Goal: Task Accomplishment & Management: Use online tool/utility

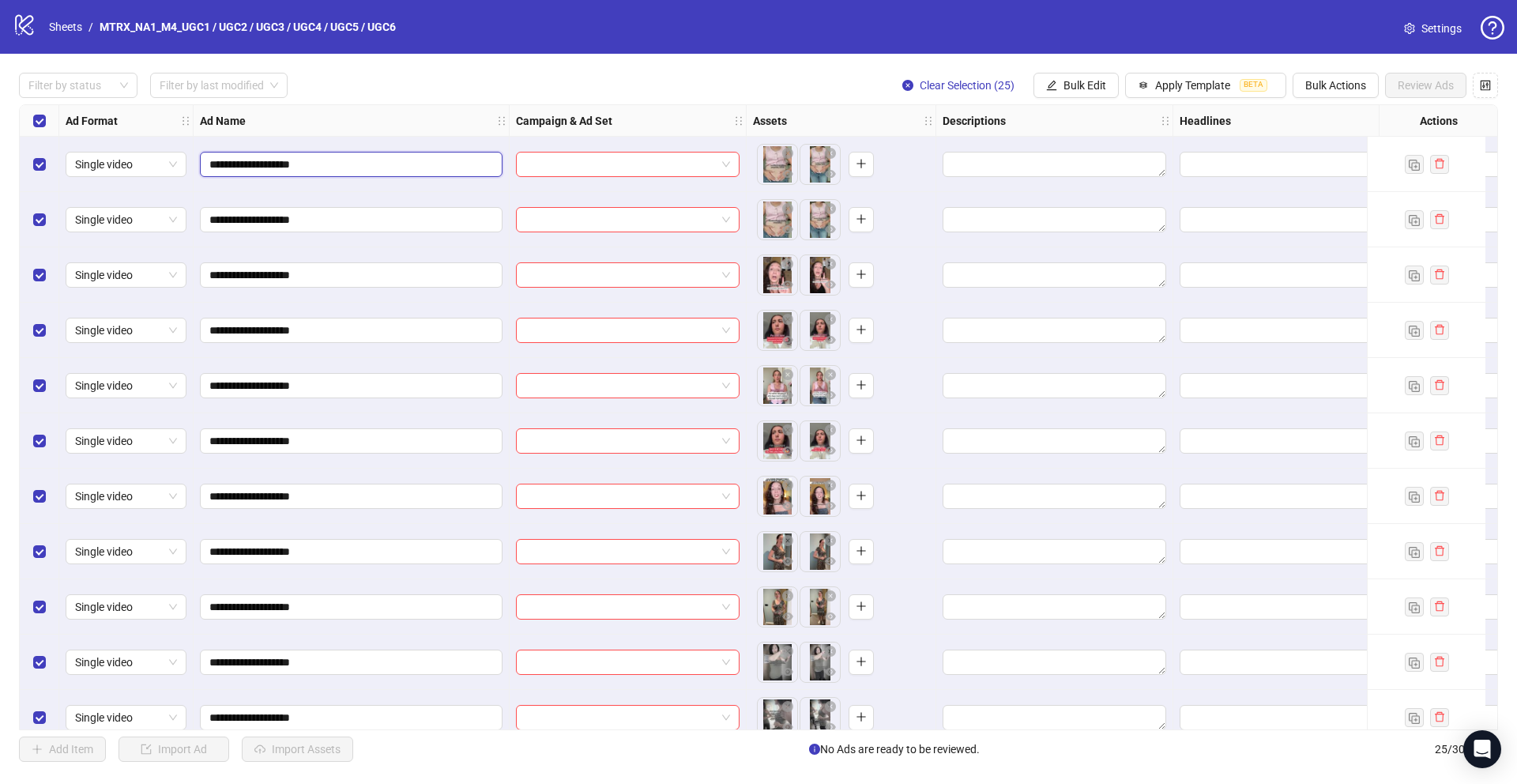
drag, startPoint x: 317, startPoint y: 165, endPoint x: 196, endPoint y: 160, distance: 121.1
click at [196, 160] on div "**********" at bounding box center [351, 165] width 316 height 55
click at [692, 160] on input "search" at bounding box center [620, 165] width 190 height 24
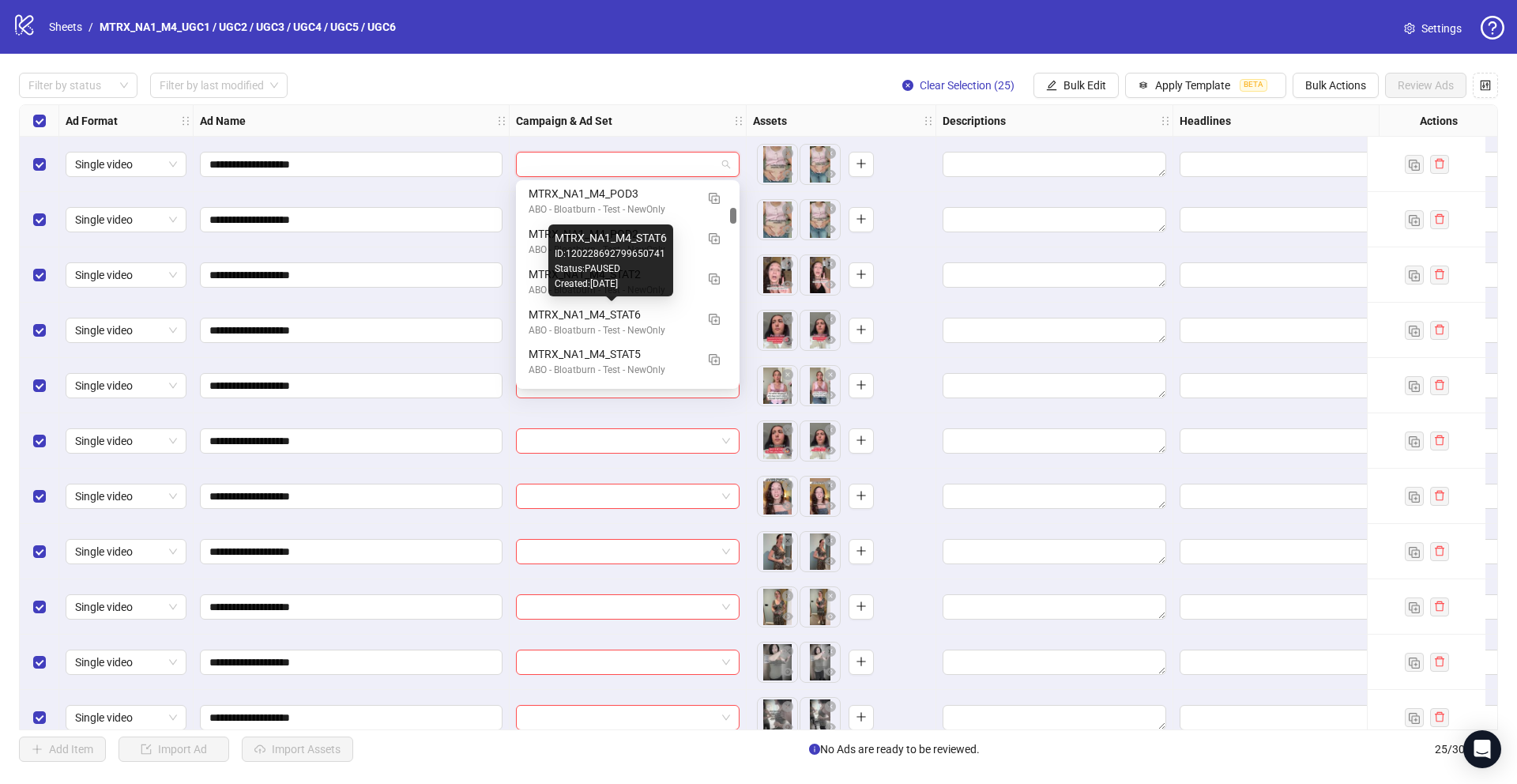
scroll to position [730, 0]
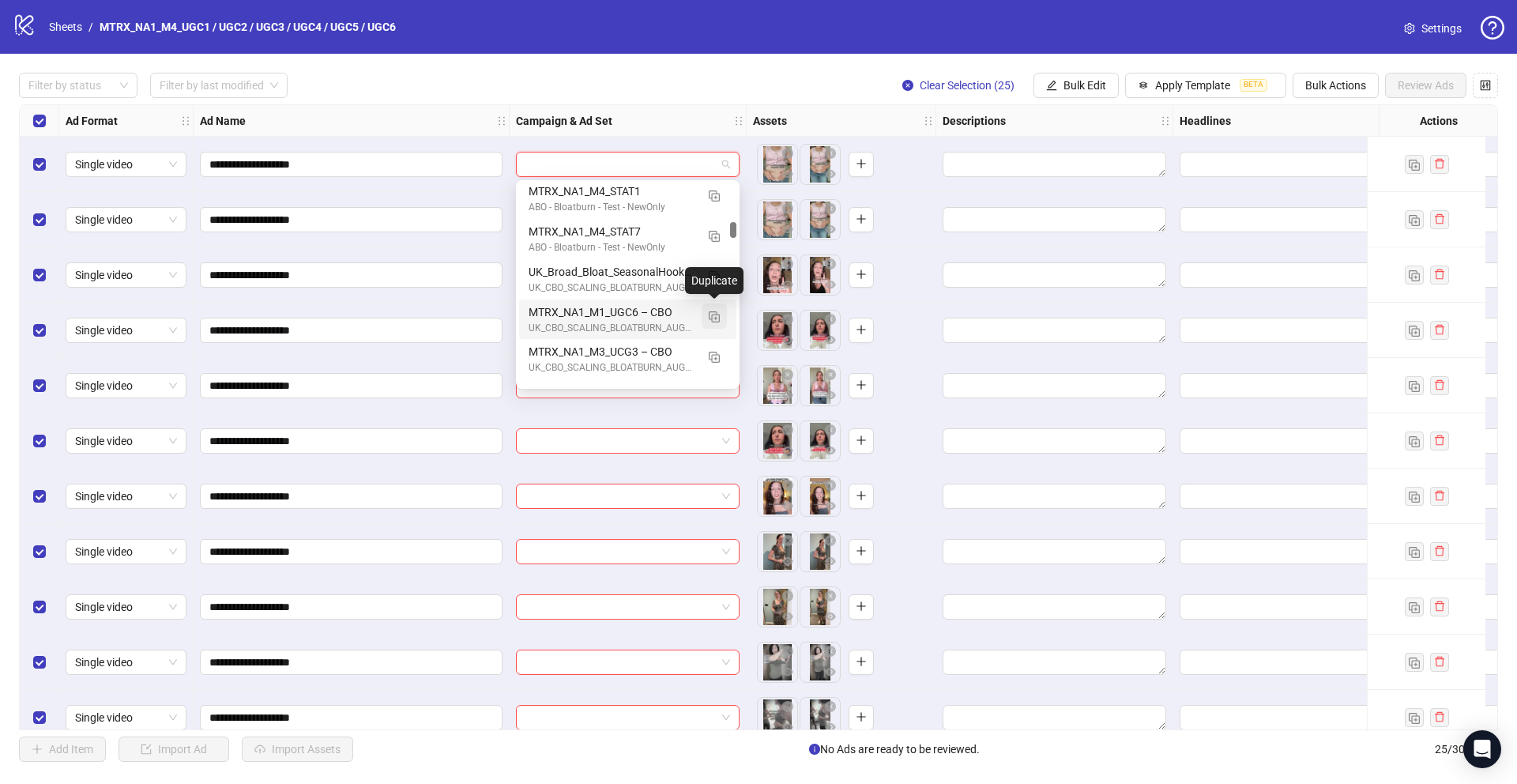
click at [715, 315] on img "button" at bounding box center [713, 317] width 11 height 11
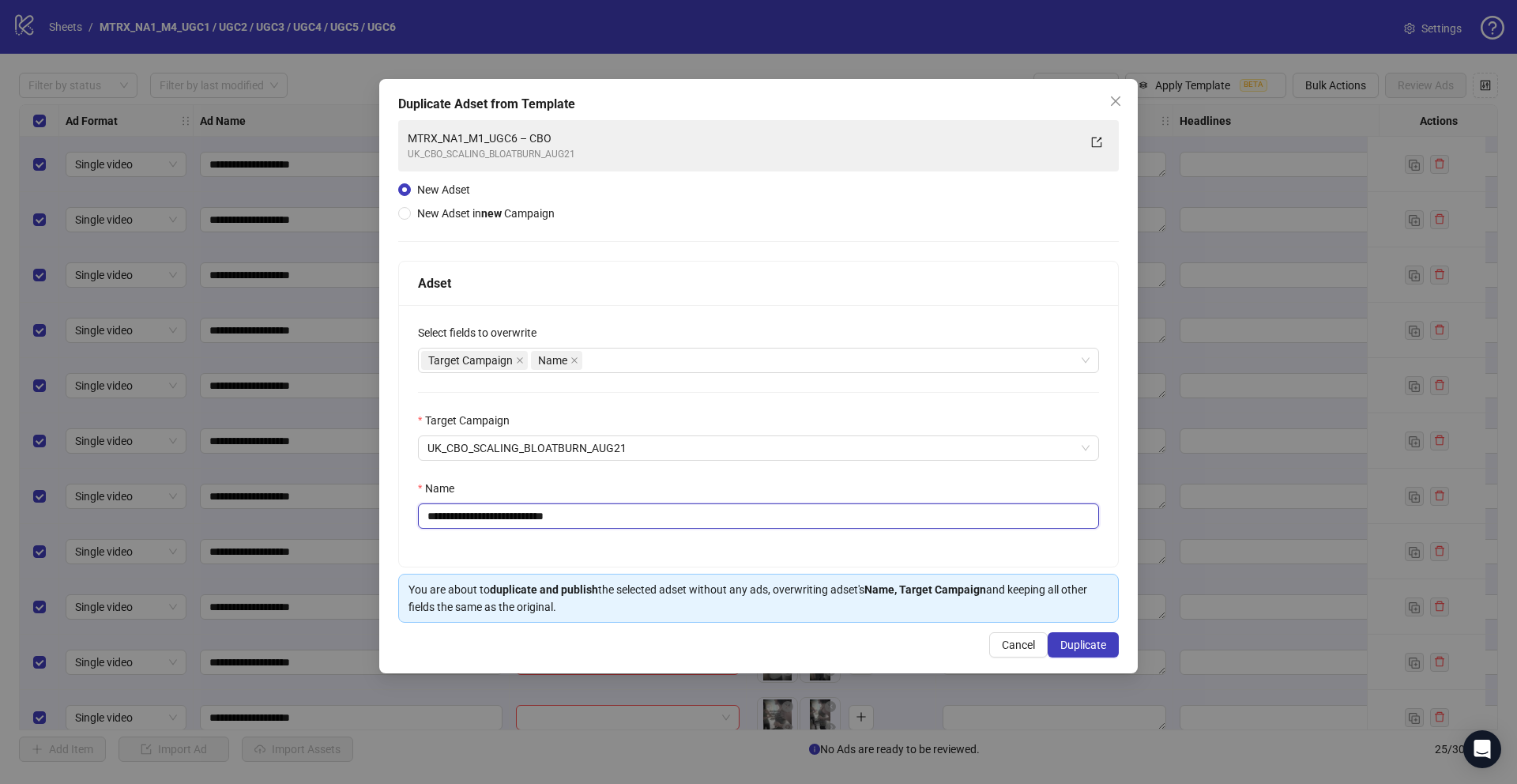
drag, startPoint x: 632, startPoint y: 521, endPoint x: 408, endPoint y: 512, distance: 224.2
click at [411, 509] on div "**********" at bounding box center [758, 435] width 719 height 261
paste input "text"
click at [680, 443] on span "UK_CBO_SCALING_BLOATBURN_AUG21" at bounding box center [758, 448] width 662 height 24
type input "**********"
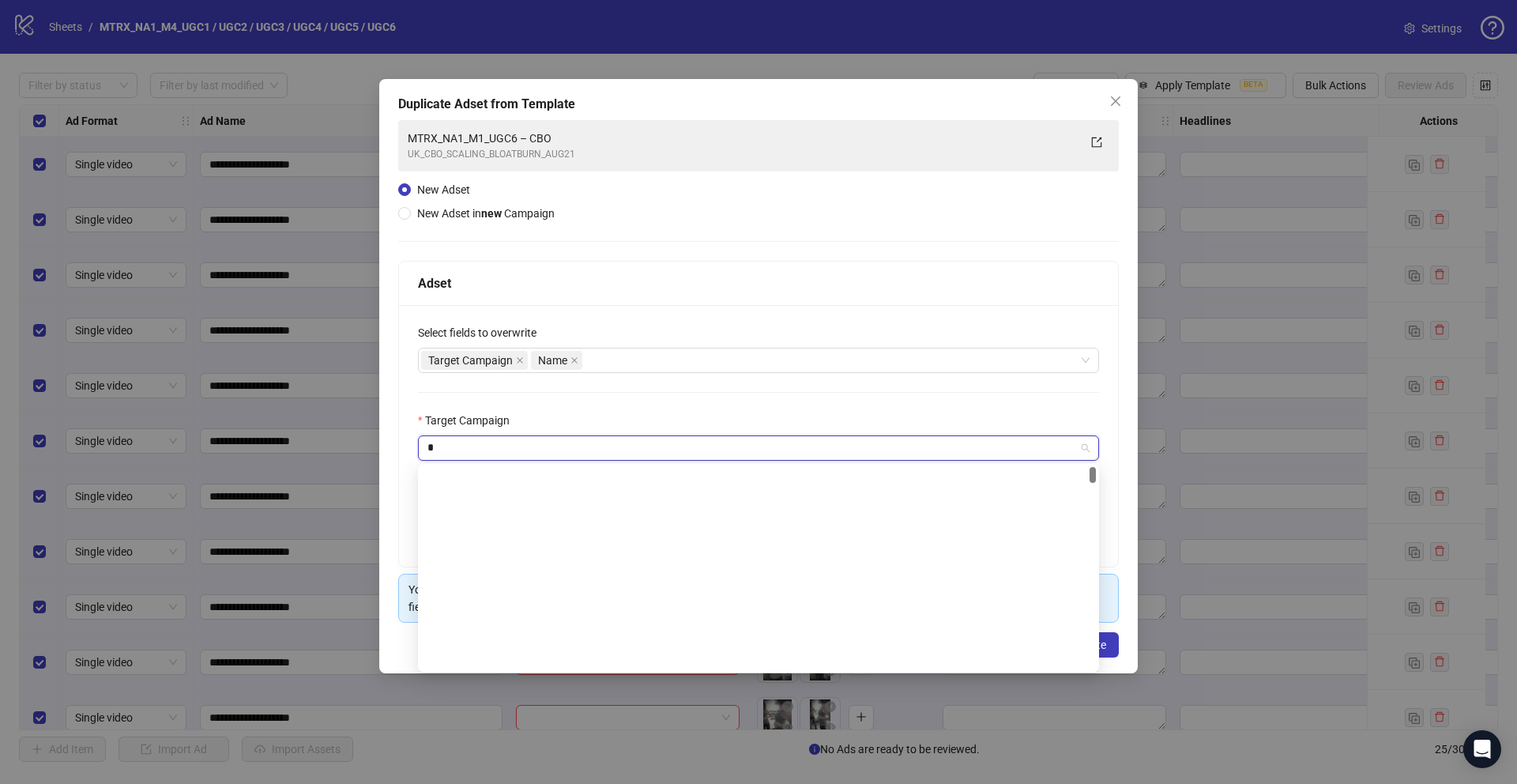
scroll to position [0, 0]
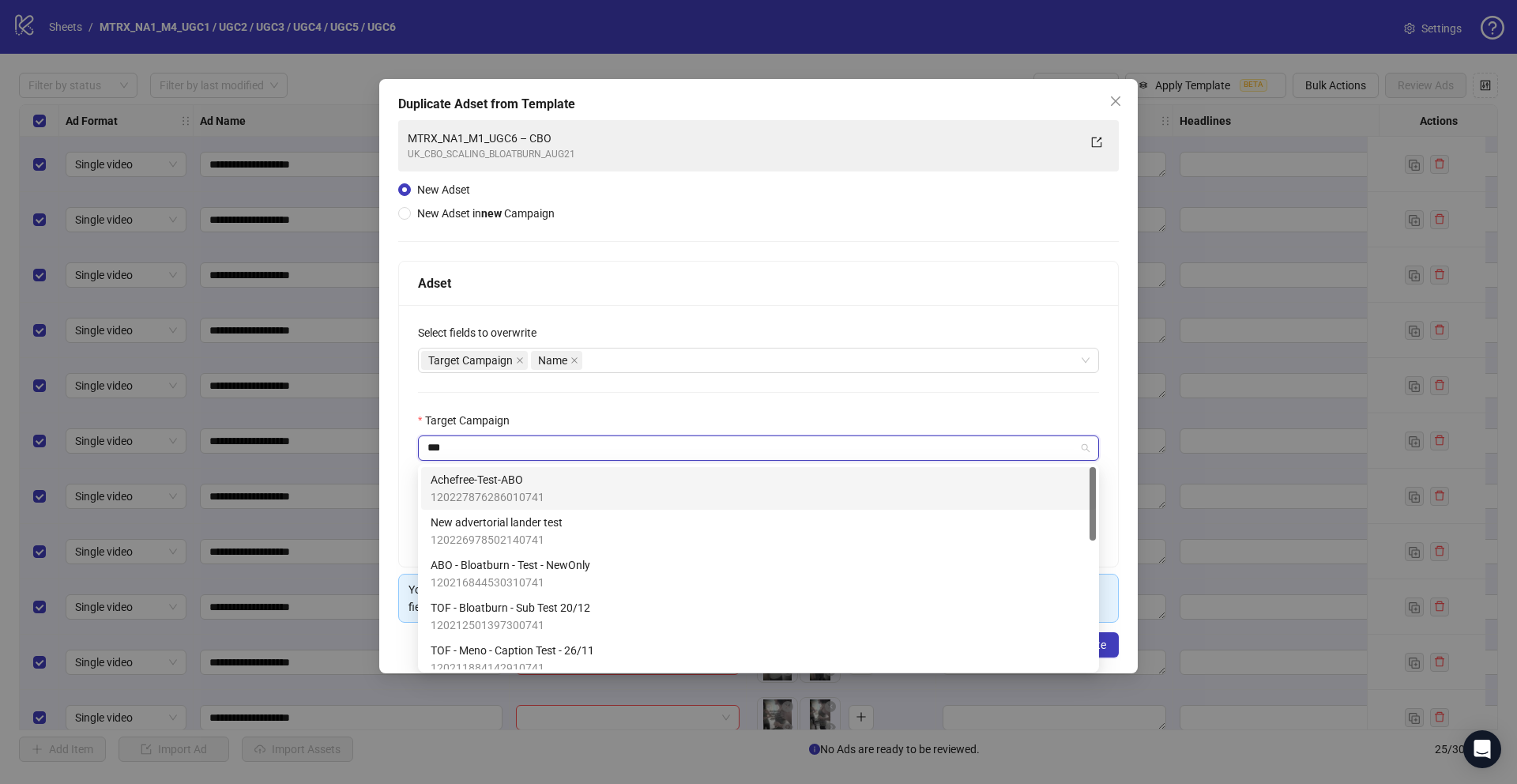
type input "****"
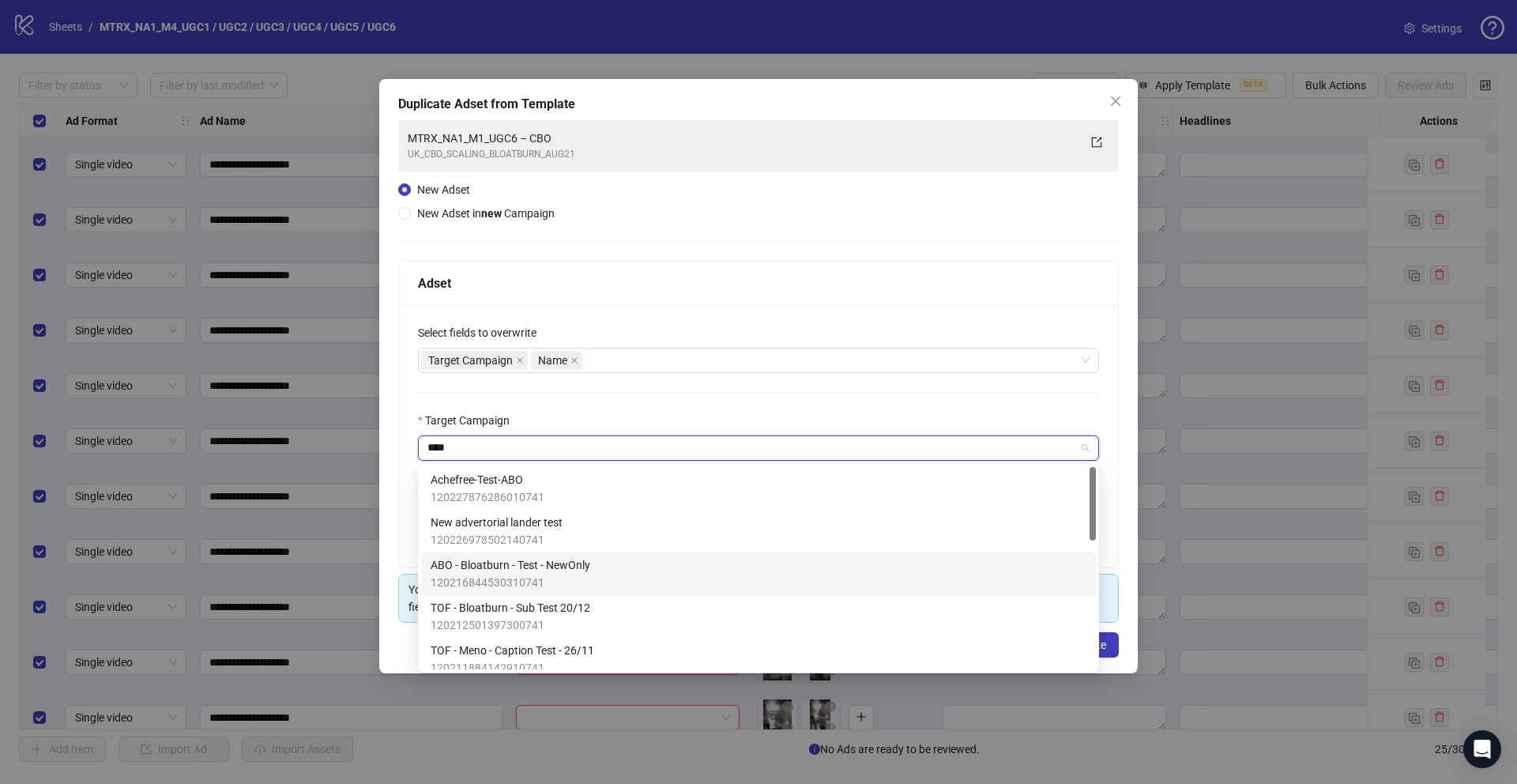
click at [636, 586] on div "ABO - Bloatburn - Test - NewOnly 120216844530310741" at bounding box center [758, 573] width 656 height 35
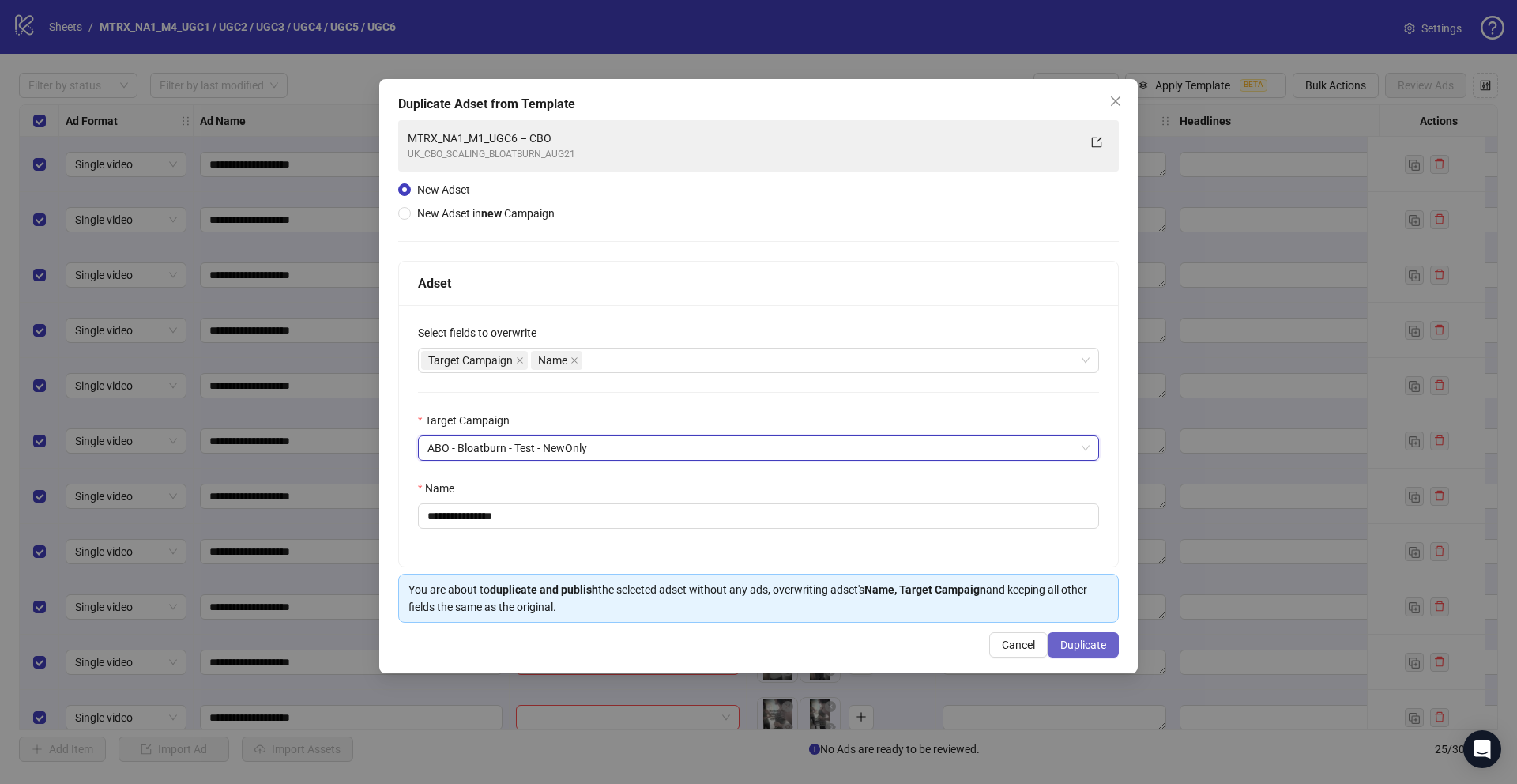
click at [1066, 648] on span "Duplicate" at bounding box center [1083, 644] width 45 height 13
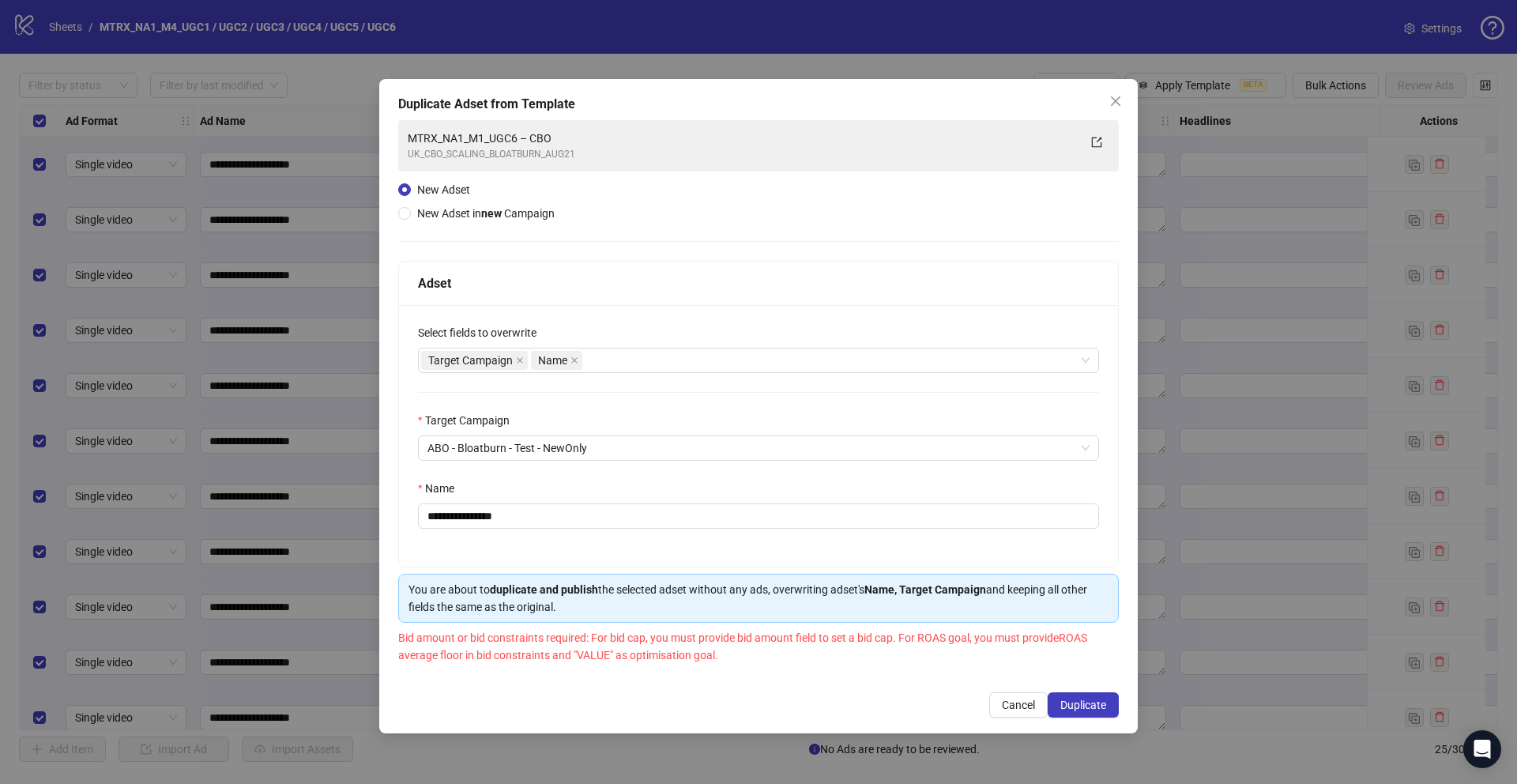
drag, startPoint x: 971, startPoint y: 700, endPoint x: 985, endPoint y: 694, distance: 15.2
click at [973, 699] on div "Cancel Duplicate" at bounding box center [758, 705] width 720 height 26
click at [1027, 692] on button "Cancel" at bounding box center [1018, 705] width 58 height 26
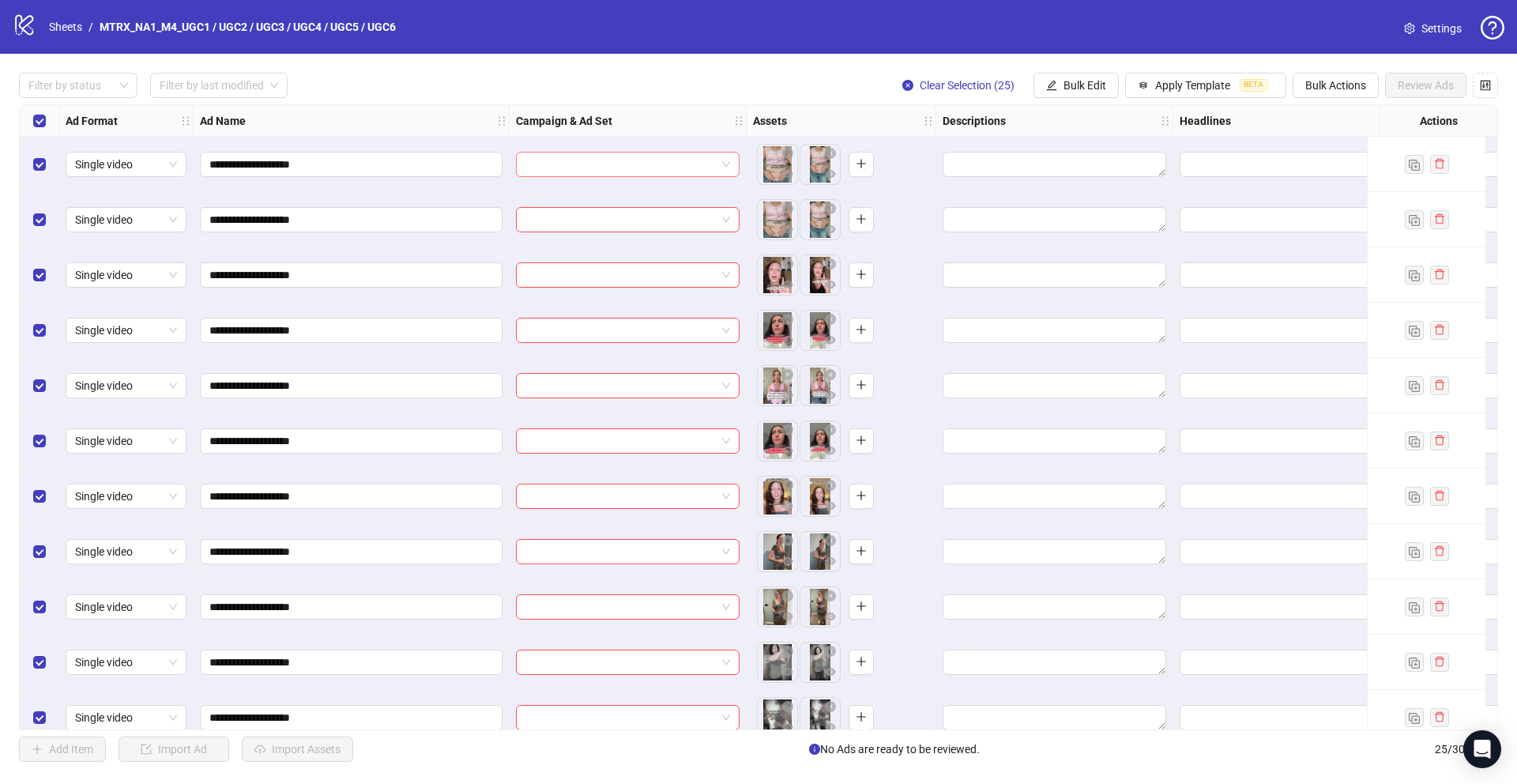
click at [712, 153] on input "search" at bounding box center [620, 165] width 190 height 24
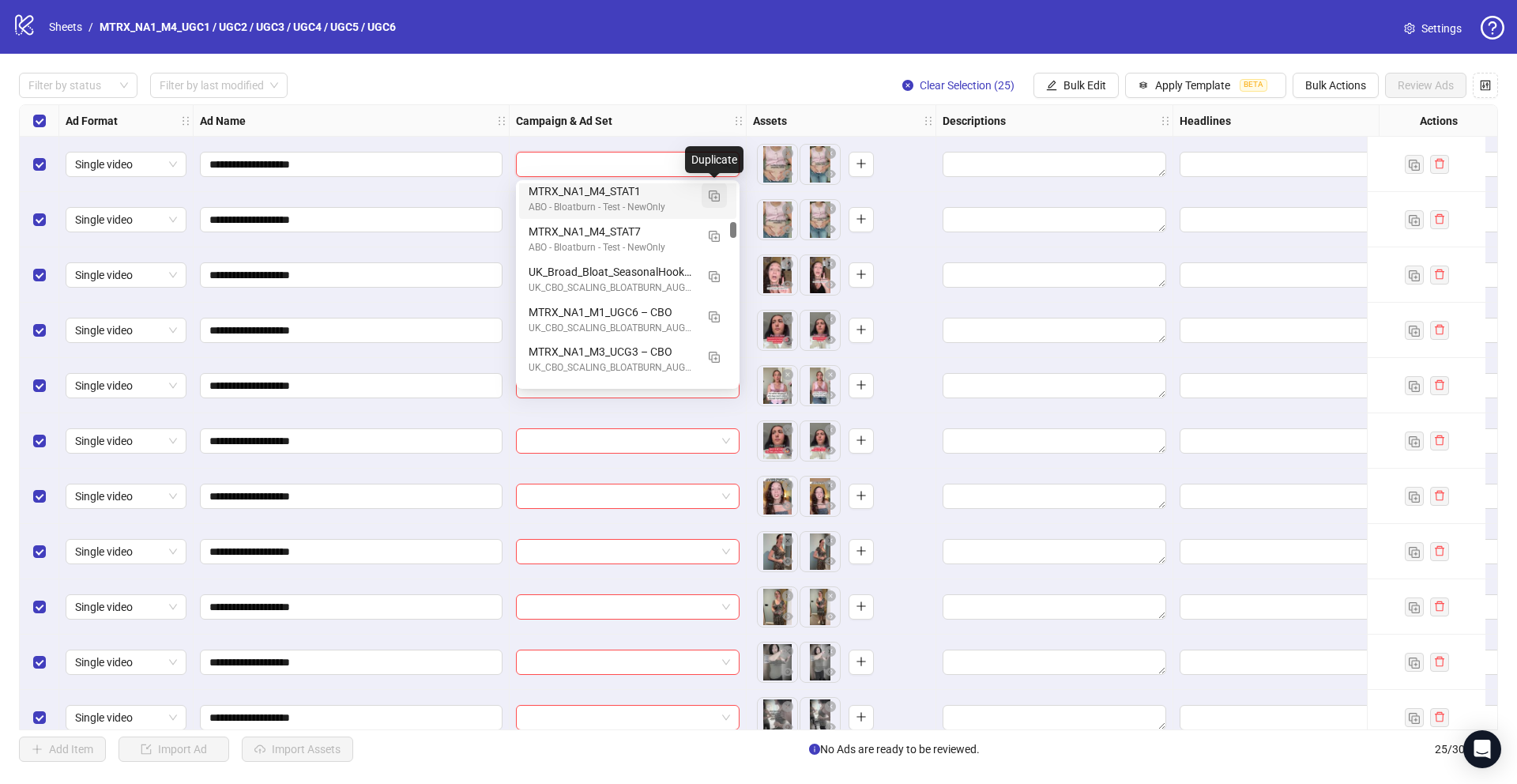
click at [721, 198] on button "button" at bounding box center [714, 195] width 26 height 26
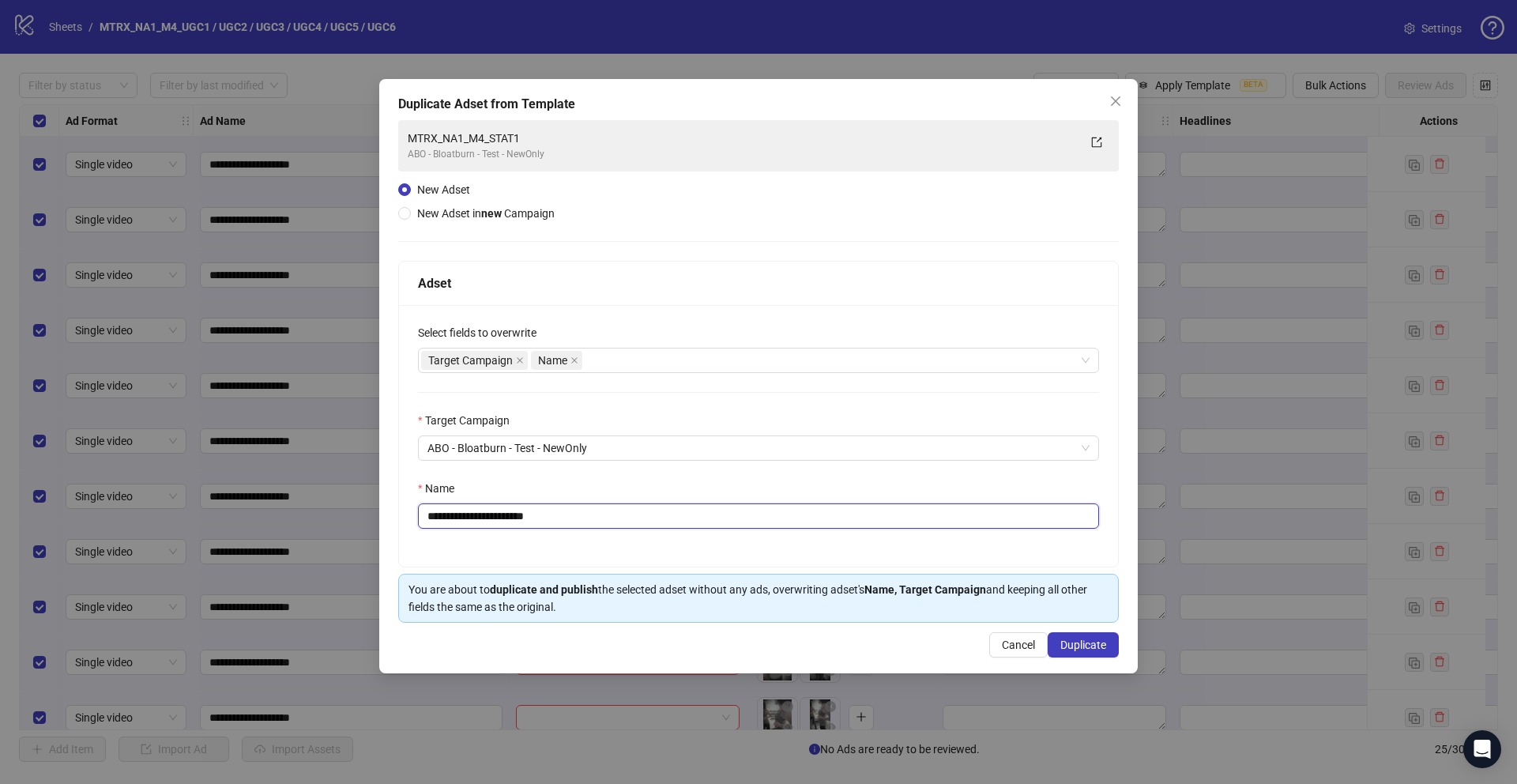
click at [529, 507] on input "**********" at bounding box center [758, 516] width 681 height 26
paste input "text"
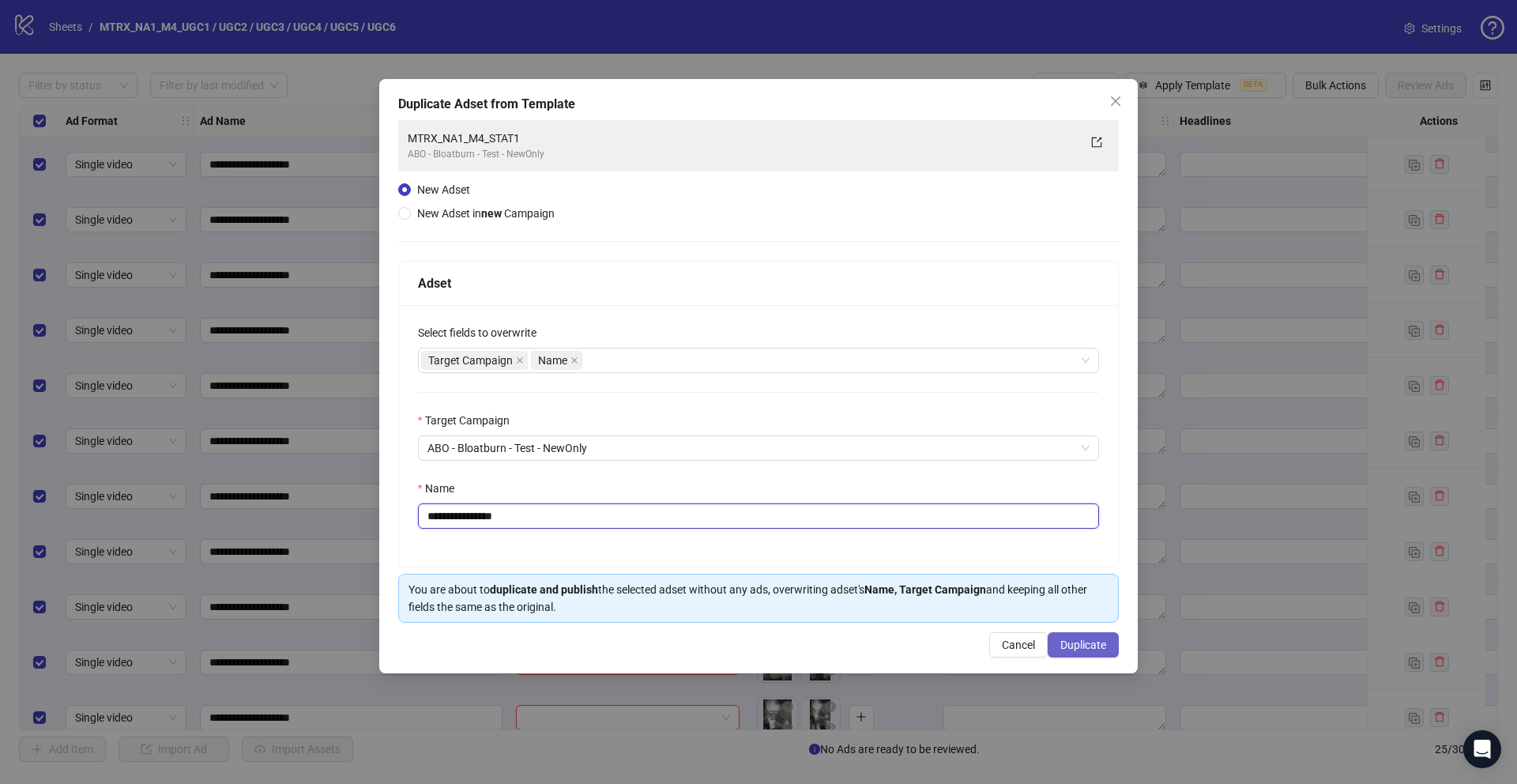
type input "**********"
click at [1061, 650] on span "Duplicate" at bounding box center [1083, 644] width 45 height 13
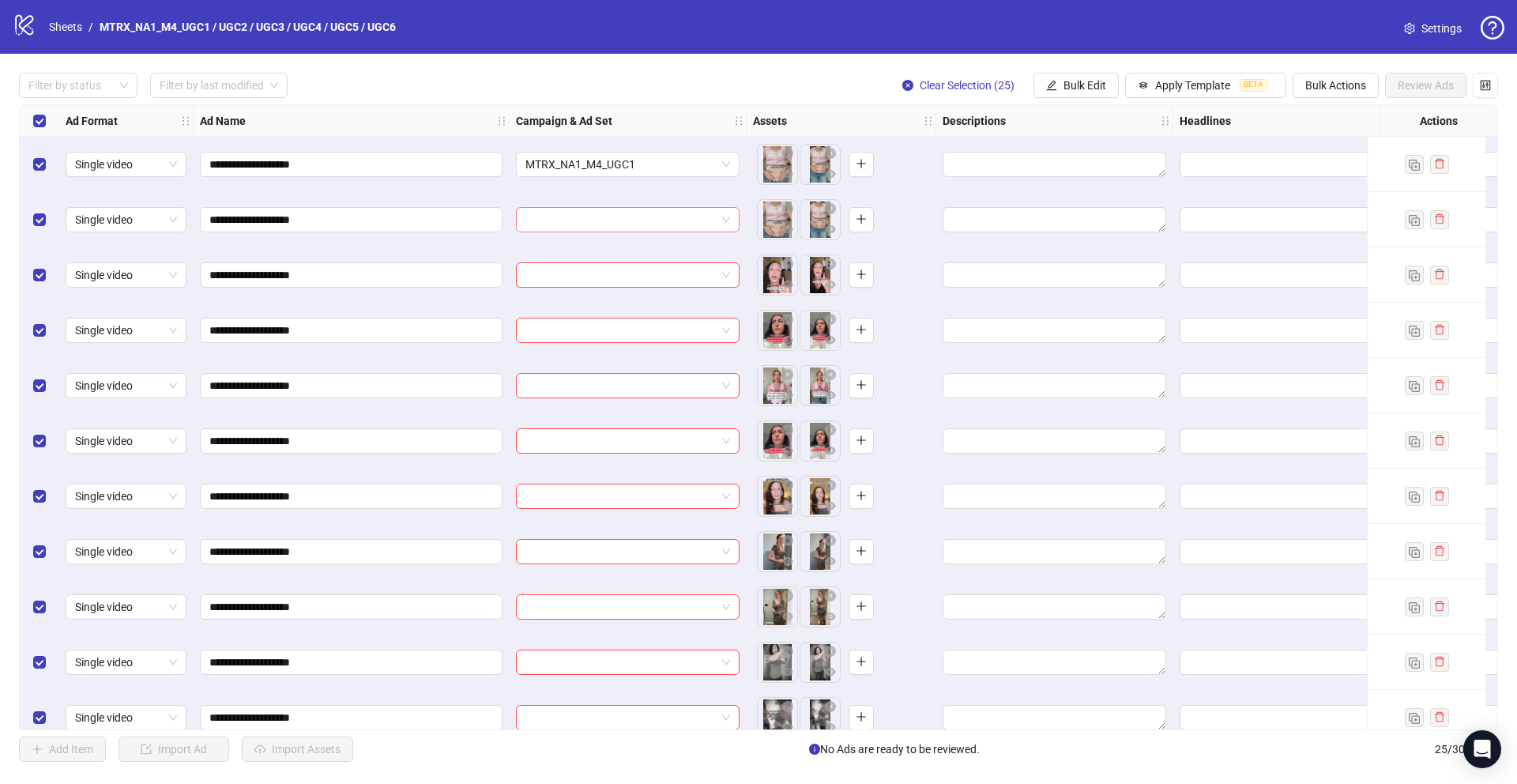
click at [656, 213] on input "search" at bounding box center [620, 220] width 190 height 24
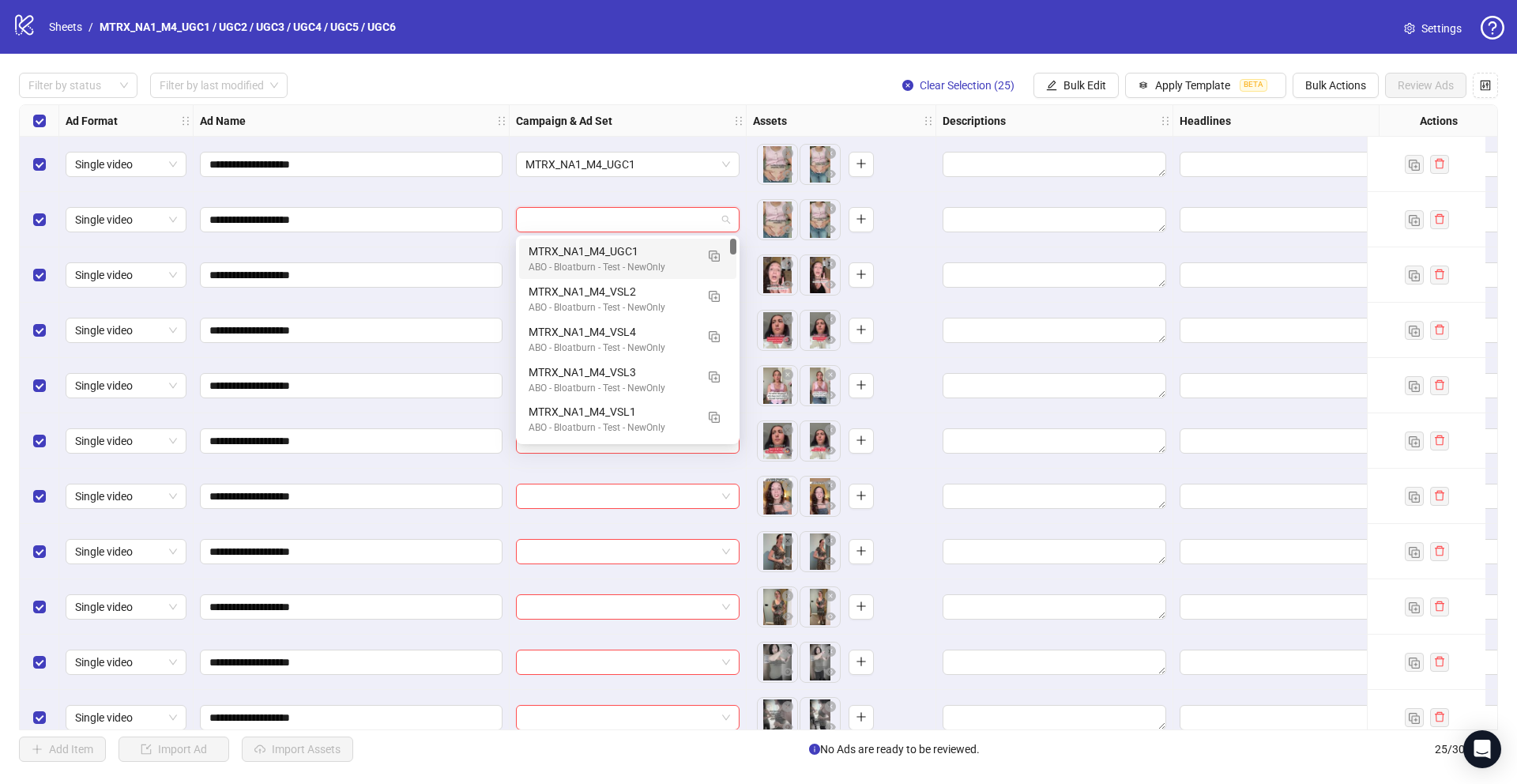
click at [662, 250] on div "MTRX_NA1_M4_UGC1" at bounding box center [612, 251] width 167 height 18
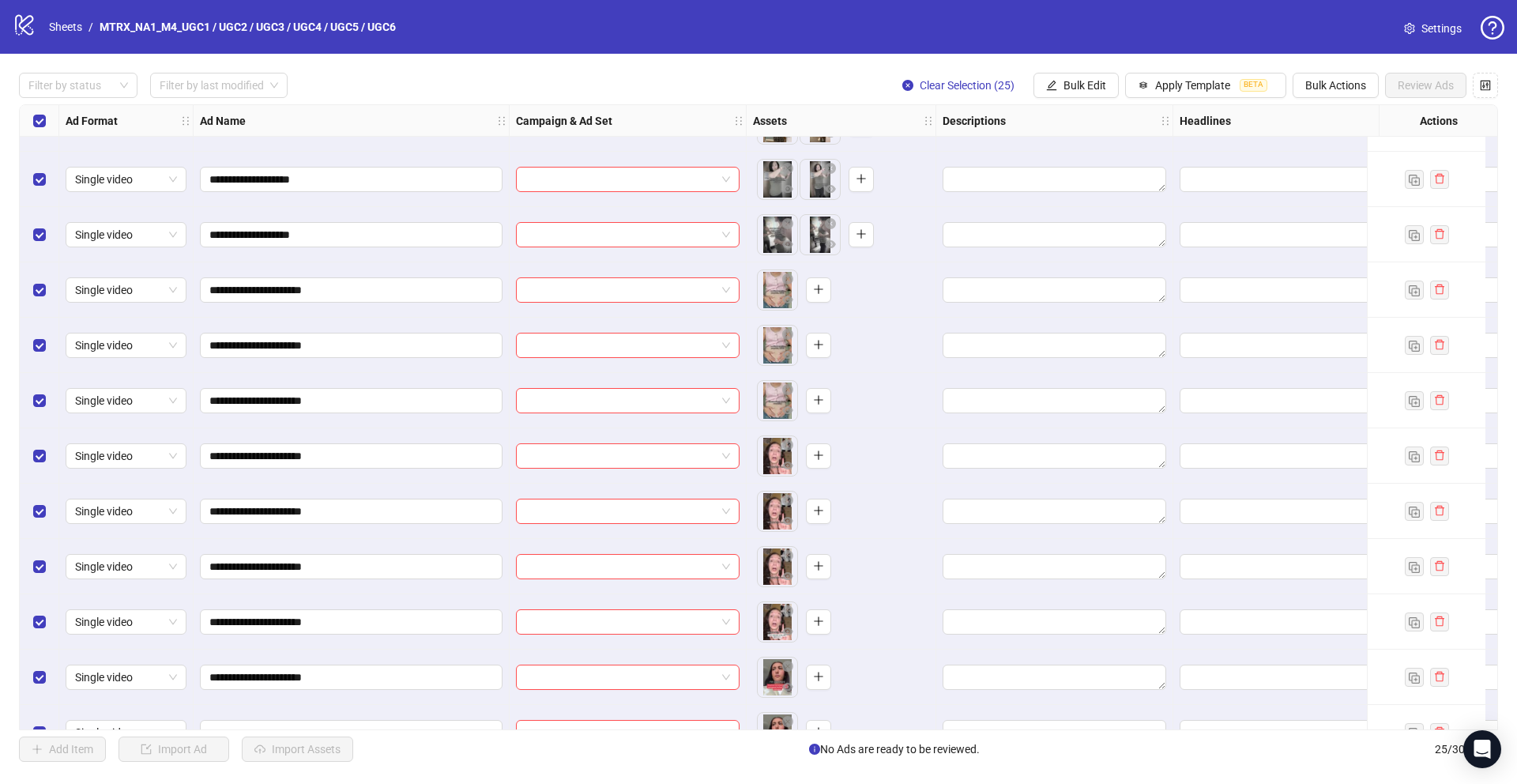
scroll to position [503, 0]
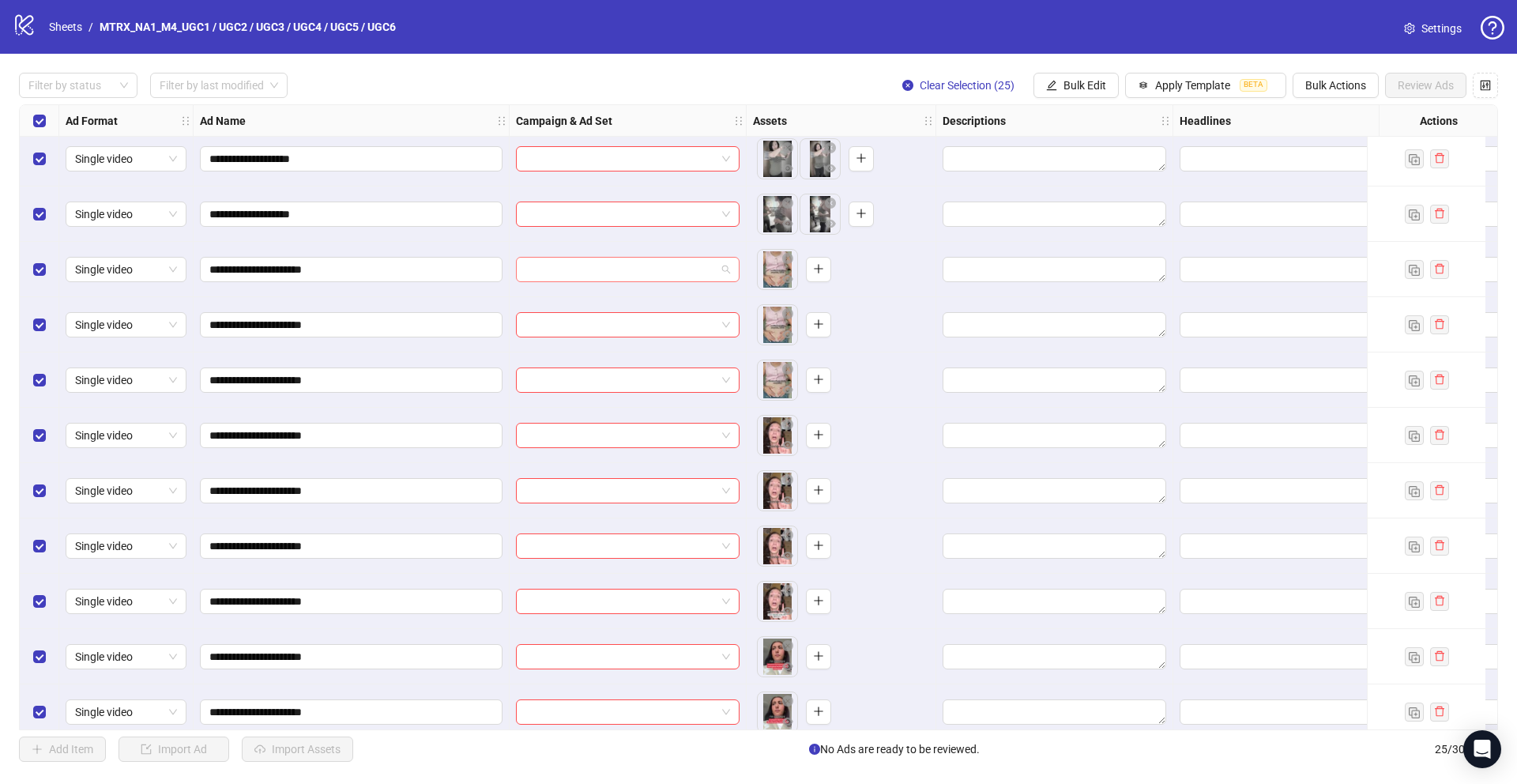
click at [655, 259] on input "search" at bounding box center [620, 269] width 190 height 24
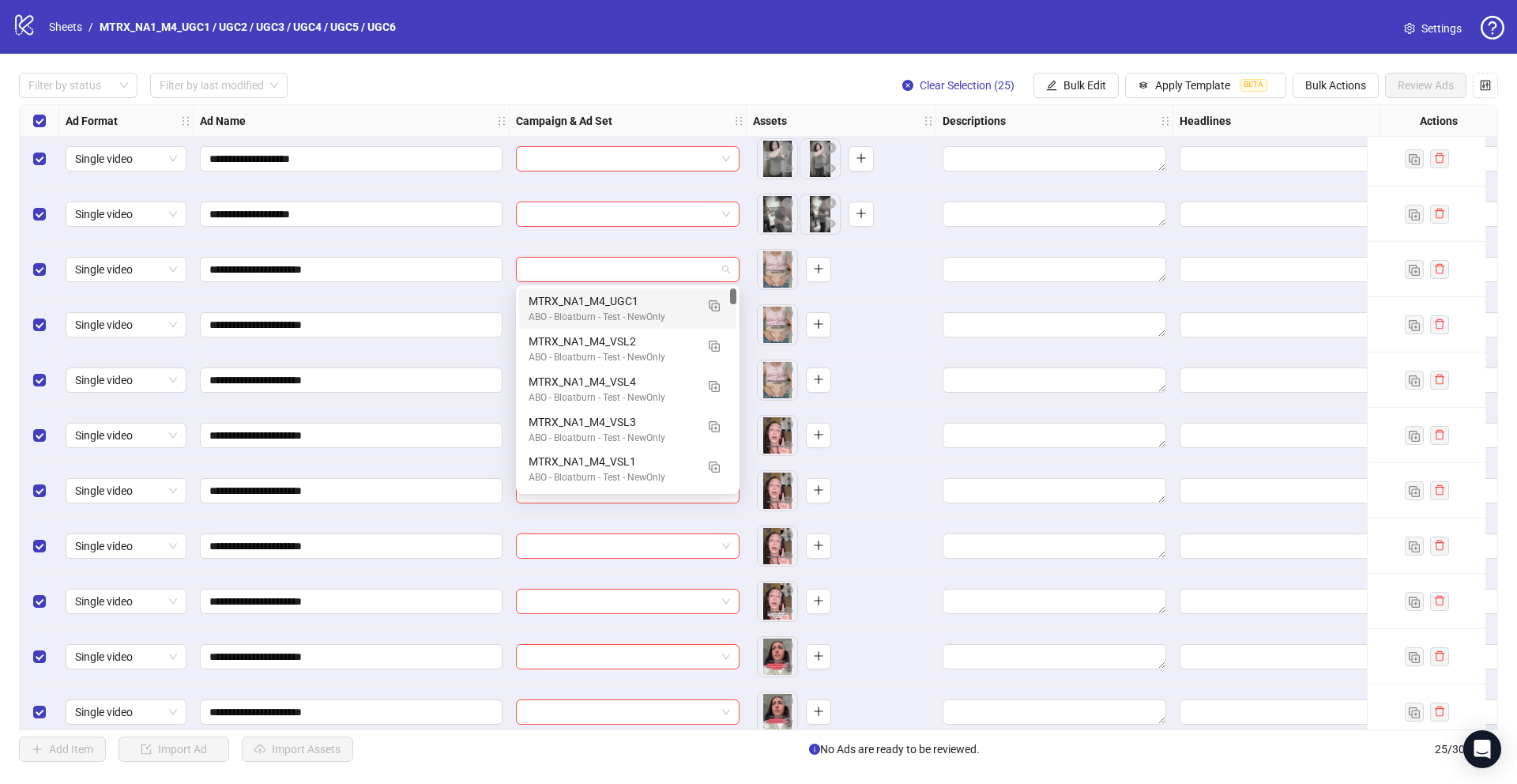
click at [630, 313] on div "ABO - Bloatburn - Test - NewOnly" at bounding box center [612, 317] width 167 height 15
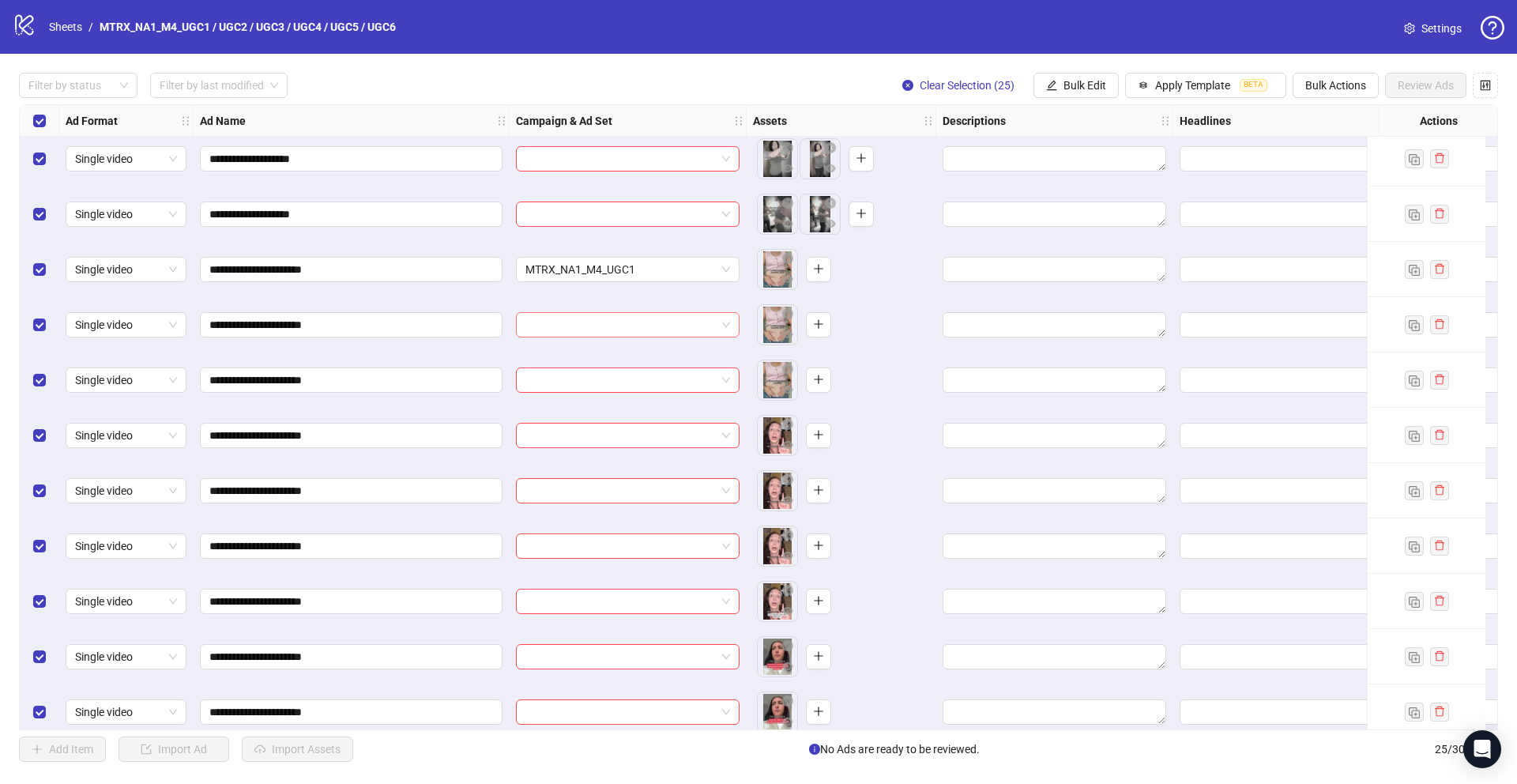
click at [617, 329] on input "search" at bounding box center [620, 324] width 190 height 24
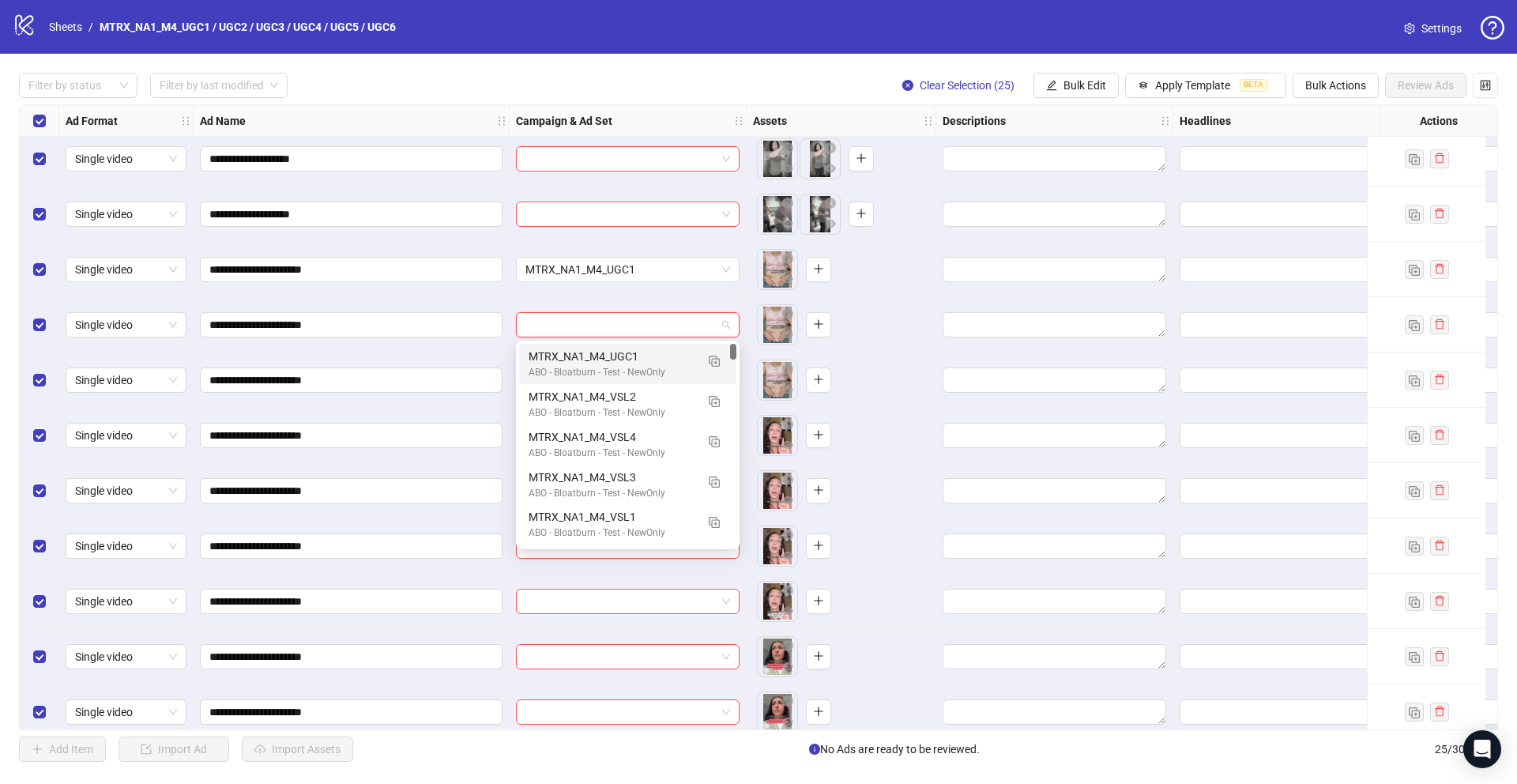
click at [621, 371] on div "ABO - Bloatburn - Test - NewOnly" at bounding box center [612, 372] width 167 height 15
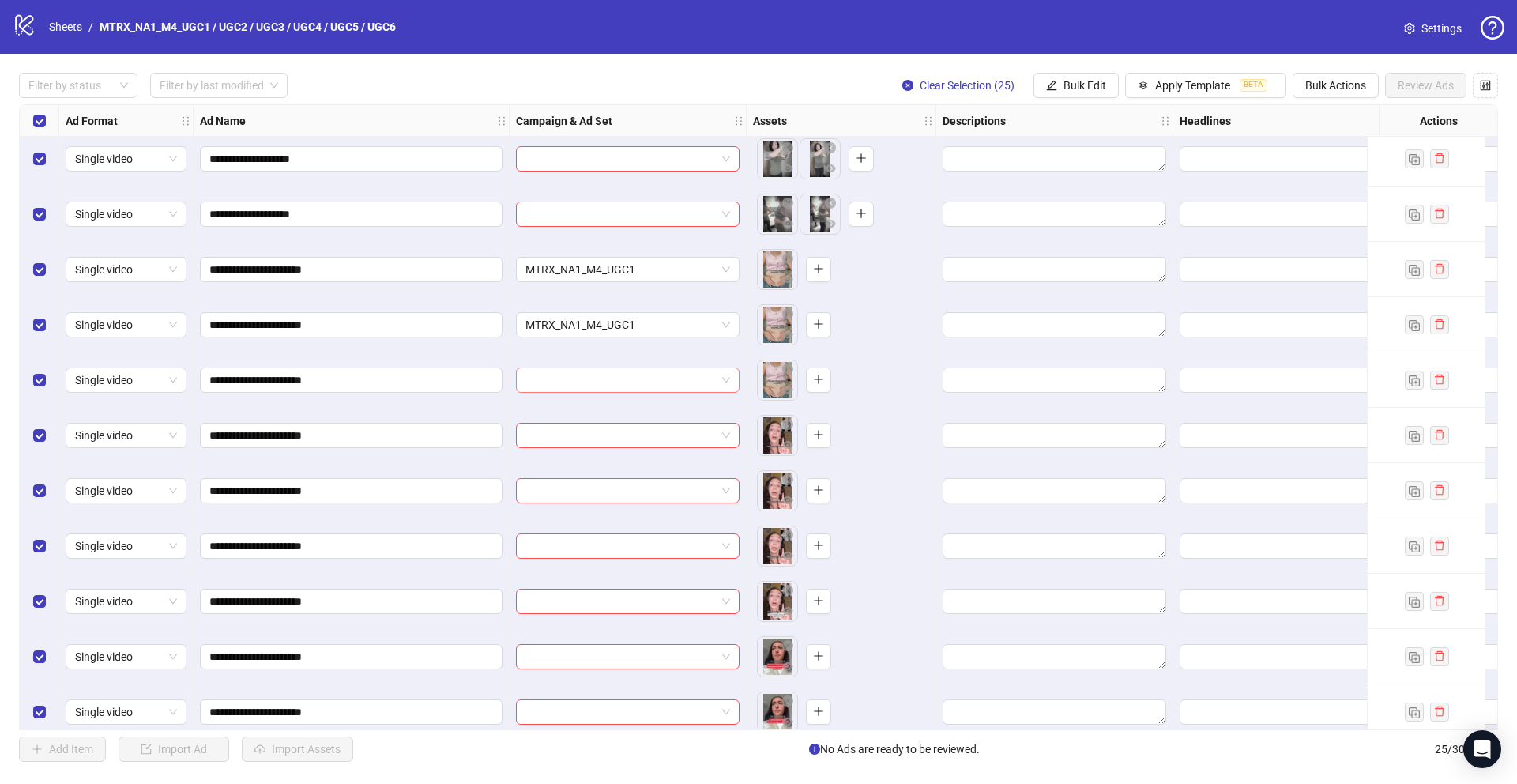
click at [590, 375] on input "search" at bounding box center [620, 380] width 190 height 24
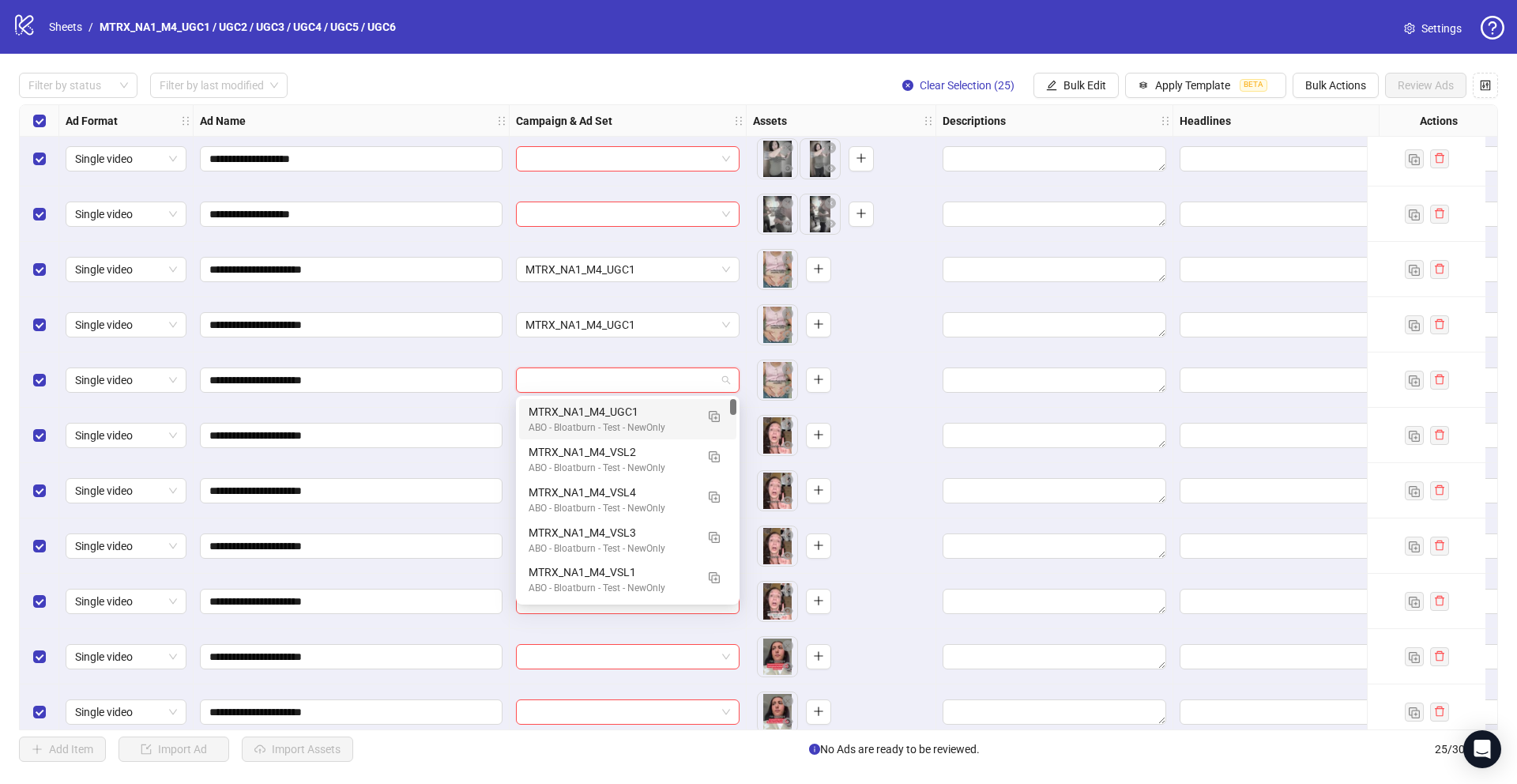
click at [600, 411] on div "MTRX_NA1_M4_UGC1" at bounding box center [612, 411] width 167 height 18
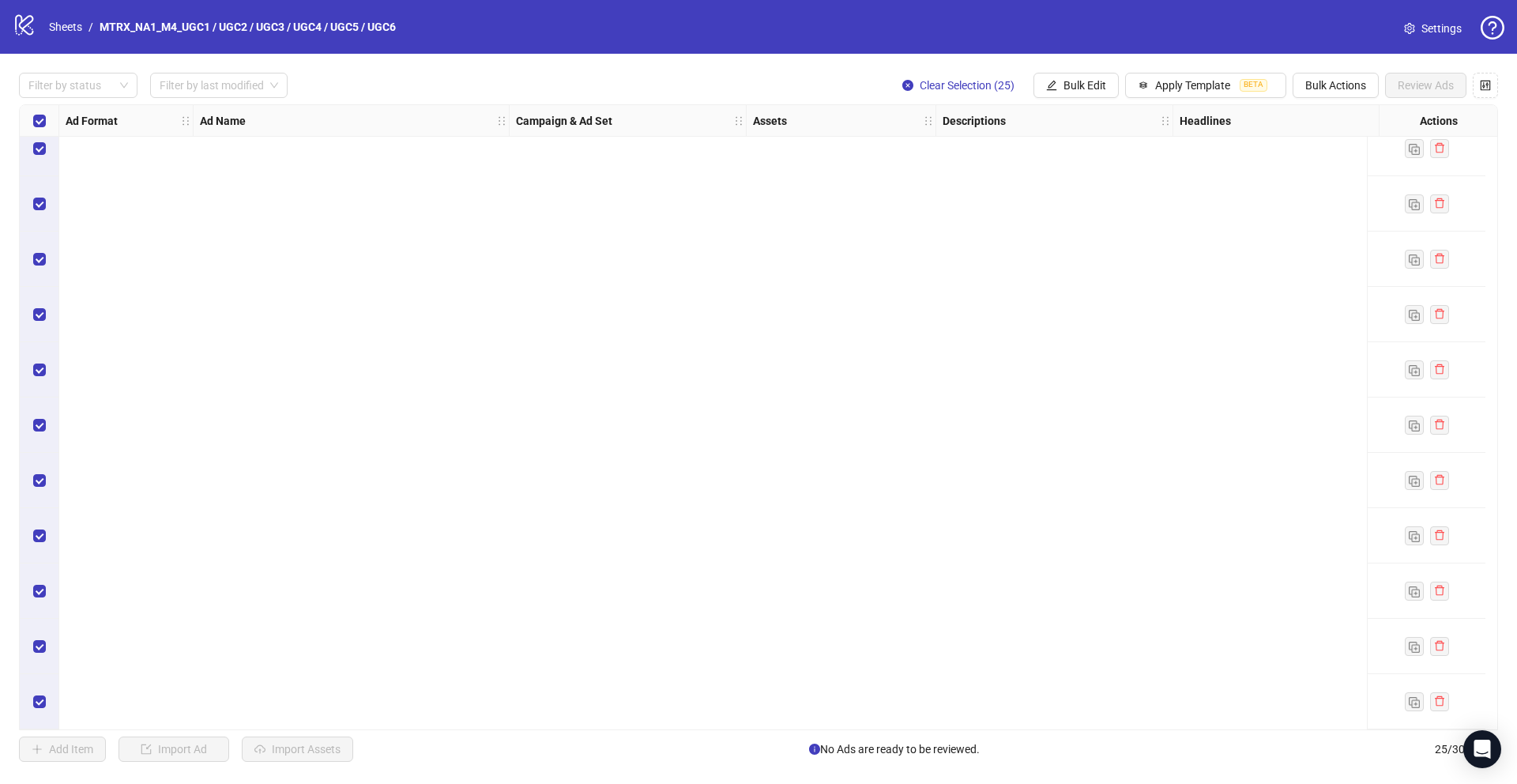
scroll to position [0, 0]
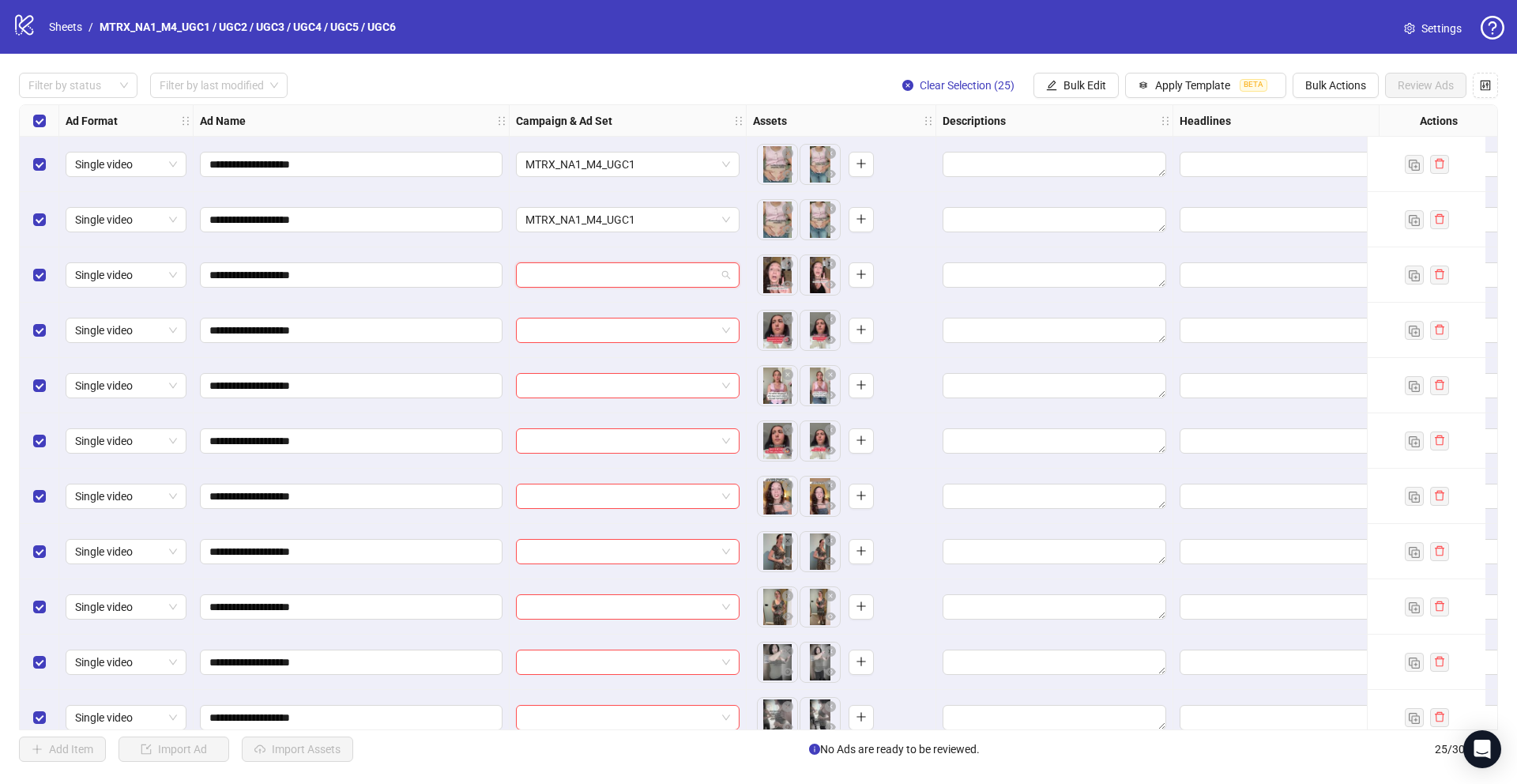
click at [627, 277] on input "search" at bounding box center [620, 275] width 190 height 24
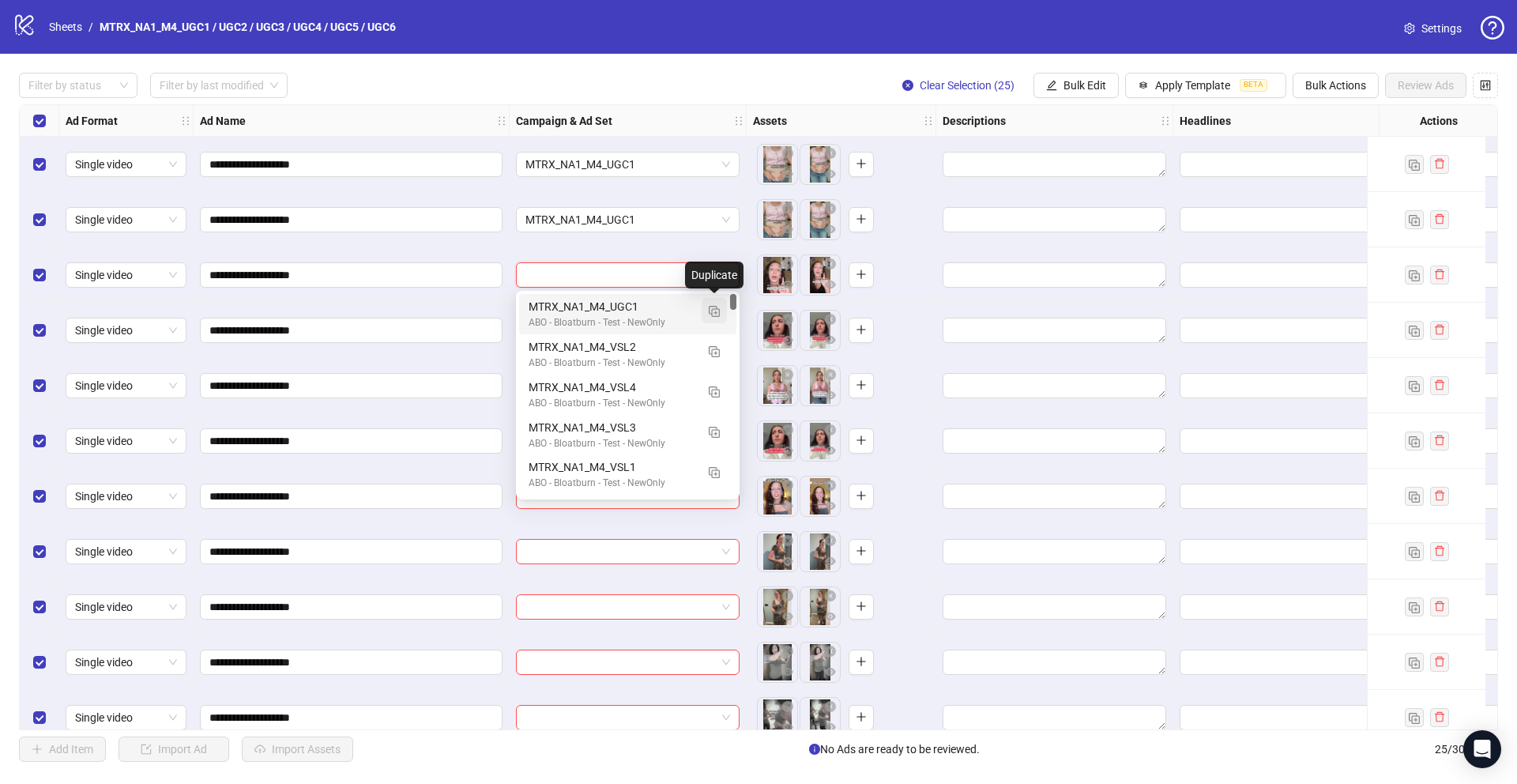
click at [712, 313] on img "button" at bounding box center [713, 311] width 11 height 11
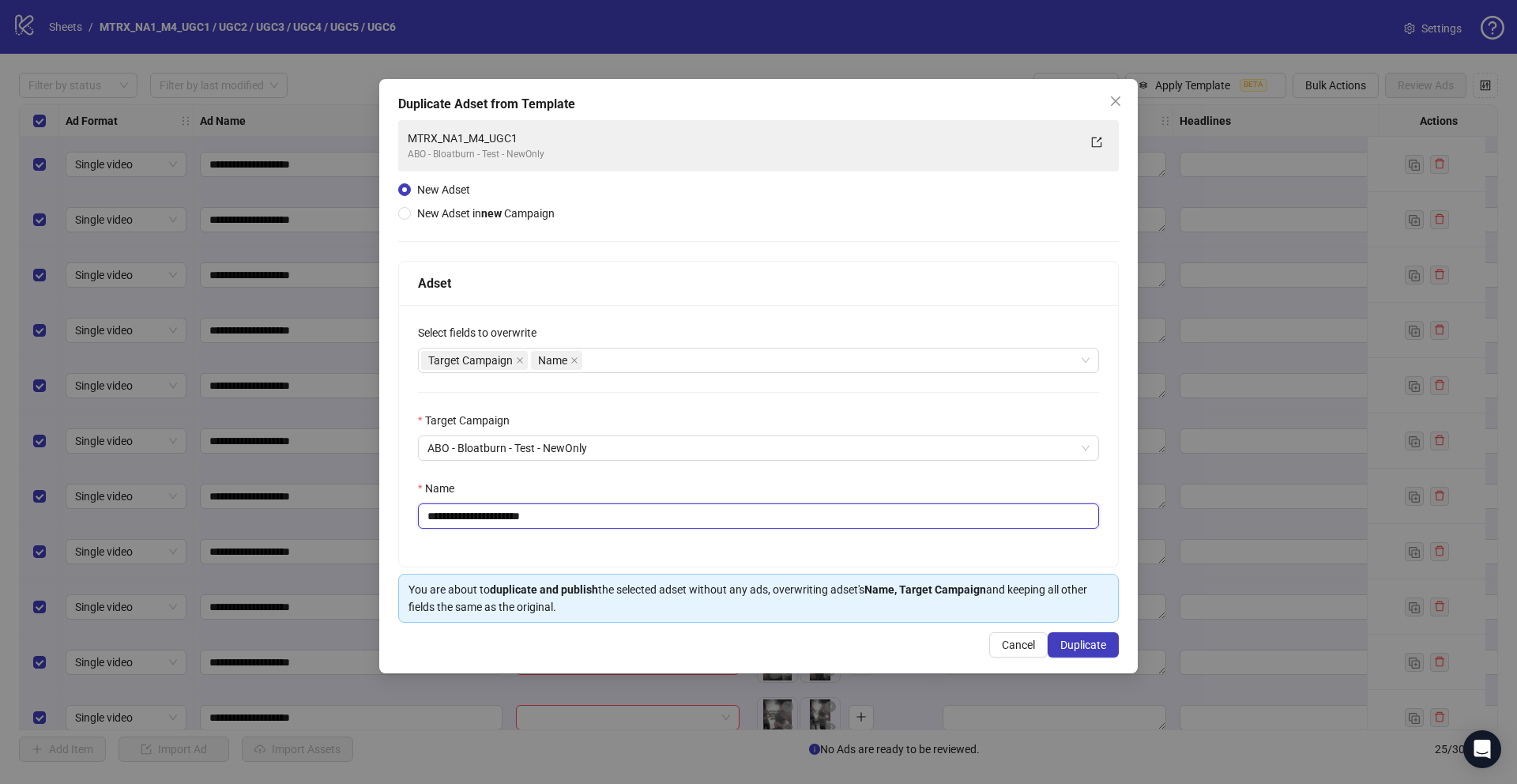
click at [535, 516] on input "**********" at bounding box center [758, 516] width 681 height 26
drag, startPoint x: 531, startPoint y: 516, endPoint x: 658, endPoint y: 513, distance: 127.0
click at [657, 513] on input "**********" at bounding box center [758, 516] width 681 height 26
type input "**********"
click at [1107, 649] on button "Duplicate" at bounding box center [1083, 645] width 71 height 26
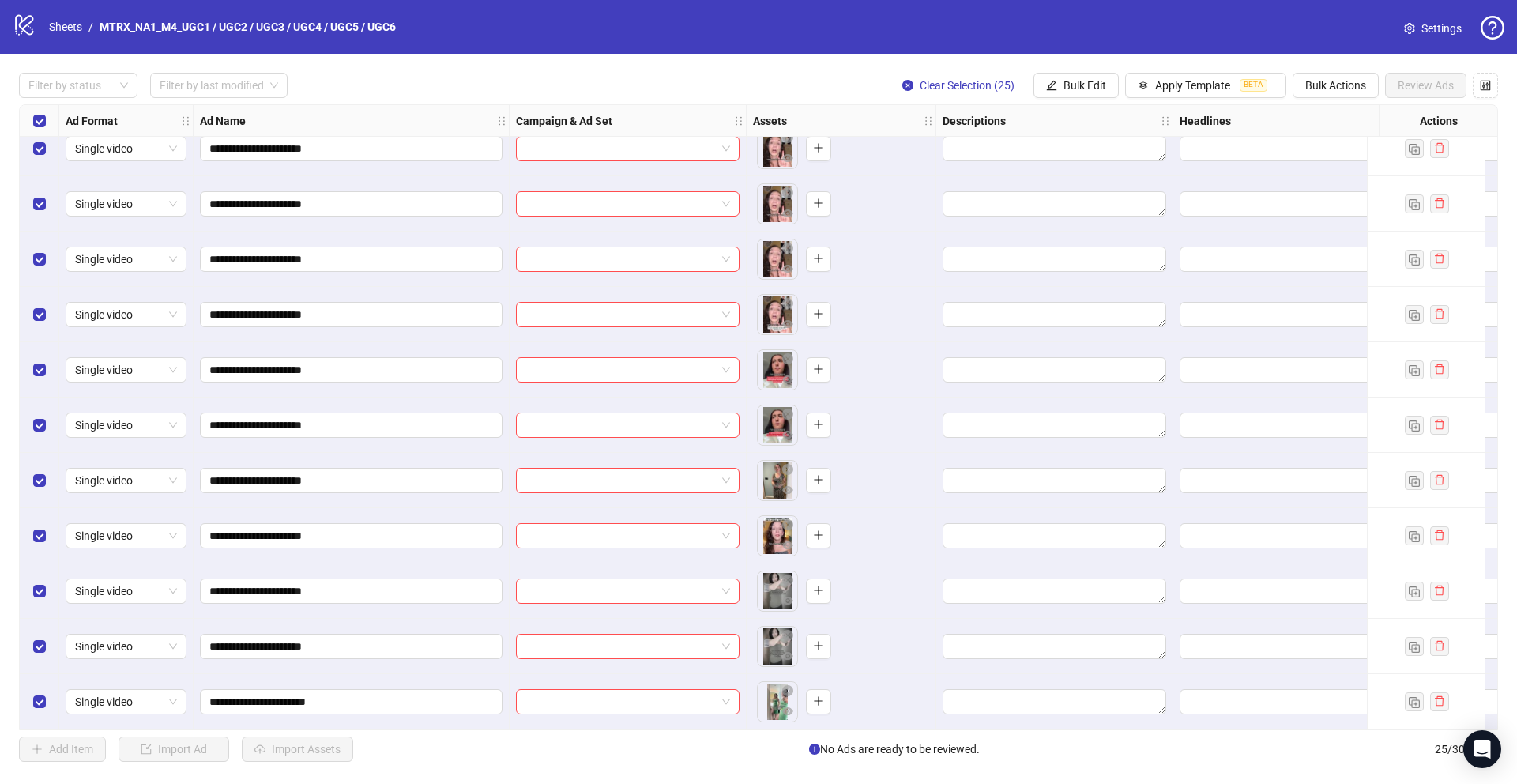
scroll to position [492, 0]
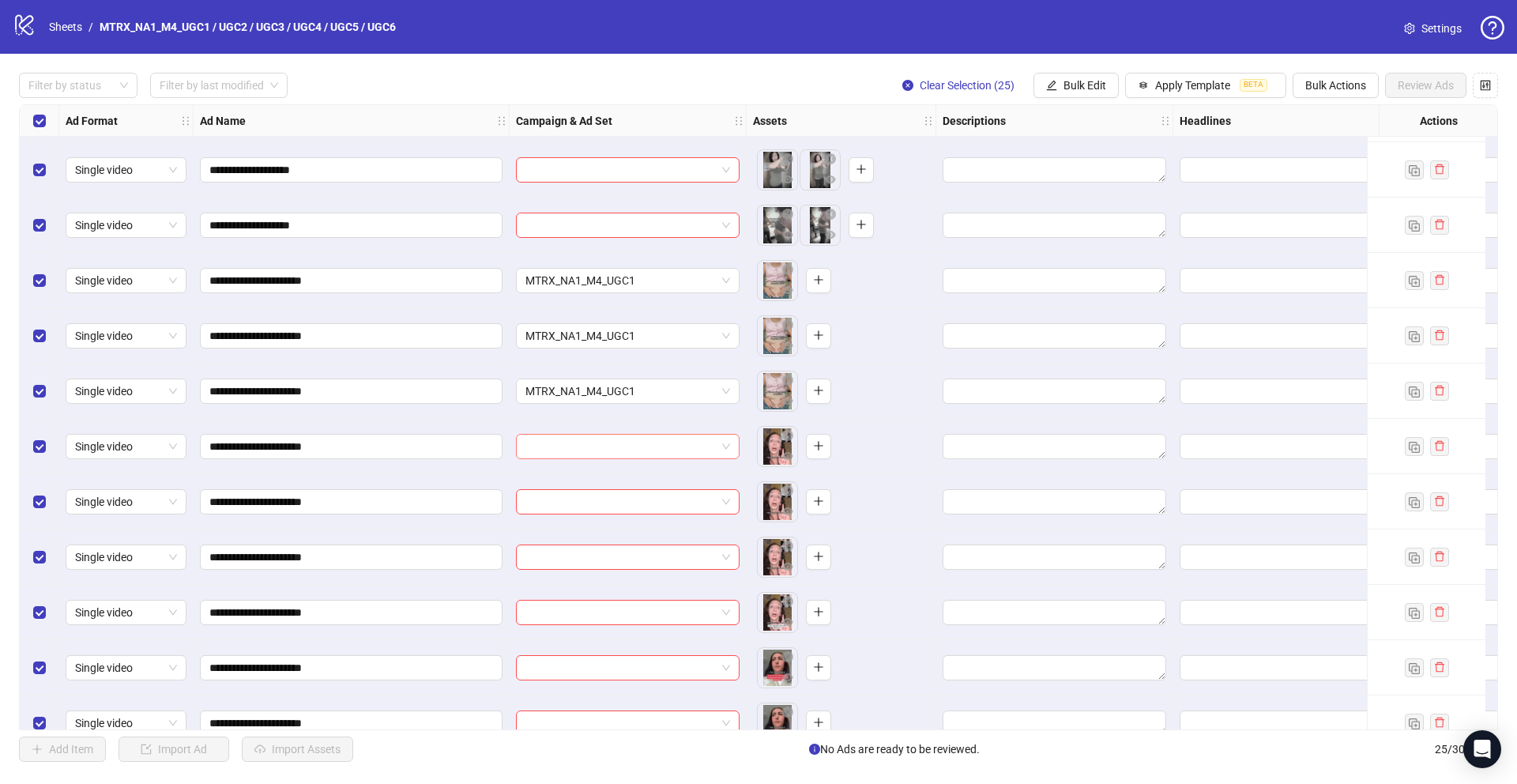
click at [657, 445] on input "search" at bounding box center [620, 447] width 190 height 24
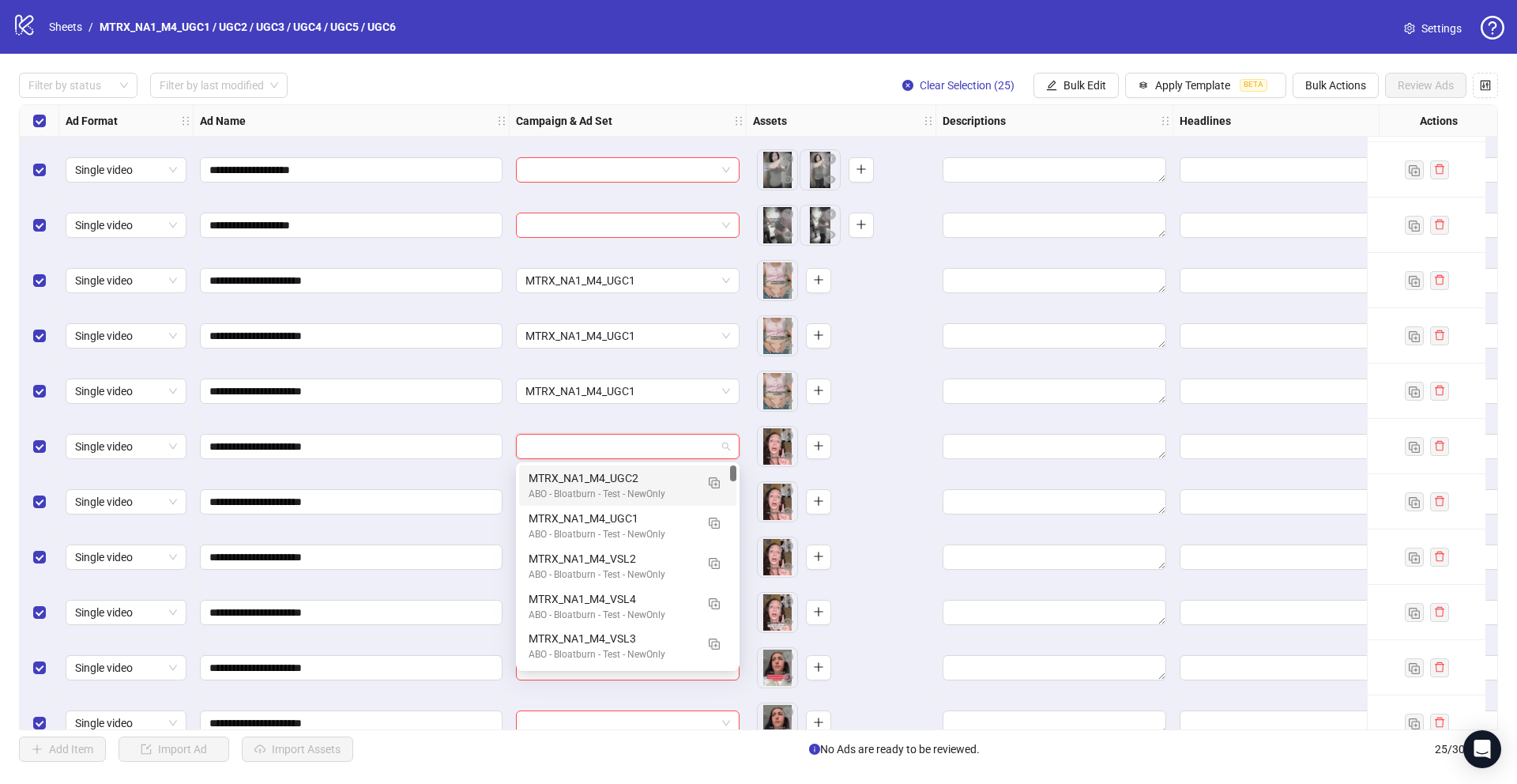
click at [644, 474] on div "MTRX_NA1_M4_UGC2" at bounding box center [612, 478] width 167 height 18
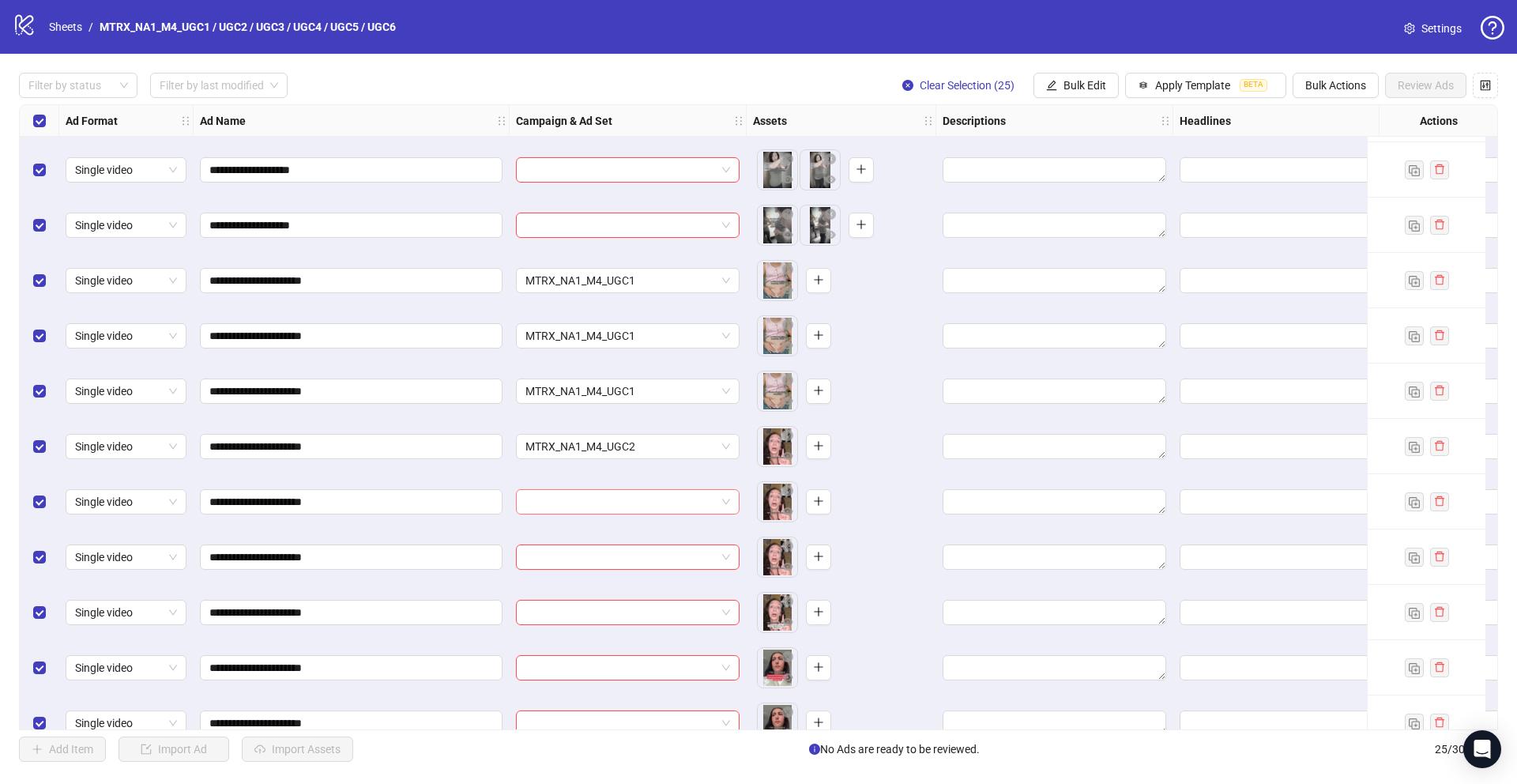
click at [625, 501] on input "search" at bounding box center [620, 502] width 190 height 24
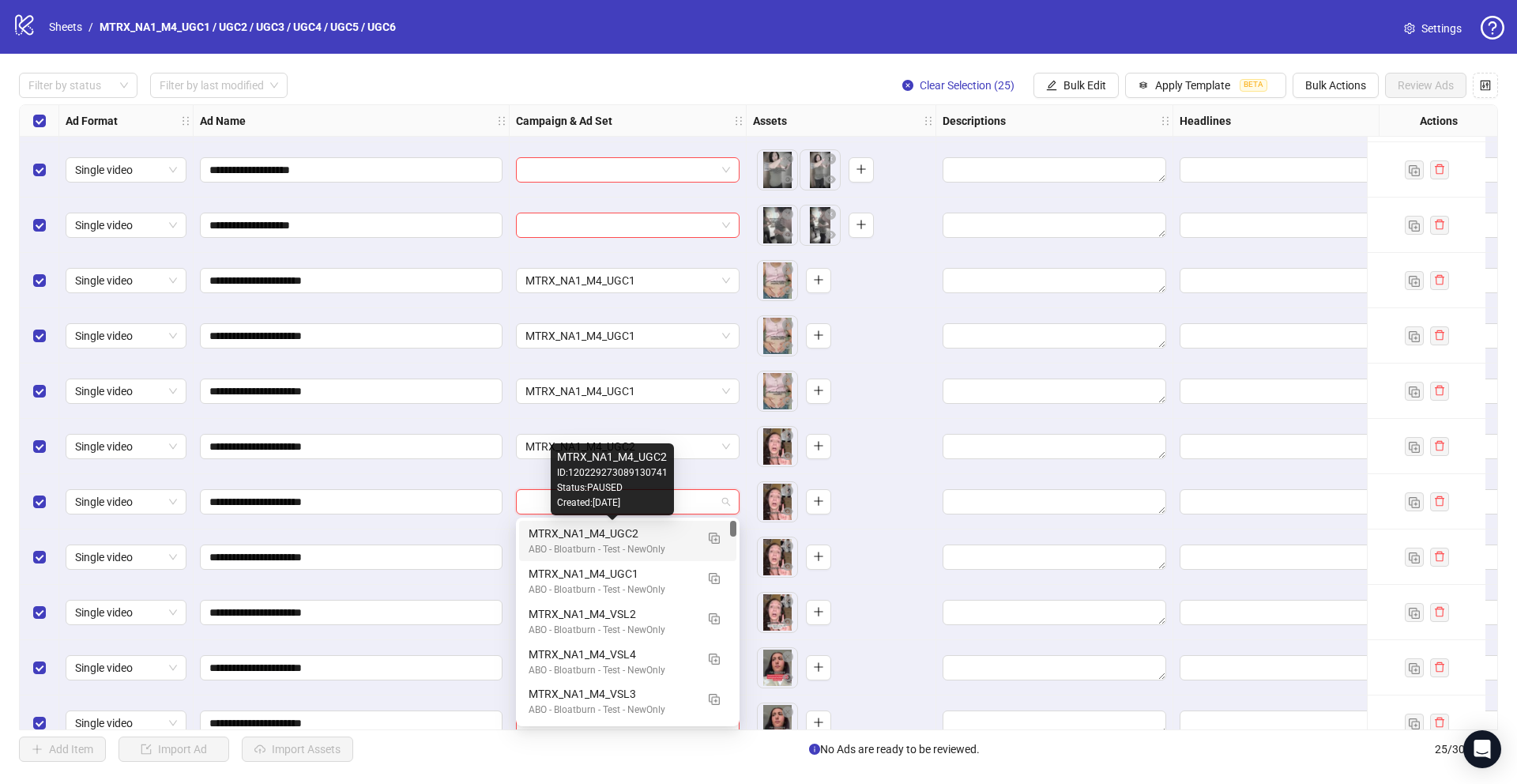
click at [615, 525] on div "MTRX_NA1_M4_UGC2" at bounding box center [612, 534] width 167 height 18
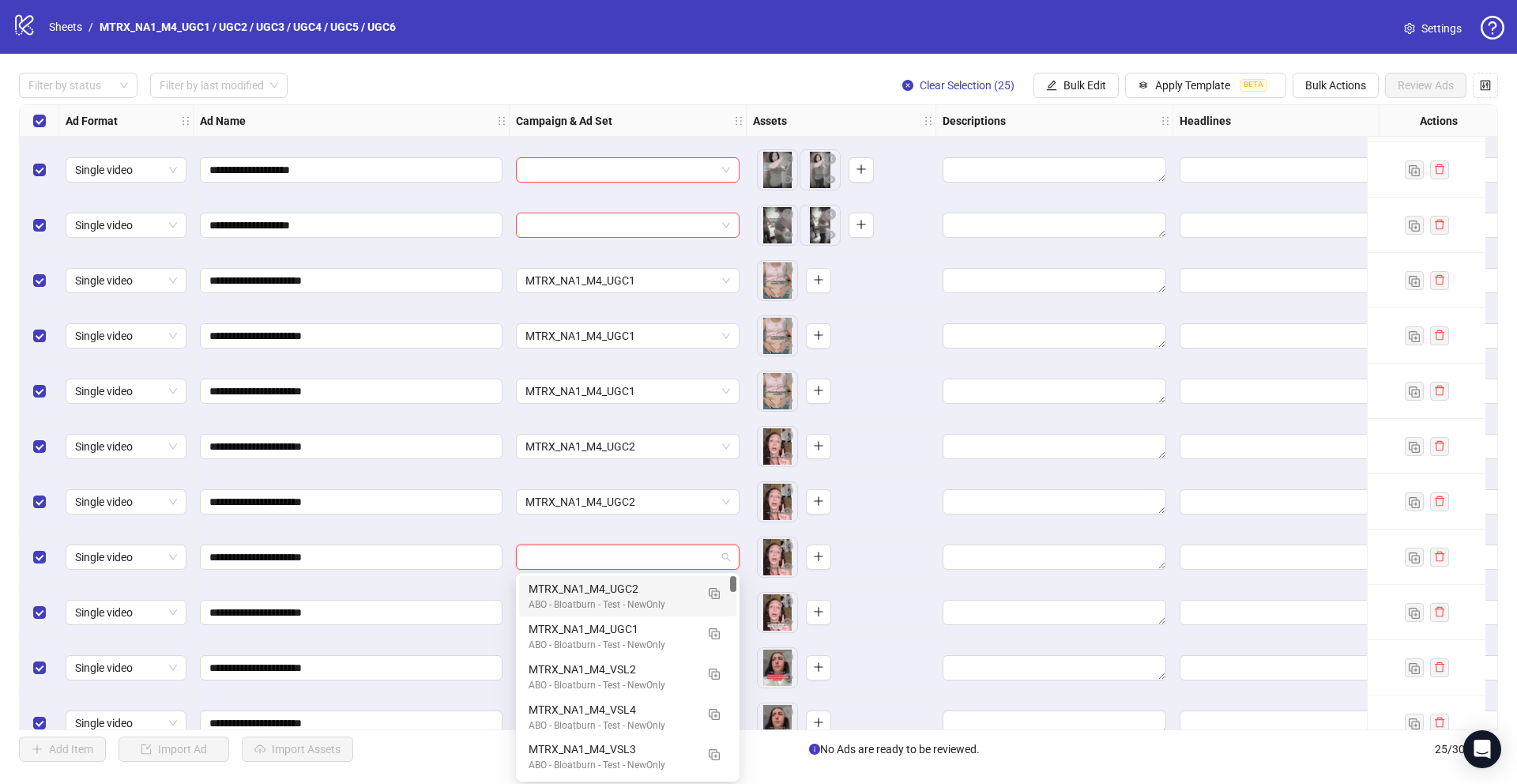
click at [606, 552] on input "search" at bounding box center [620, 557] width 190 height 24
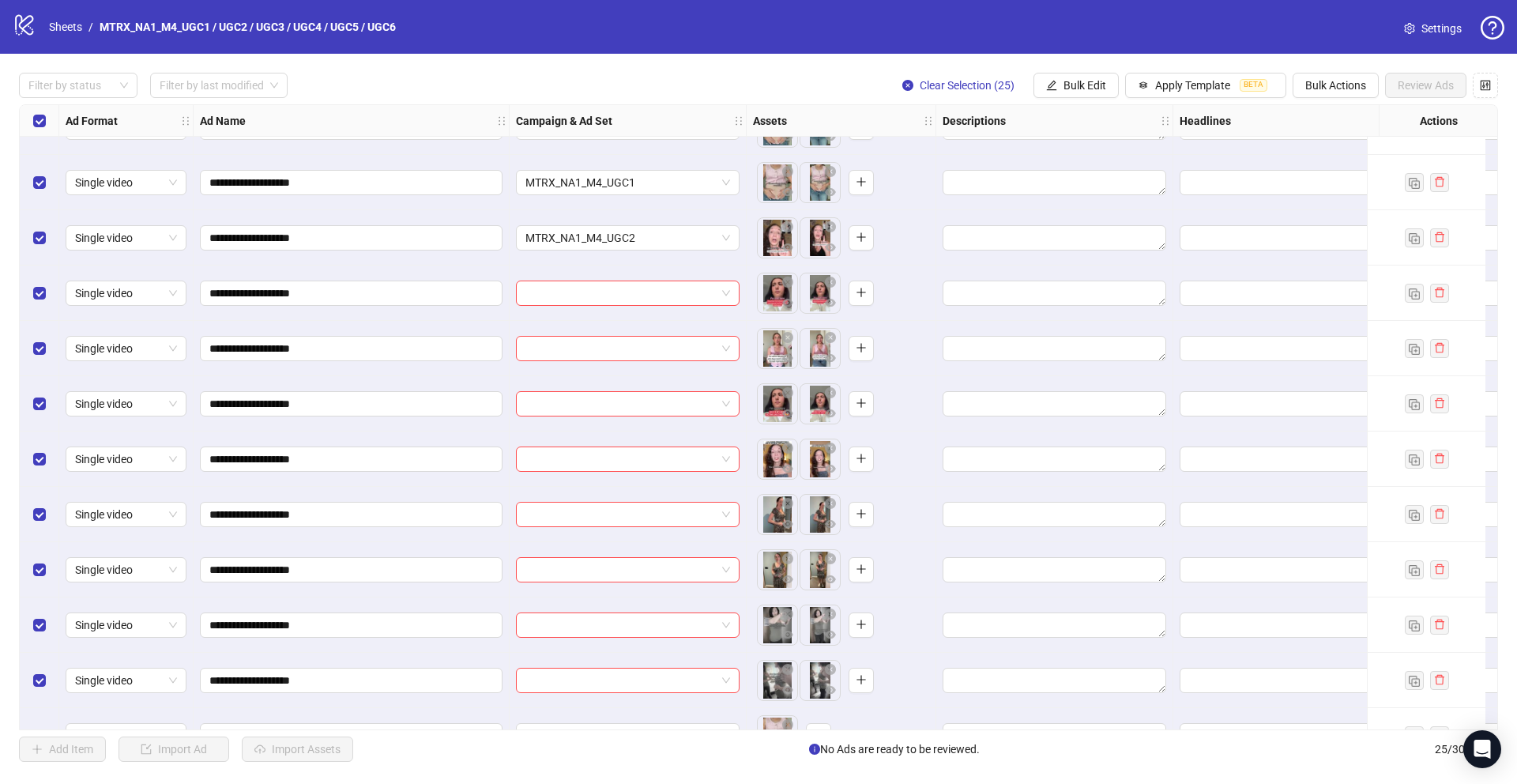
scroll to position [0, 0]
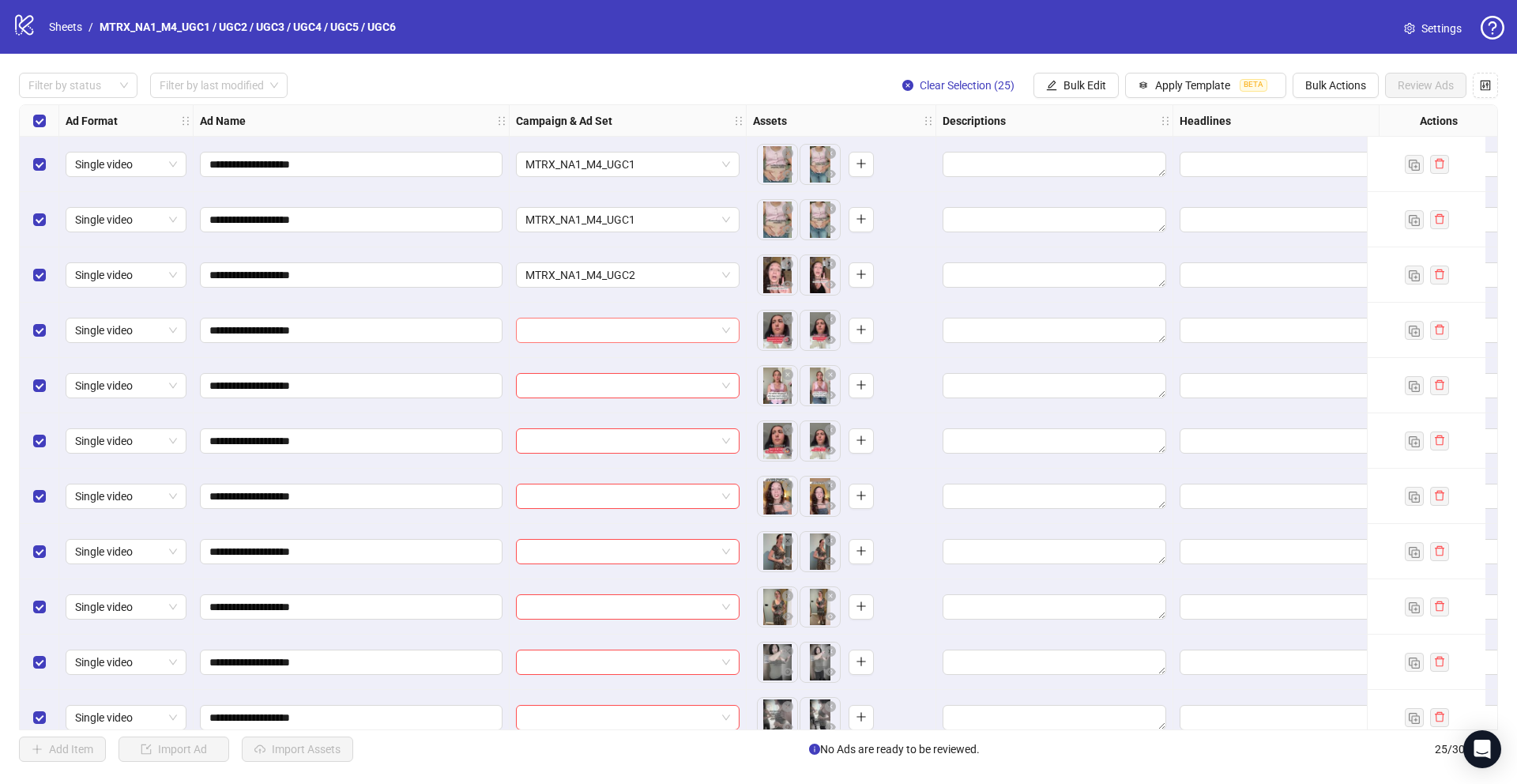
click at [652, 336] on input "search" at bounding box center [620, 330] width 190 height 24
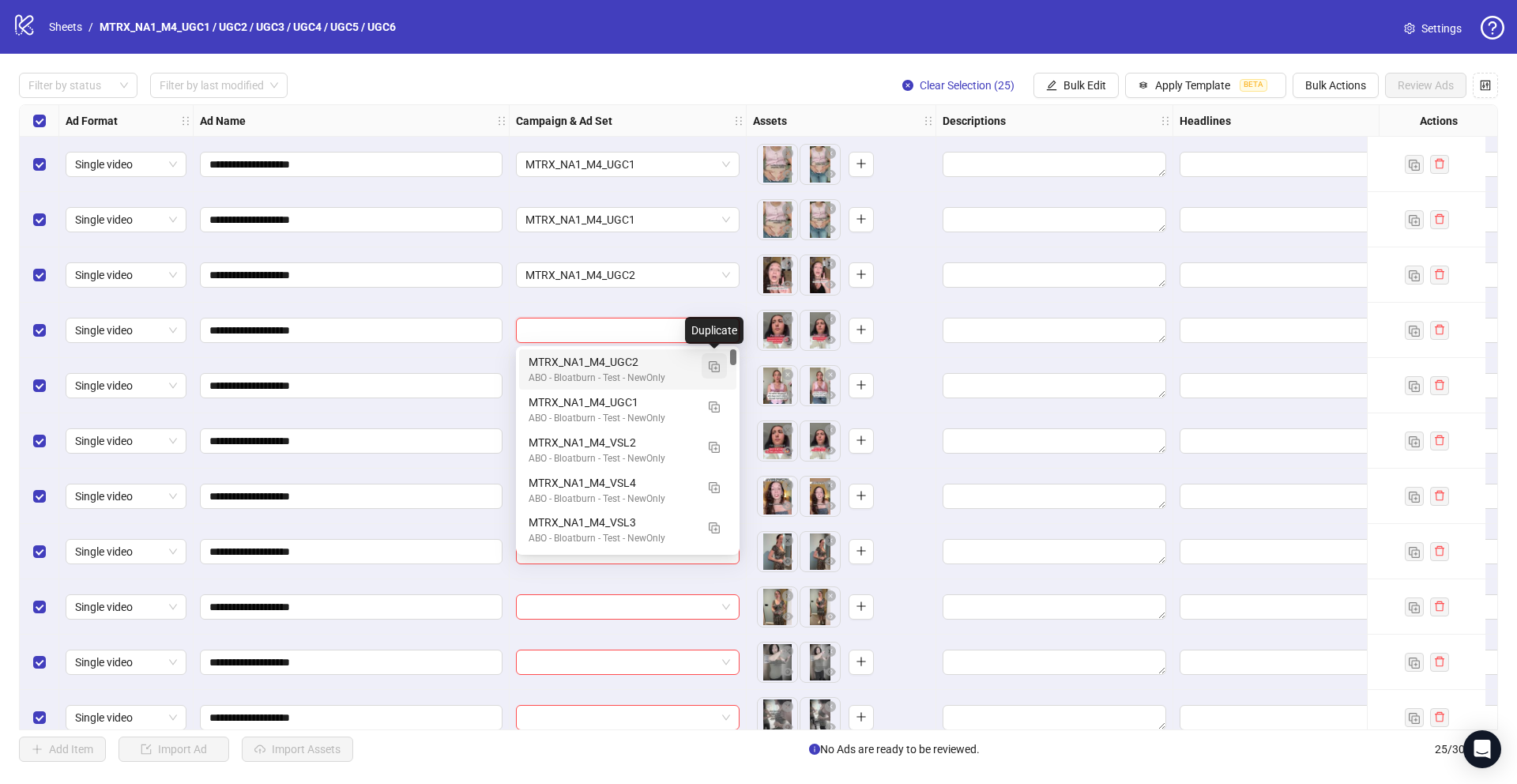
click at [716, 373] on button "button" at bounding box center [714, 366] width 26 height 26
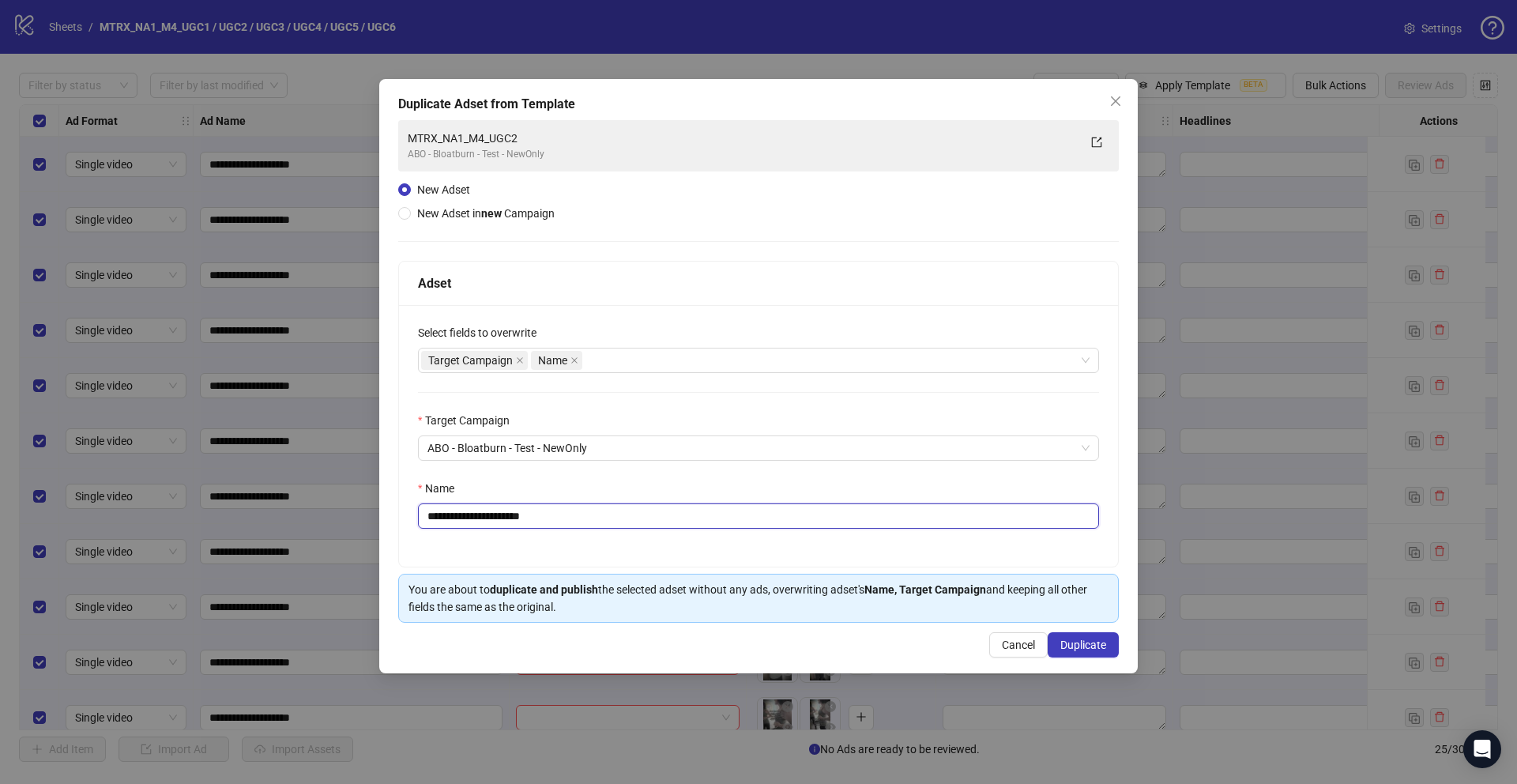
drag, startPoint x: 529, startPoint y: 514, endPoint x: 640, endPoint y: 516, distance: 111.0
click at [634, 516] on input "**********" at bounding box center [758, 516] width 681 height 26
type input "**********"
click at [1083, 645] on span "Duplicate" at bounding box center [1083, 644] width 45 height 13
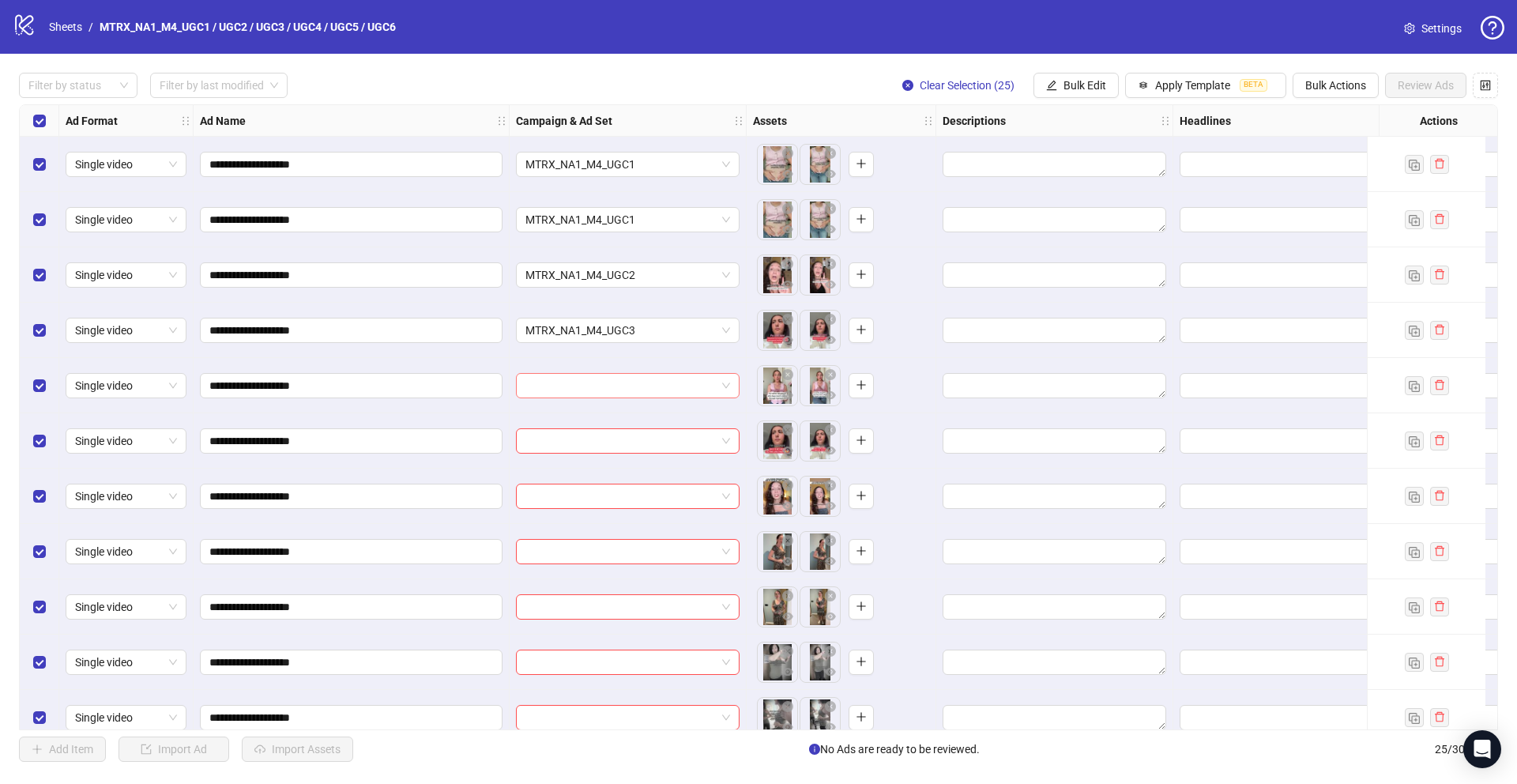
click at [637, 375] on input "search" at bounding box center [620, 386] width 190 height 24
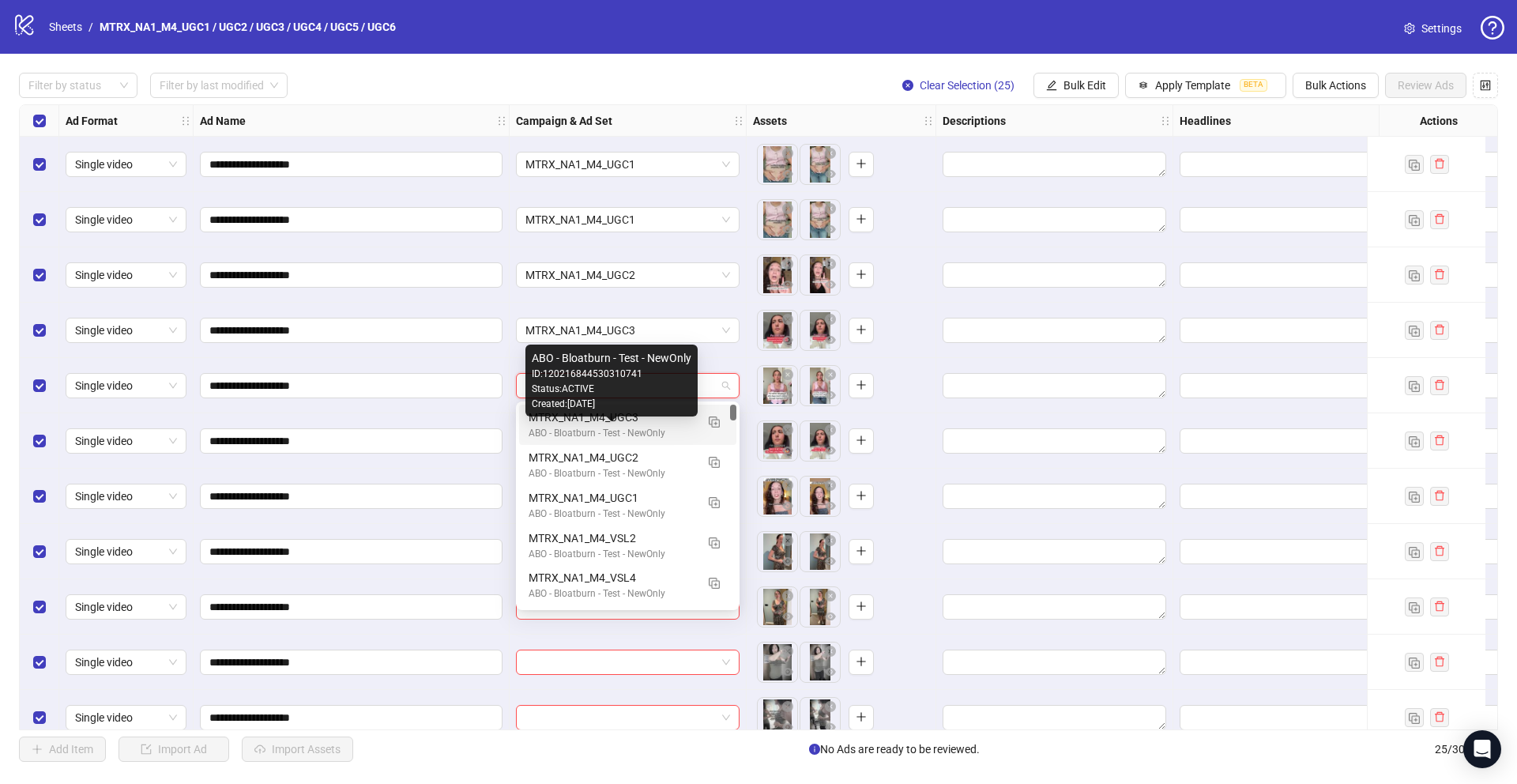
click at [637, 426] on div "ABO - Bloatburn - Test - NewOnly" at bounding box center [612, 433] width 167 height 15
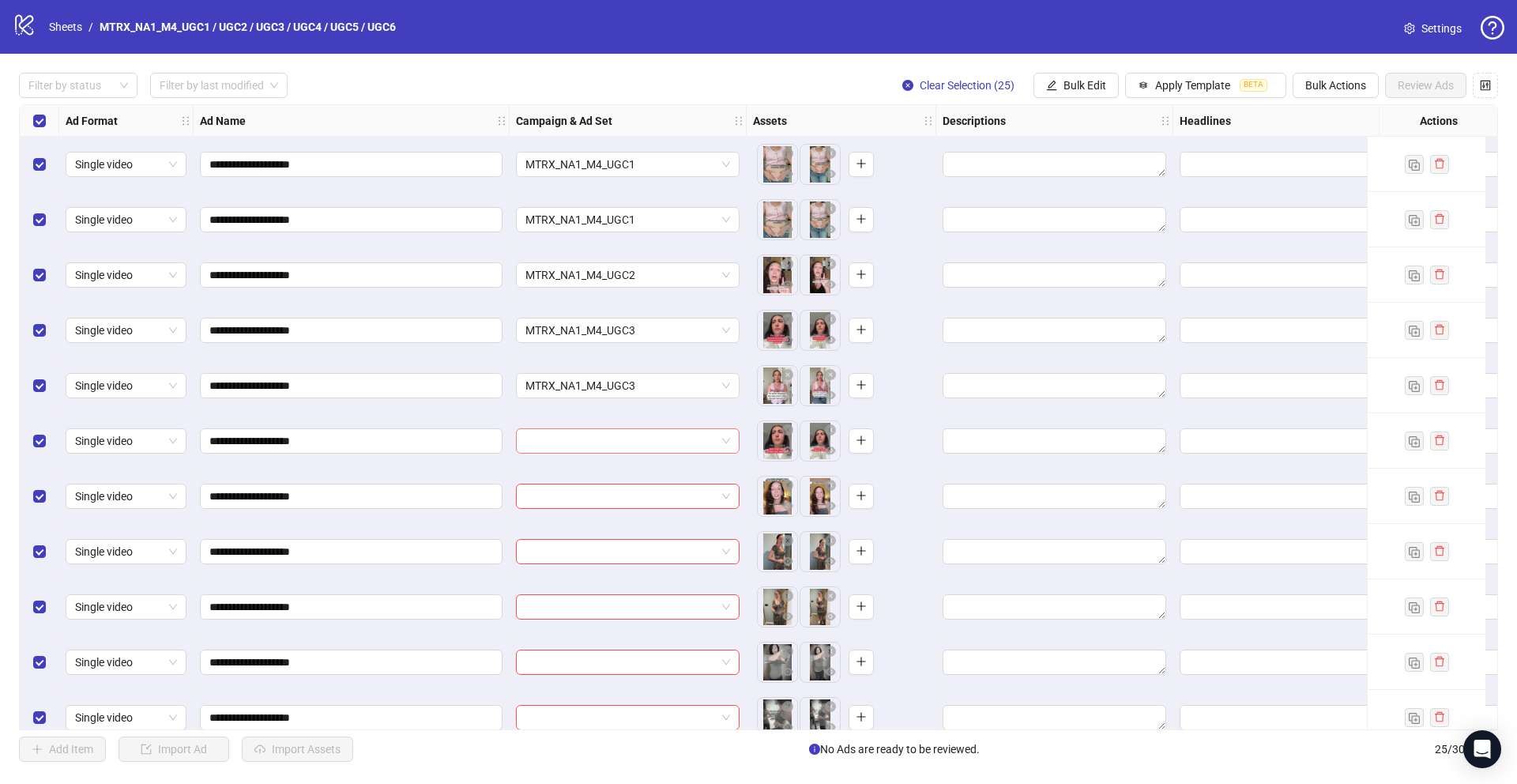
click at [631, 435] on input "search" at bounding box center [620, 441] width 190 height 24
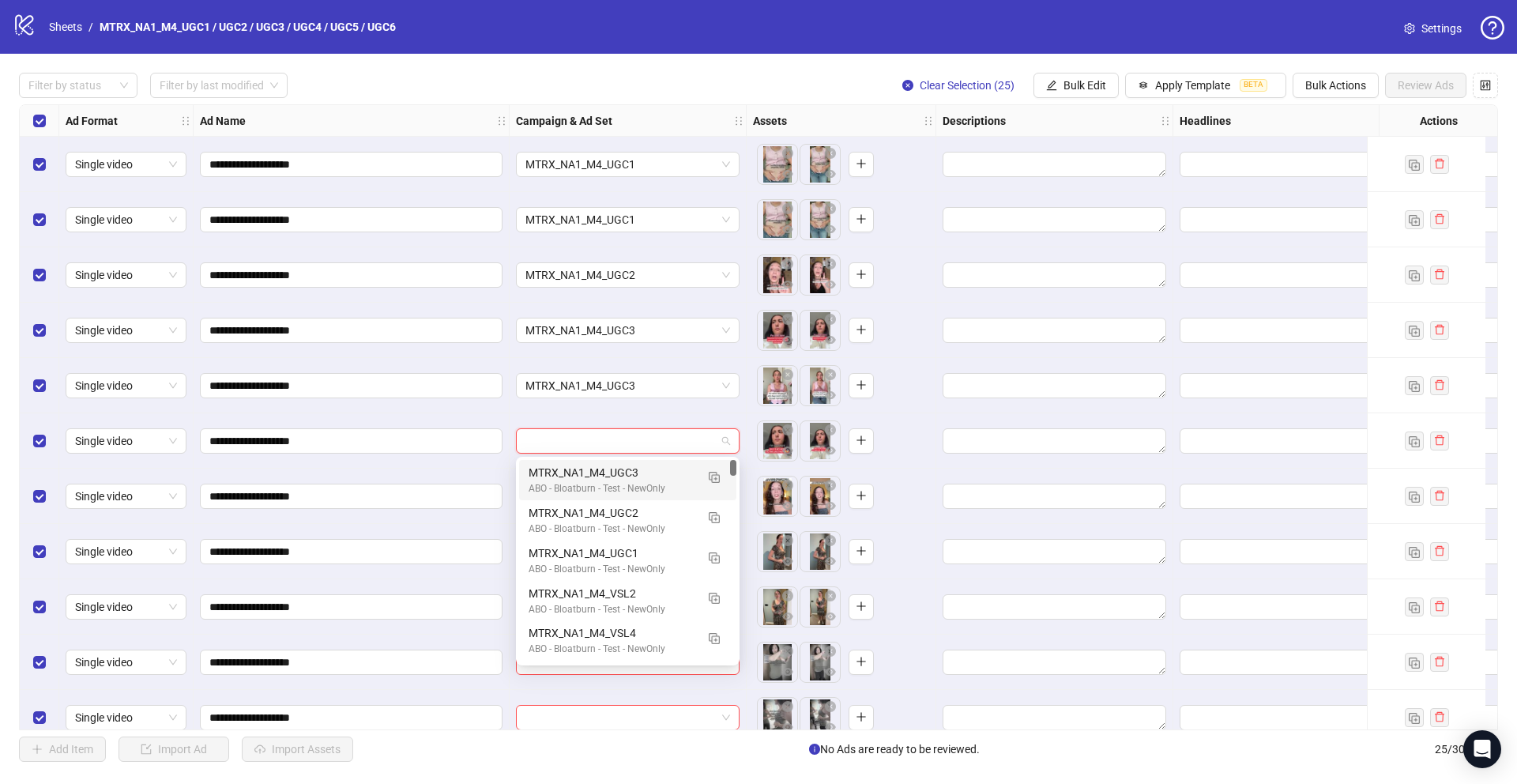
click at [621, 466] on div "MTRX_NA1_M4_UGC3" at bounding box center [612, 472] width 167 height 18
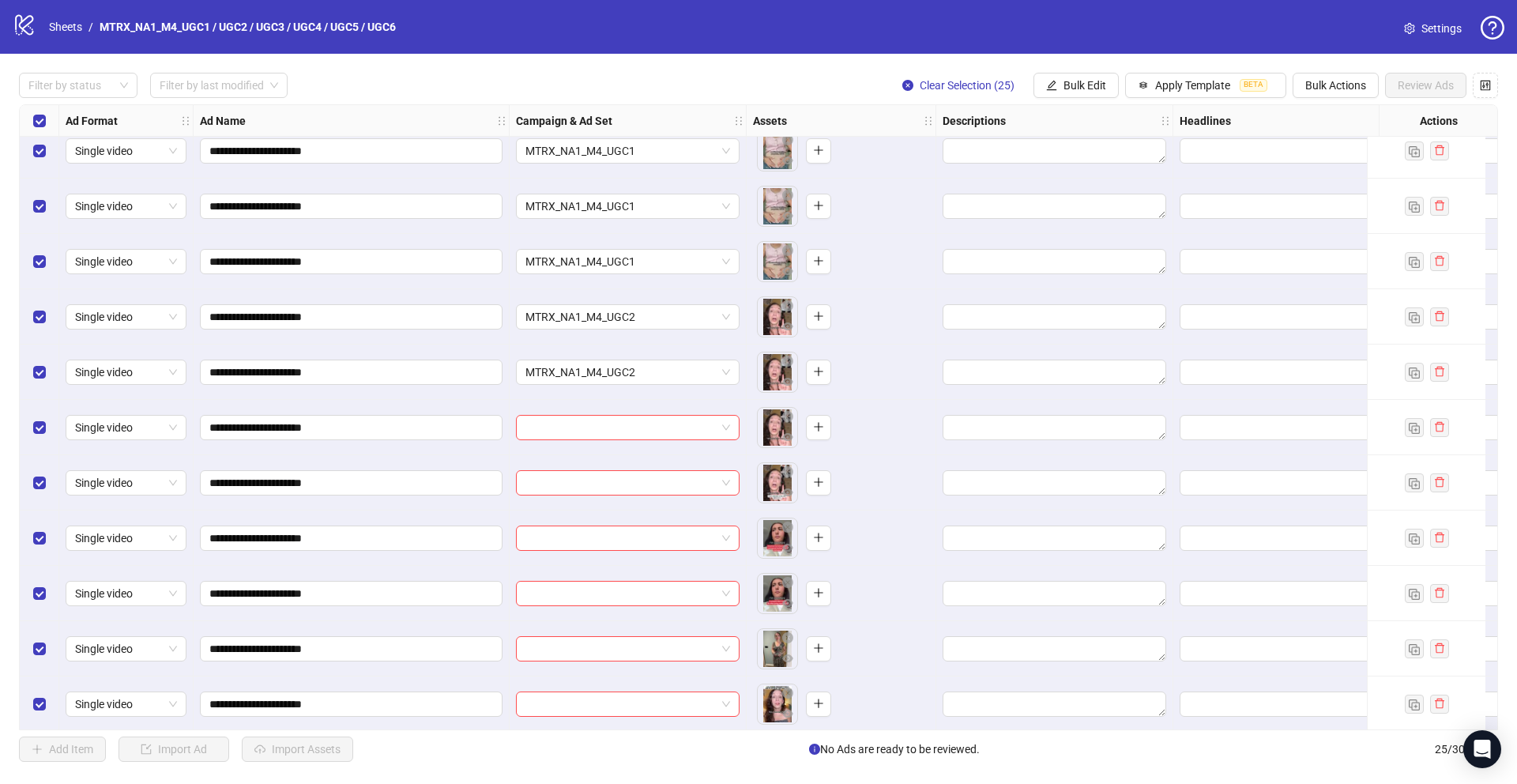
scroll to position [656, 0]
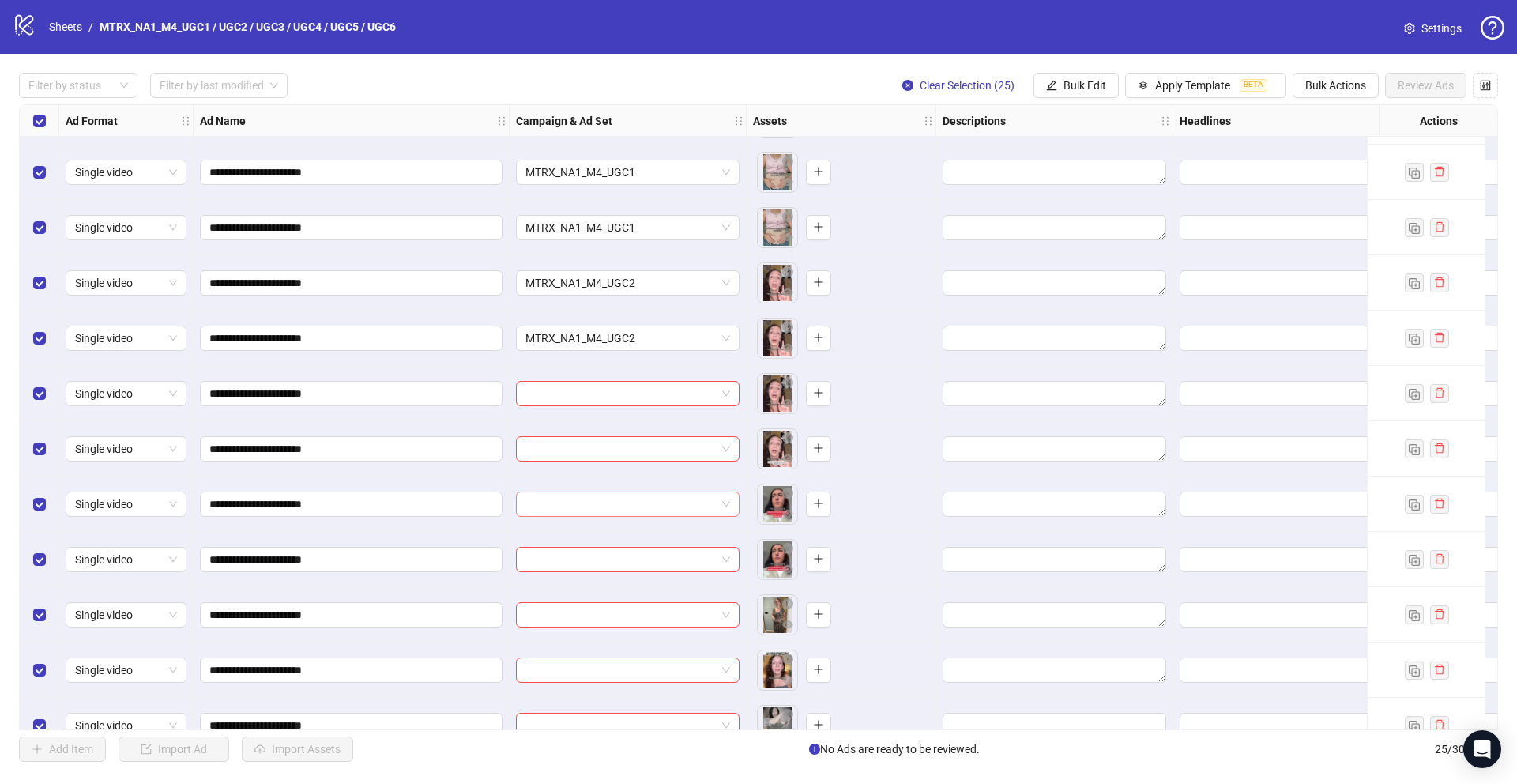
click at [610, 513] on input "search" at bounding box center [620, 504] width 190 height 24
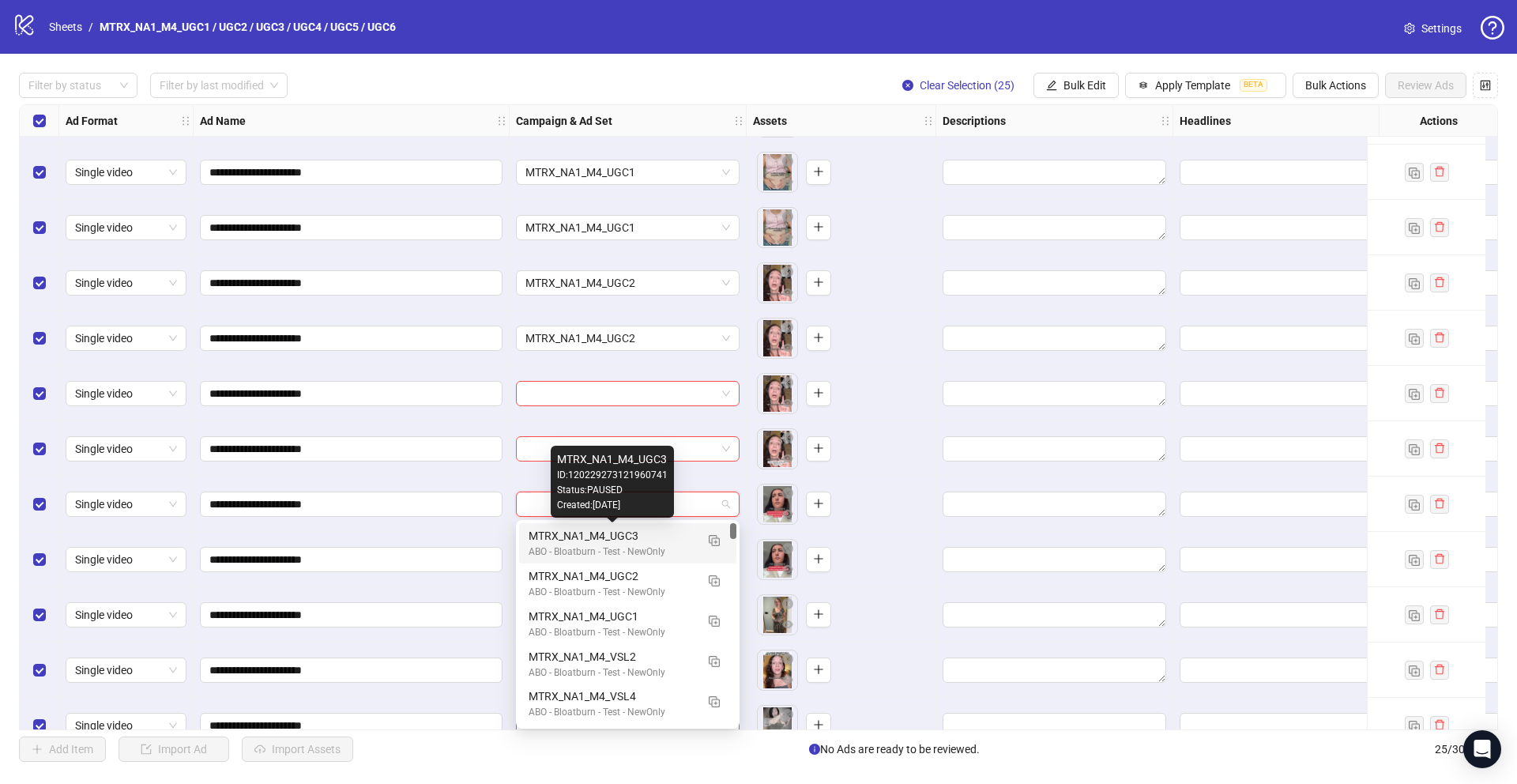
click at [606, 537] on div "MTRX_NA1_M4_UGC3" at bounding box center [612, 535] width 167 height 18
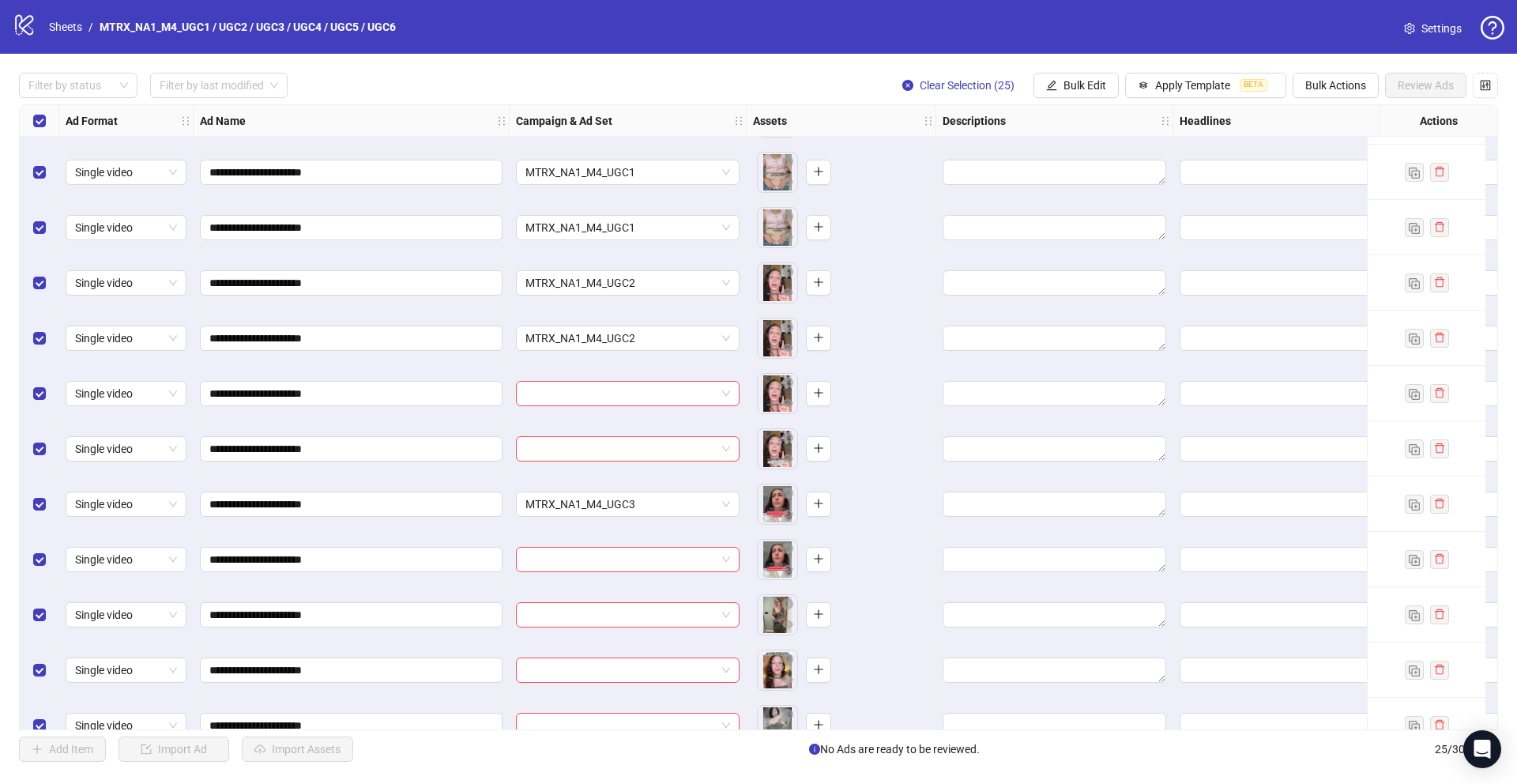
click at [621, 574] on div at bounding box center [628, 559] width 237 height 55
click at [614, 546] on div at bounding box center [627, 559] width 224 height 26
click at [612, 553] on input "search" at bounding box center [620, 559] width 190 height 24
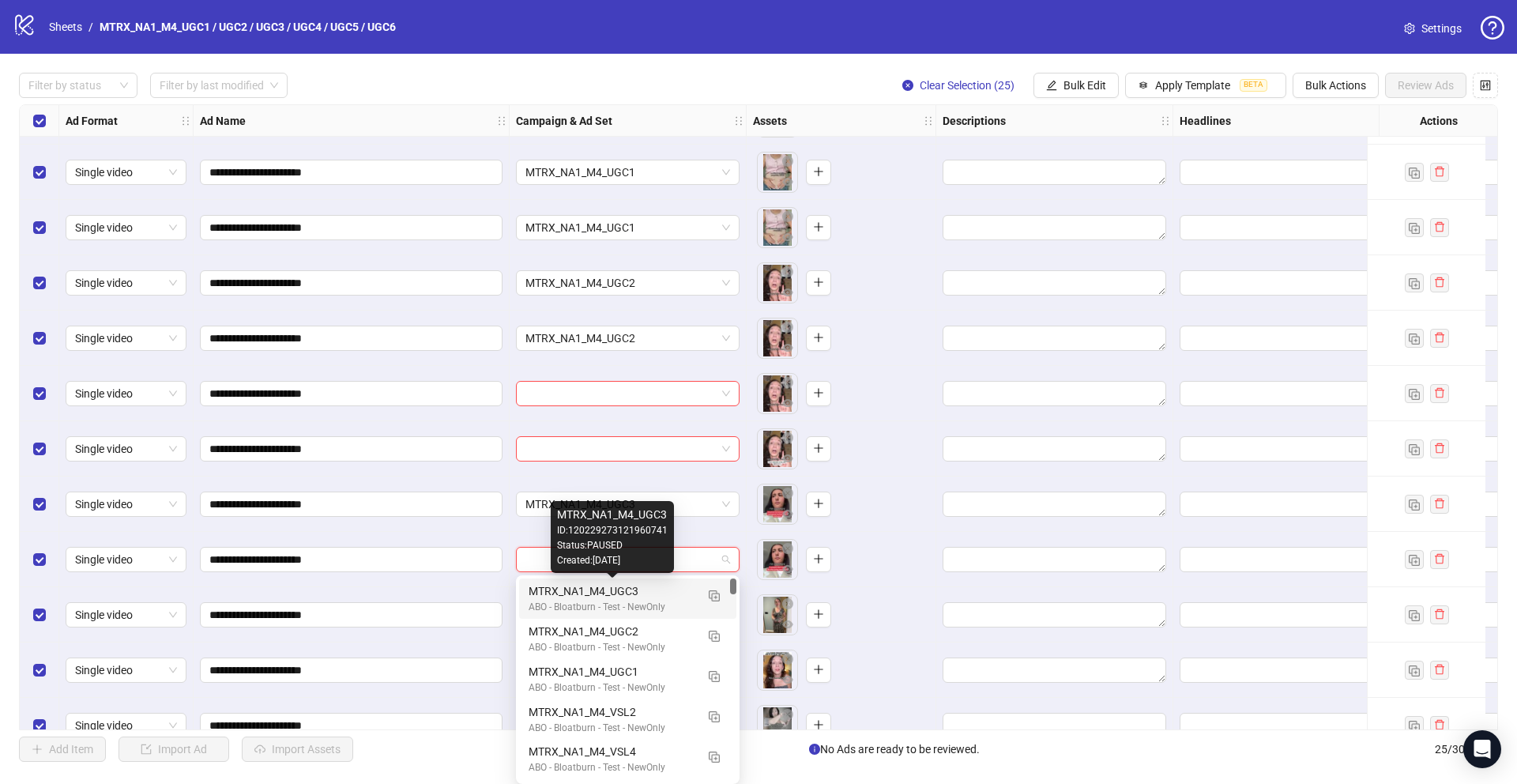
click at [611, 589] on div "MTRX_NA1_M4_UGC3" at bounding box center [612, 591] width 167 height 18
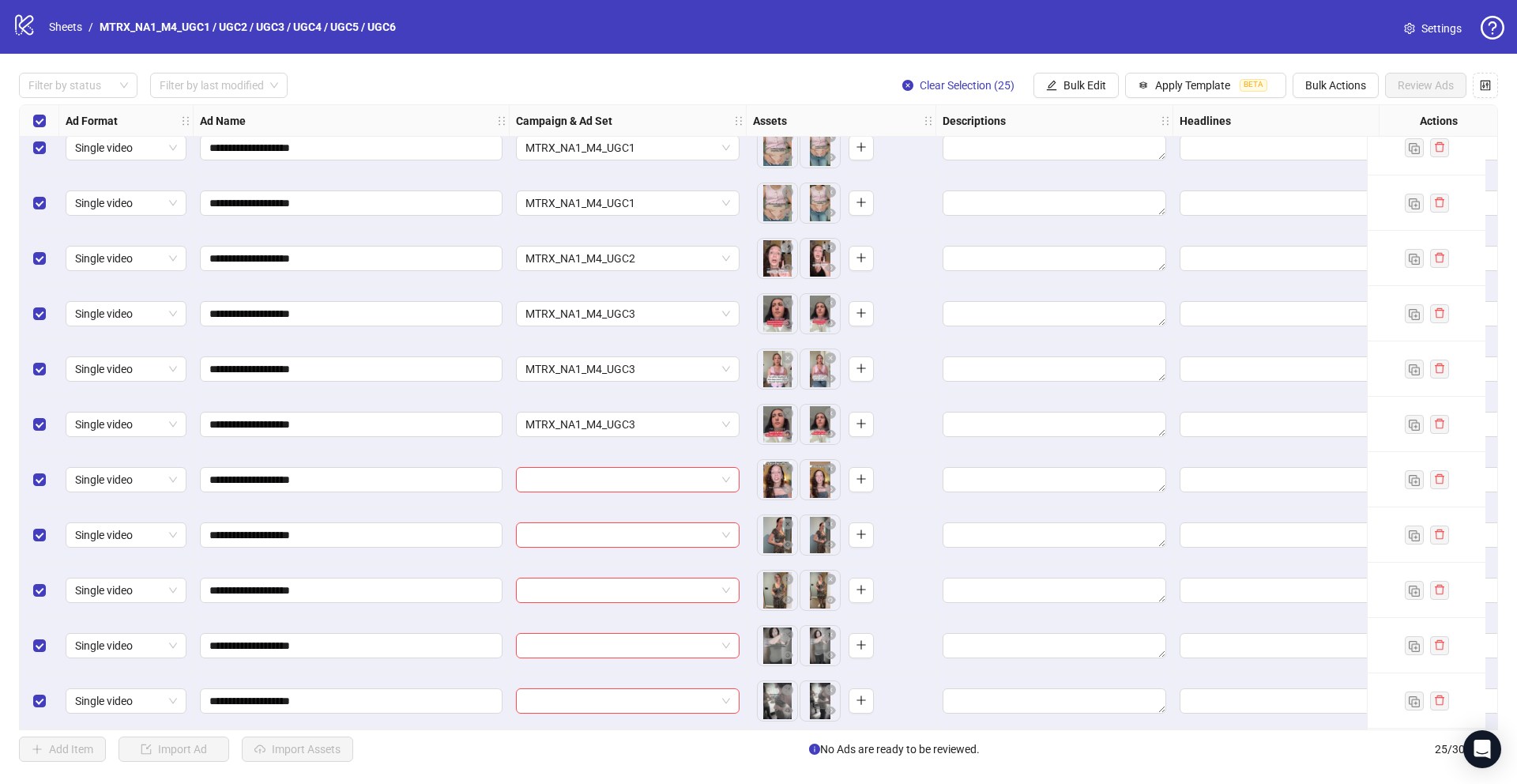
scroll to position [617, 0]
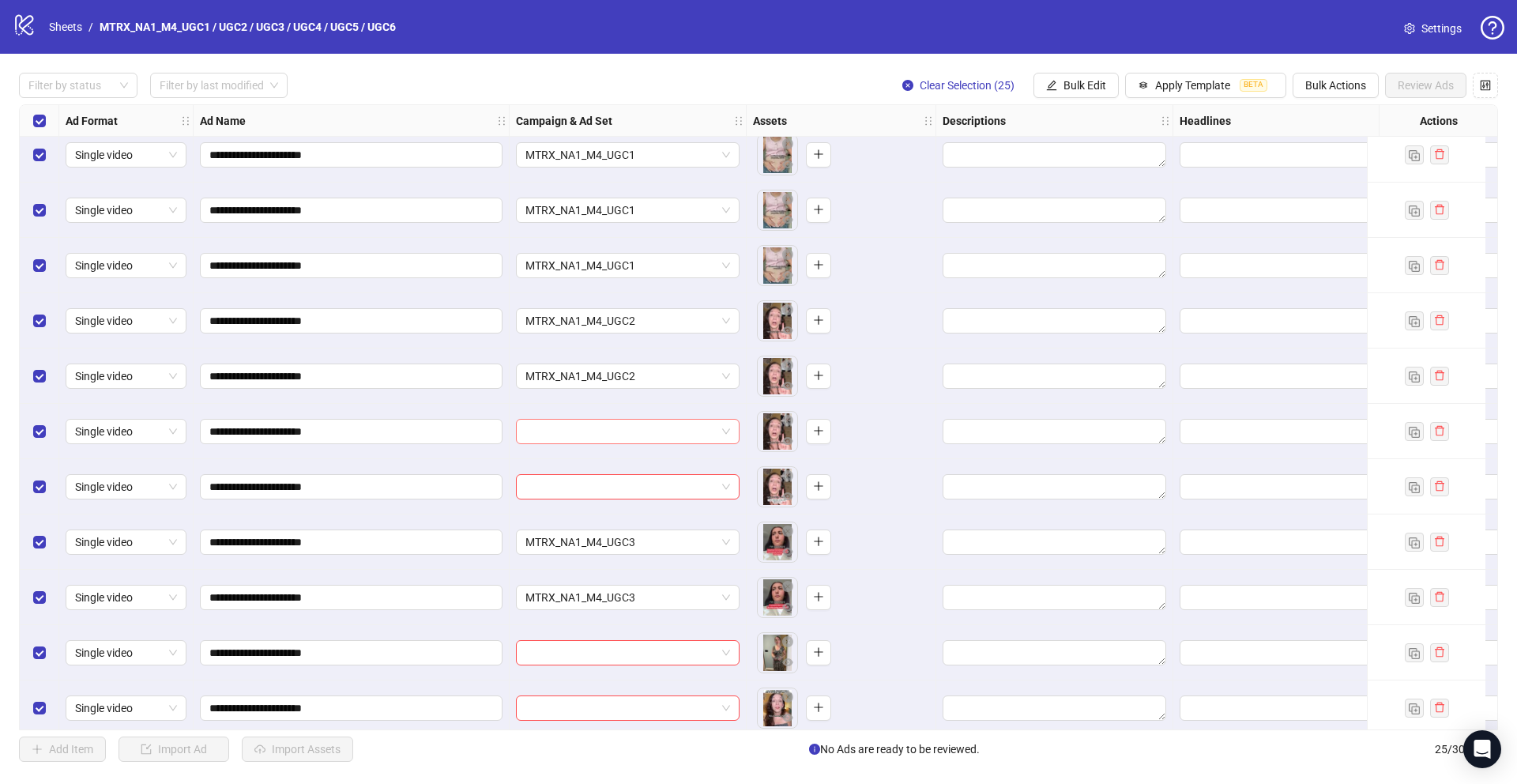
click at [728, 433] on span at bounding box center [627, 431] width 204 height 24
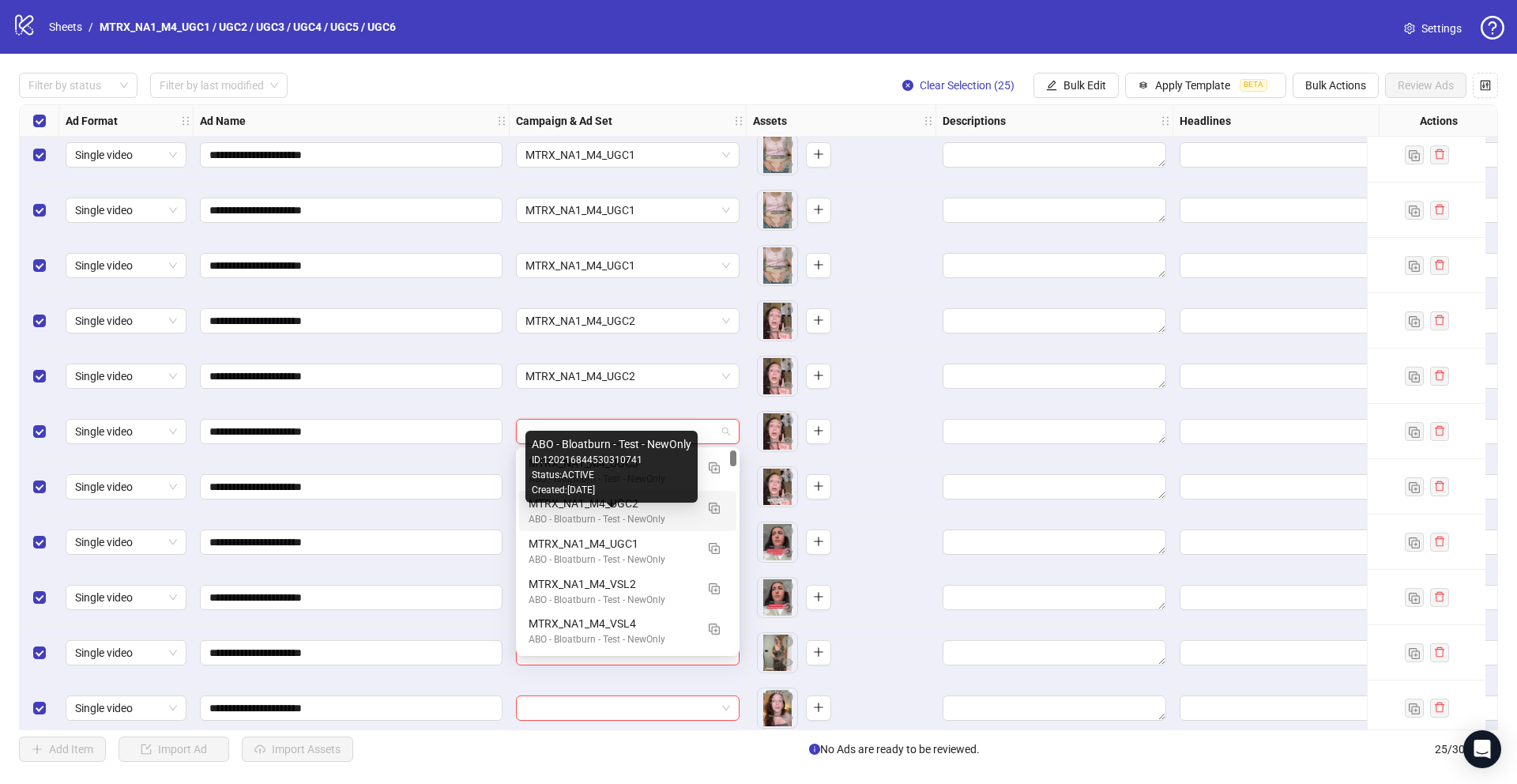
click at [651, 515] on div "ABO - Bloatburn - Test - NewOnly" at bounding box center [612, 519] width 167 height 15
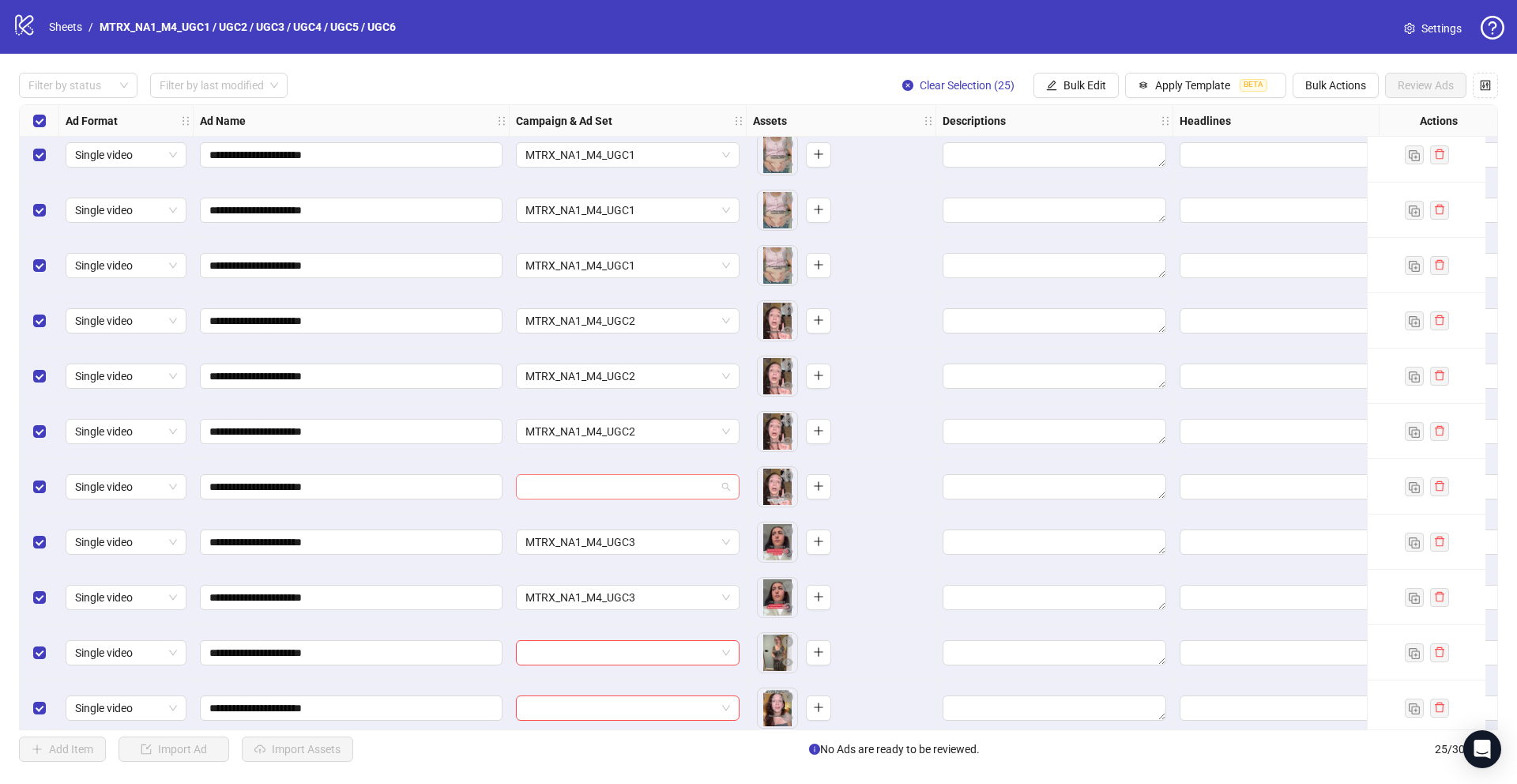
click at [700, 490] on input "search" at bounding box center [620, 486] width 190 height 24
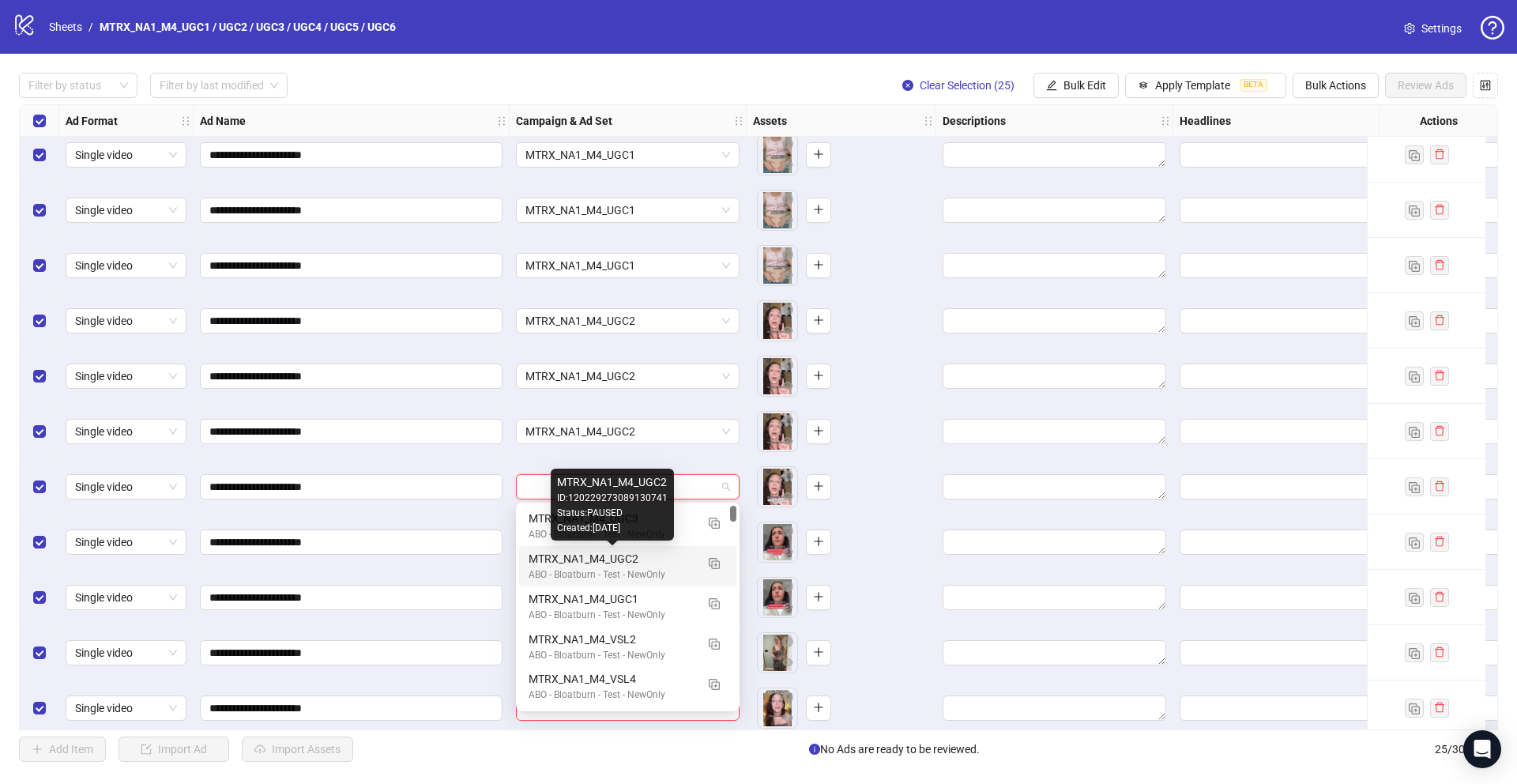
click at [665, 560] on div "MTRX_NA1_M4_UGC2" at bounding box center [612, 558] width 167 height 18
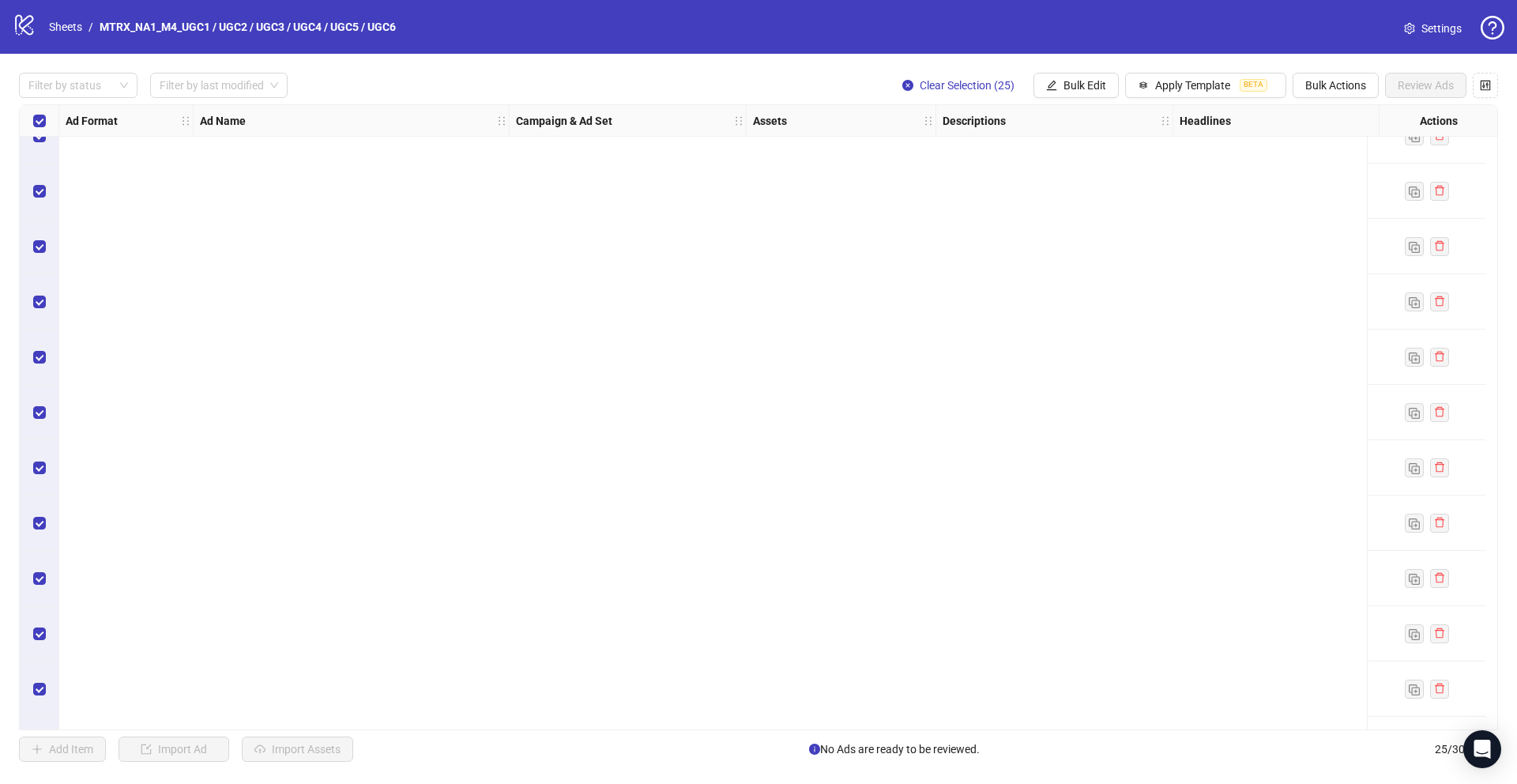
scroll to position [0, 0]
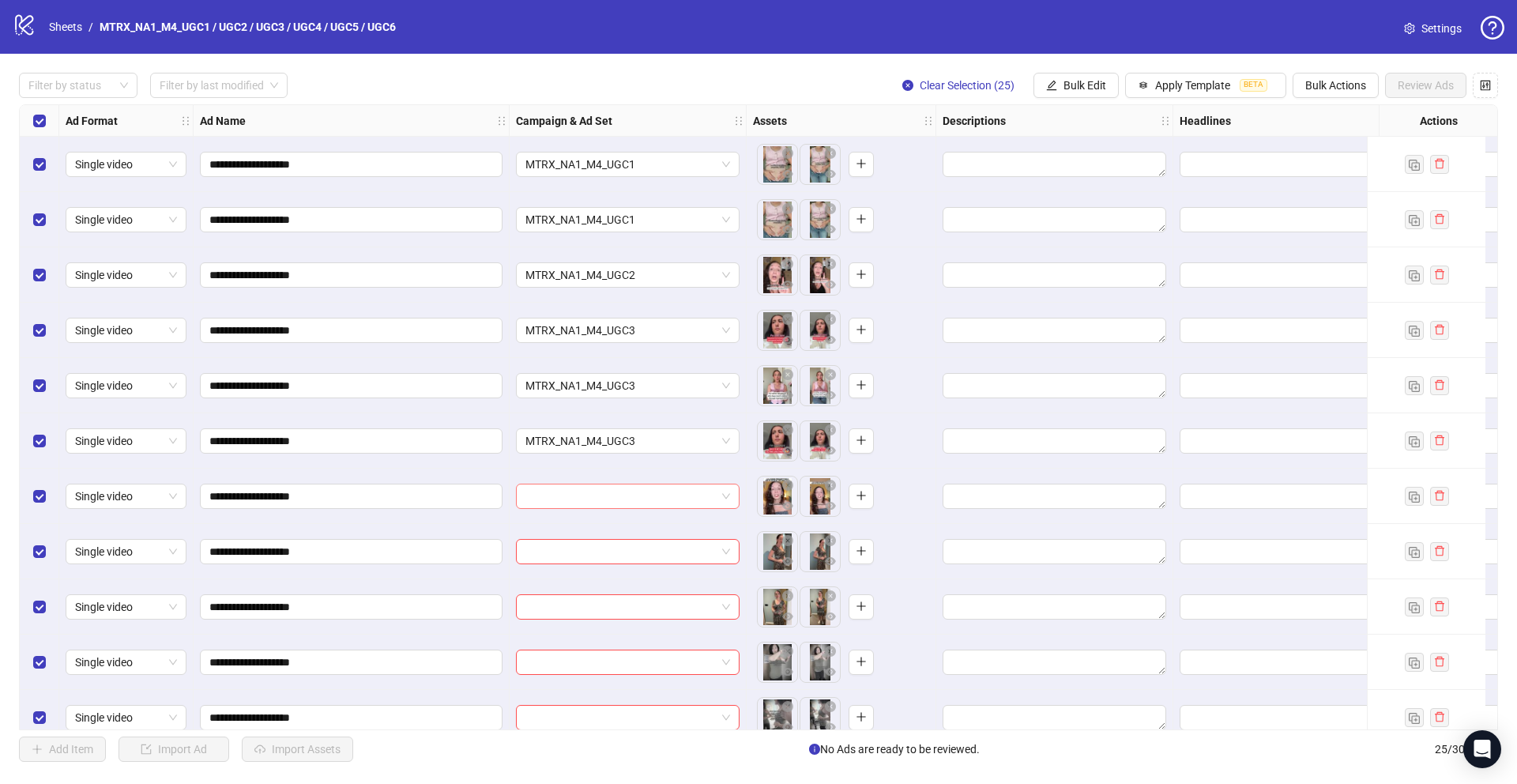
click at [729, 491] on span at bounding box center [627, 496] width 204 height 24
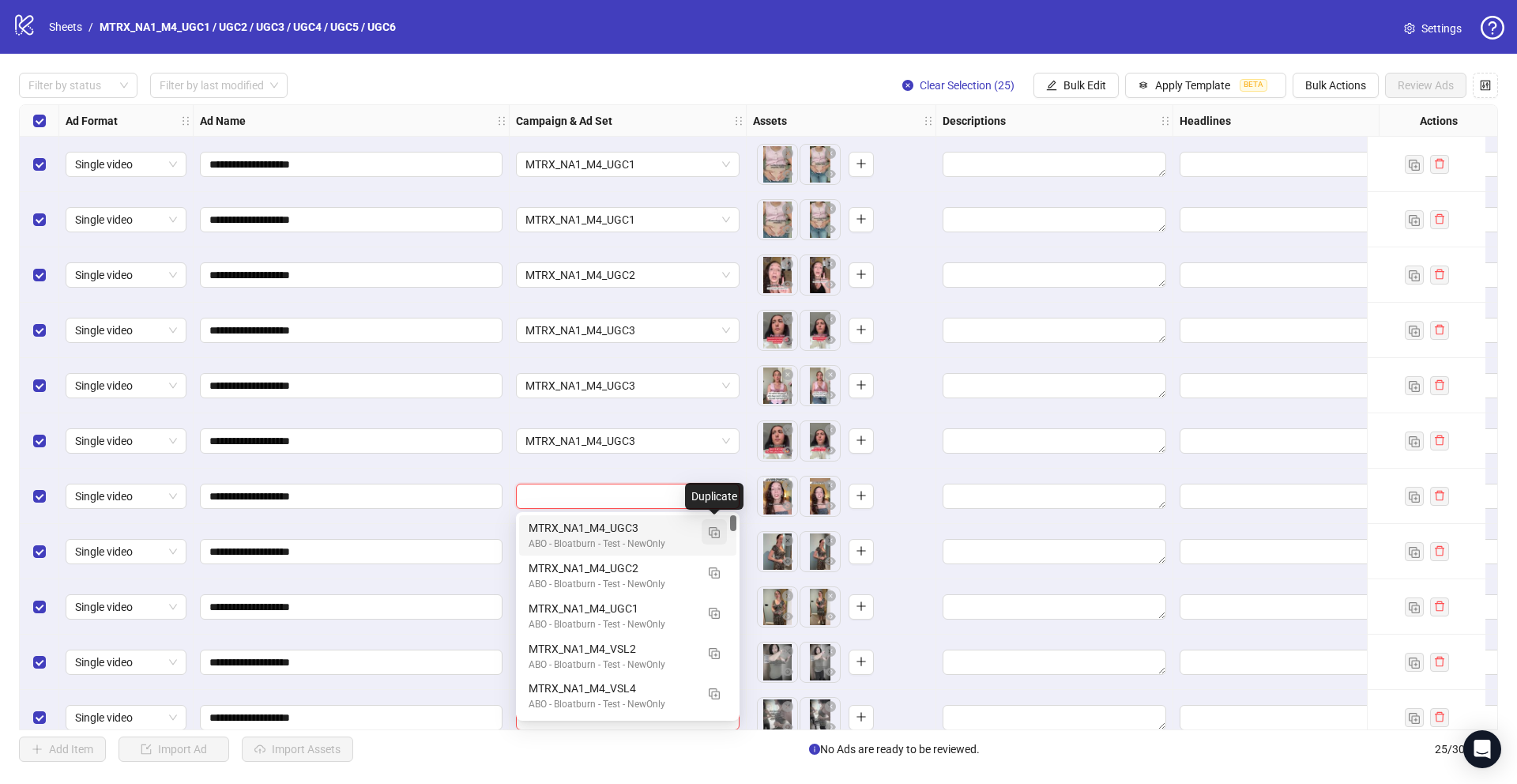
click at [713, 530] on img "button" at bounding box center [713, 532] width 11 height 11
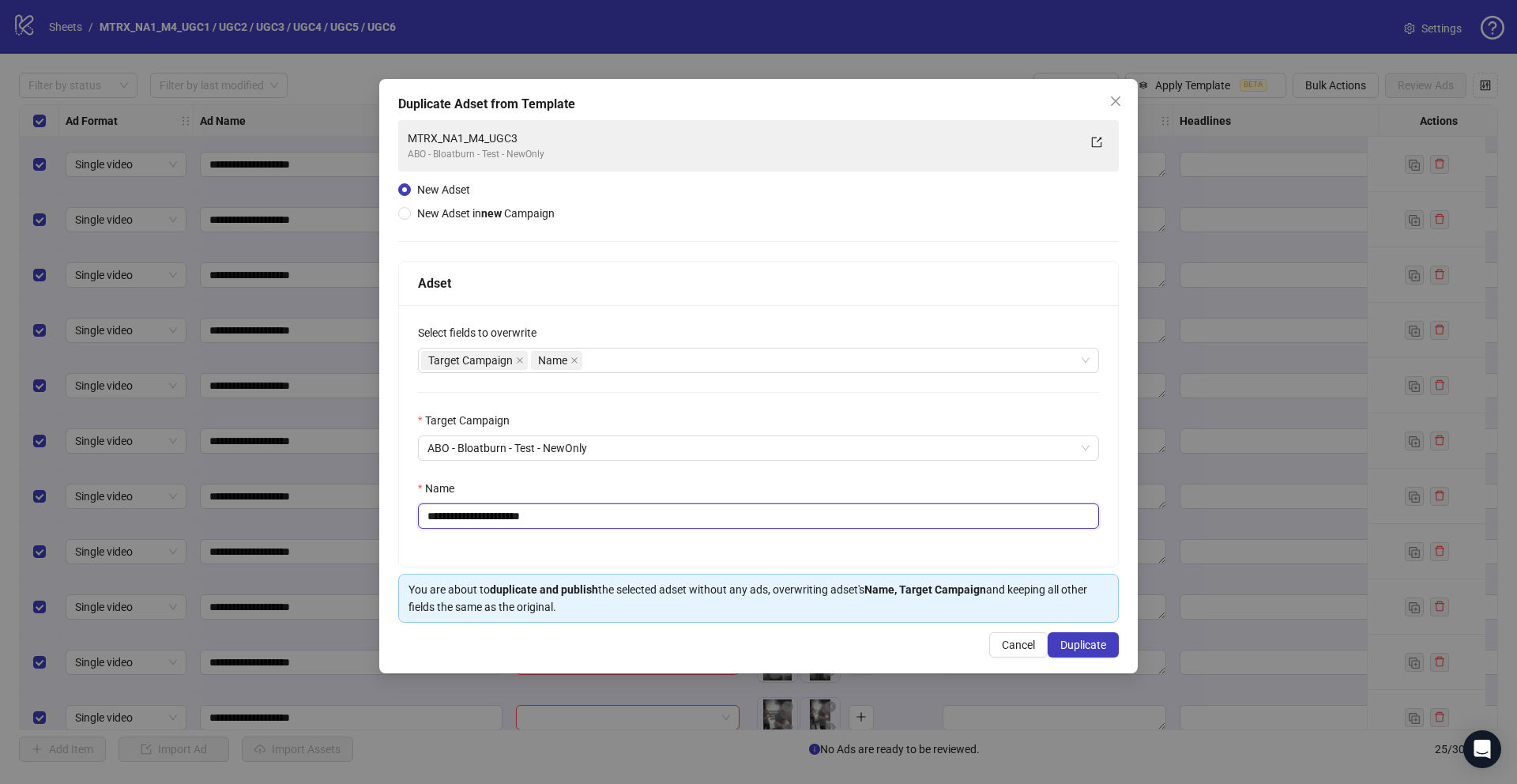
drag, startPoint x: 534, startPoint y: 513, endPoint x: 617, endPoint y: 512, distance: 83.0
click at [617, 512] on input "**********" at bounding box center [758, 516] width 681 height 26
type input "**********"
click at [1091, 652] on button "Duplicate" at bounding box center [1083, 645] width 71 height 26
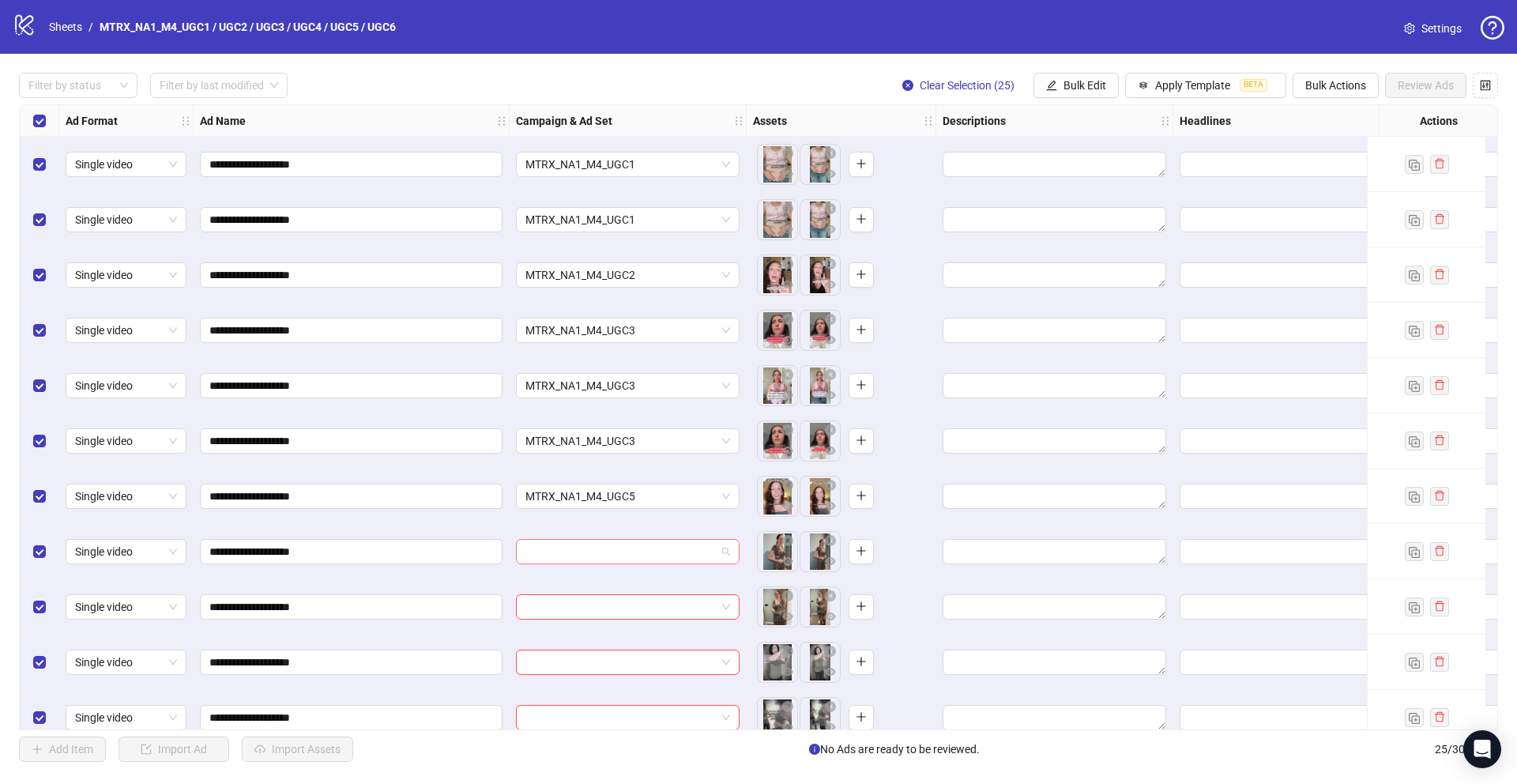
click at [681, 547] on input "search" at bounding box center [620, 551] width 190 height 24
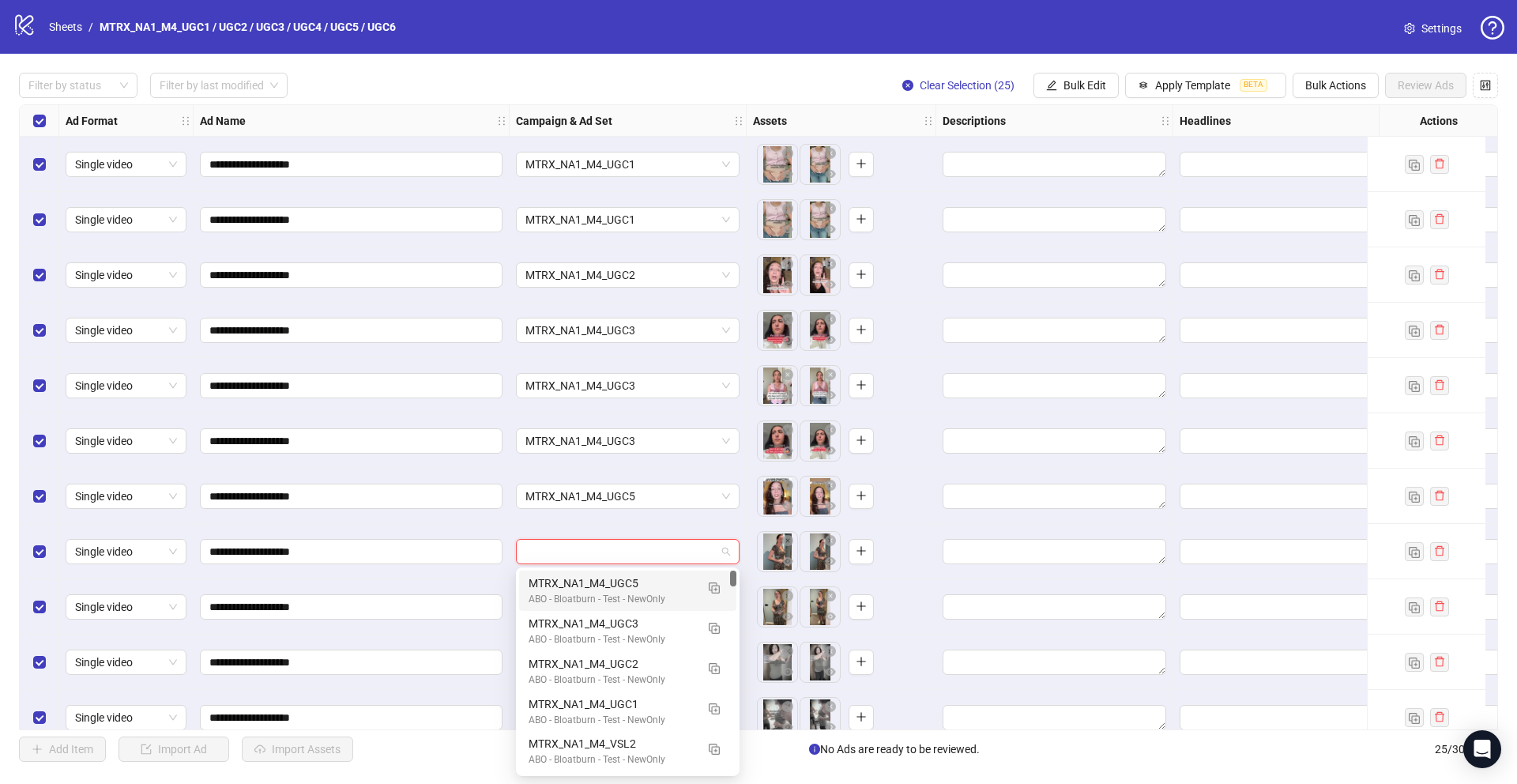
click at [629, 585] on div "MTRX_NA1_M4_UGC5" at bounding box center [612, 583] width 167 height 18
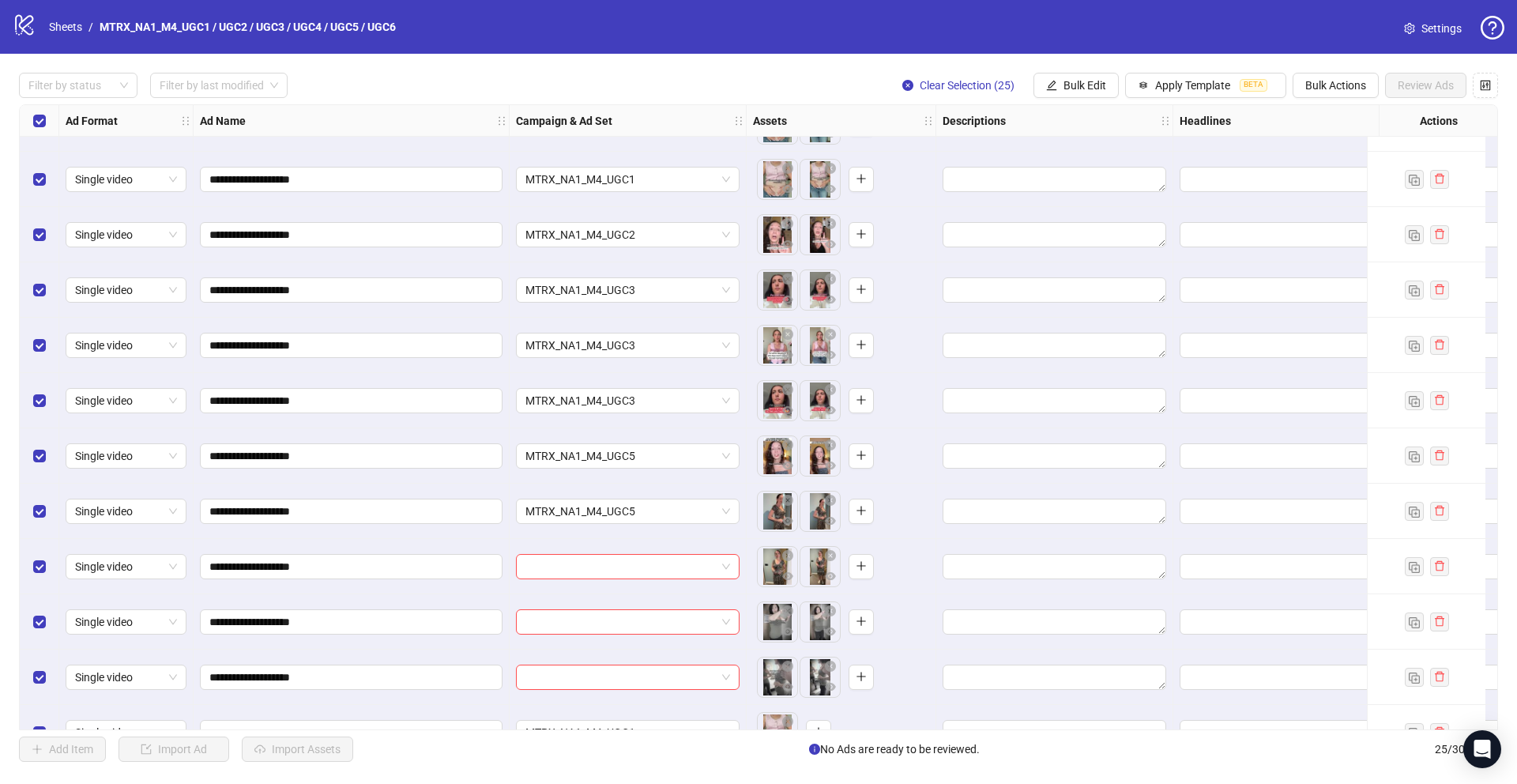
scroll to position [49, 0]
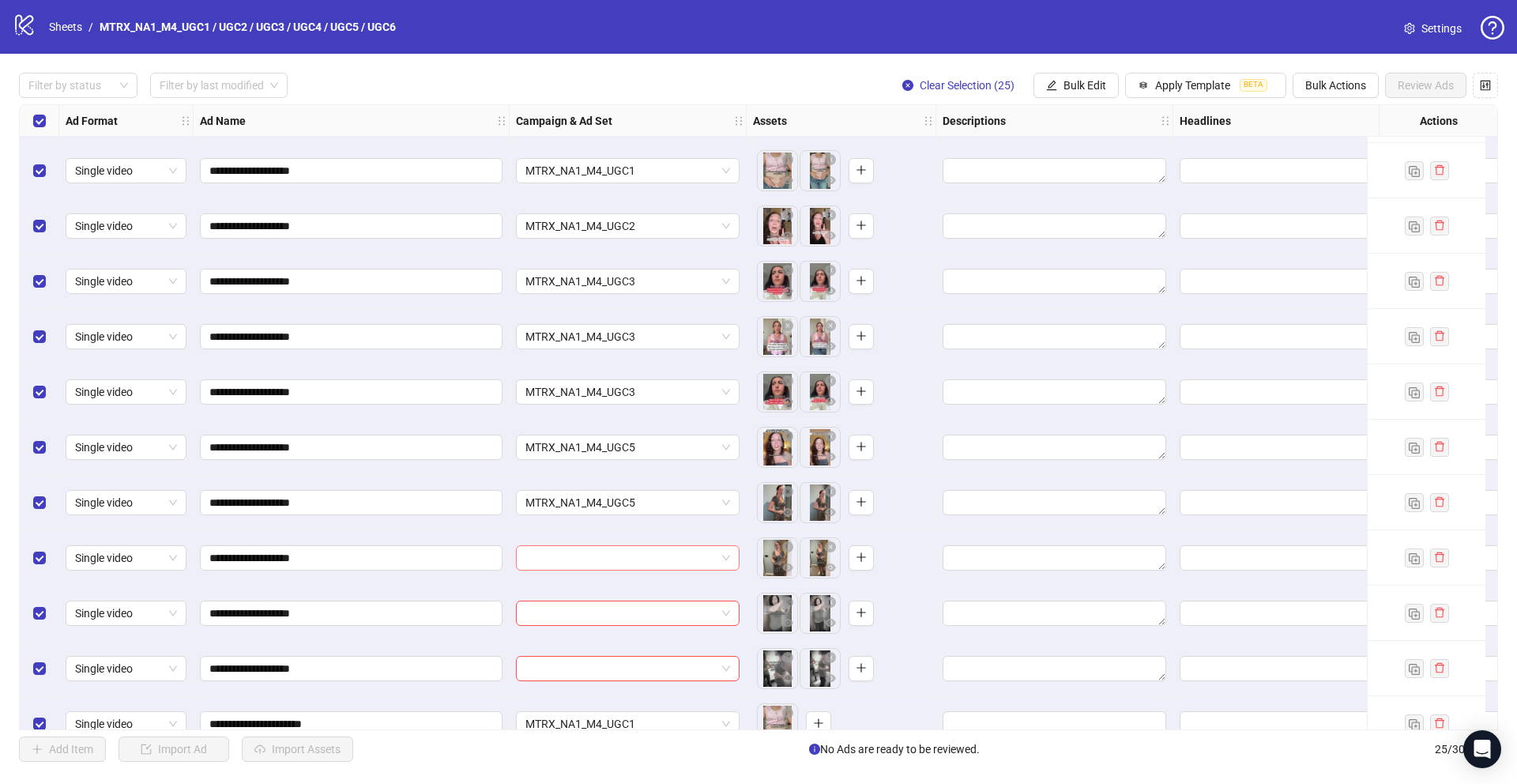
click at [633, 568] on input "search" at bounding box center [620, 557] width 190 height 24
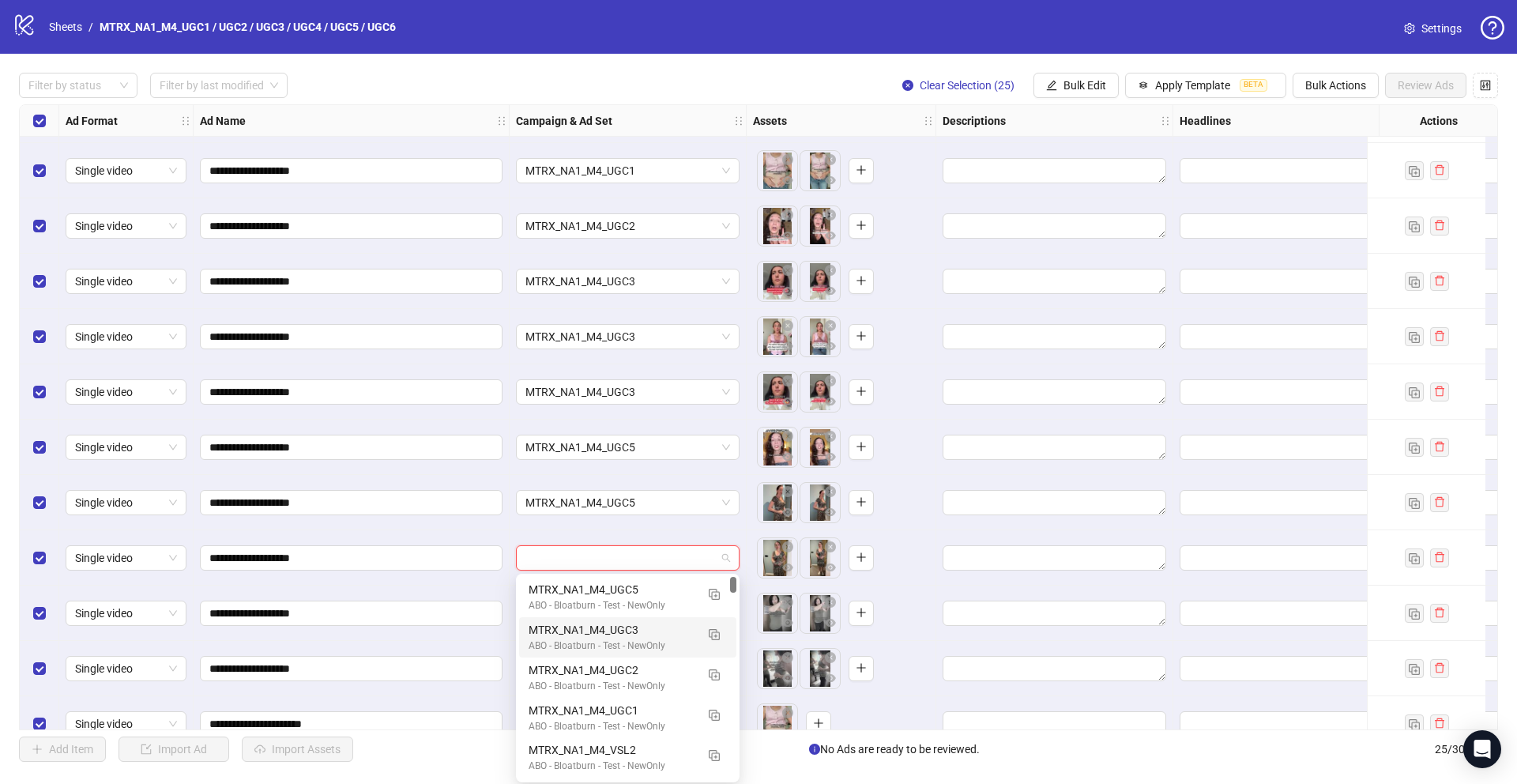
click at [633, 633] on div "MTRX_NA1_M4_UGC3" at bounding box center [612, 630] width 167 height 18
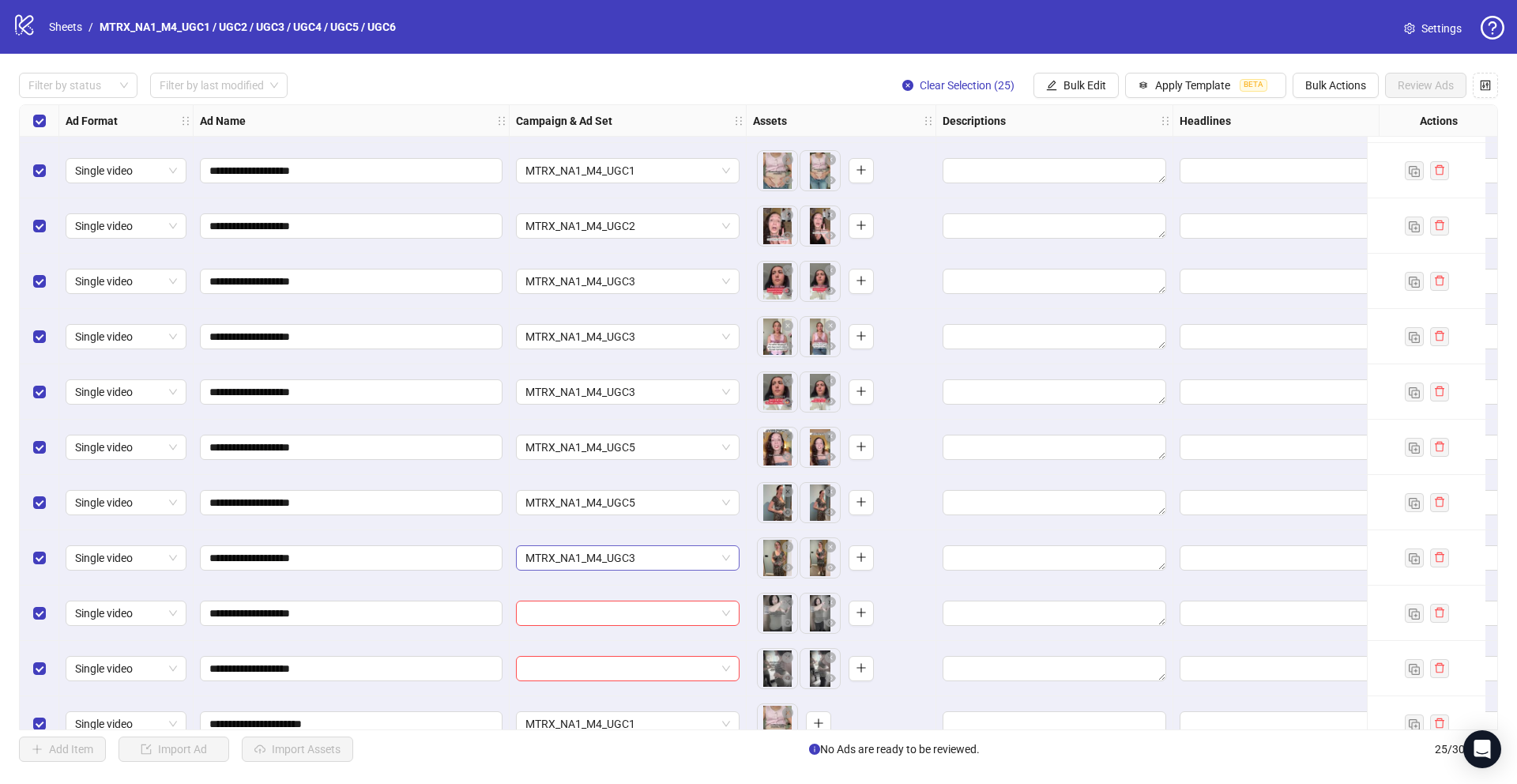
click at [645, 557] on span "MTRX_NA1_M4_UGC3" at bounding box center [627, 557] width 204 height 24
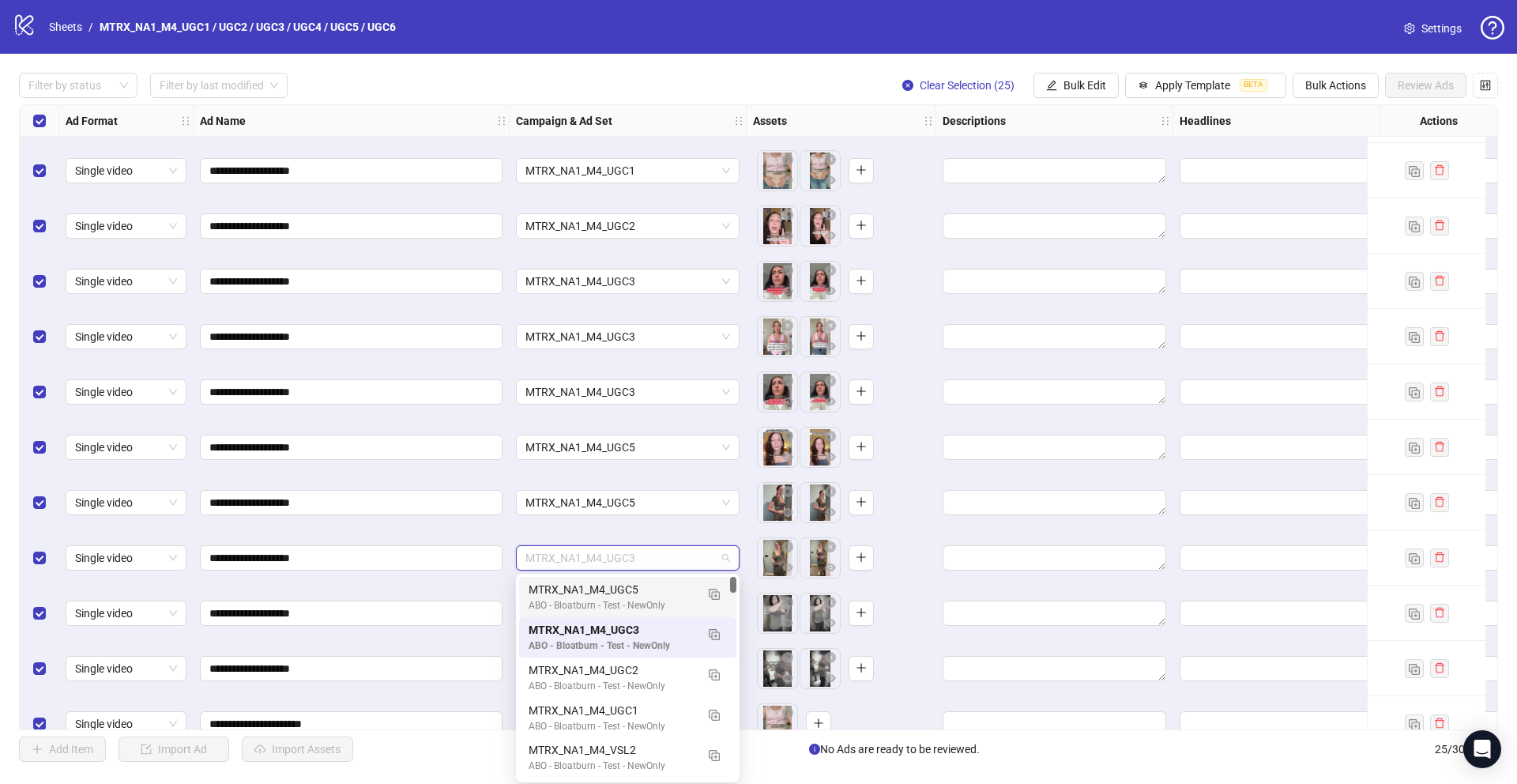
click at [629, 598] on div "ABO - Bloatburn - Test - NewOnly" at bounding box center [612, 605] width 167 height 15
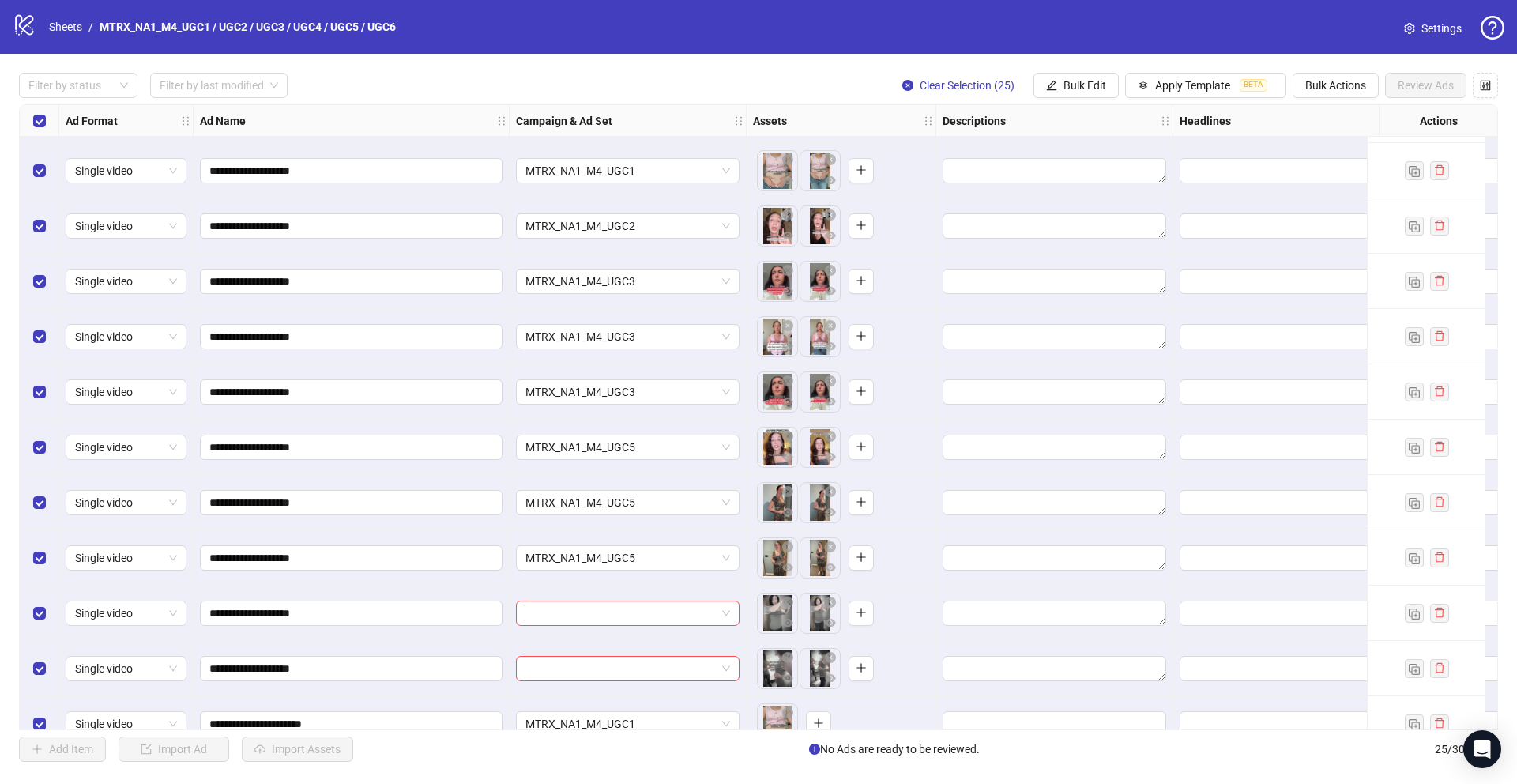
scroll to position [150, 0]
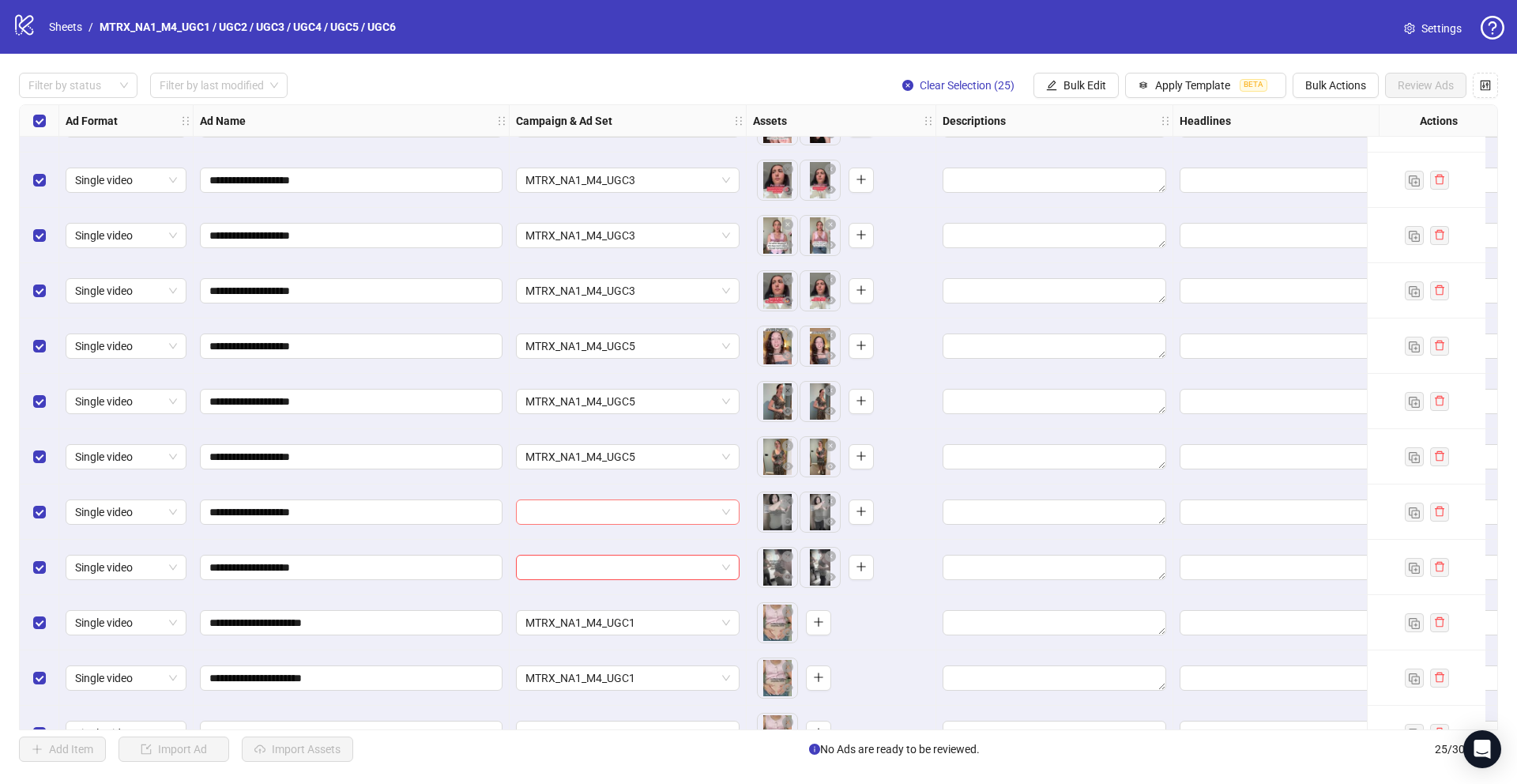
click at [661, 517] on input "search" at bounding box center [620, 512] width 190 height 24
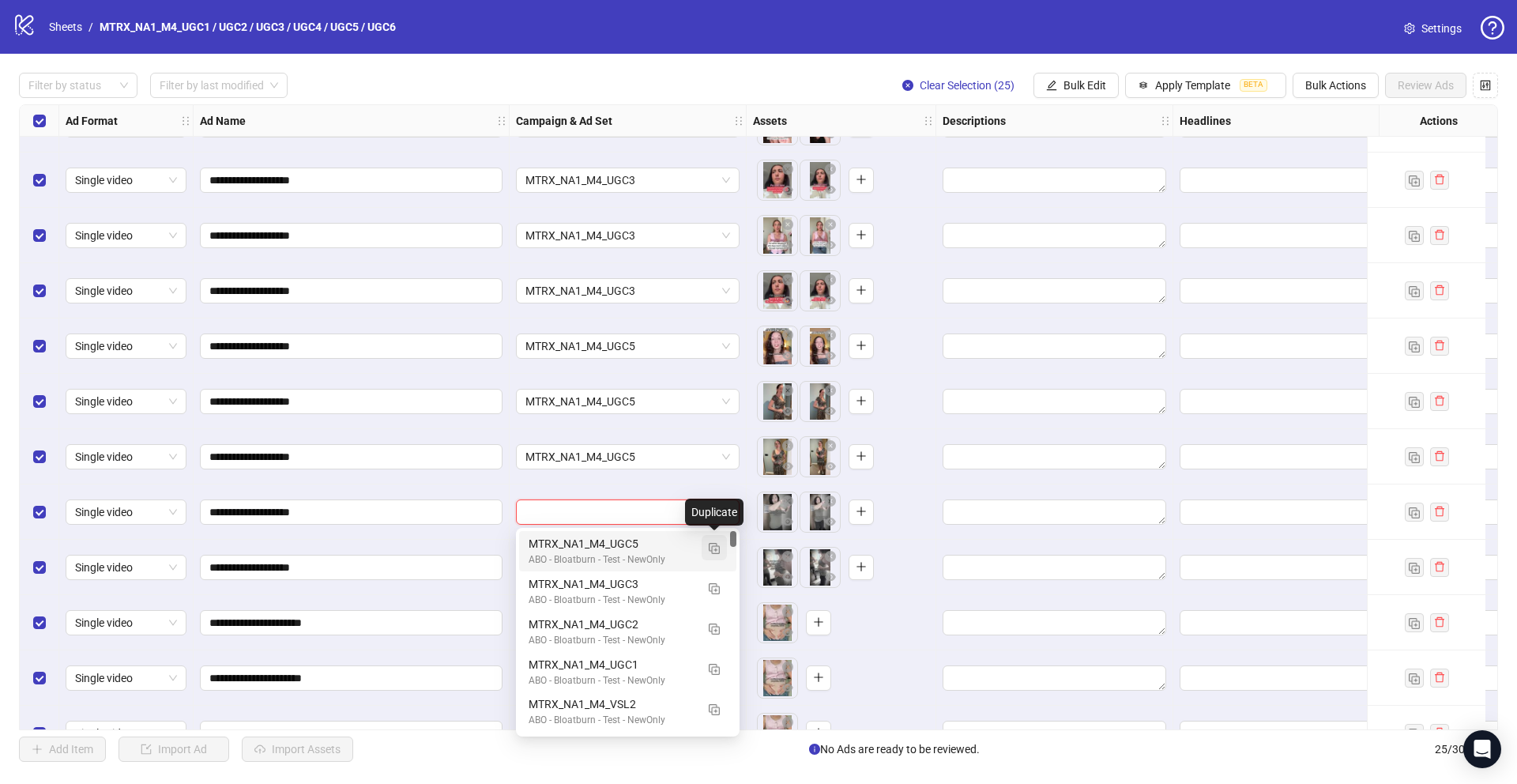
click at [719, 549] on img "button" at bounding box center [713, 547] width 11 height 11
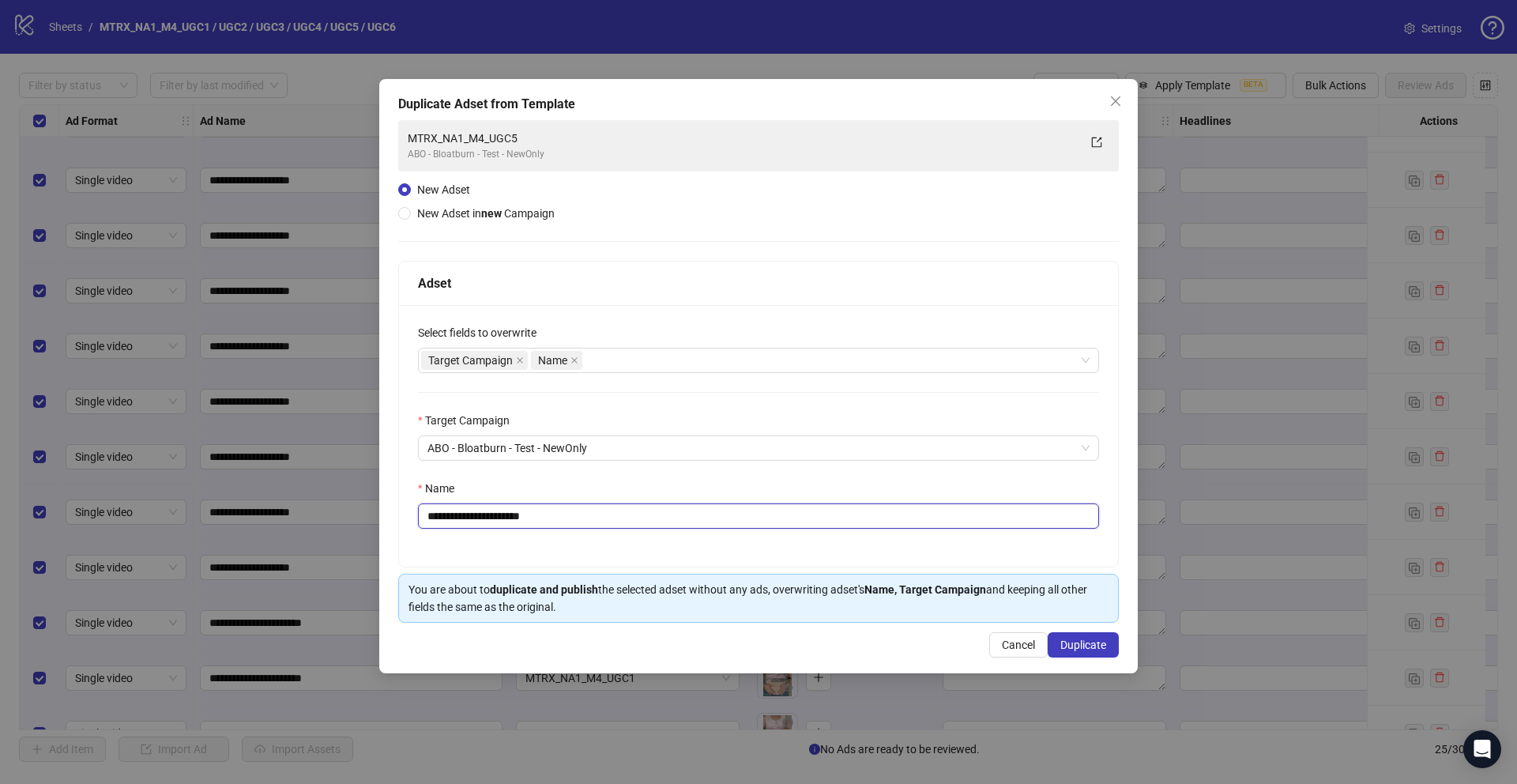
drag, startPoint x: 534, startPoint y: 514, endPoint x: 685, endPoint y: 535, distance: 152.5
click at [678, 535] on div "**********" at bounding box center [758, 435] width 719 height 261
type input "**********"
click at [1106, 638] on button "Duplicate" at bounding box center [1083, 645] width 71 height 26
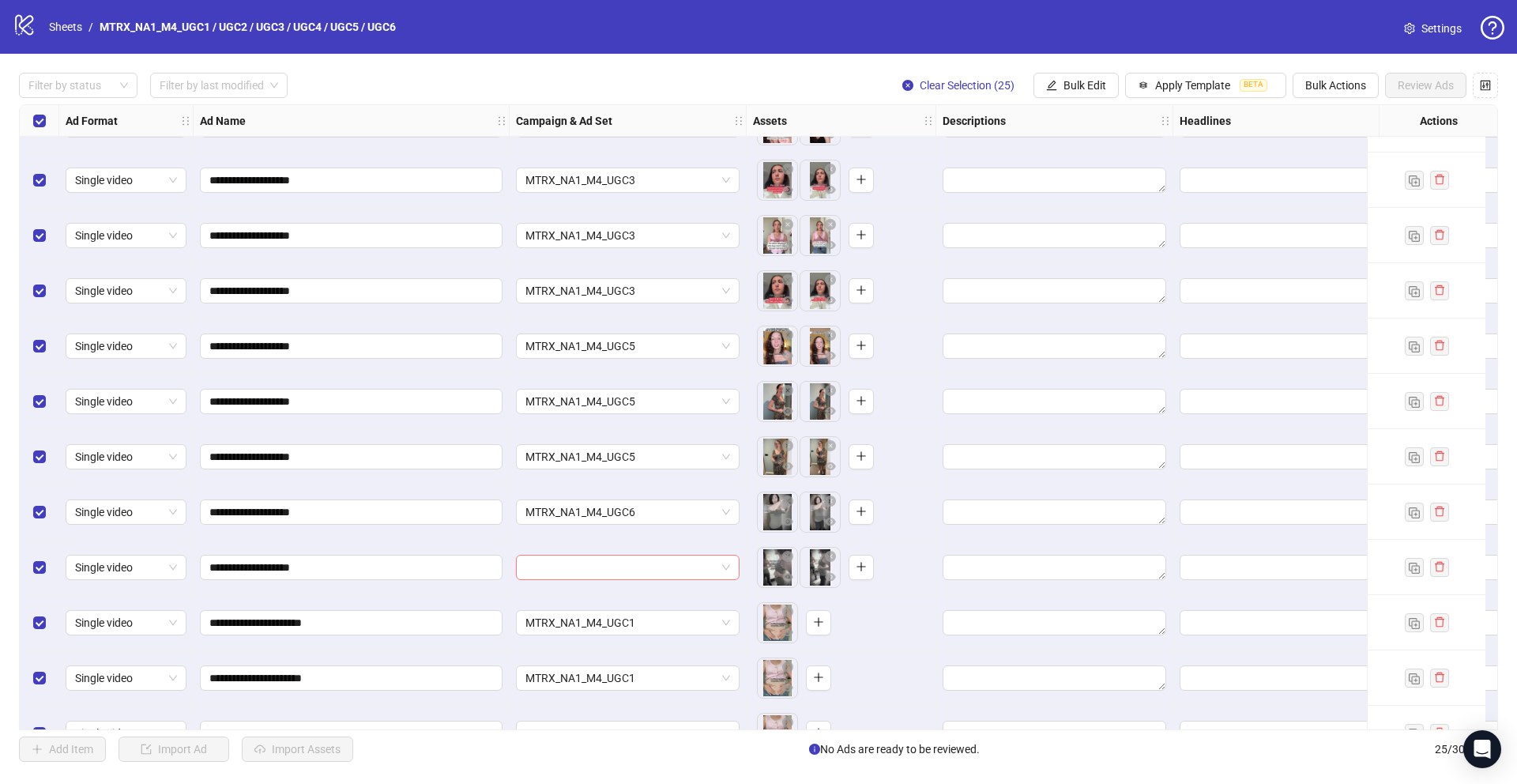
click at [685, 558] on input "search" at bounding box center [620, 567] width 190 height 24
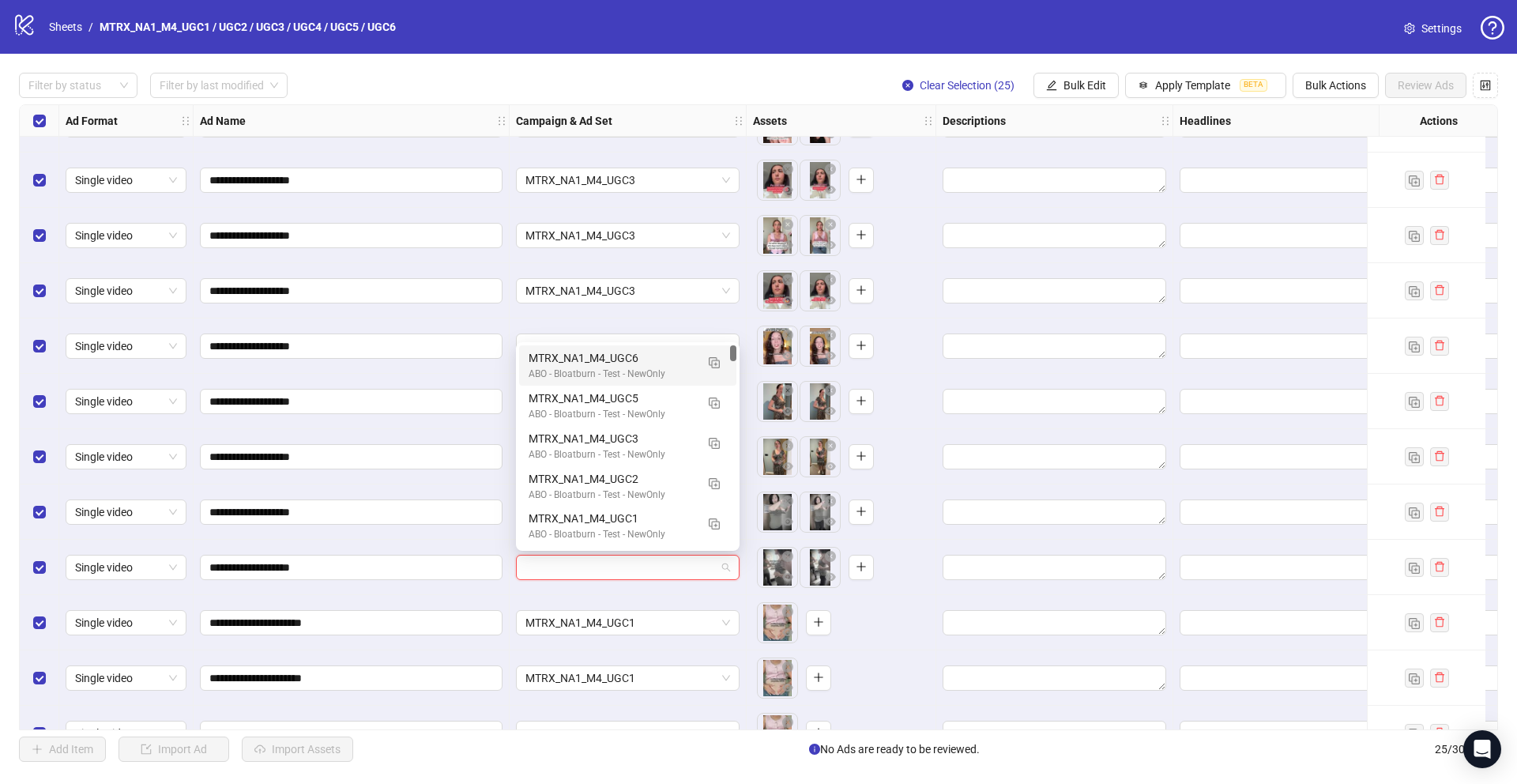
click at [649, 343] on div "120229273197190741 120229273186700741 MTRX_NA1_M4_UGC6 ABO - Bloatburn - Test -…" at bounding box center [627, 446] width 224 height 208
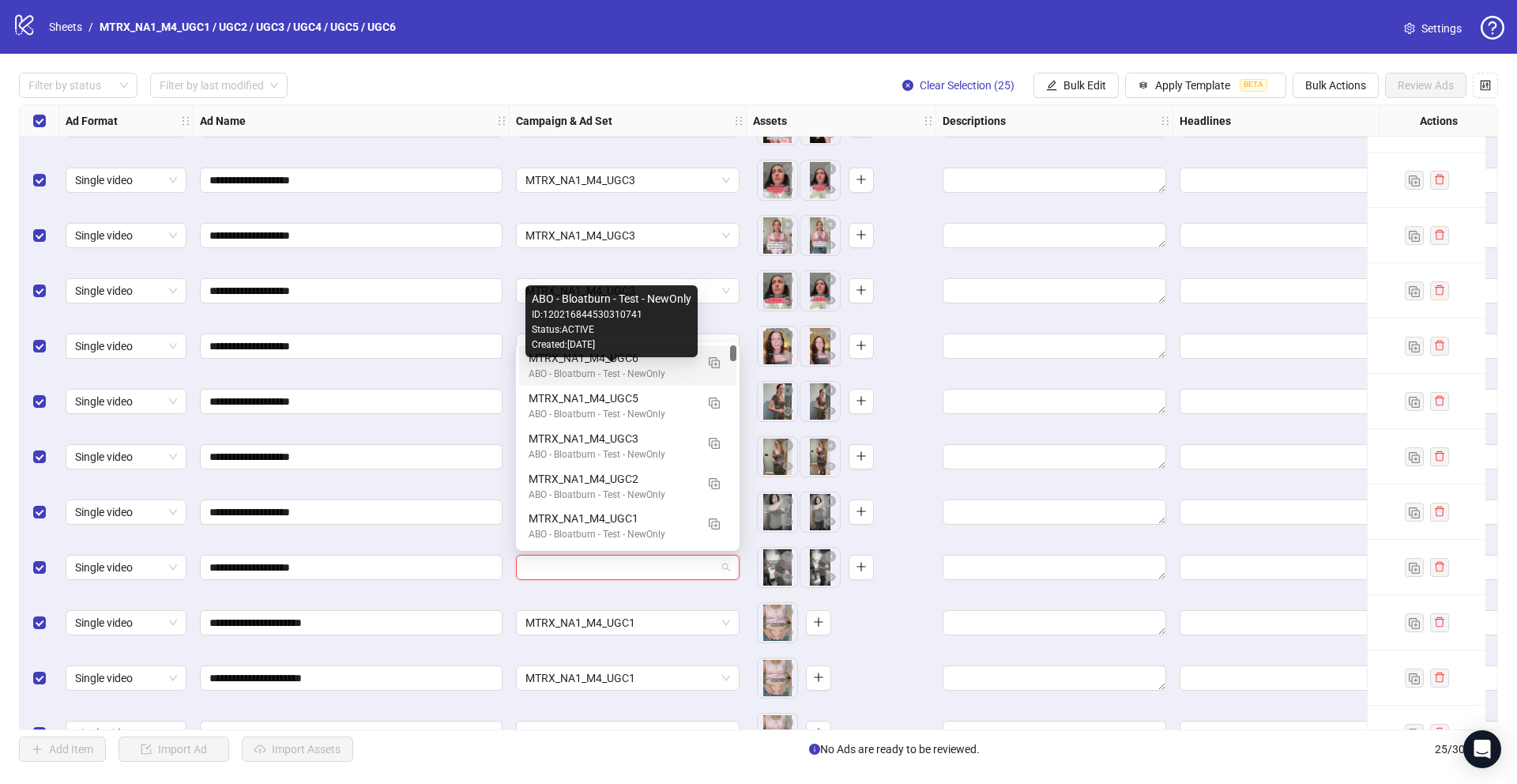
click at [645, 368] on div "ABO - Bloatburn - Test - NewOnly" at bounding box center [612, 374] width 167 height 15
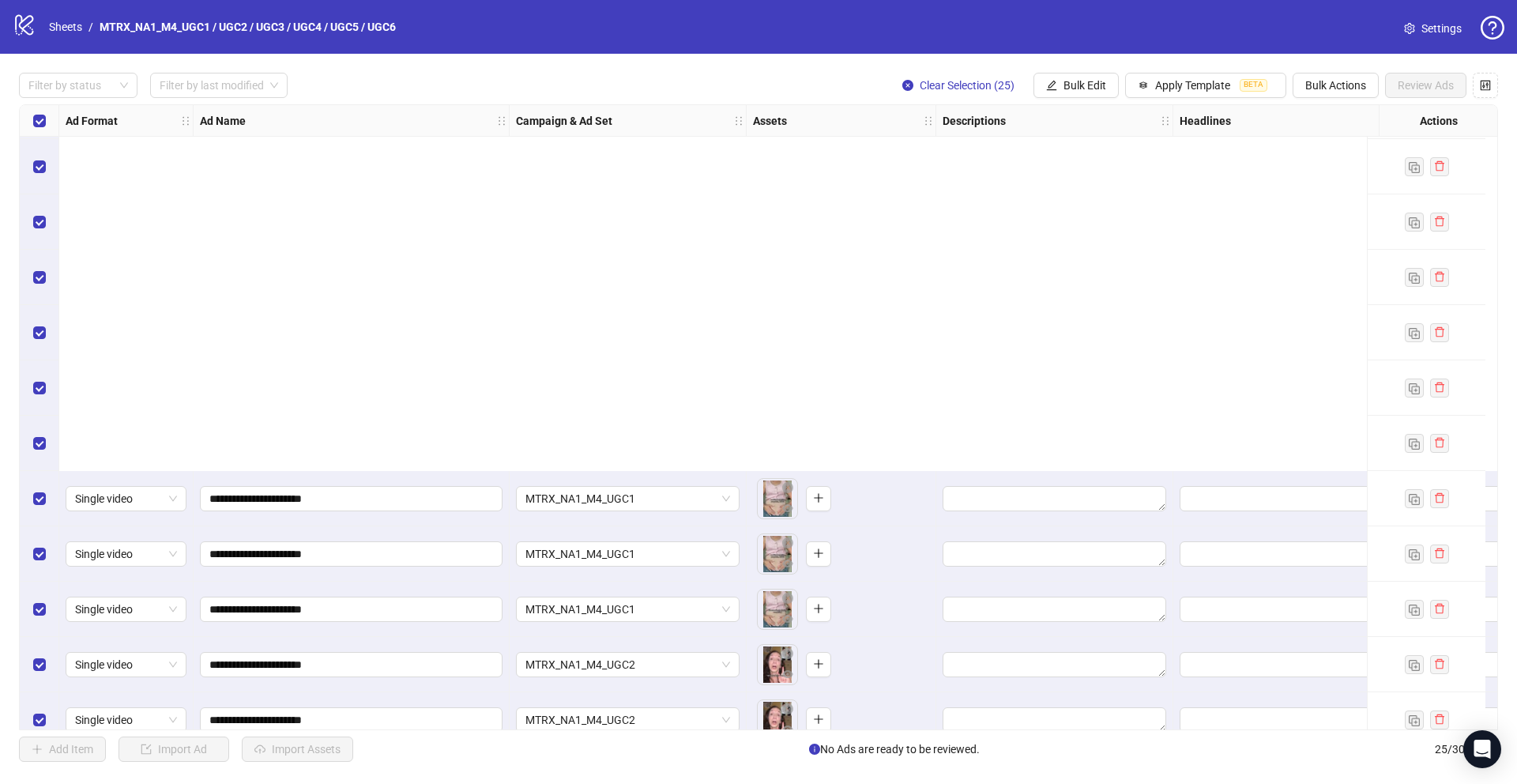
scroll to position [796, 0]
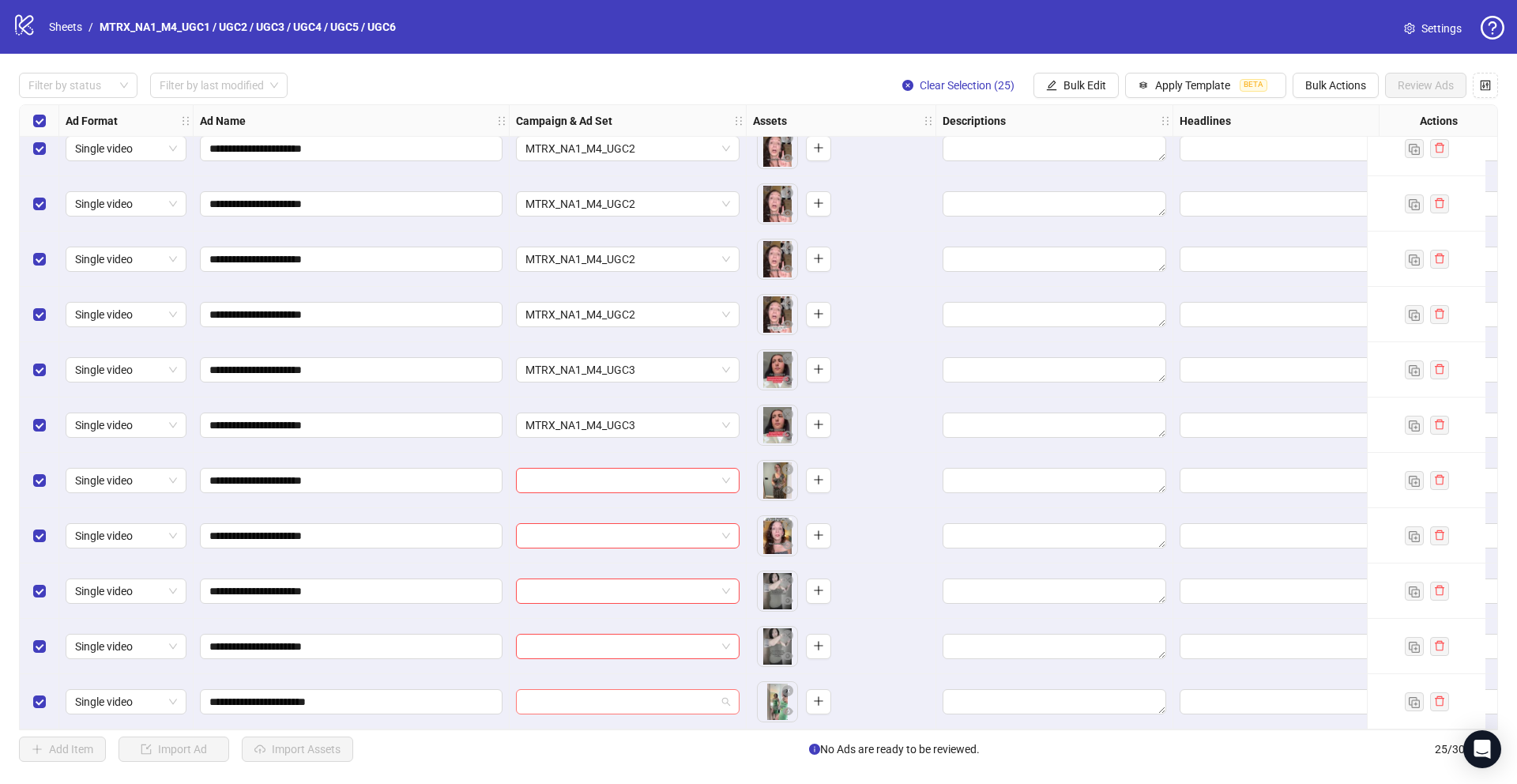
click at [700, 696] on input "search" at bounding box center [620, 701] width 190 height 24
click at [646, 469] on div "ID: 120229273186700741" at bounding box center [613, 465] width 110 height 15
click at [675, 689] on span "MTRX_NA1_M4_UGC5" at bounding box center [627, 701] width 204 height 24
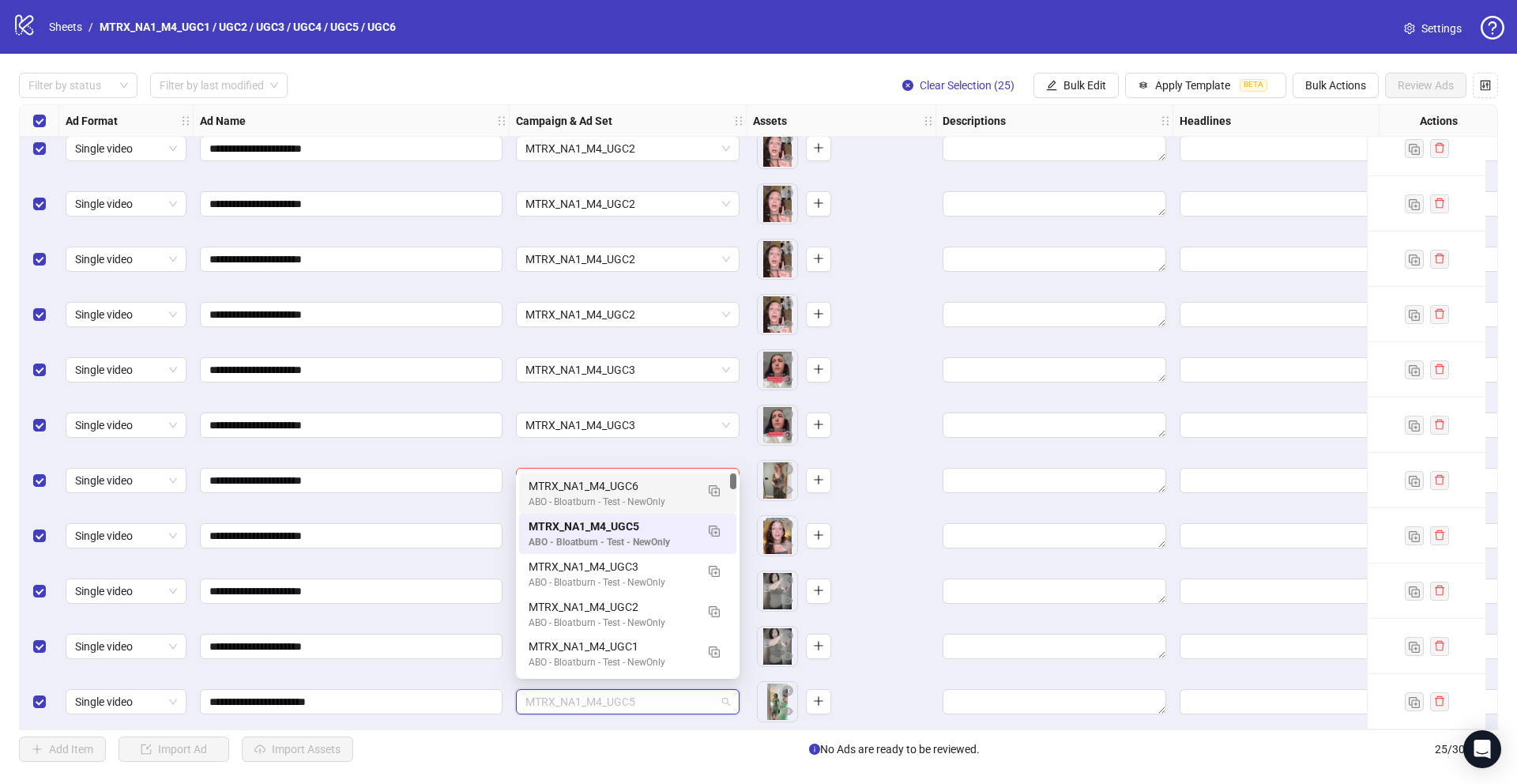
click at [656, 492] on div "MTRX_NA1_M4_UGC6" at bounding box center [612, 486] width 167 height 18
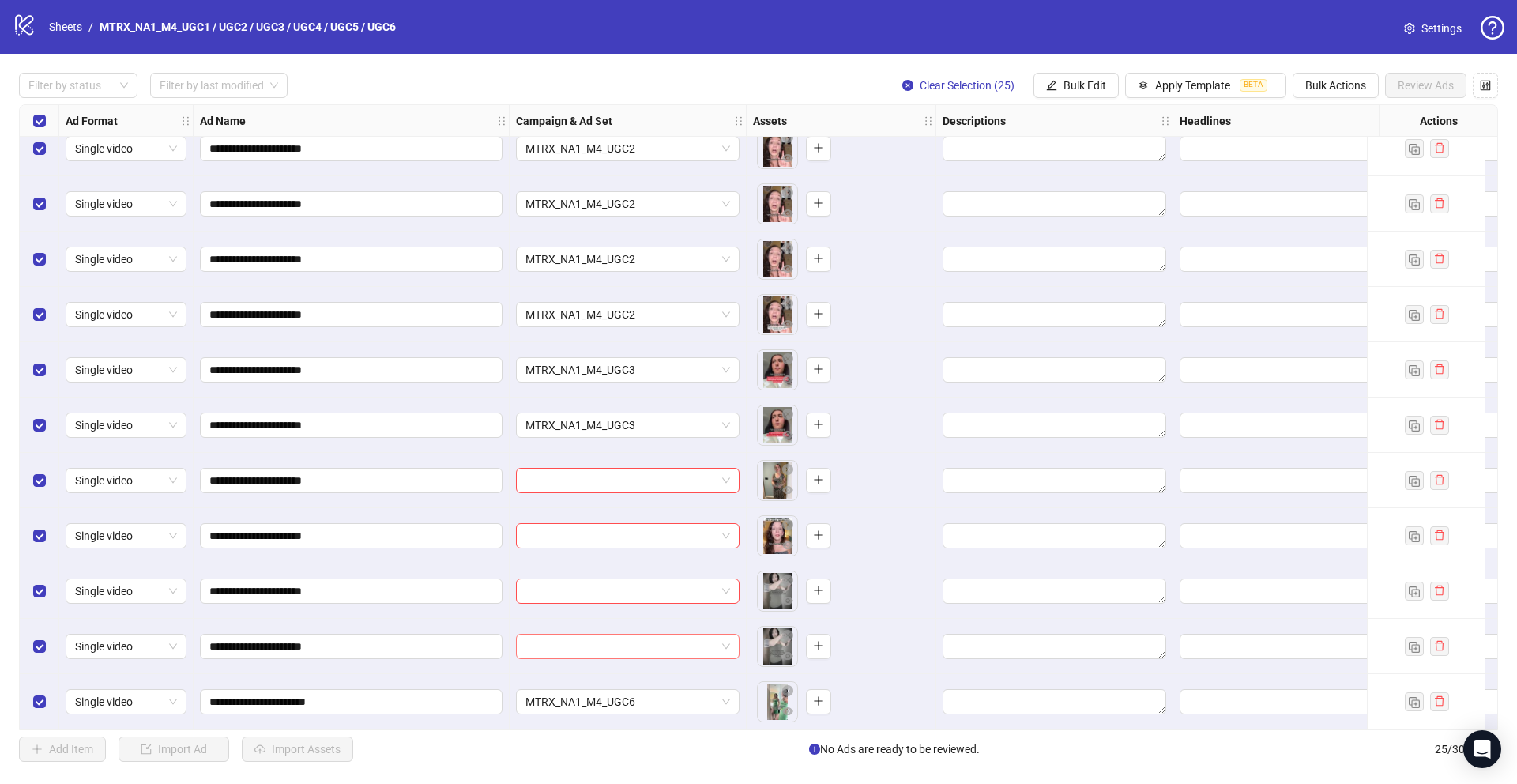
click at [668, 639] on input "search" at bounding box center [620, 646] width 190 height 24
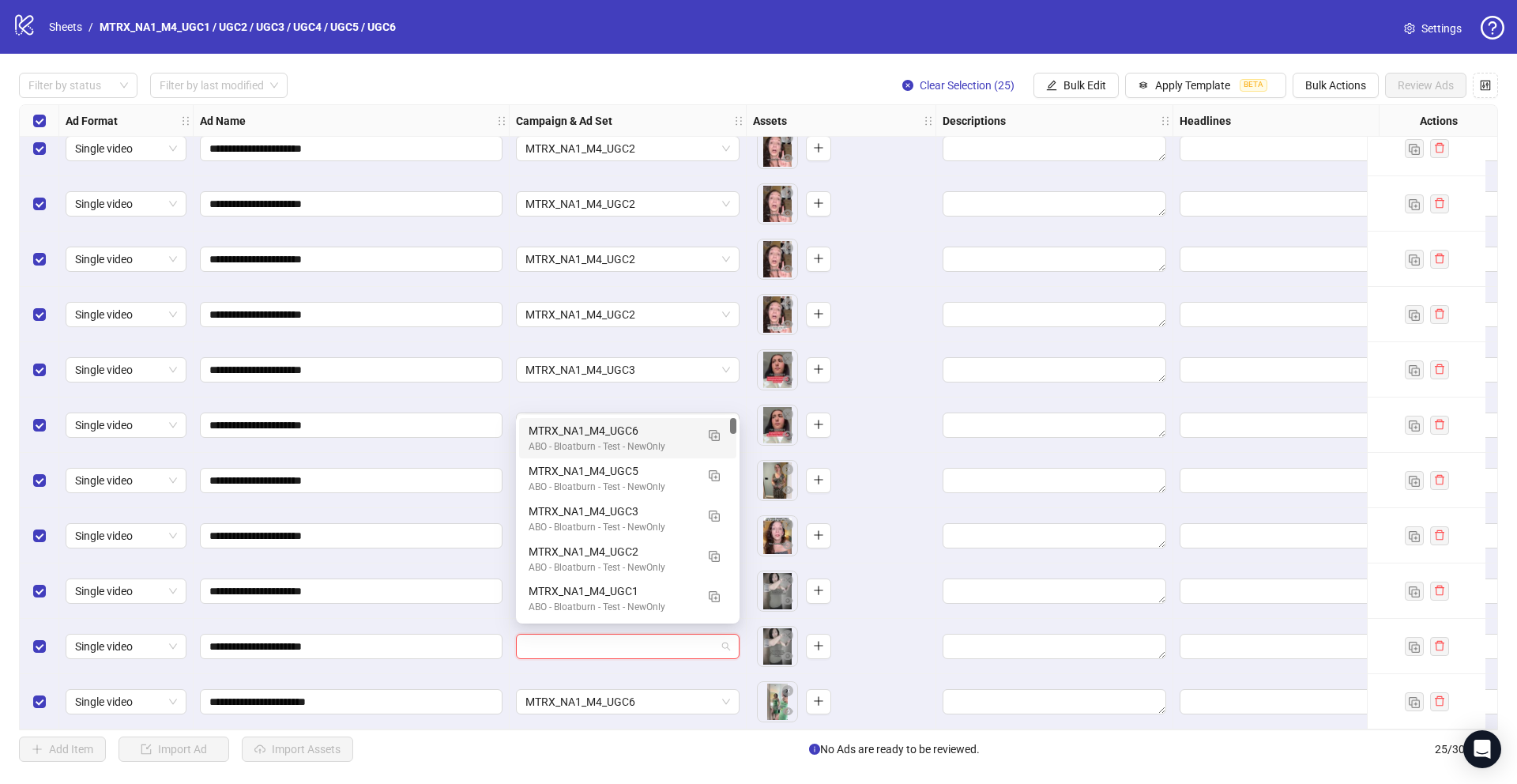
click at [601, 443] on div "ABO - Bloatburn - Test - NewOnly" at bounding box center [612, 446] width 167 height 15
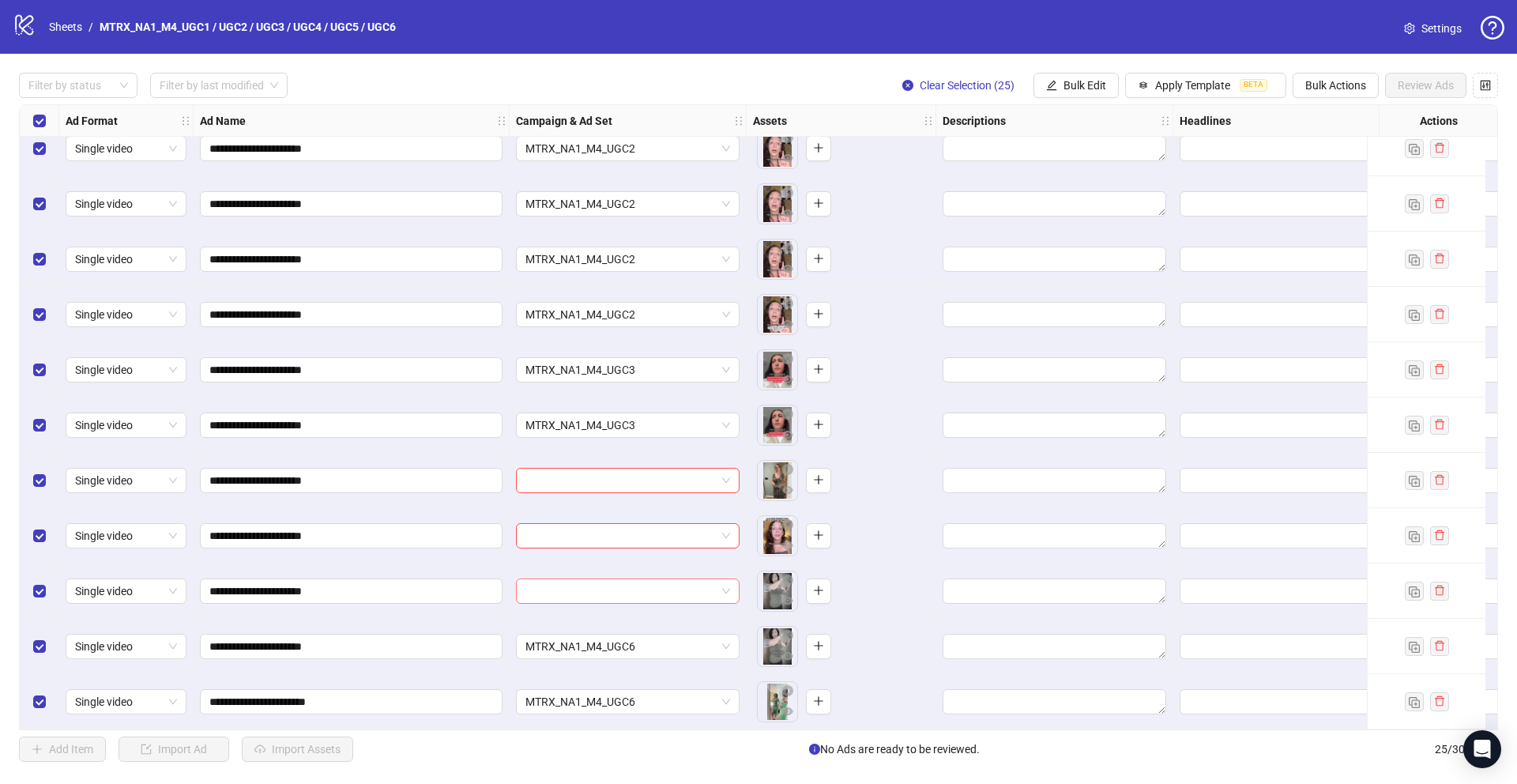
click at [663, 585] on input "search" at bounding box center [620, 591] width 190 height 24
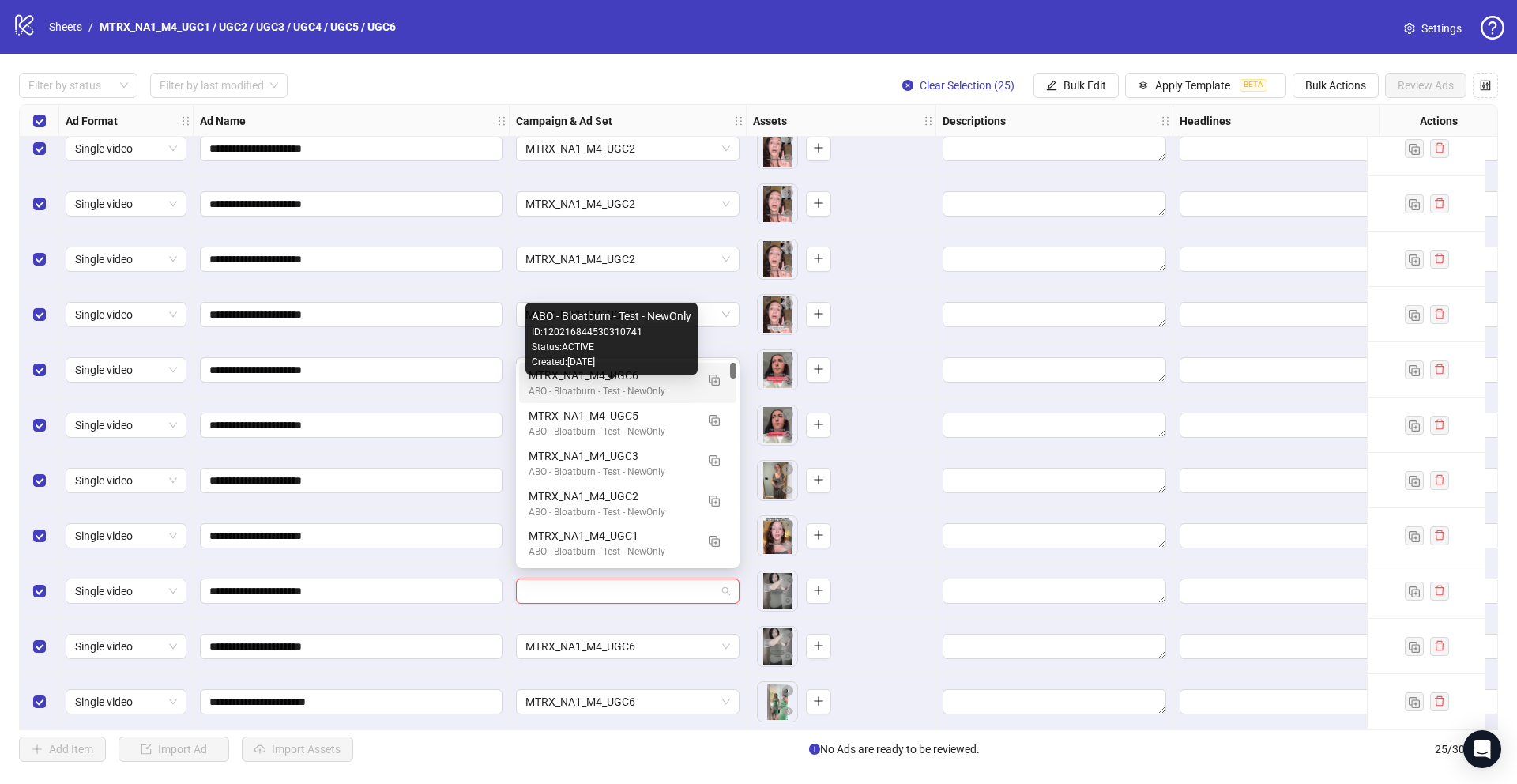
click at [613, 390] on div "ABO - Bloatburn - Test - NewOnly" at bounding box center [612, 391] width 167 height 15
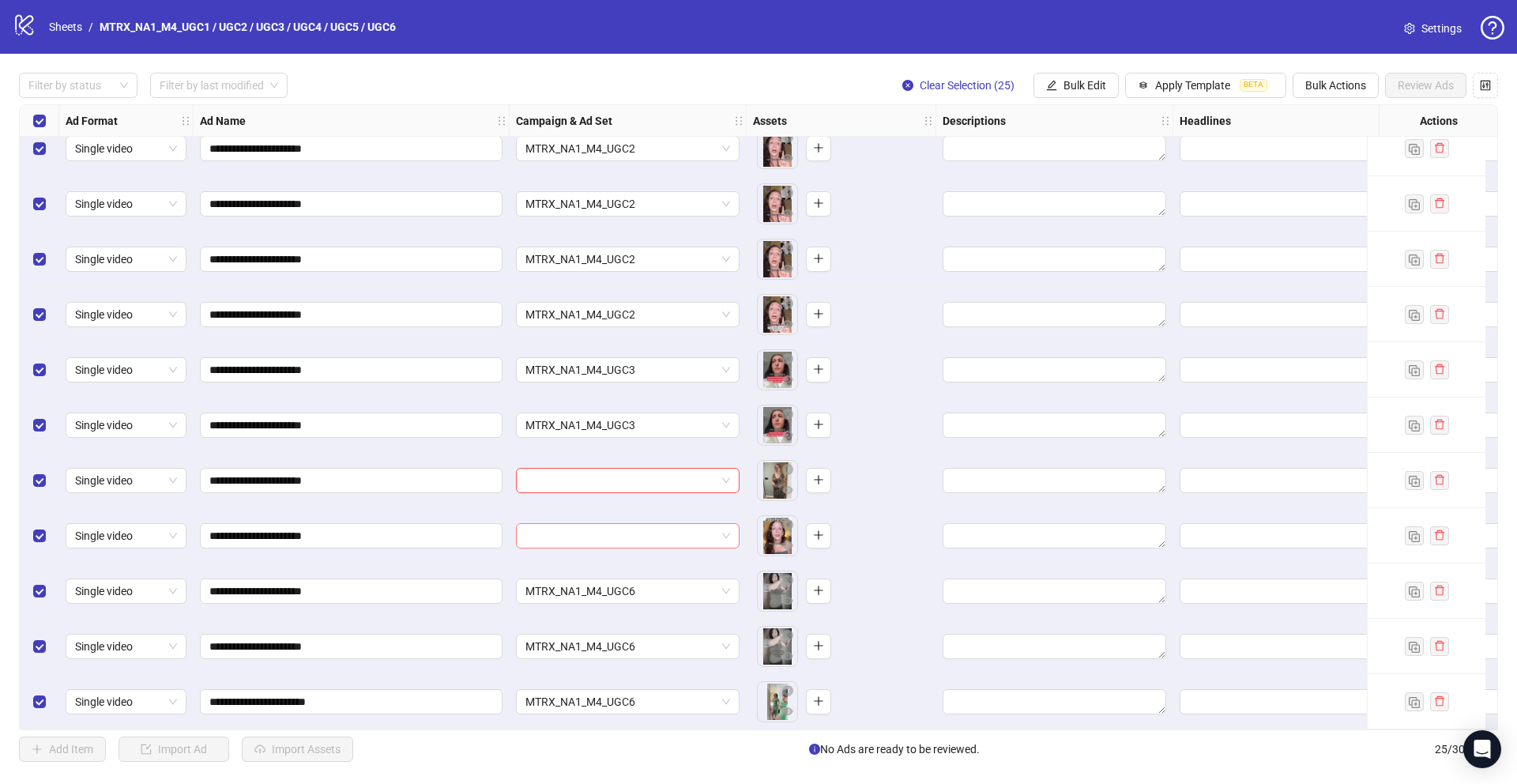
click at [589, 526] on input "search" at bounding box center [620, 535] width 190 height 24
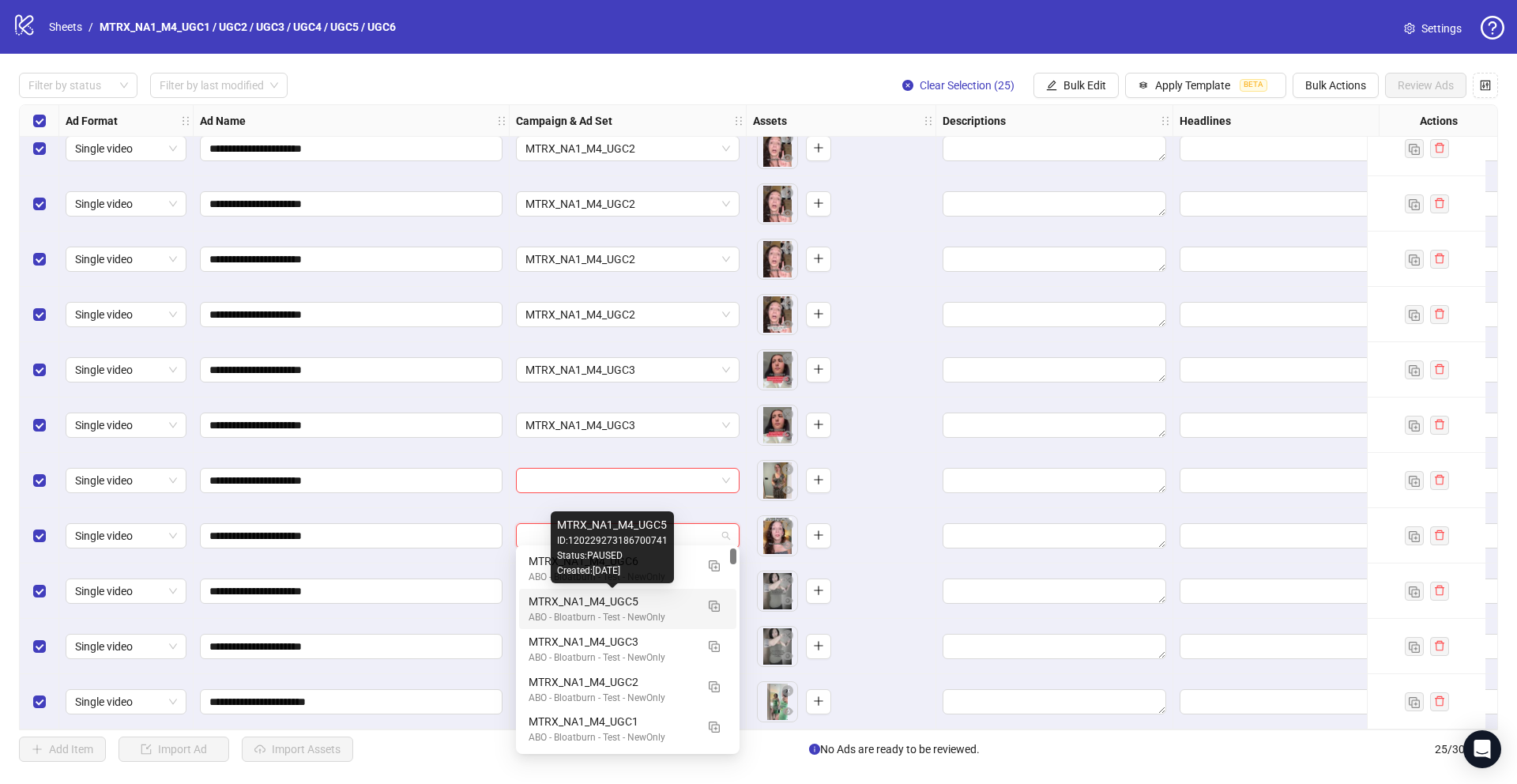
click at [585, 608] on div "MTRX_NA1_M4_UGC5" at bounding box center [612, 602] width 167 height 18
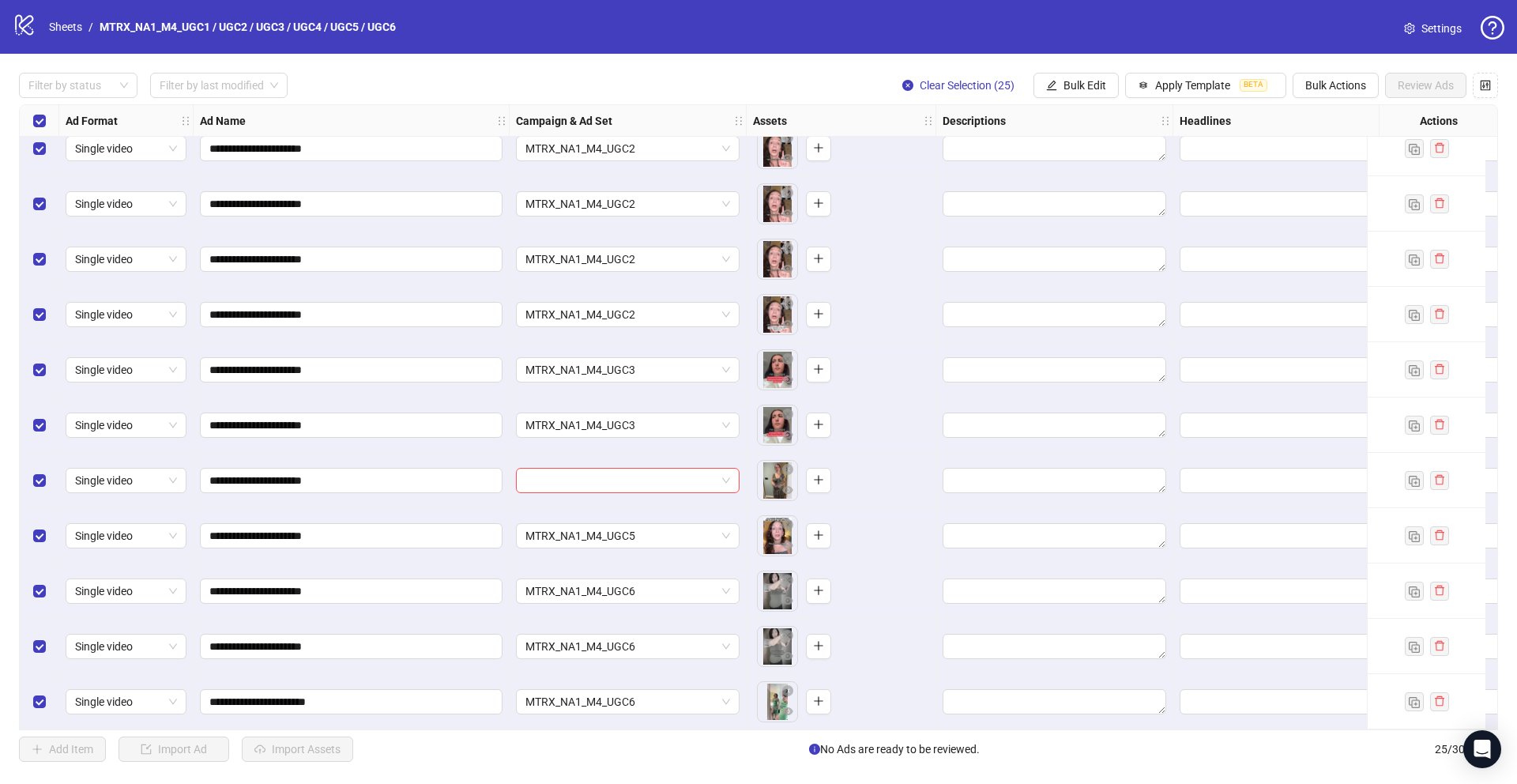
click at [591, 459] on div at bounding box center [628, 480] width 237 height 55
click at [586, 480] on input "search" at bounding box center [620, 480] width 190 height 24
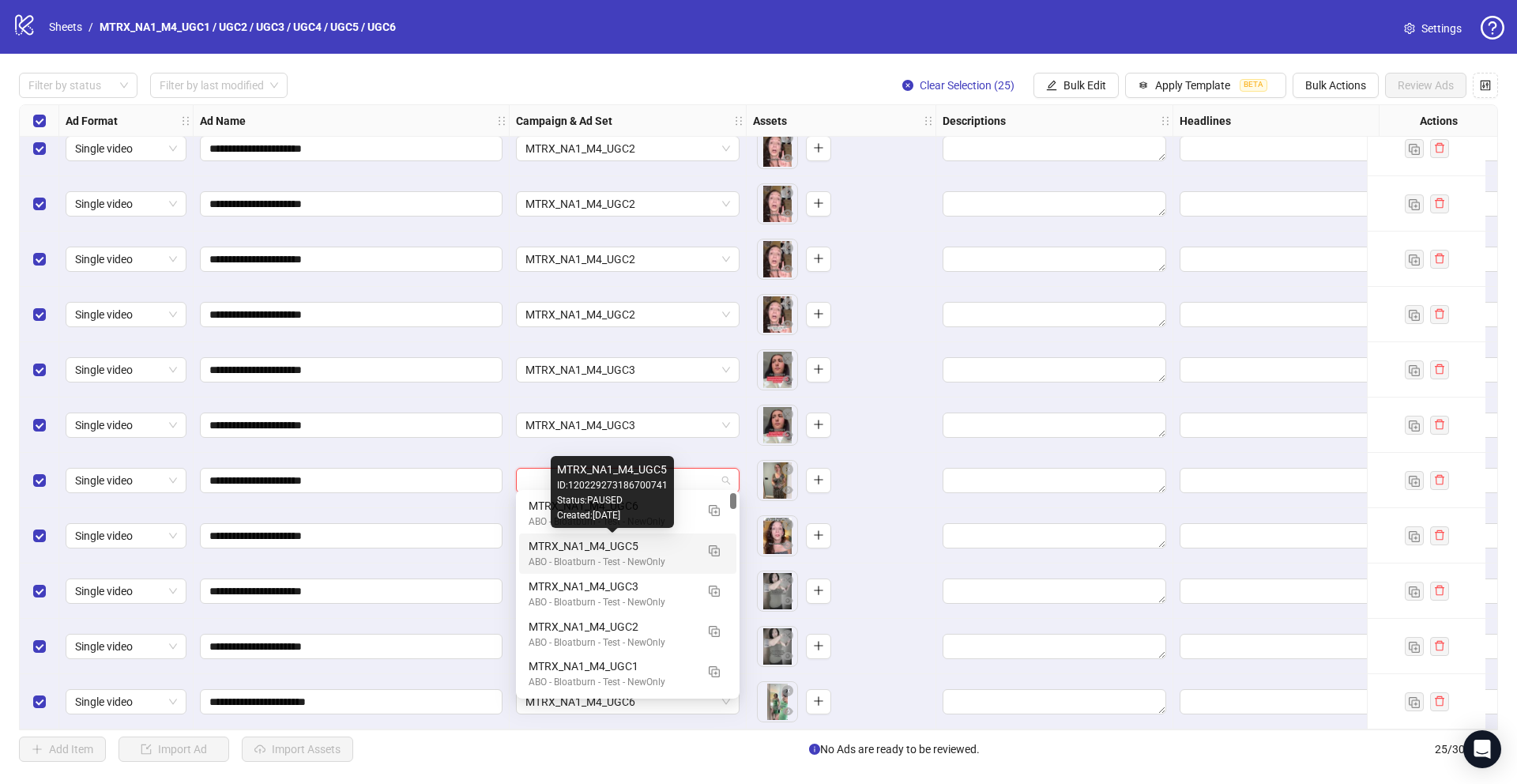
click at [620, 545] on div "MTRX_NA1_M4_UGC5" at bounding box center [612, 546] width 167 height 18
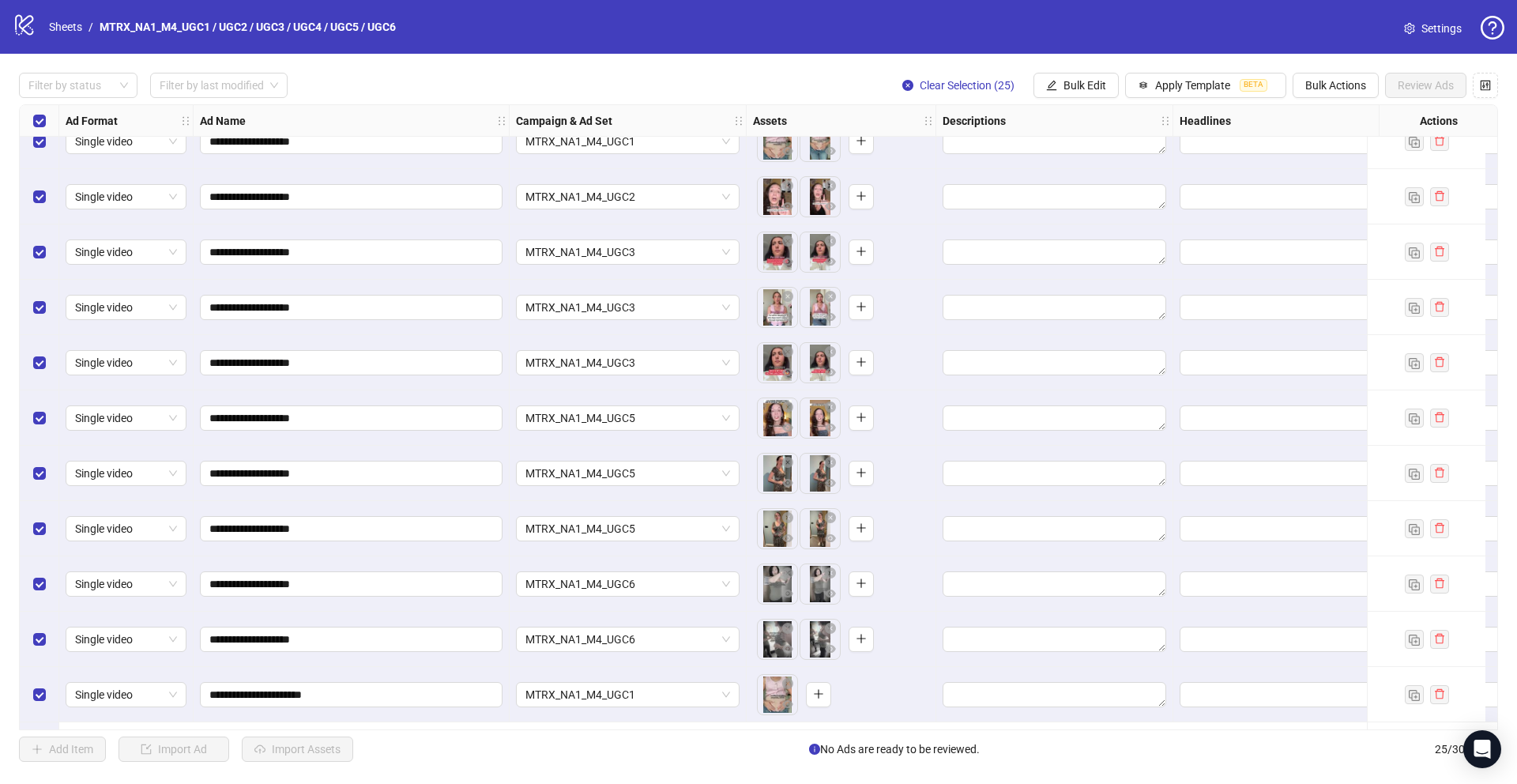
scroll to position [0, 0]
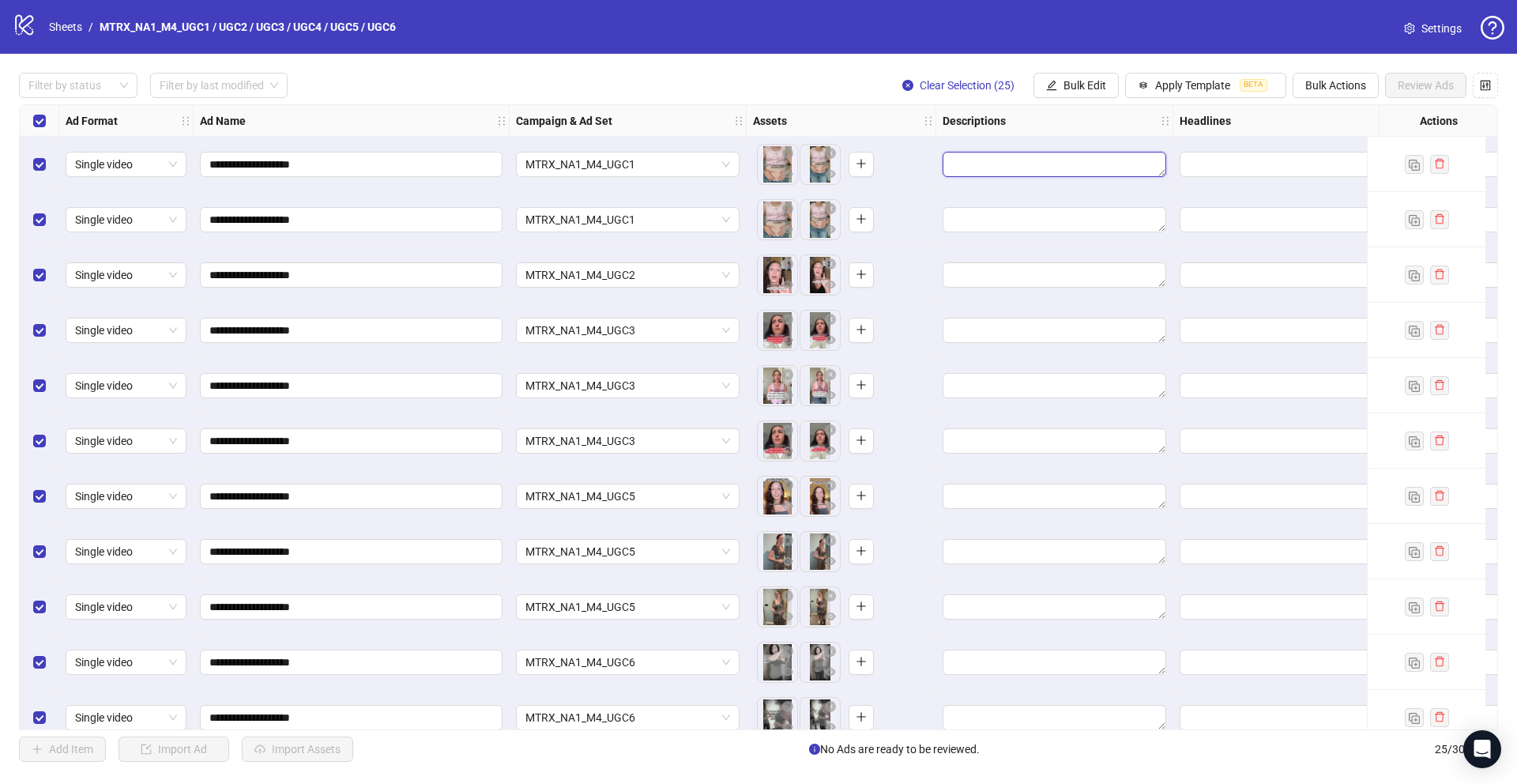
click at [1079, 164] on textarea "Edit values" at bounding box center [1054, 165] width 224 height 26
click at [1082, 173] on textarea "Edit values" at bounding box center [1054, 165] width 224 height 26
click at [1075, 90] on span "Bulk Edit" at bounding box center [1084, 85] width 42 height 13
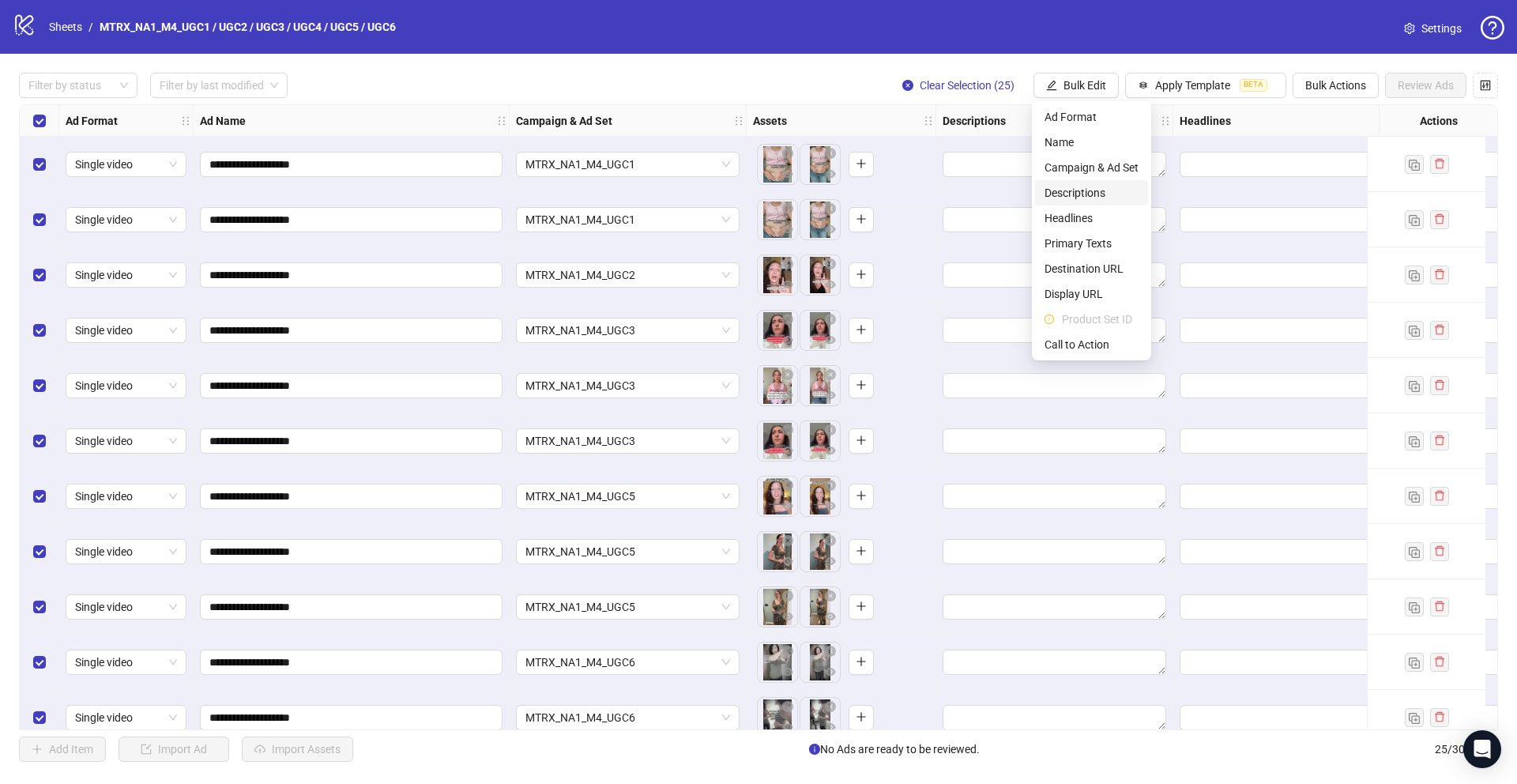
click at [1078, 184] on span "Descriptions" at bounding box center [1091, 193] width 94 height 18
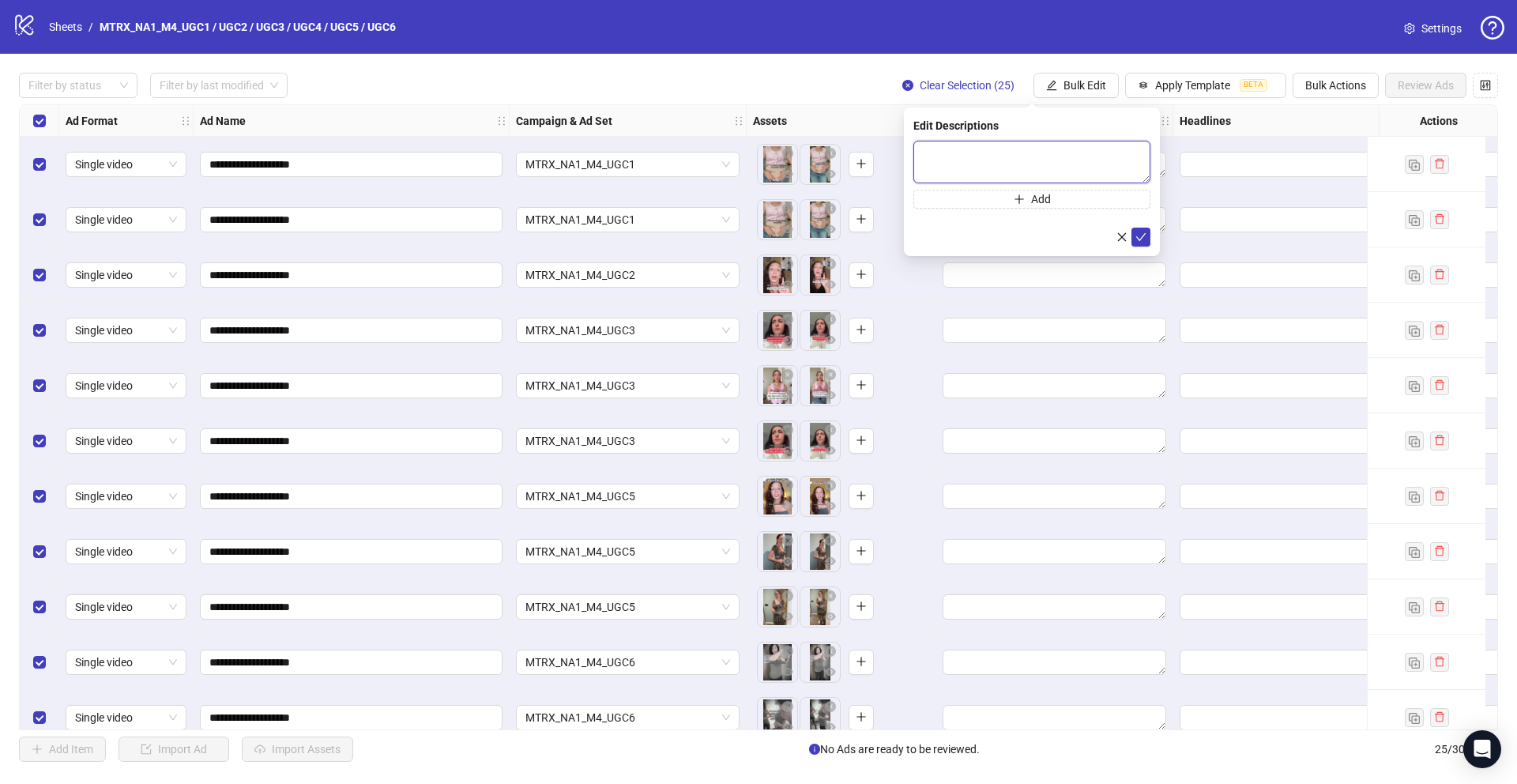
click at [1044, 157] on textarea at bounding box center [1032, 162] width 237 height 42
paste textarea "**********"
type textarea "**********"
click at [1148, 245] on button "submit" at bounding box center [1140, 237] width 19 height 19
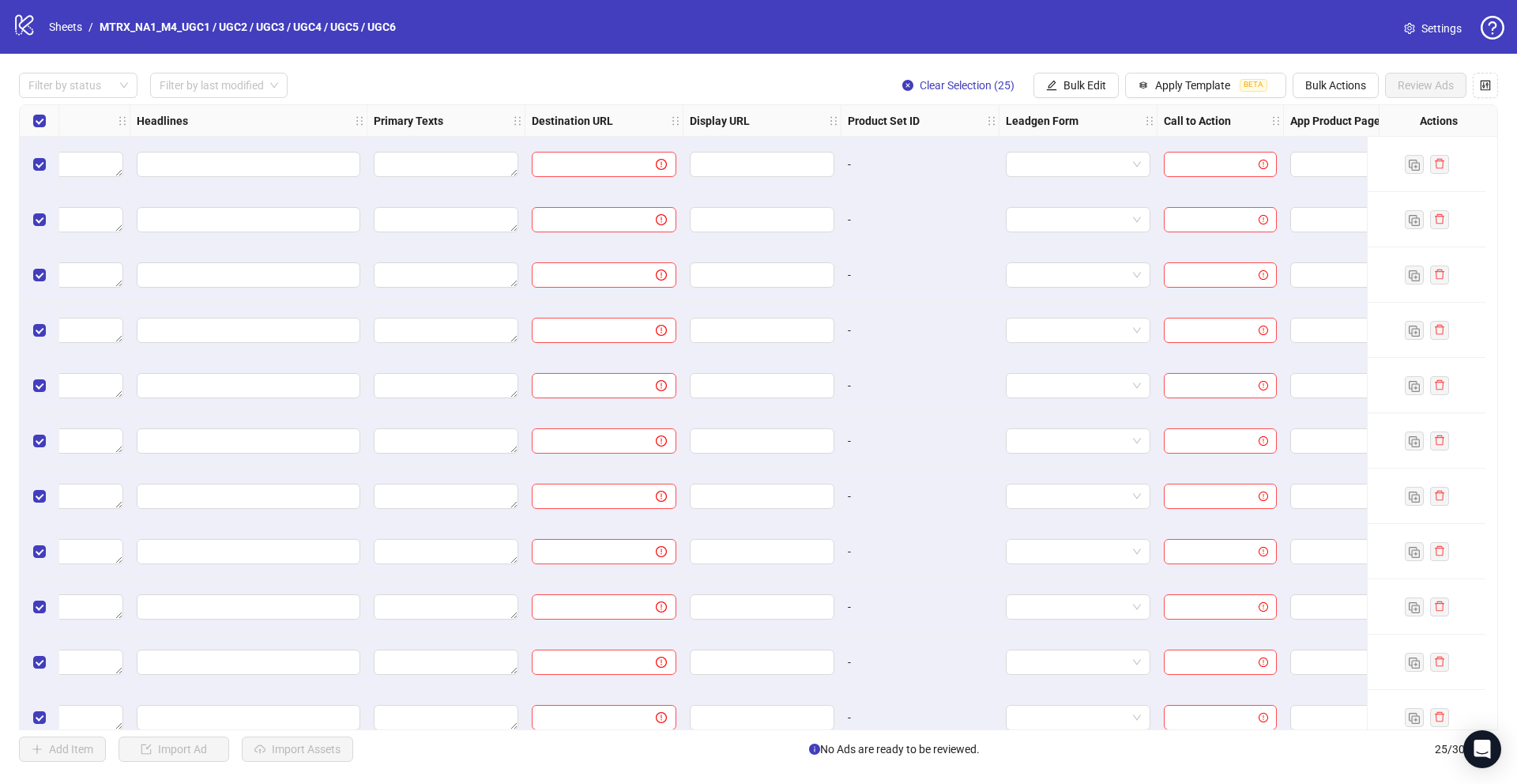
scroll to position [0, 1024]
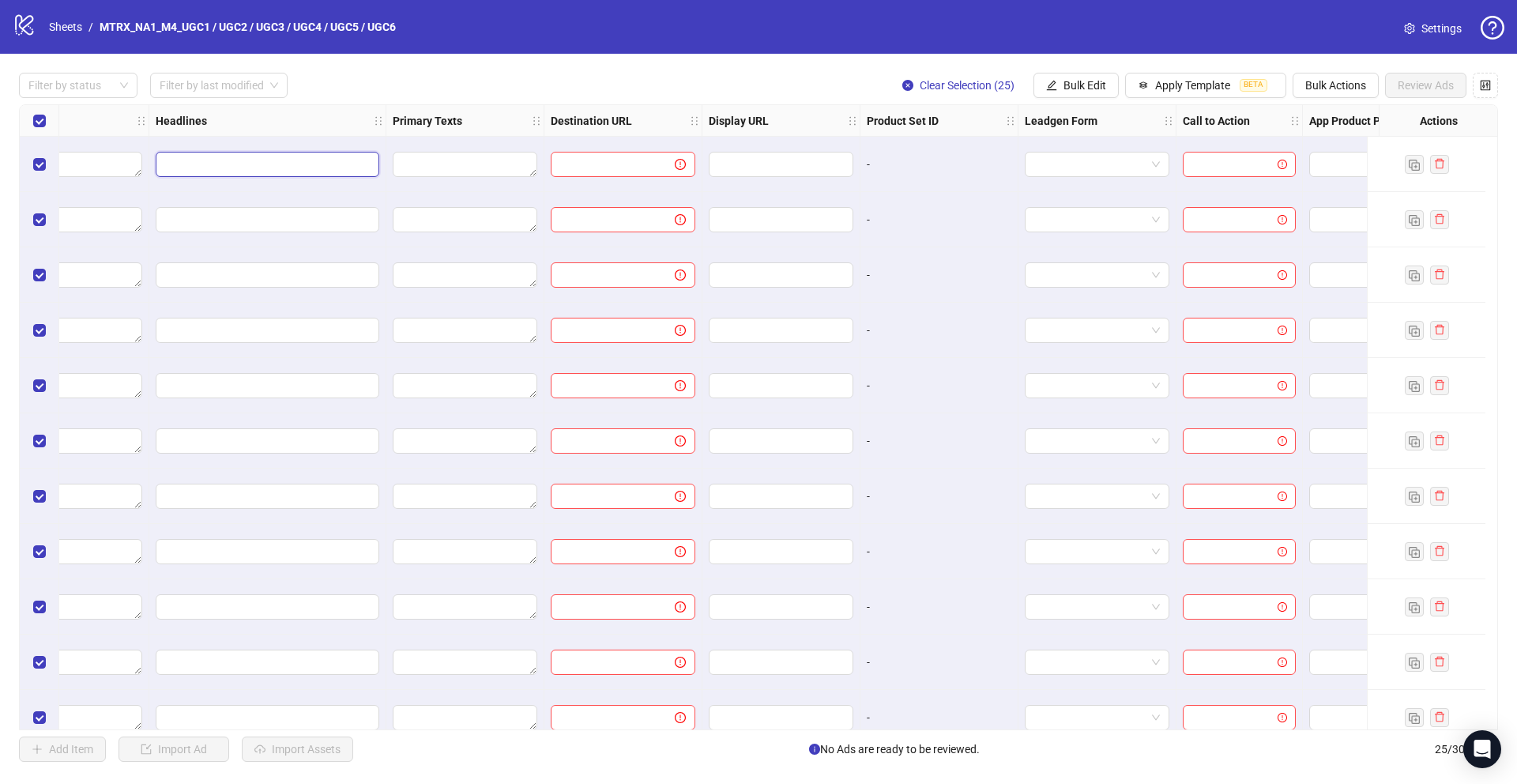
click at [329, 159] on input "Edit values" at bounding box center [265, 165] width 201 height 18
click at [1058, 87] on button "Bulk Edit" at bounding box center [1076, 86] width 86 height 26
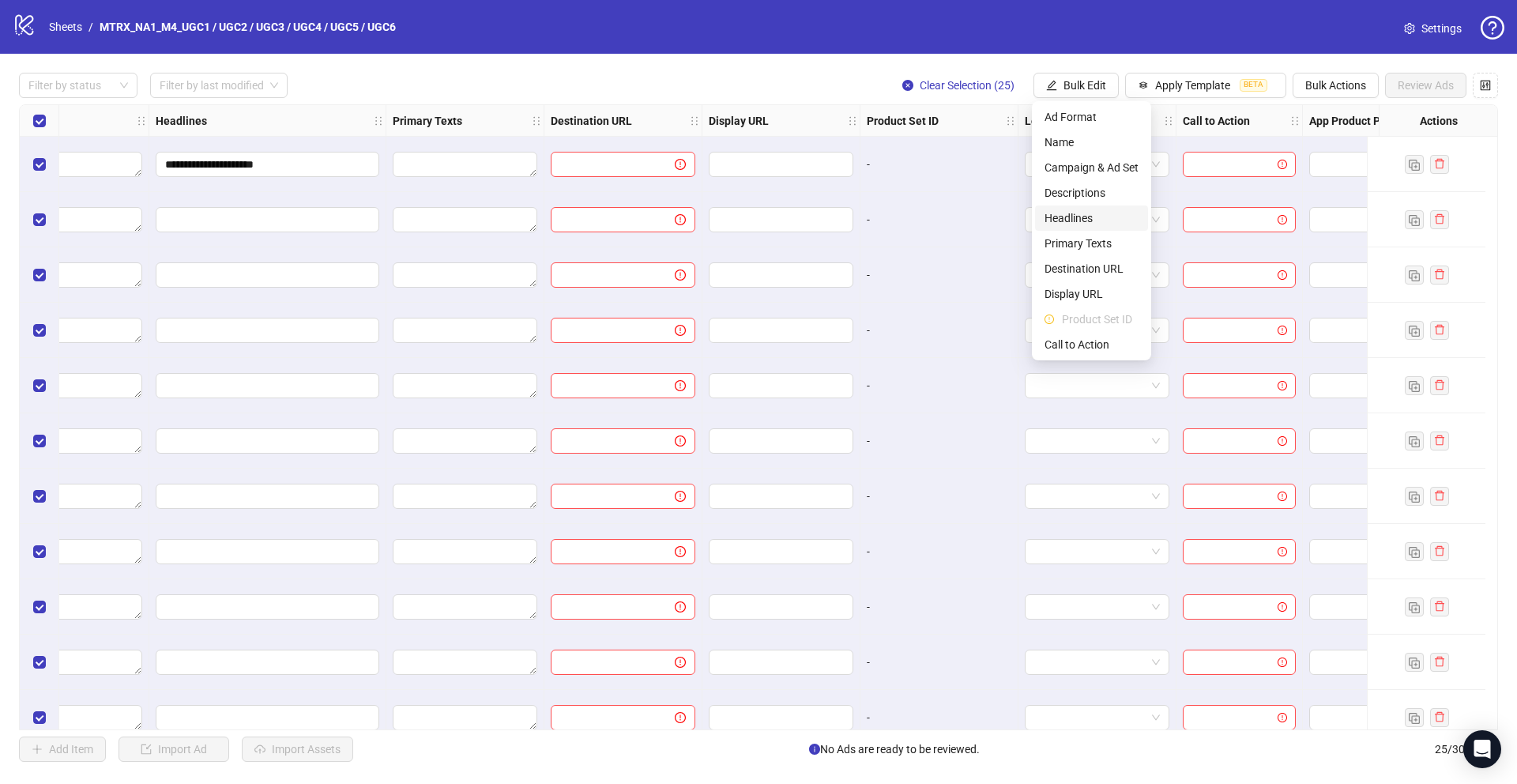
click at [1089, 216] on span "Headlines" at bounding box center [1091, 218] width 94 height 18
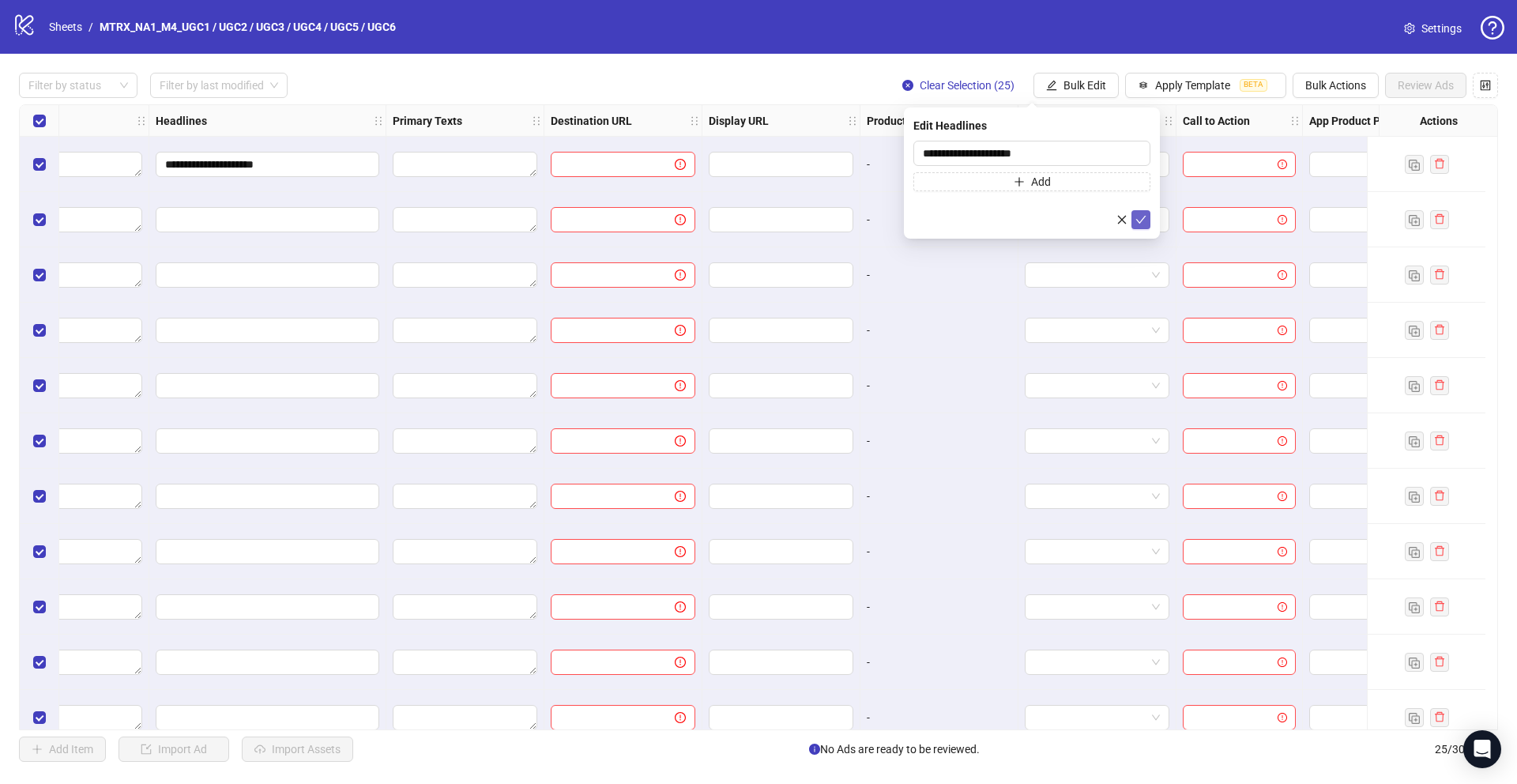
click at [1141, 215] on icon "check" at bounding box center [1140, 219] width 11 height 11
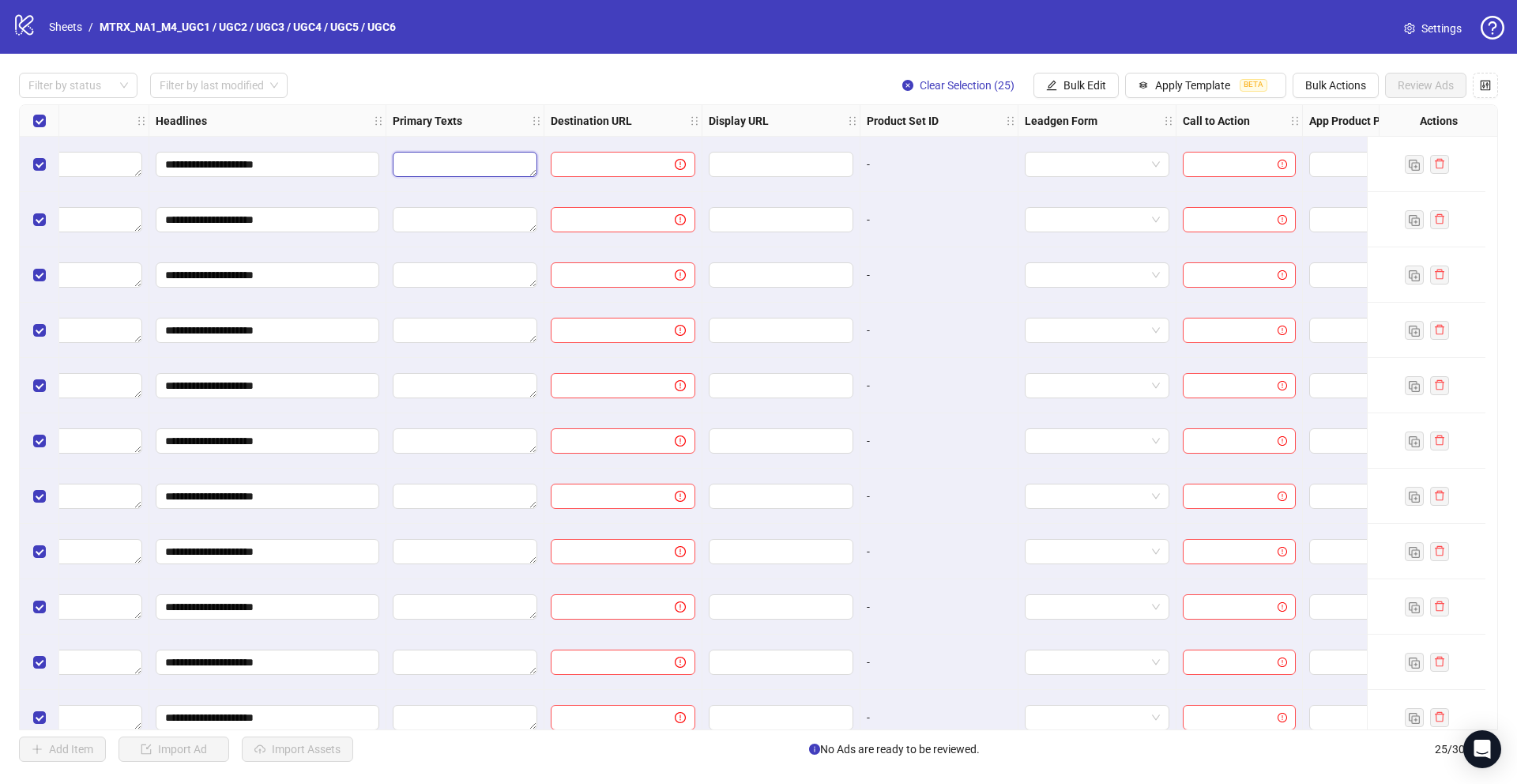
click at [477, 160] on textarea "Edit values" at bounding box center [465, 165] width 145 height 26
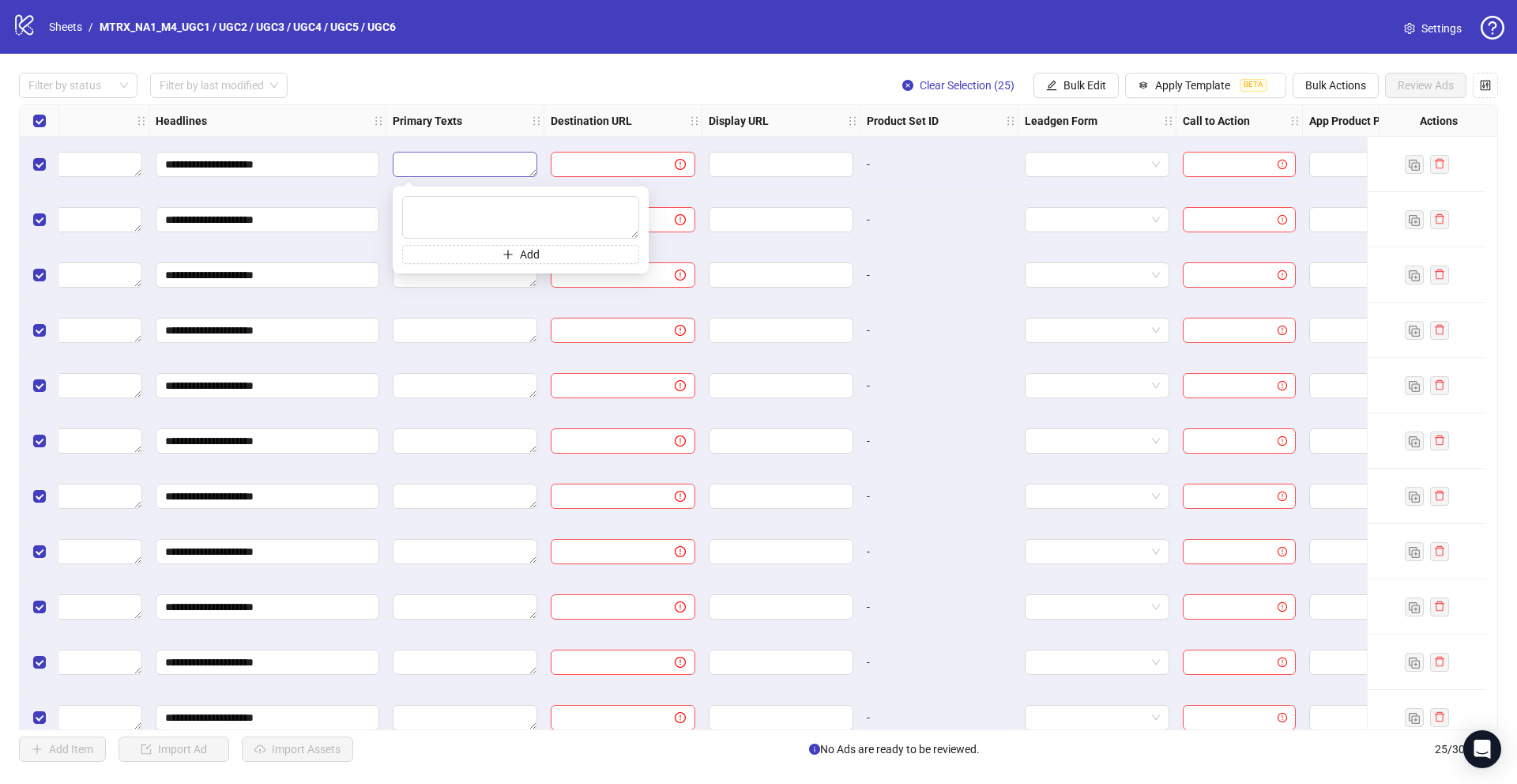
type textarea "**********"
click at [949, 186] on div "-" at bounding box center [939, 165] width 158 height 55
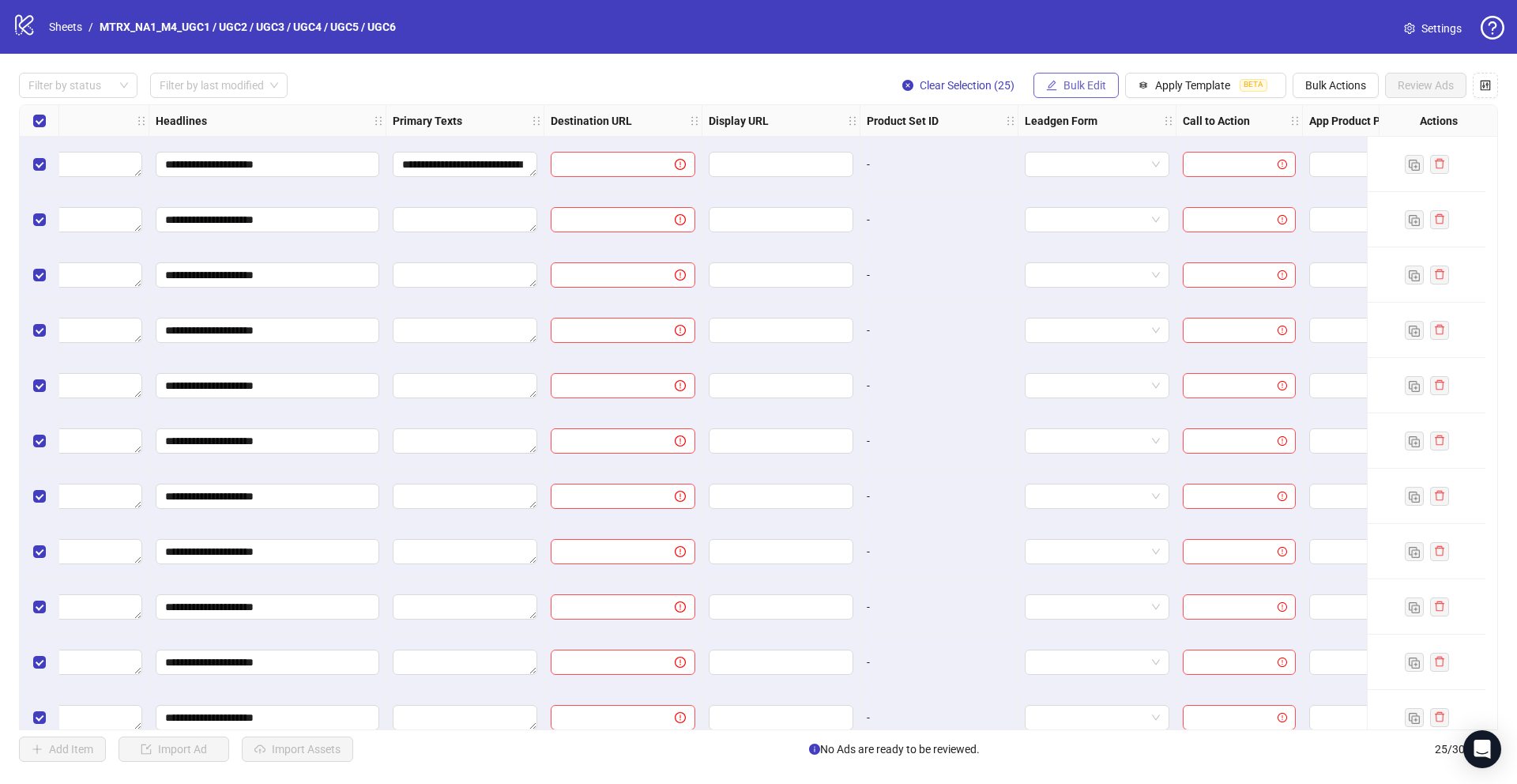
click at [1070, 89] on span "Bulk Edit" at bounding box center [1084, 85] width 42 height 13
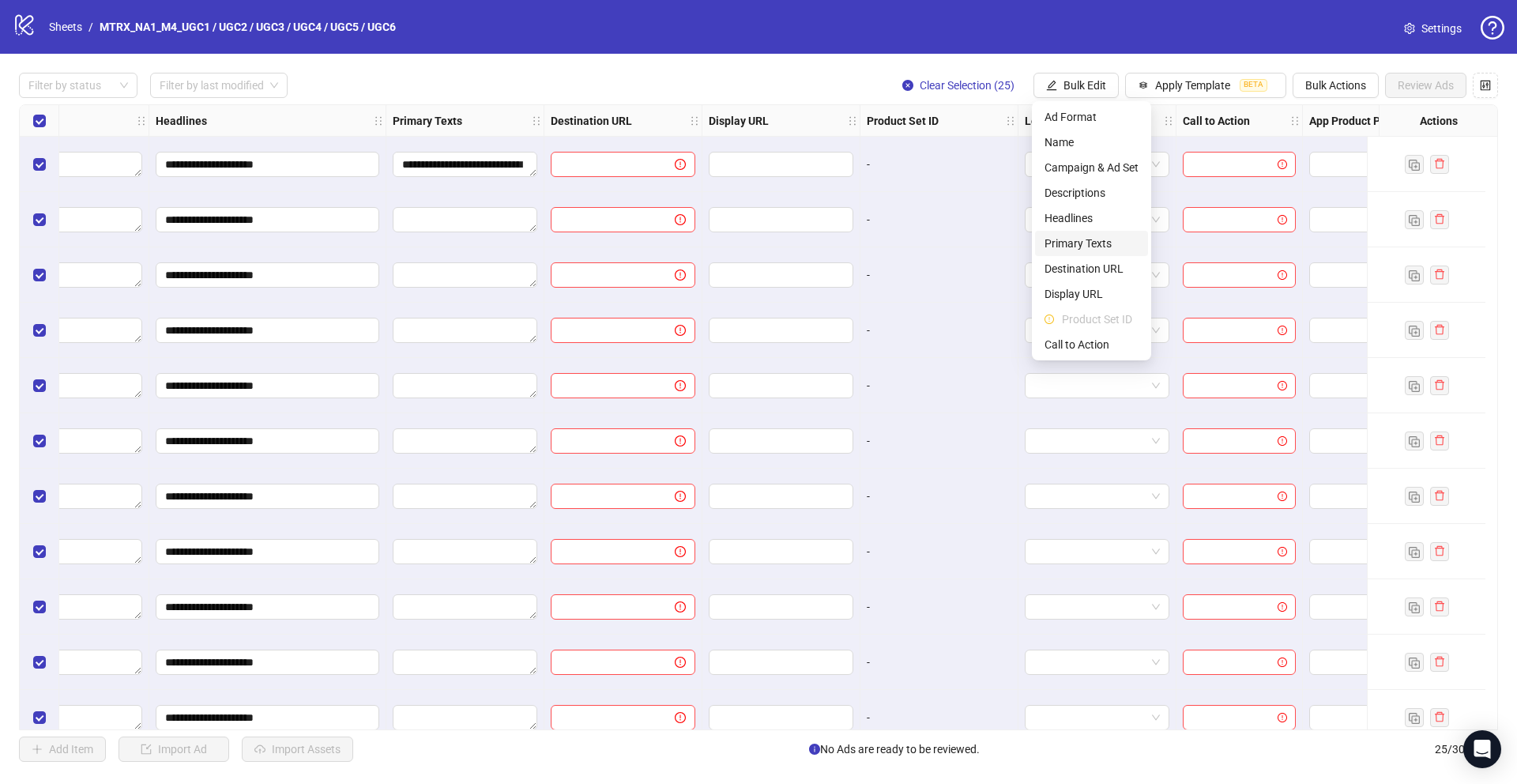
click at [1114, 235] on span "Primary Texts" at bounding box center [1091, 244] width 94 height 18
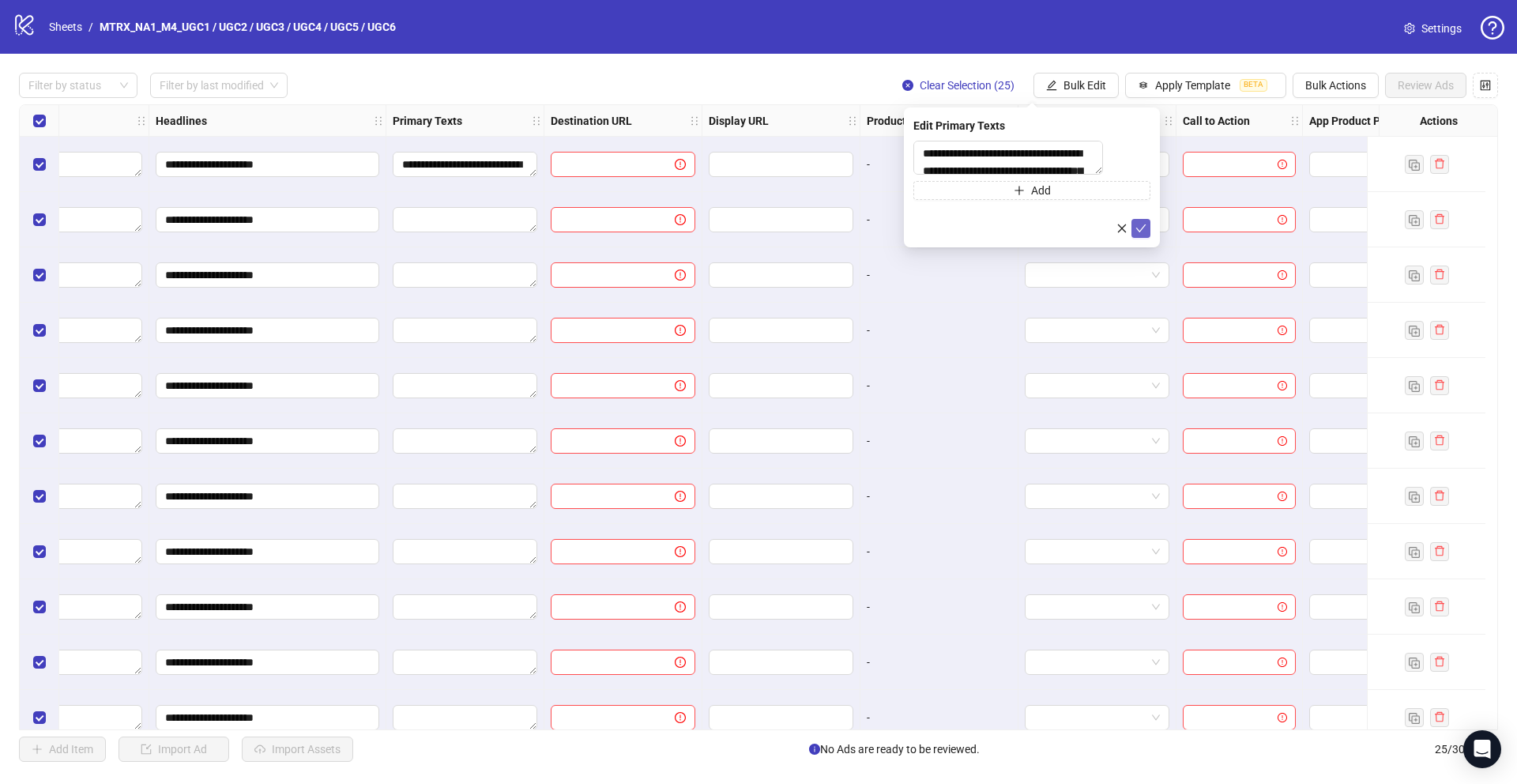
click at [1137, 232] on icon "check" at bounding box center [1140, 228] width 11 height 11
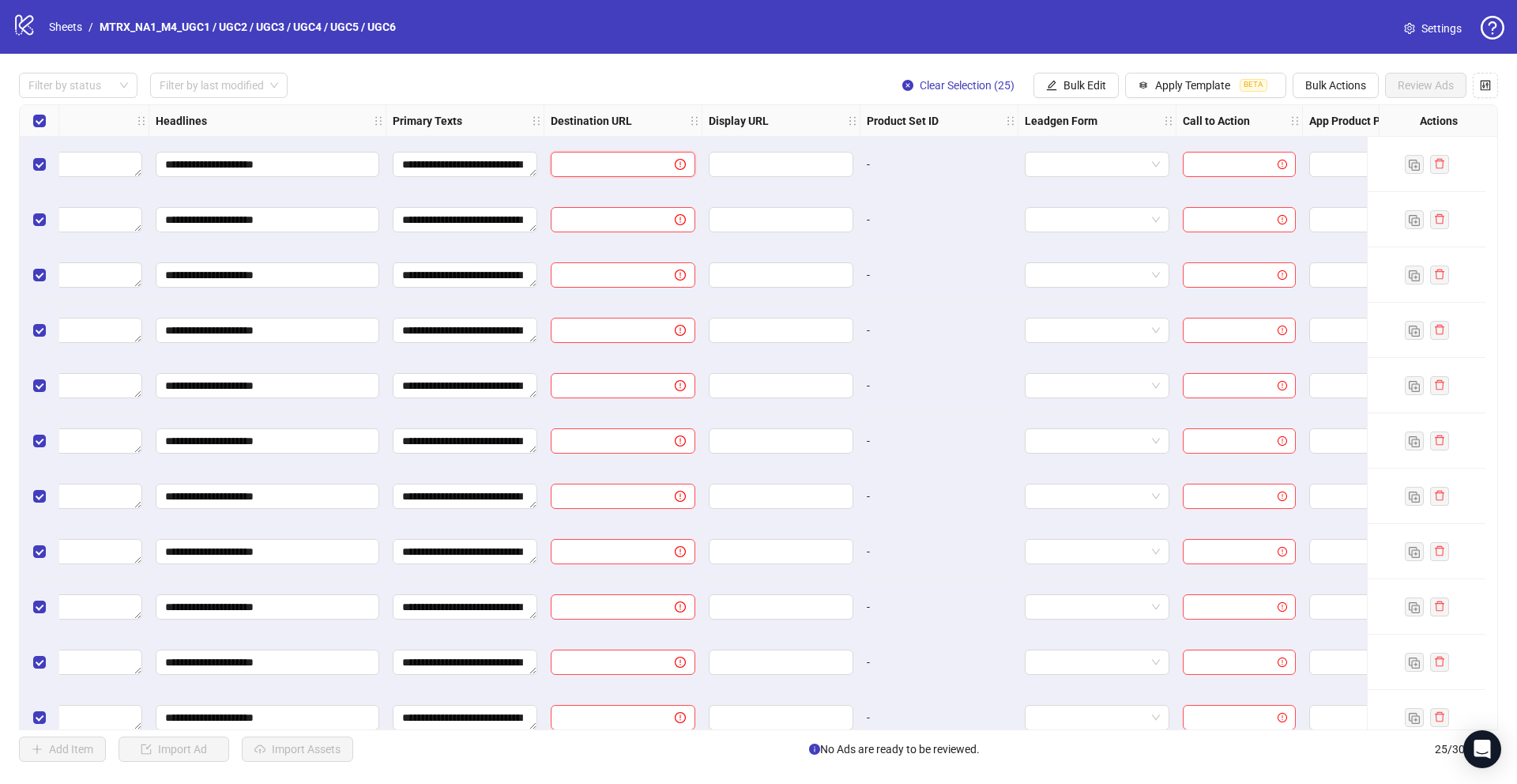
click at [629, 163] on input "text" at bounding box center [607, 165] width 93 height 18
drag, startPoint x: 449, startPoint y: 166, endPoint x: 407, endPoint y: 162, distance: 42.2
click at [407, 162] on textarea "Edit values" at bounding box center [465, 165] width 145 height 26
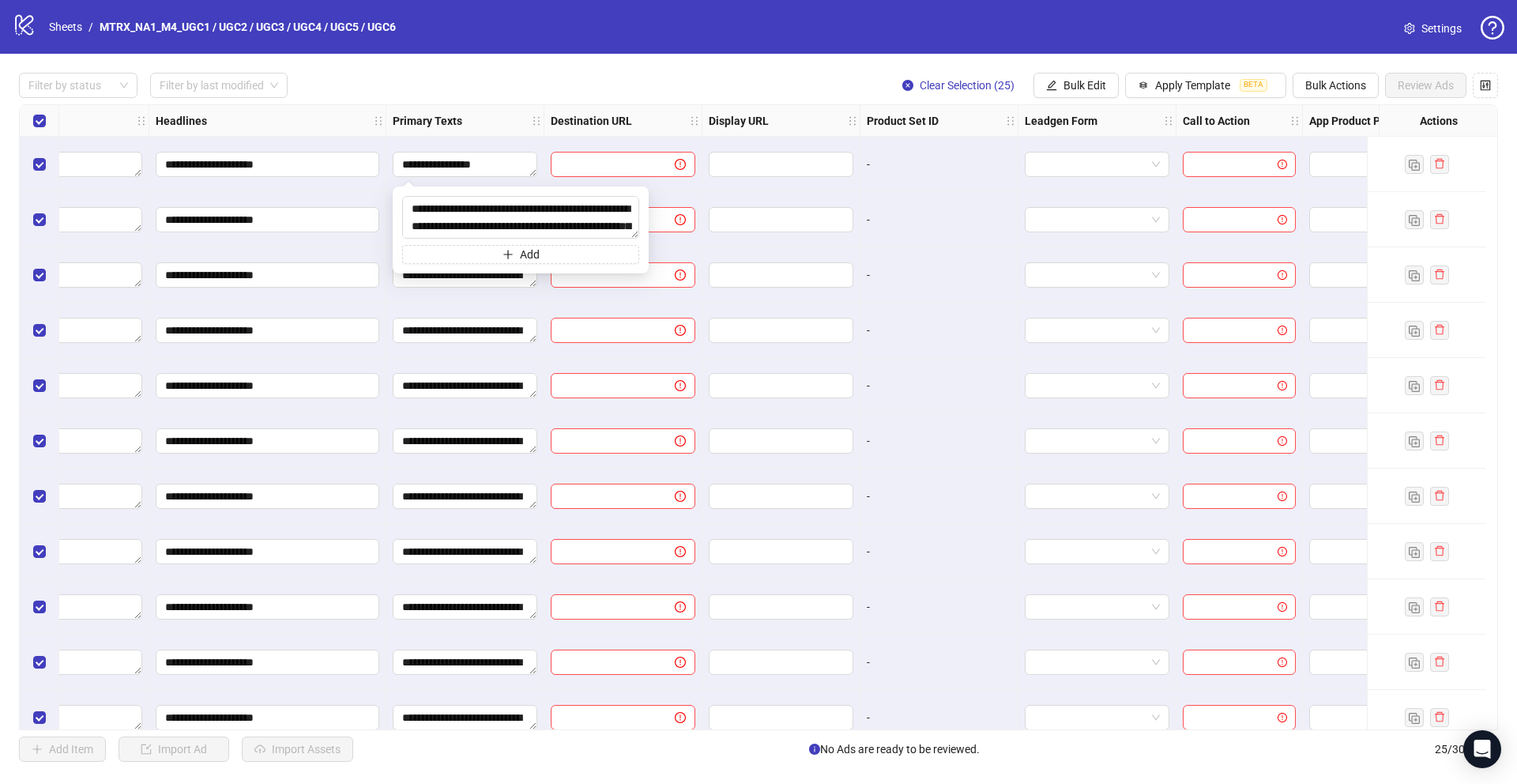
drag, startPoint x: 634, startPoint y: 238, endPoint x: 642, endPoint y: 300, distance: 62.5
click at [642, 300] on body "**********" at bounding box center [758, 392] width 1517 height 784
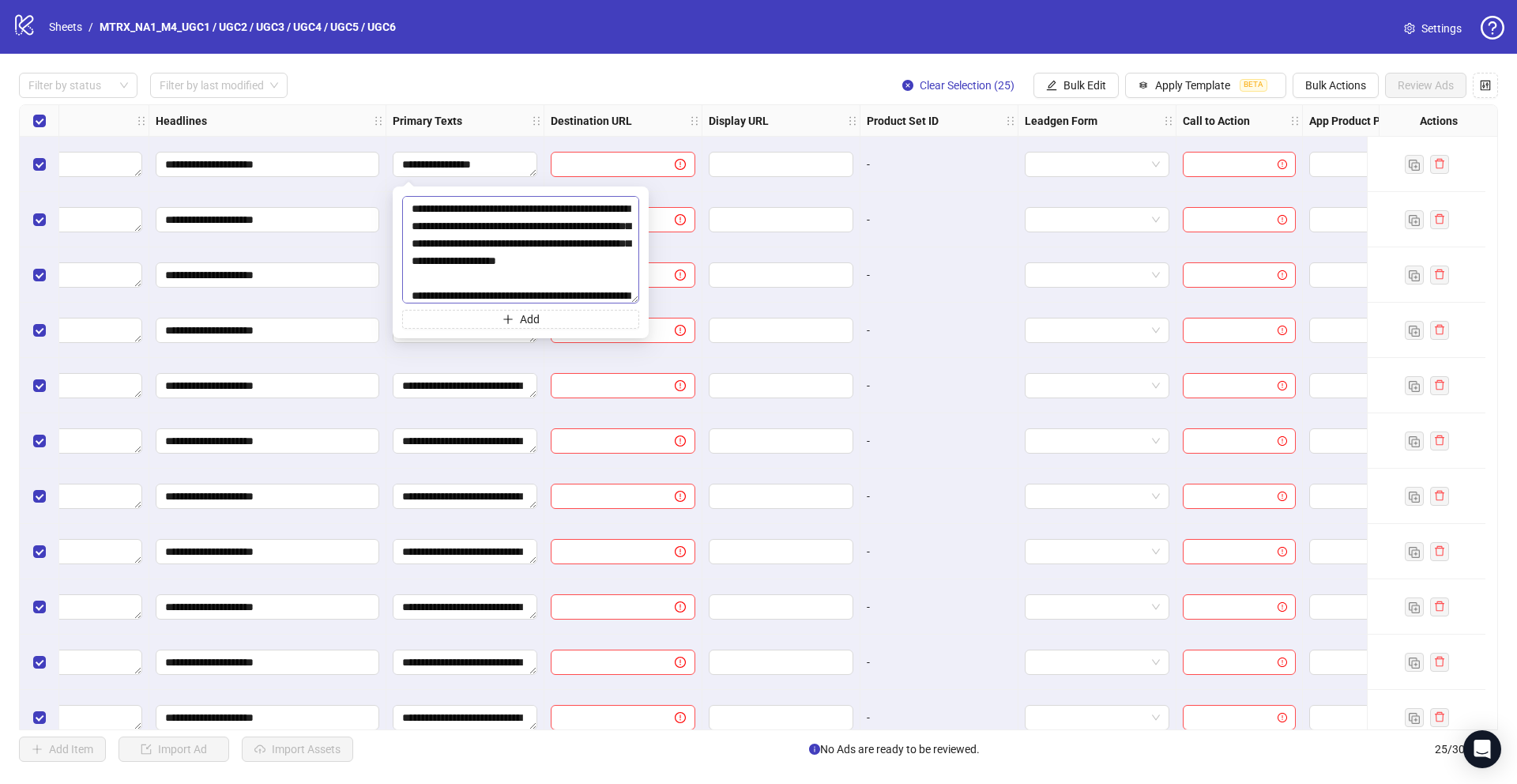
drag, startPoint x: 633, startPoint y: 234, endPoint x: 614, endPoint y: 296, distance: 64.8
click at [617, 300] on textarea at bounding box center [521, 249] width 237 height 107
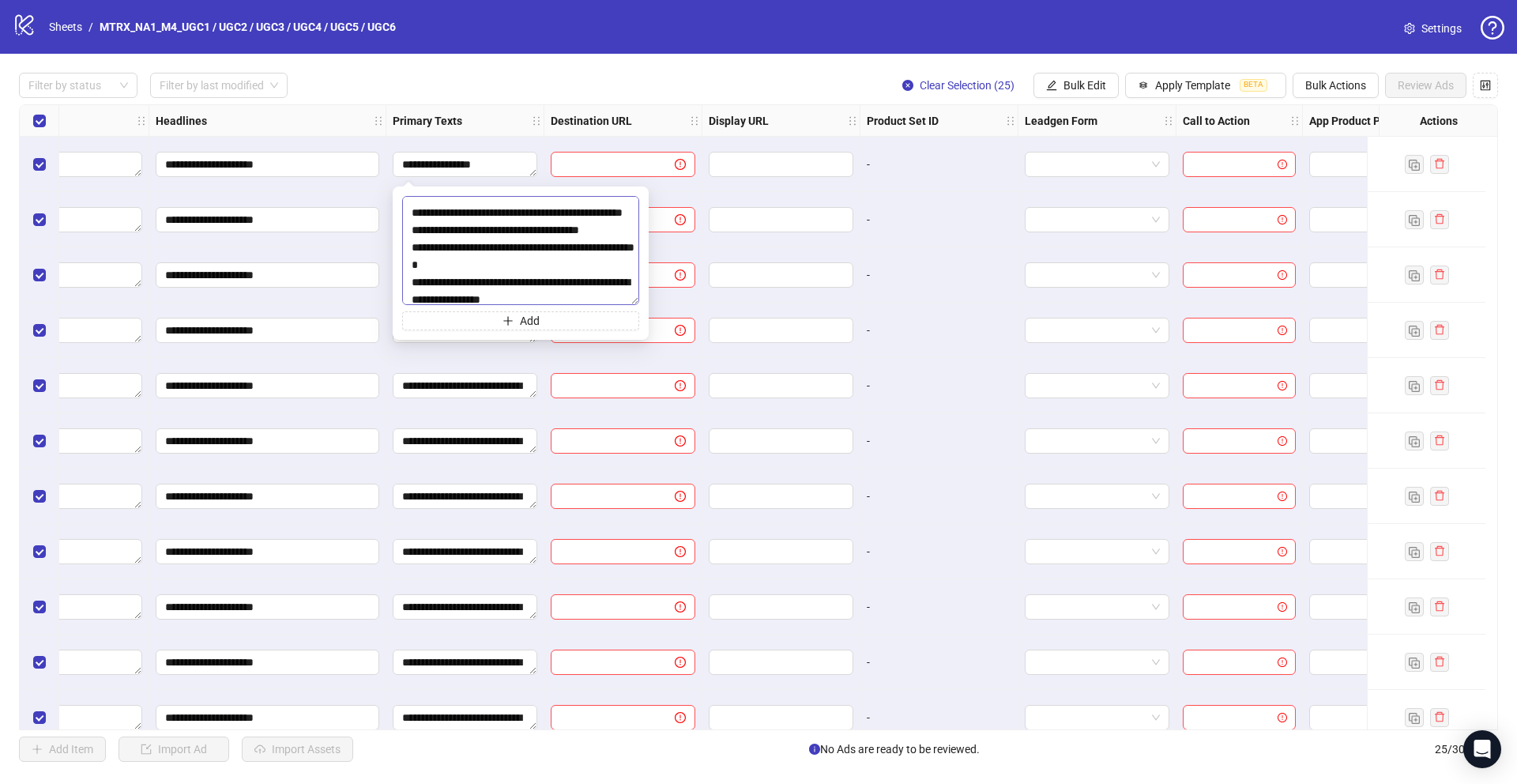
scroll to position [1184, 0]
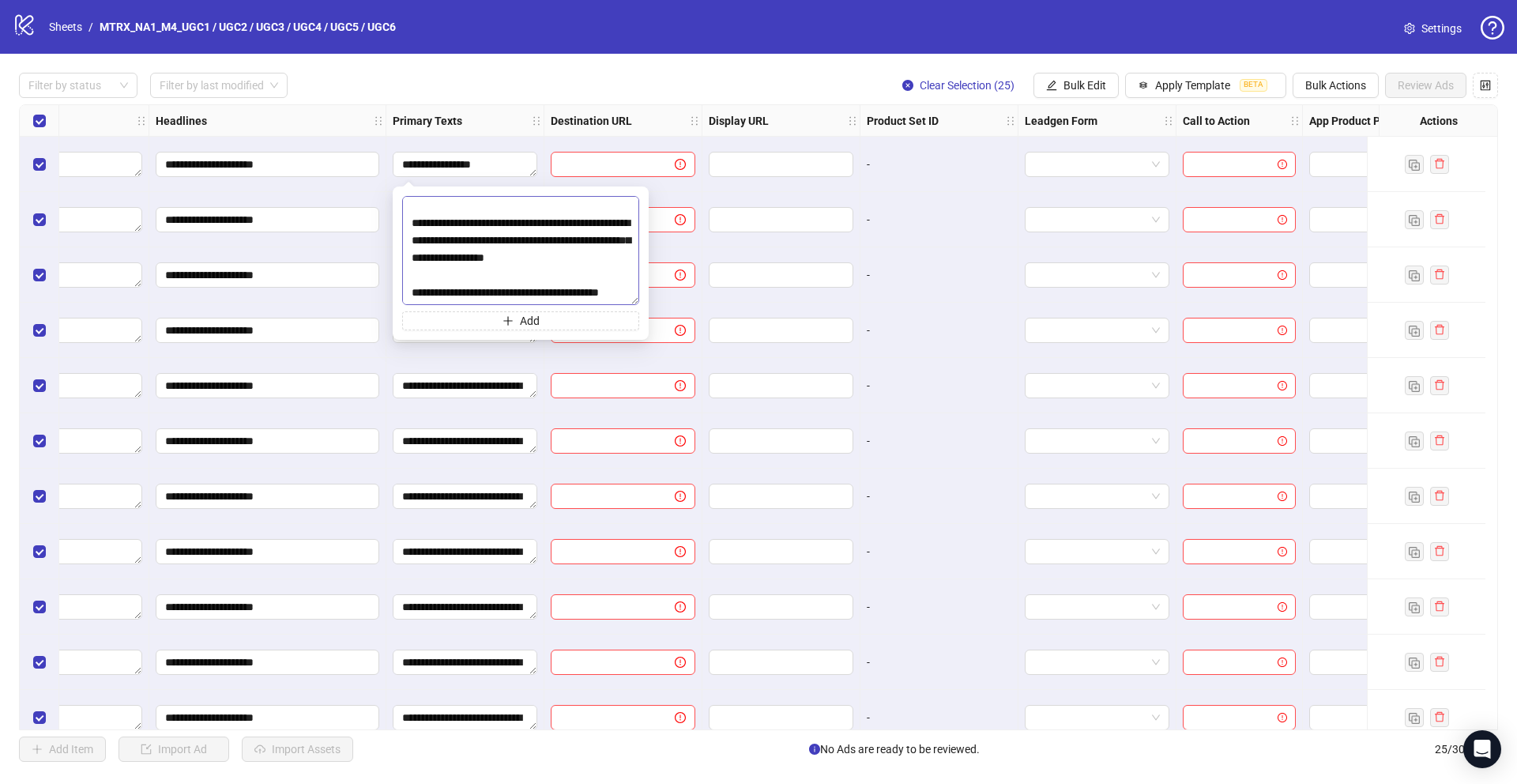
click at [461, 284] on textarea at bounding box center [521, 250] width 237 height 109
click at [460, 284] on textarea at bounding box center [521, 250] width 237 height 109
click at [646, 166] on input "text" at bounding box center [607, 165] width 93 height 18
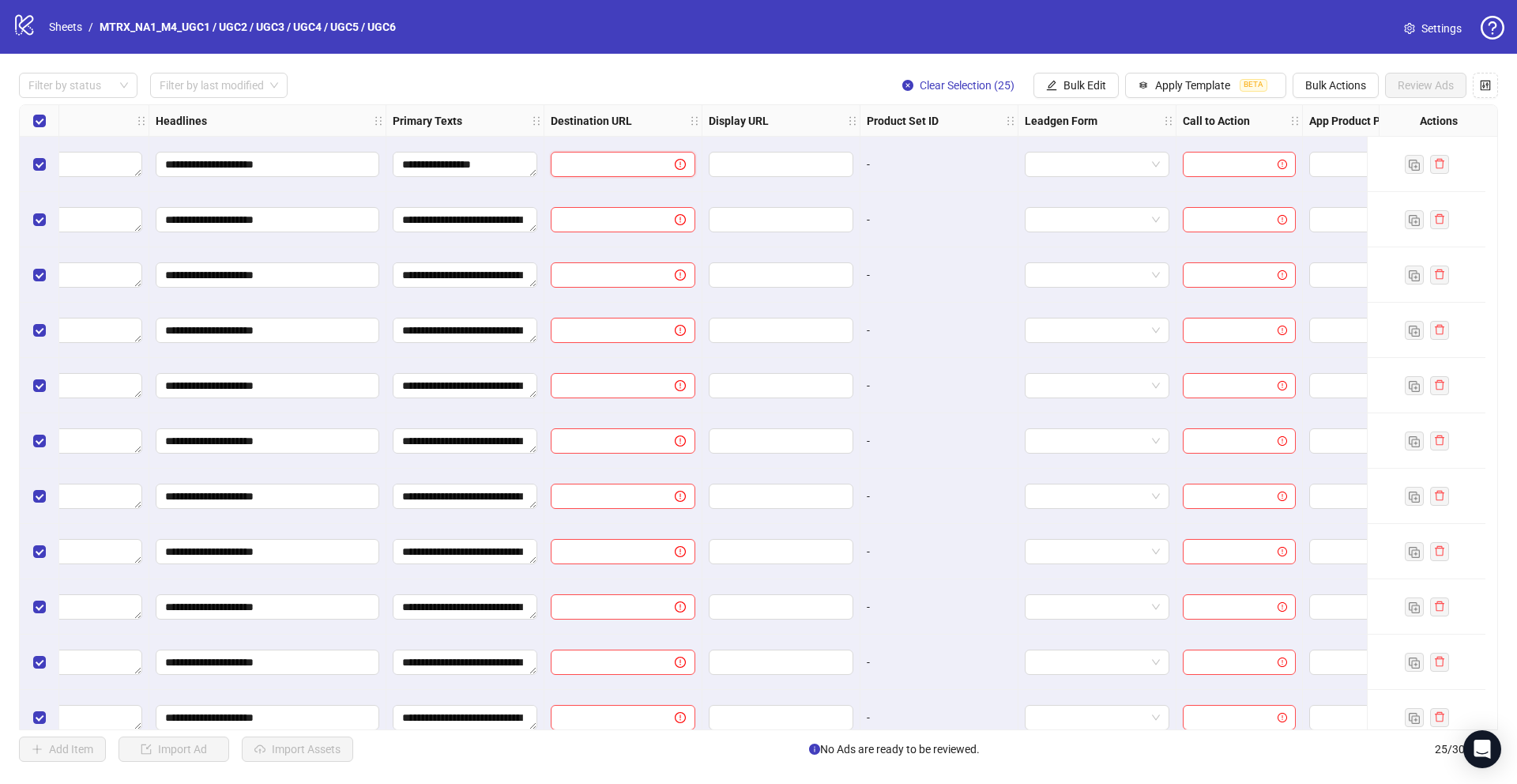
paste input "**********"
type input "**********"
click at [784, 204] on div at bounding box center [781, 220] width 158 height 55
click at [1101, 90] on span "Bulk Edit" at bounding box center [1084, 85] width 42 height 13
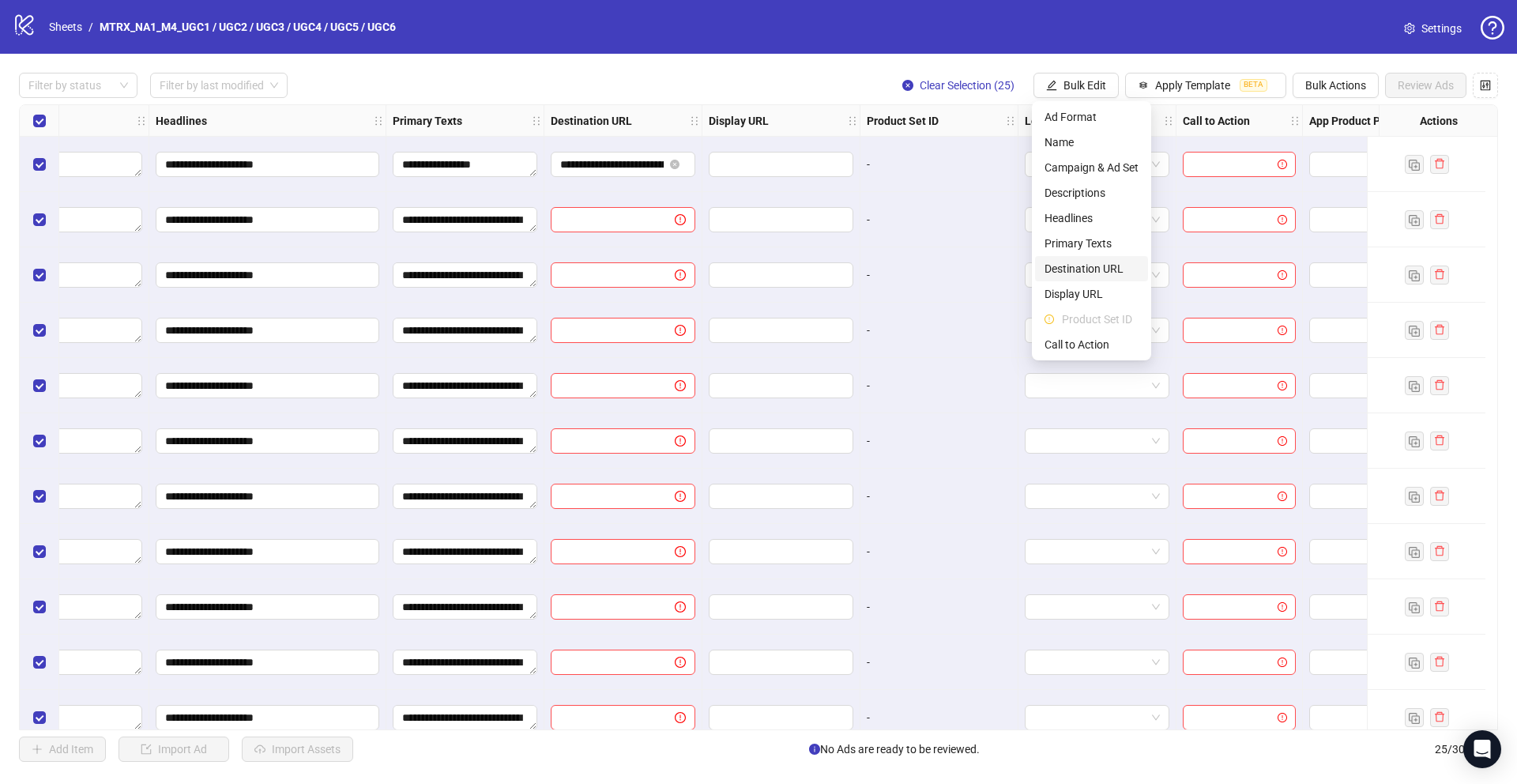
click at [1112, 262] on span "Destination URL" at bounding box center [1091, 269] width 94 height 18
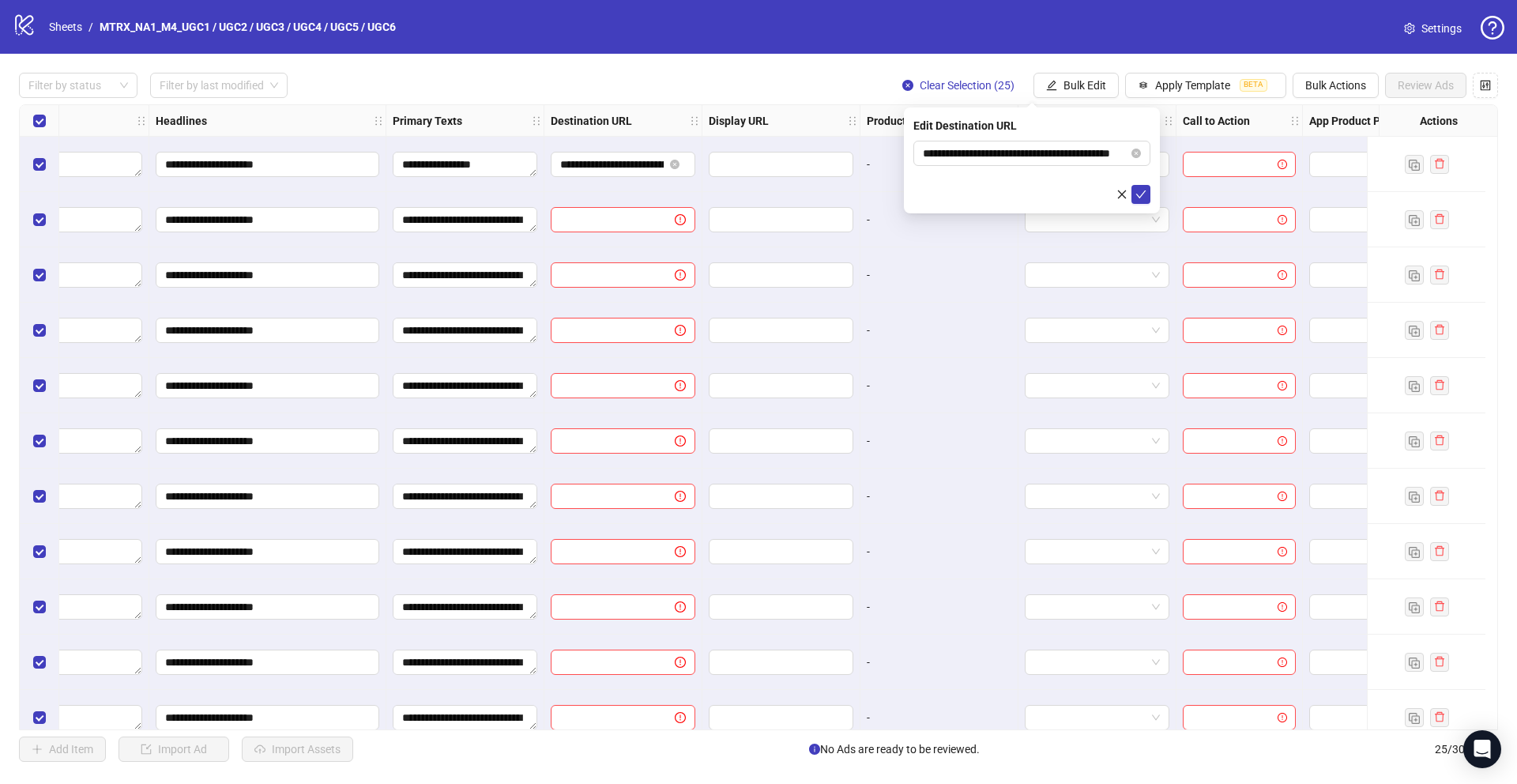
drag, startPoint x: 1137, startPoint y: 193, endPoint x: 953, endPoint y: 190, distance: 184.0
click at [1137, 193] on icon "check" at bounding box center [1140, 193] width 11 height 11
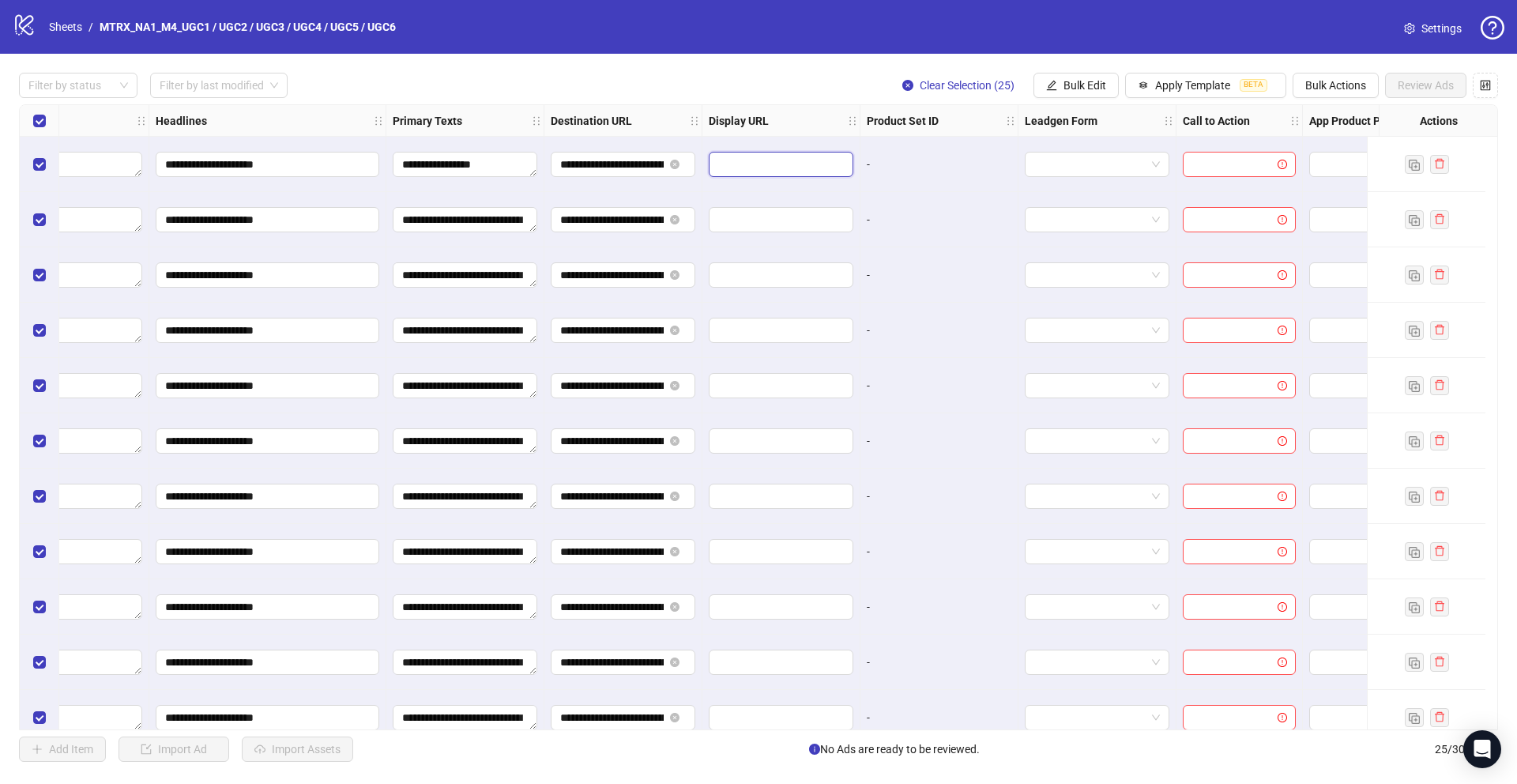
click at [765, 173] on span at bounding box center [780, 165] width 145 height 26
paste input "**********"
drag, startPoint x: 737, startPoint y: 166, endPoint x: 931, endPoint y: 179, distance: 194.4
click at [931, 106] on div "**********" at bounding box center [267, 106] width 2544 height 0
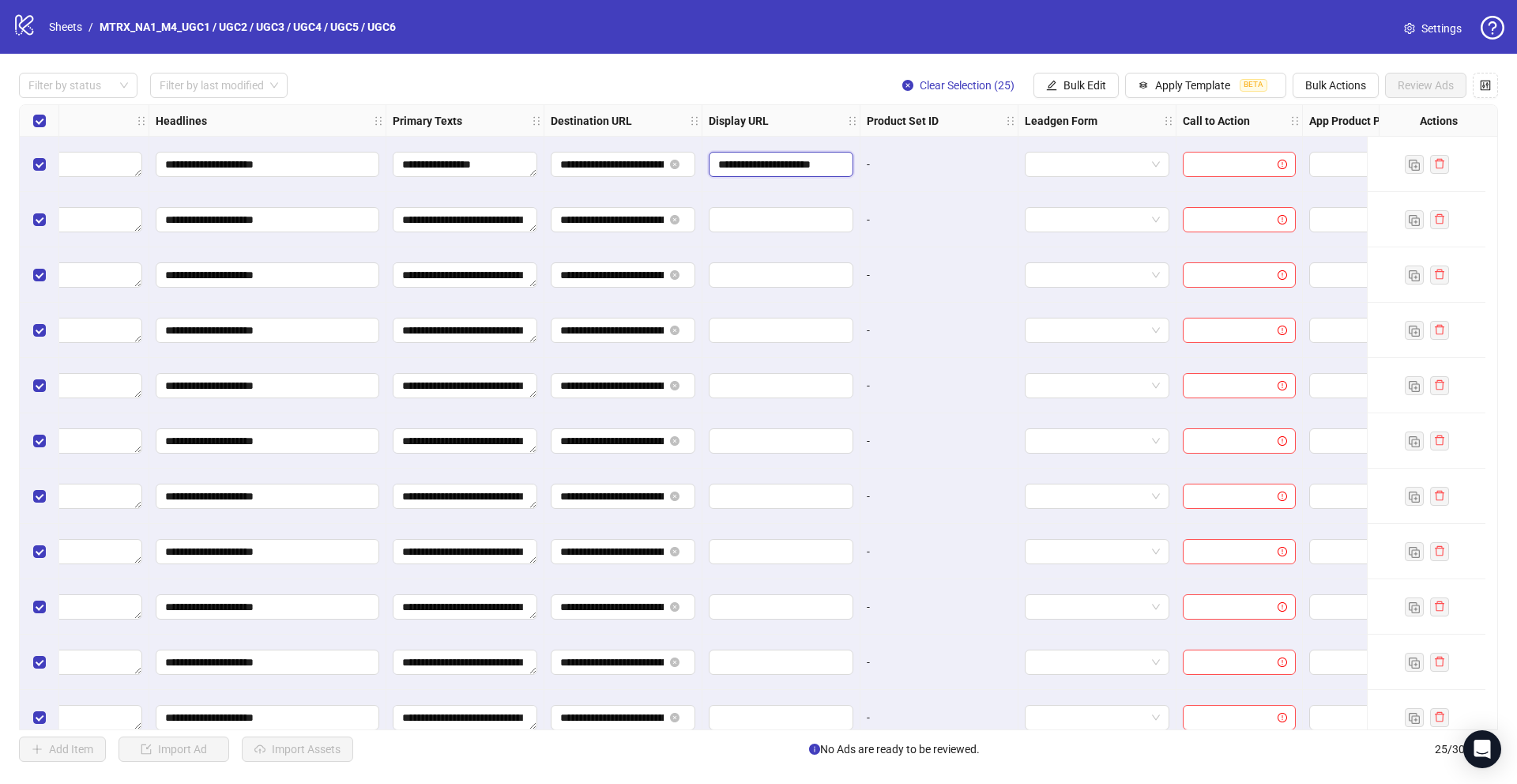
scroll to position [0, 0]
drag, startPoint x: 782, startPoint y: 165, endPoint x: 669, endPoint y: 158, distance: 113.2
click at [669, 106] on div "**********" at bounding box center [267, 106] width 2544 height 0
type input "**********"
click at [1070, 71] on div "**********" at bounding box center [758, 416] width 1517 height 727
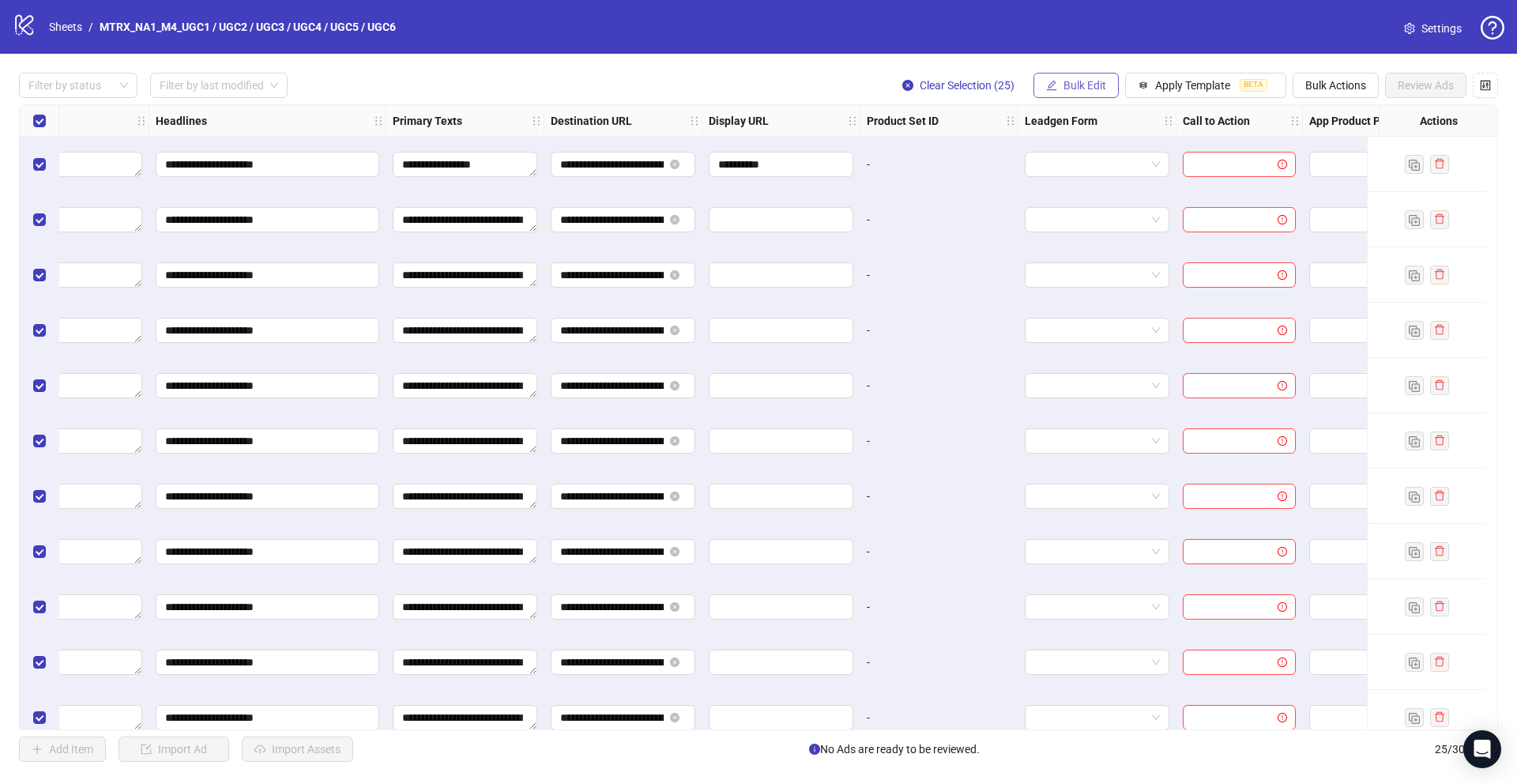
click at [1077, 81] on span "Bulk Edit" at bounding box center [1084, 85] width 42 height 13
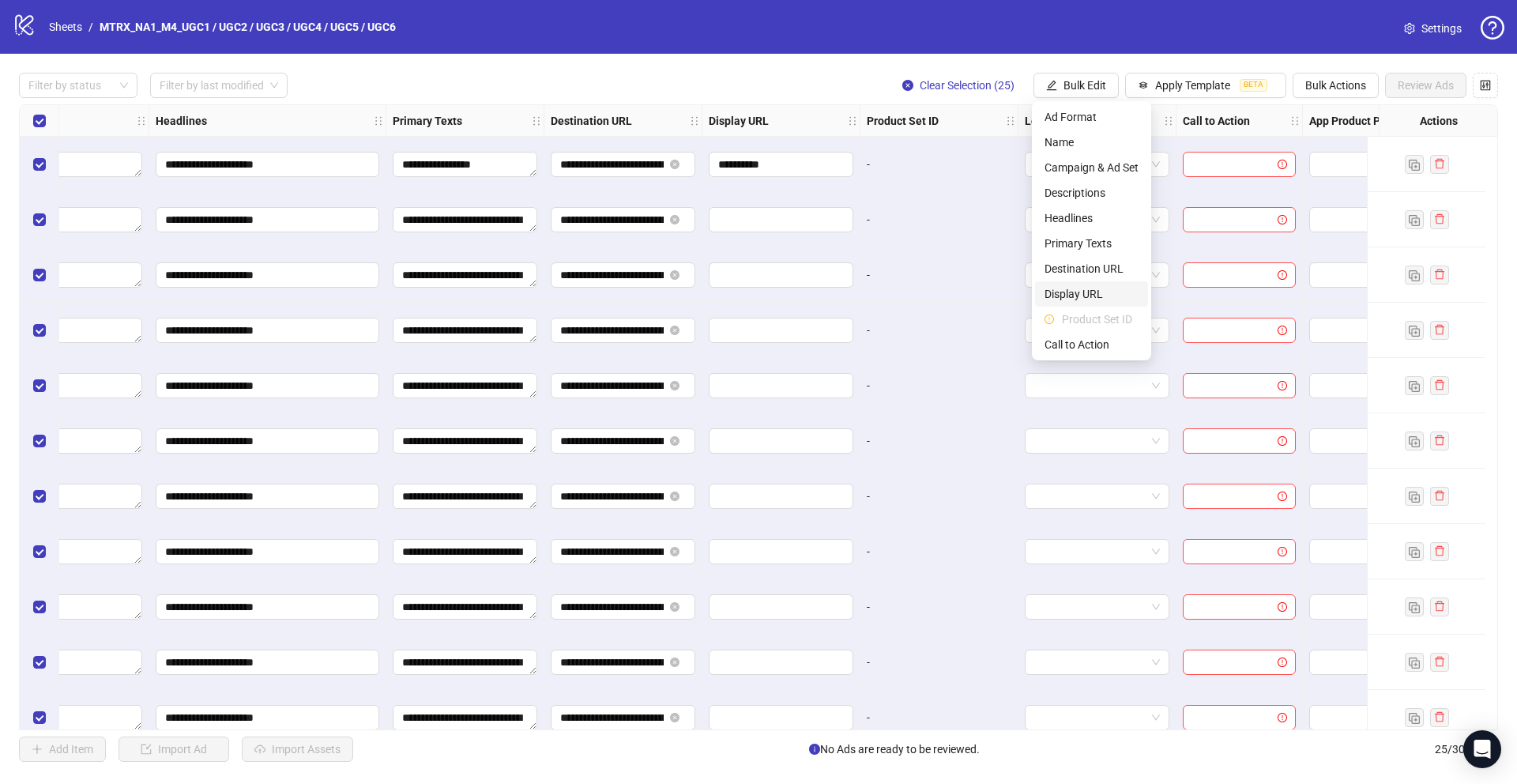
click at [1093, 294] on span "Display URL" at bounding box center [1091, 294] width 94 height 18
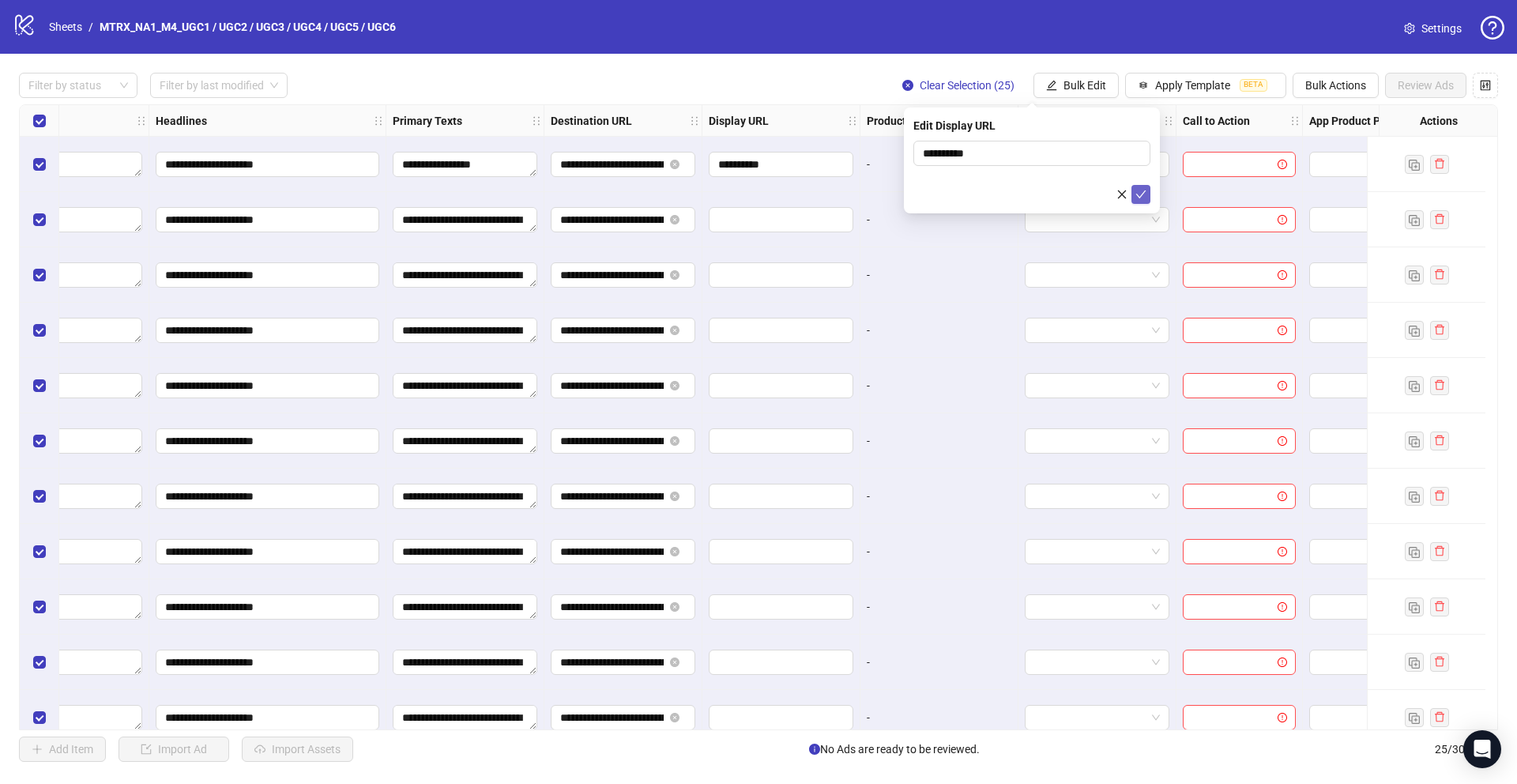
click at [1146, 195] on button "submit" at bounding box center [1140, 193] width 19 height 19
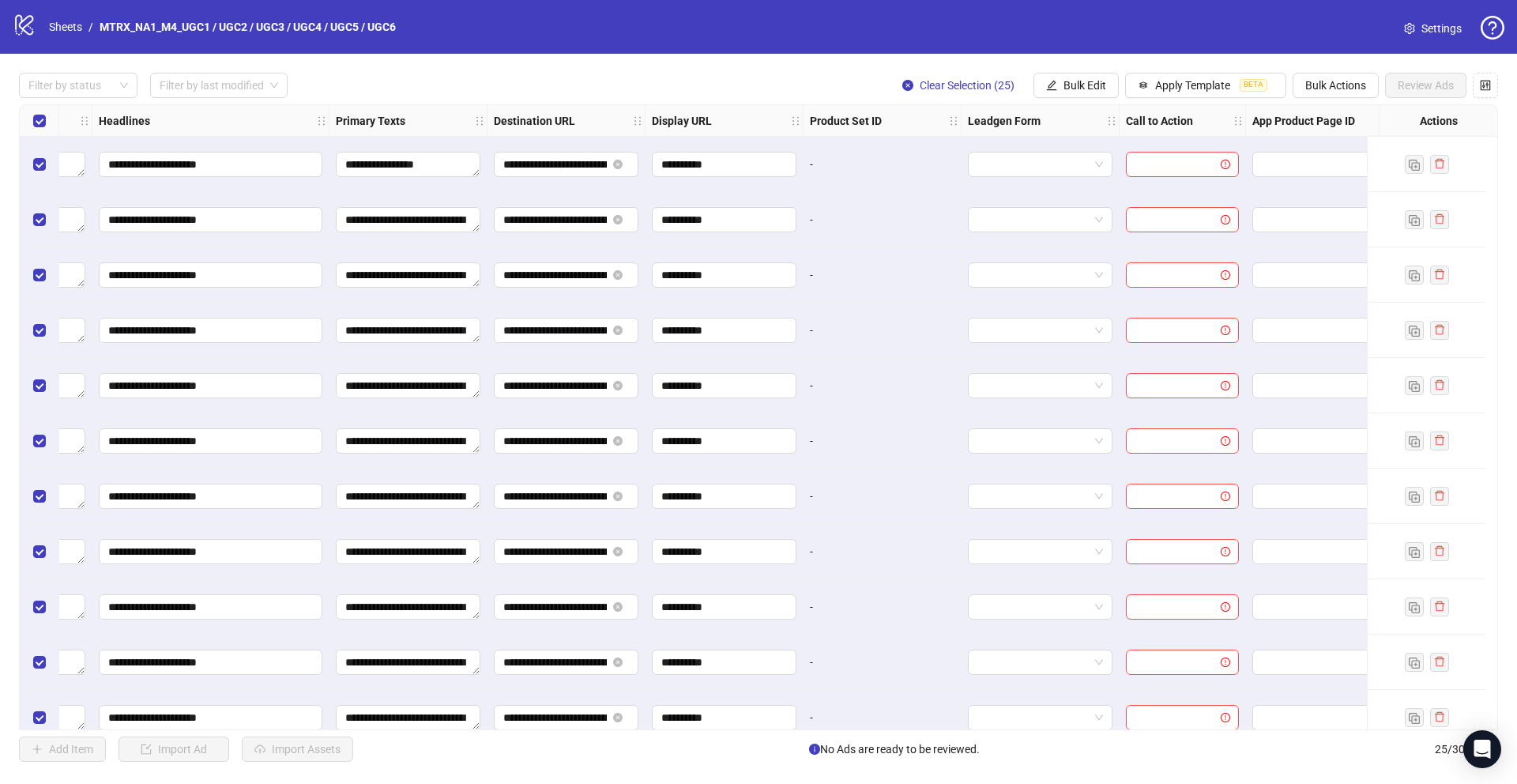
scroll to position [0, 1103]
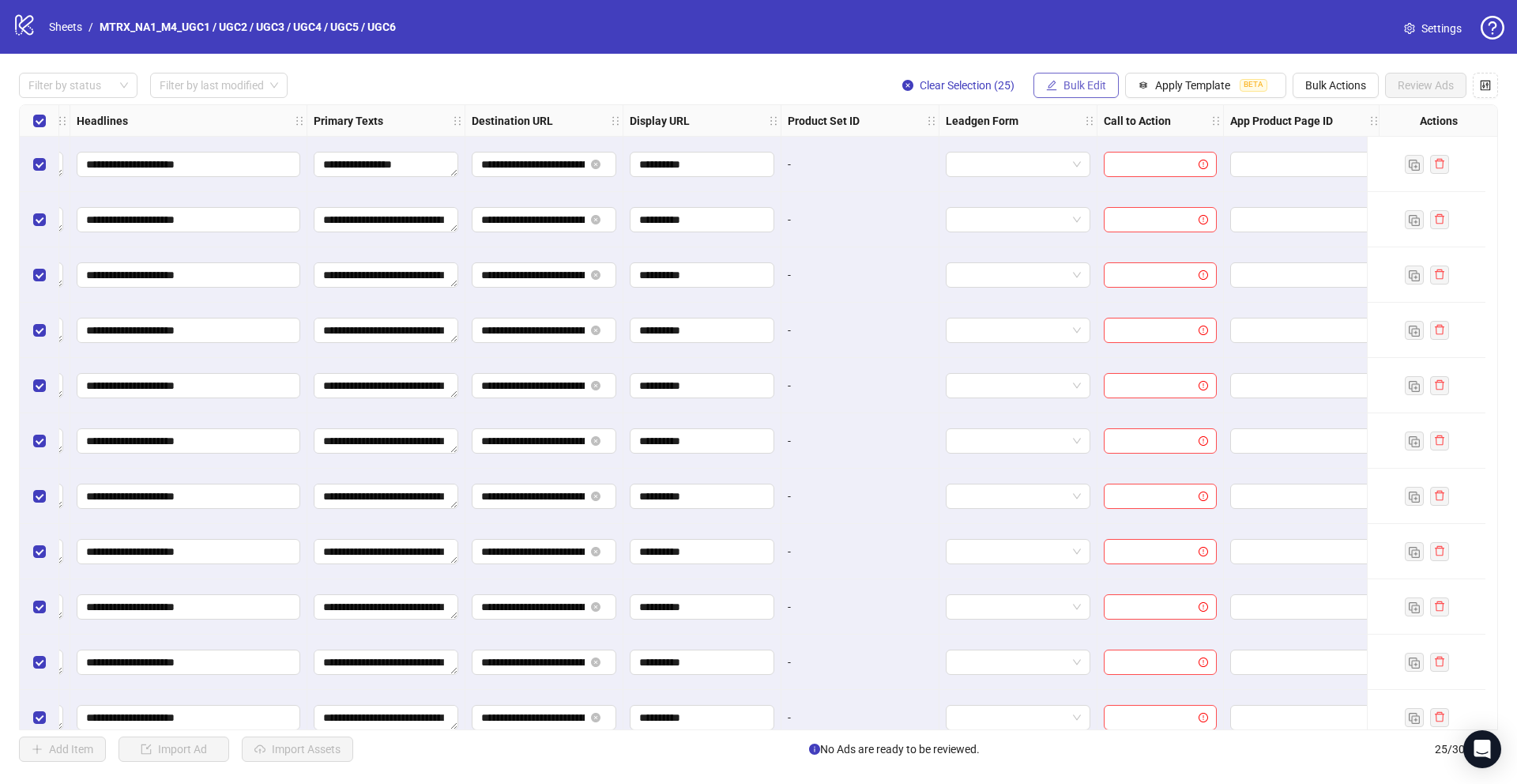
click at [1071, 80] on span "Bulk Edit" at bounding box center [1084, 85] width 42 height 13
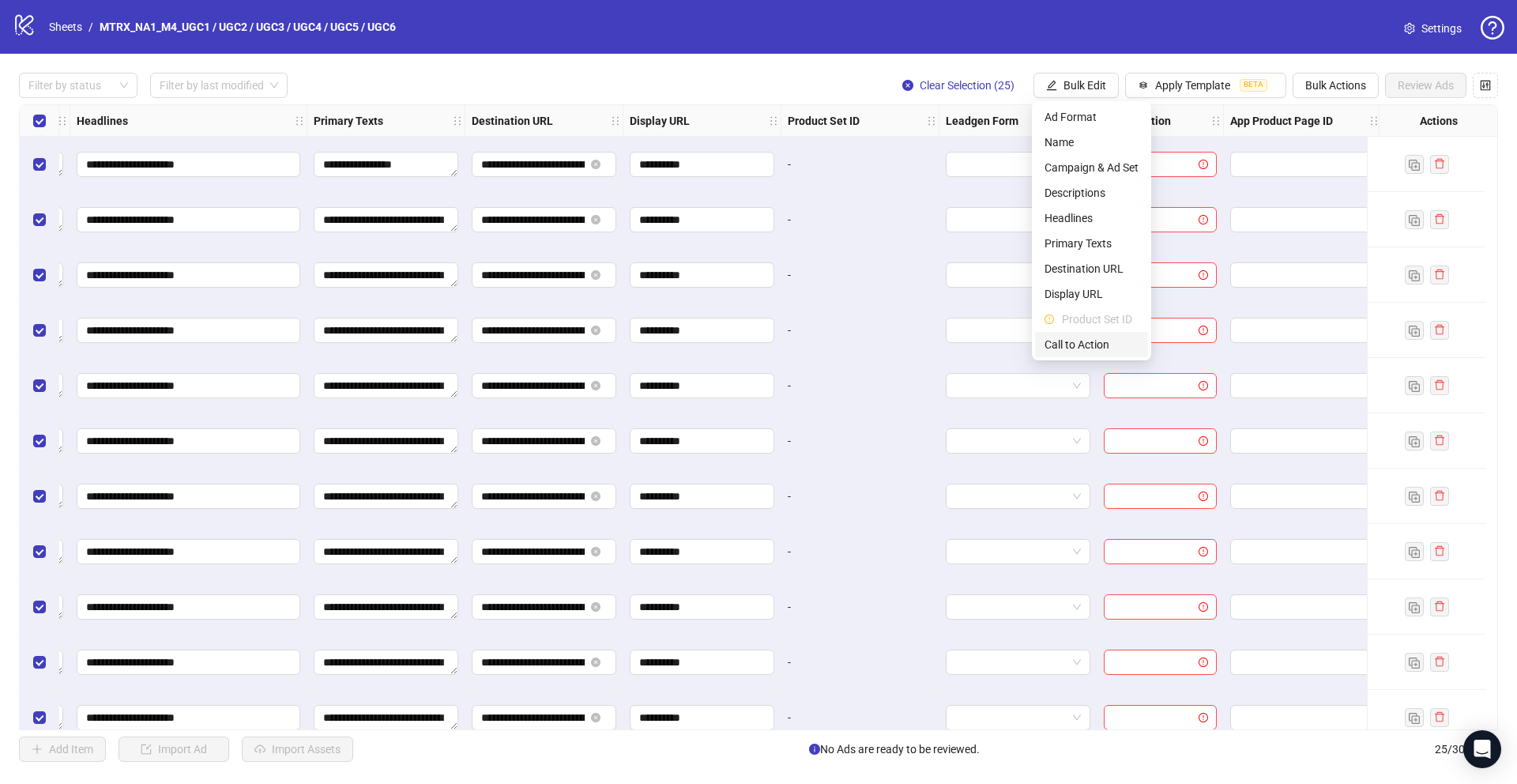
click at [1082, 332] on li "Call to Action" at bounding box center [1091, 344] width 113 height 26
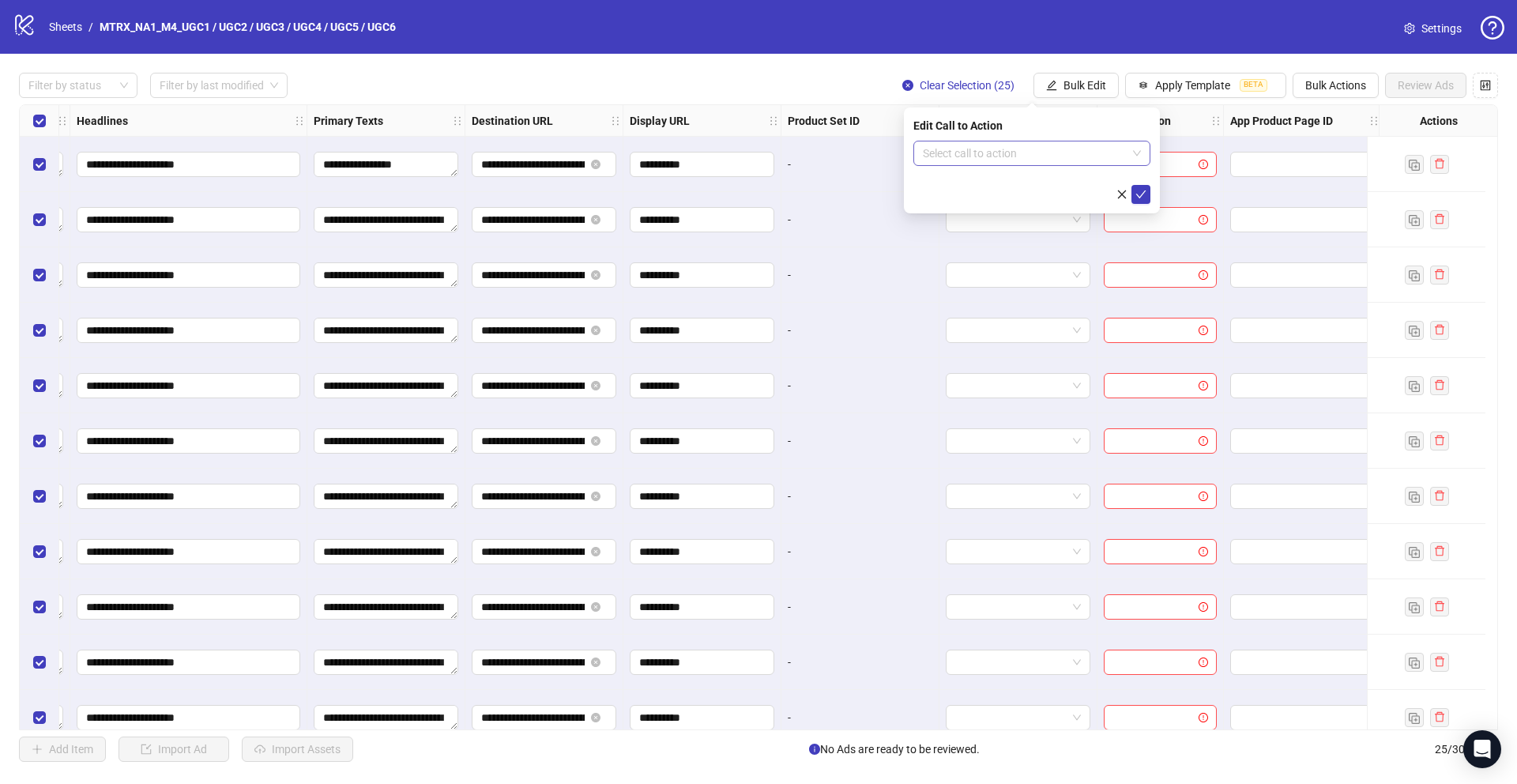
click at [1098, 141] on input "search" at bounding box center [1025, 153] width 204 height 24
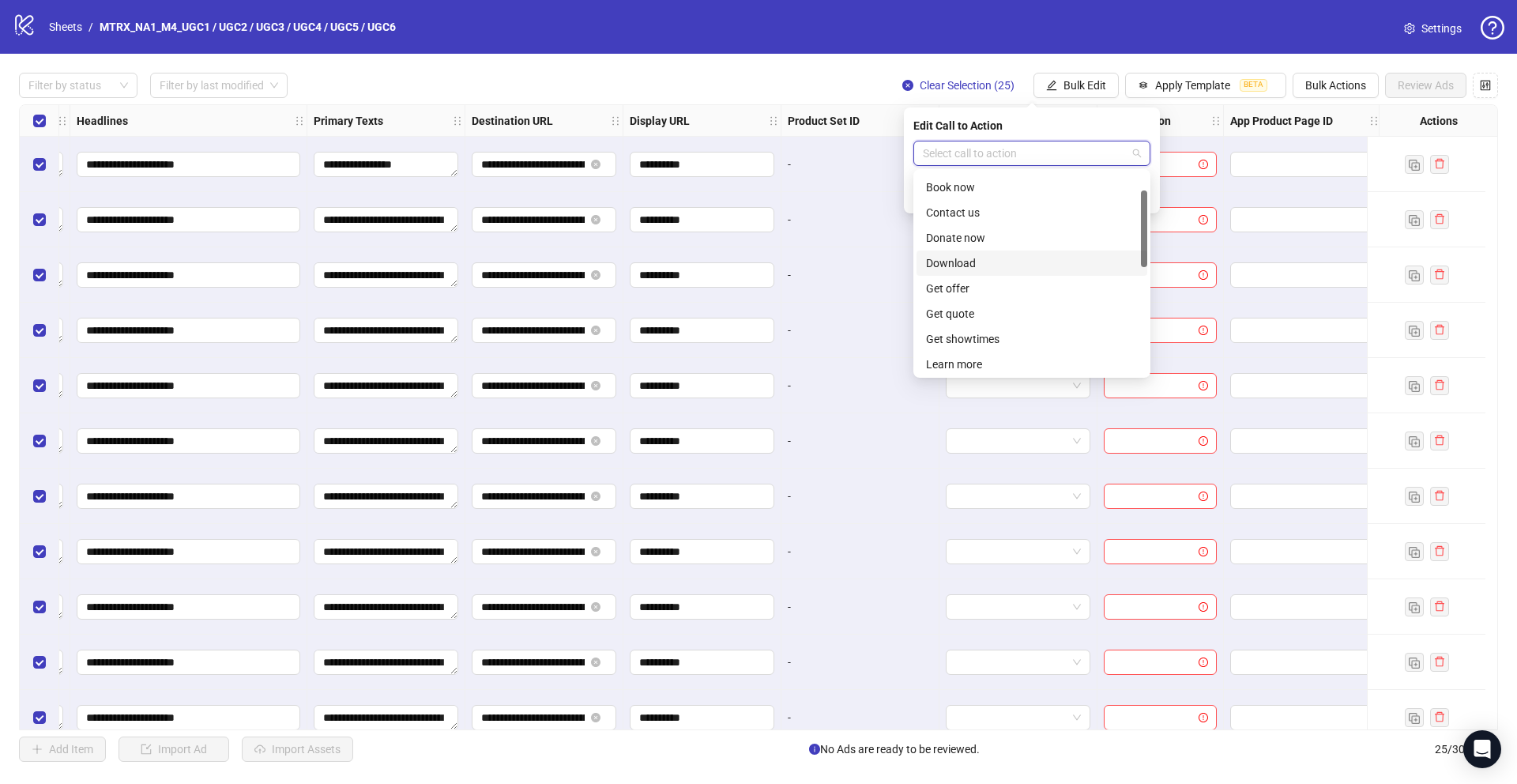
scroll to position [165, 0]
click at [991, 249] on div "Learn more" at bounding box center [1032, 249] width 212 height 18
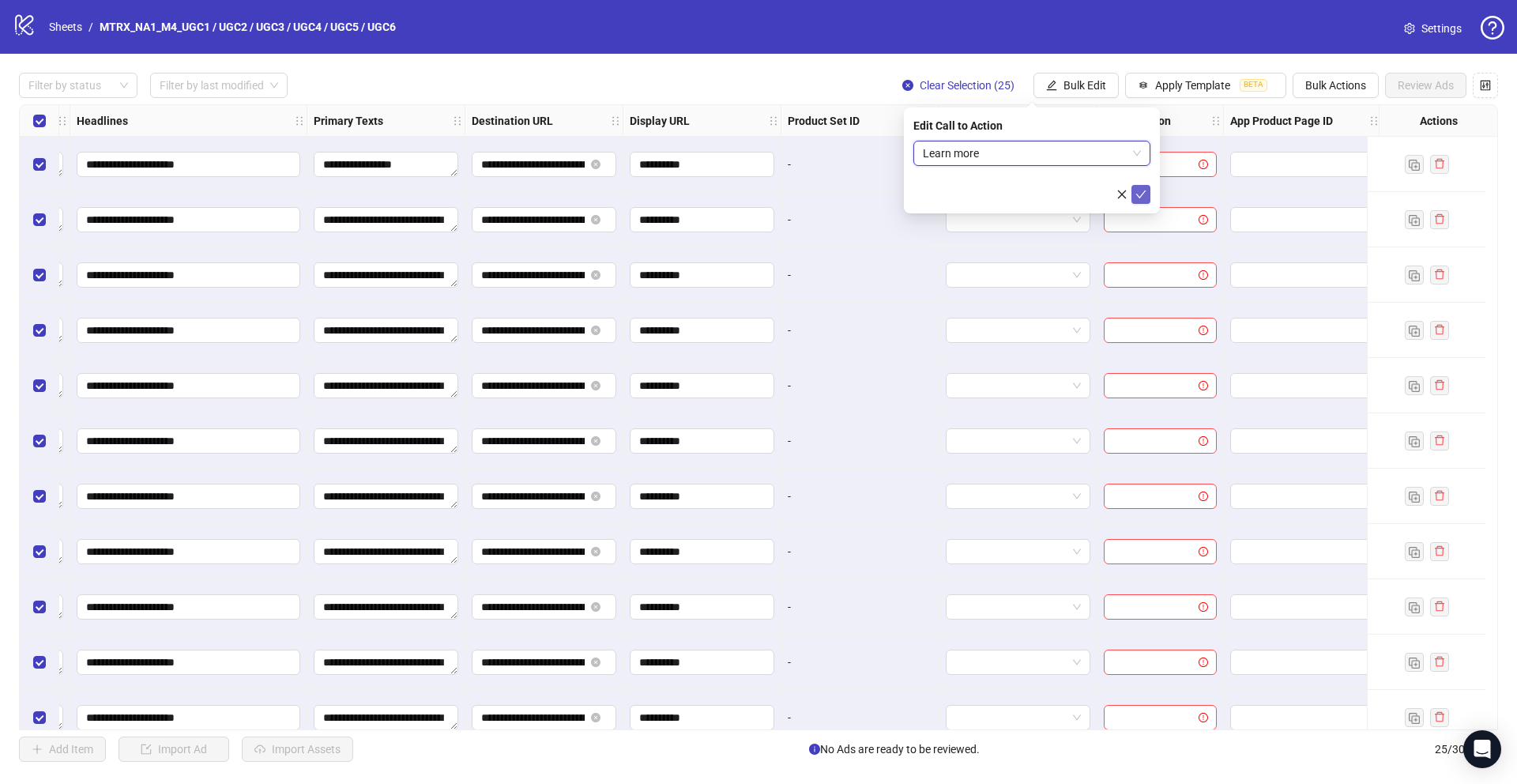
click at [1135, 192] on icon "check" at bounding box center [1140, 193] width 11 height 11
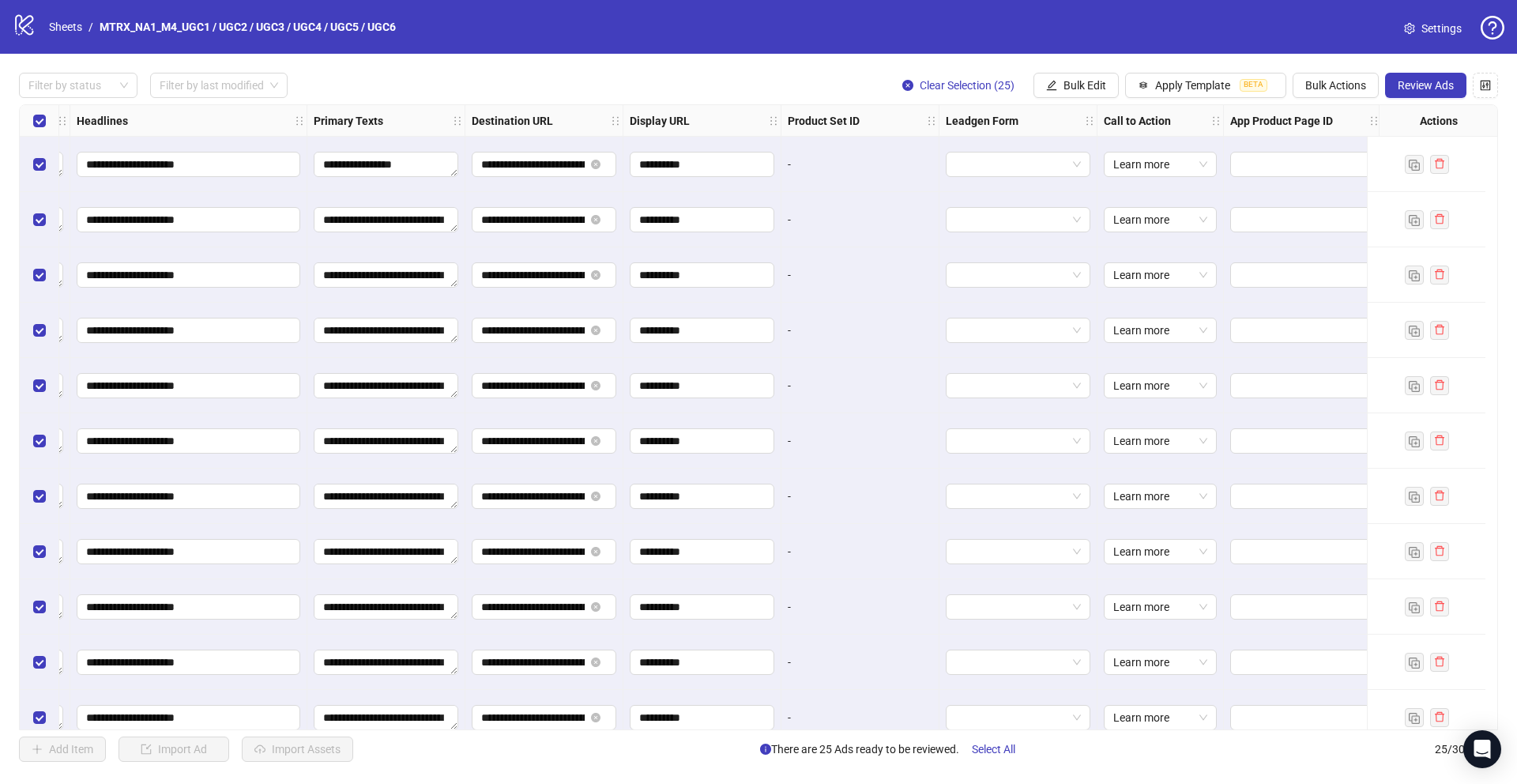
scroll to position [0, 1118]
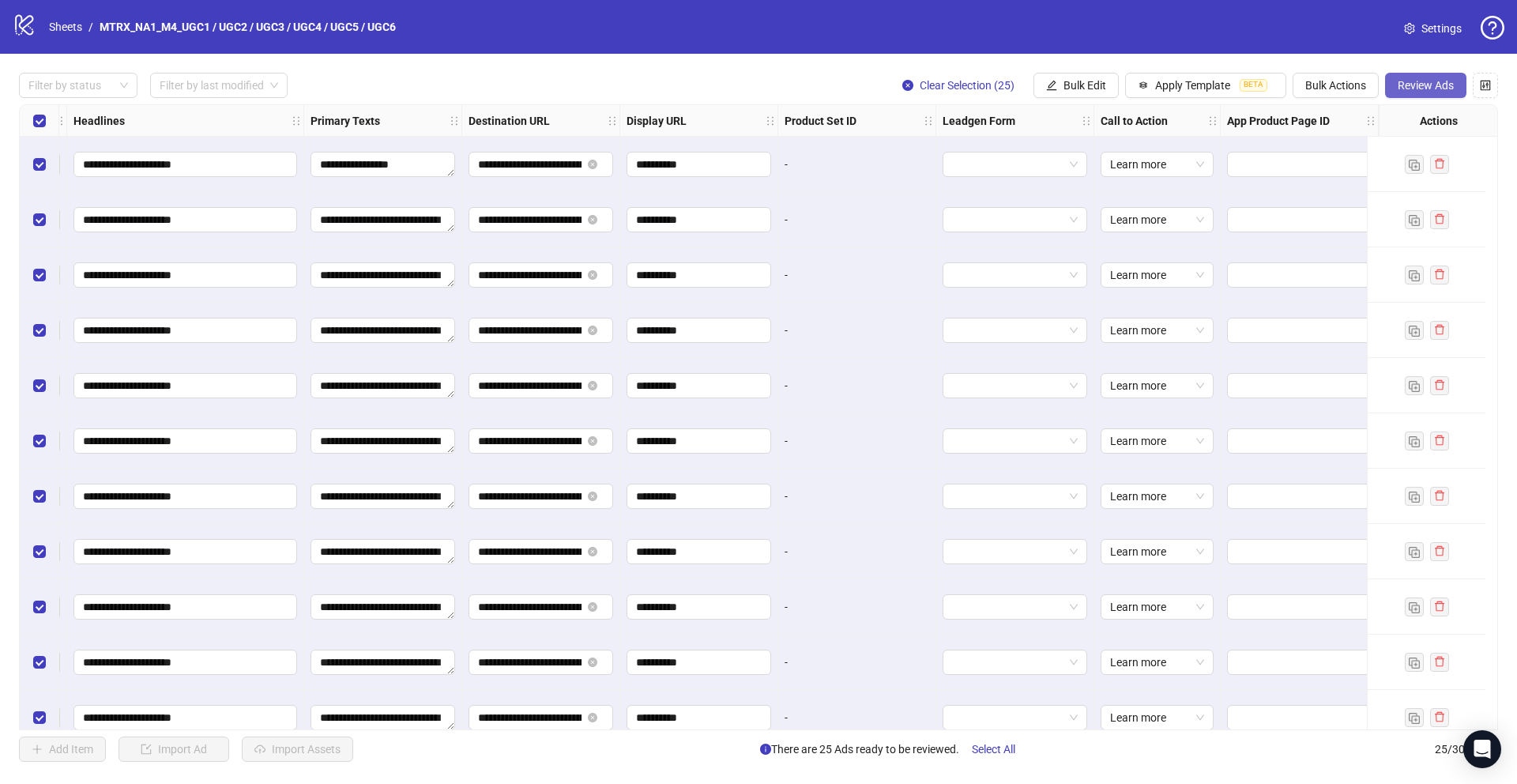
click at [1419, 79] on span "Review Ads" at bounding box center [1425, 85] width 56 height 13
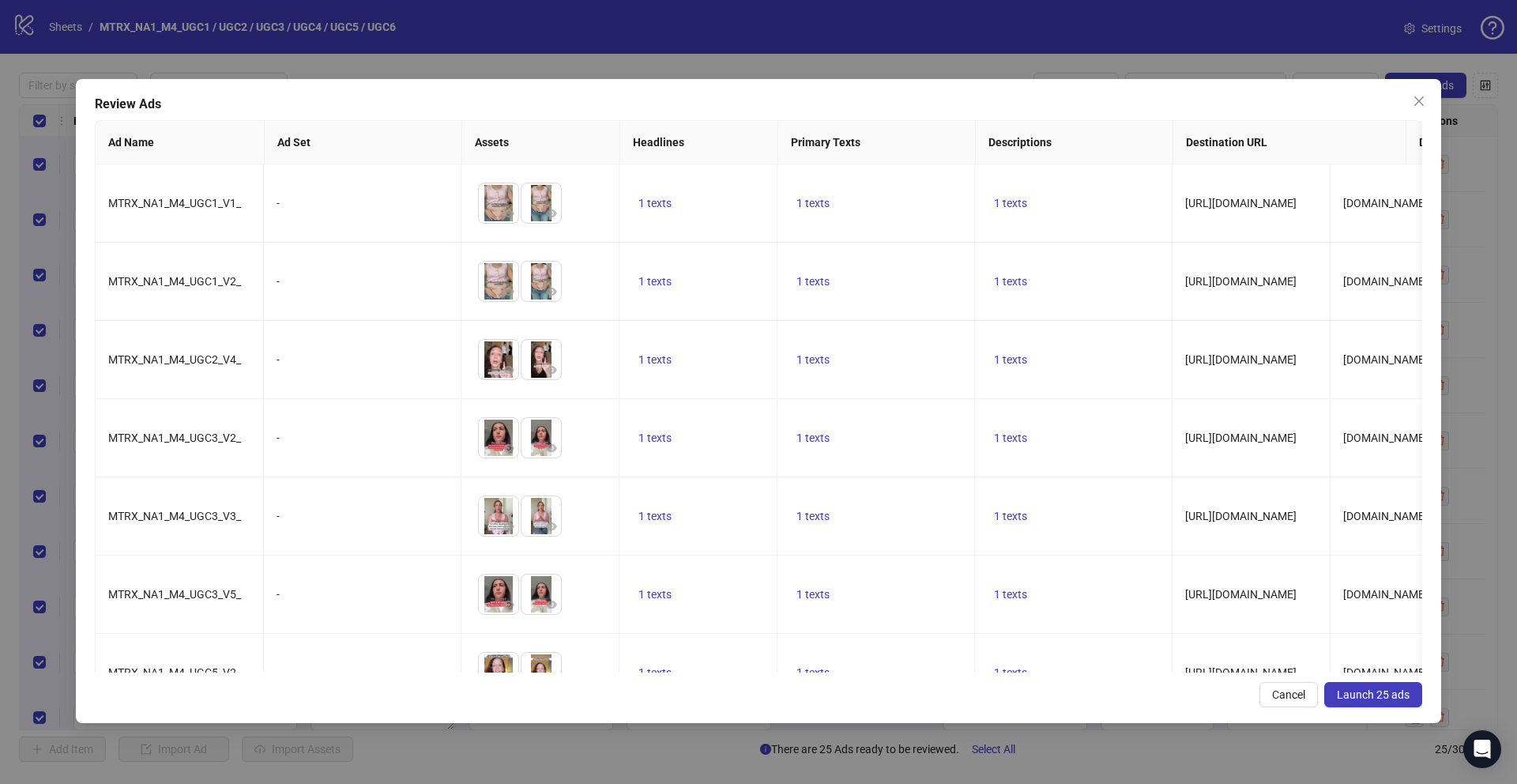
click at [1388, 695] on span "Launch 25 ads" at bounding box center [1373, 694] width 73 height 13
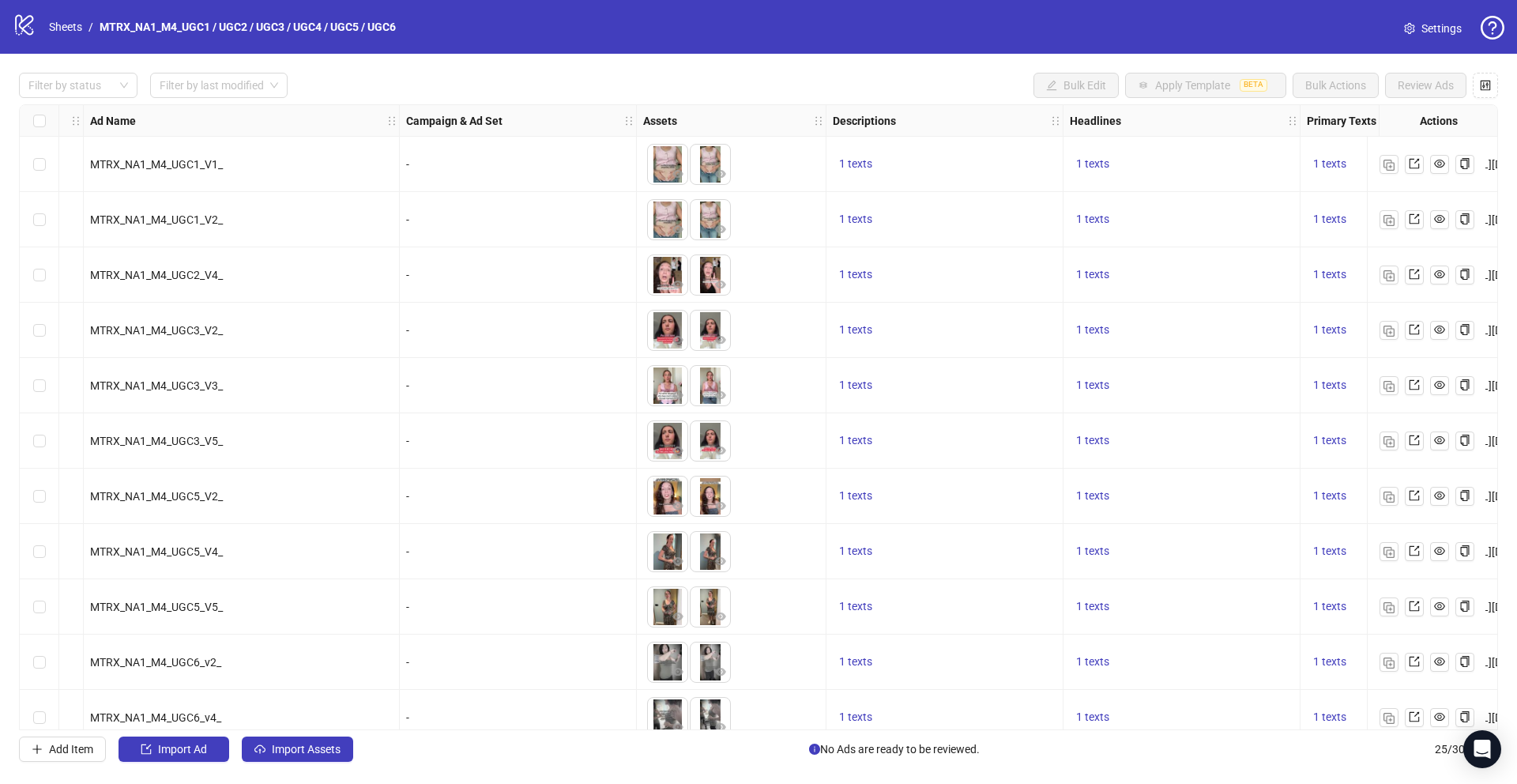
scroll to position [0, 84]
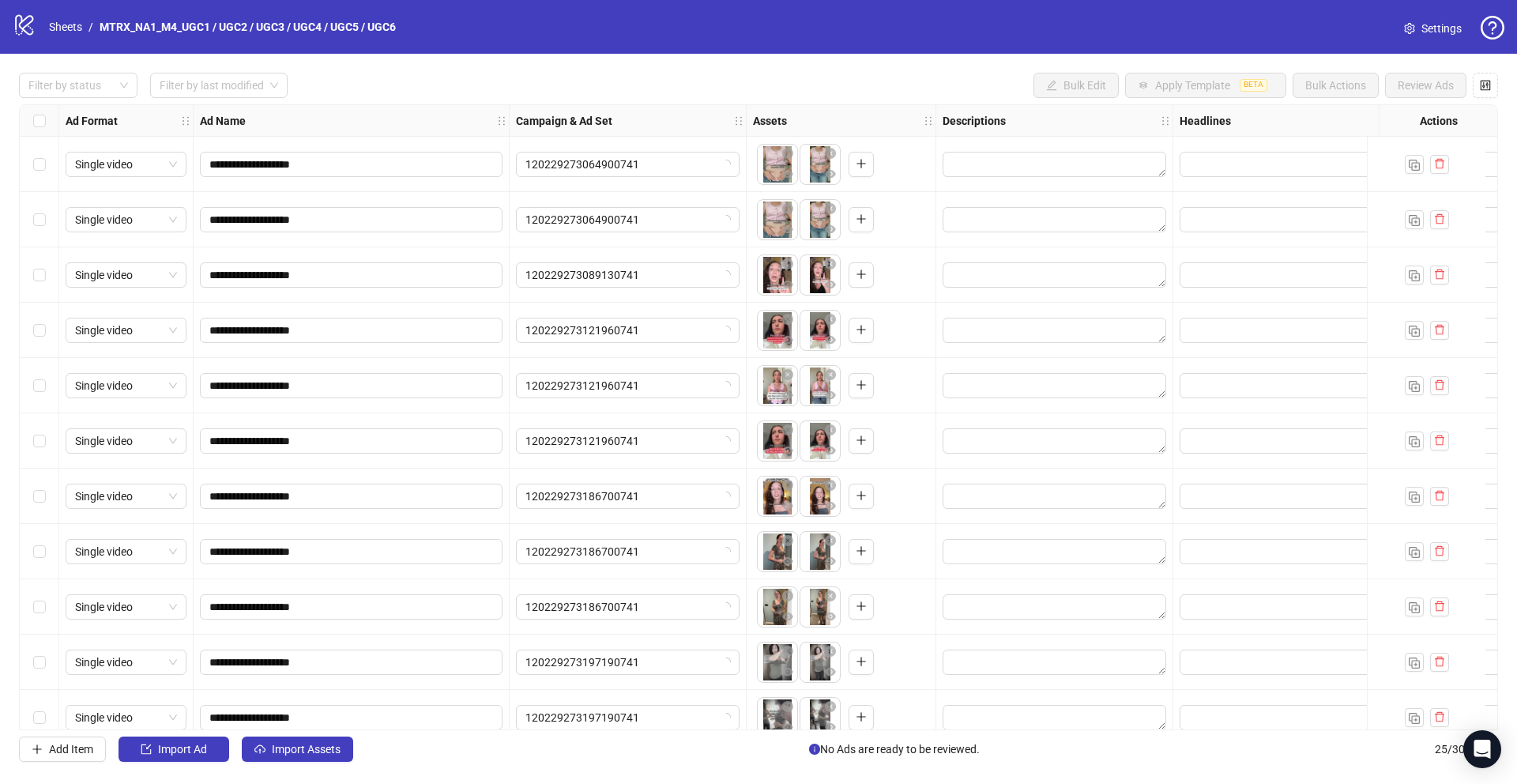
click at [21, 26] on icon "logo/logo-mobile" at bounding box center [25, 25] width 24 height 24
click at [76, 30] on link "Sheets" at bounding box center [65, 27] width 39 height 18
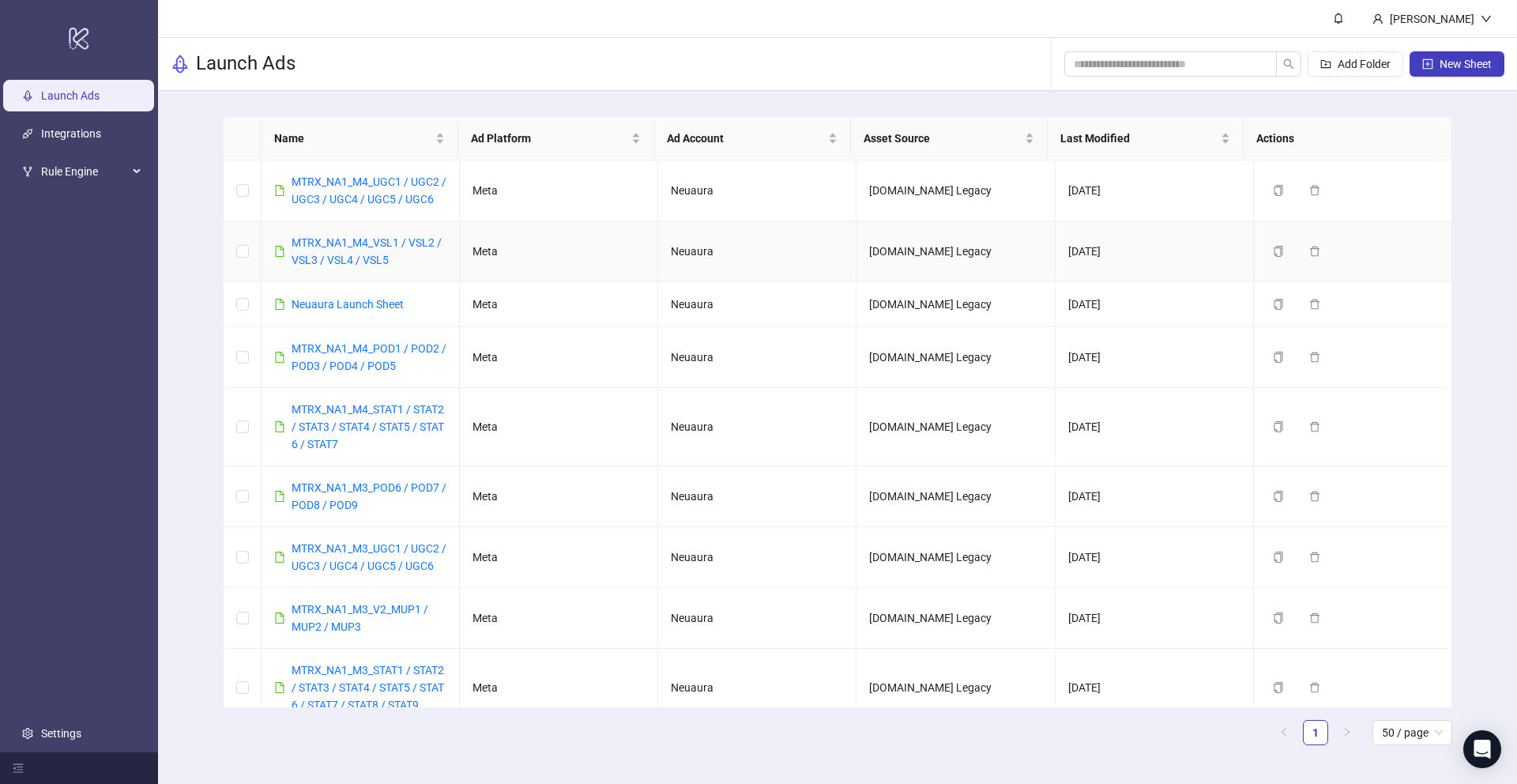
click at [382, 249] on div "MTRX_NA1_M4_VSL1 / VSL2 / VSL3 / VSL4 / VSL5" at bounding box center [369, 250] width 155 height 35
click at [382, 248] on link "MTRX_NA1_M4_VSL1 / VSL2 / VSL3 / VSL4 / VSL5" at bounding box center [367, 250] width 150 height 30
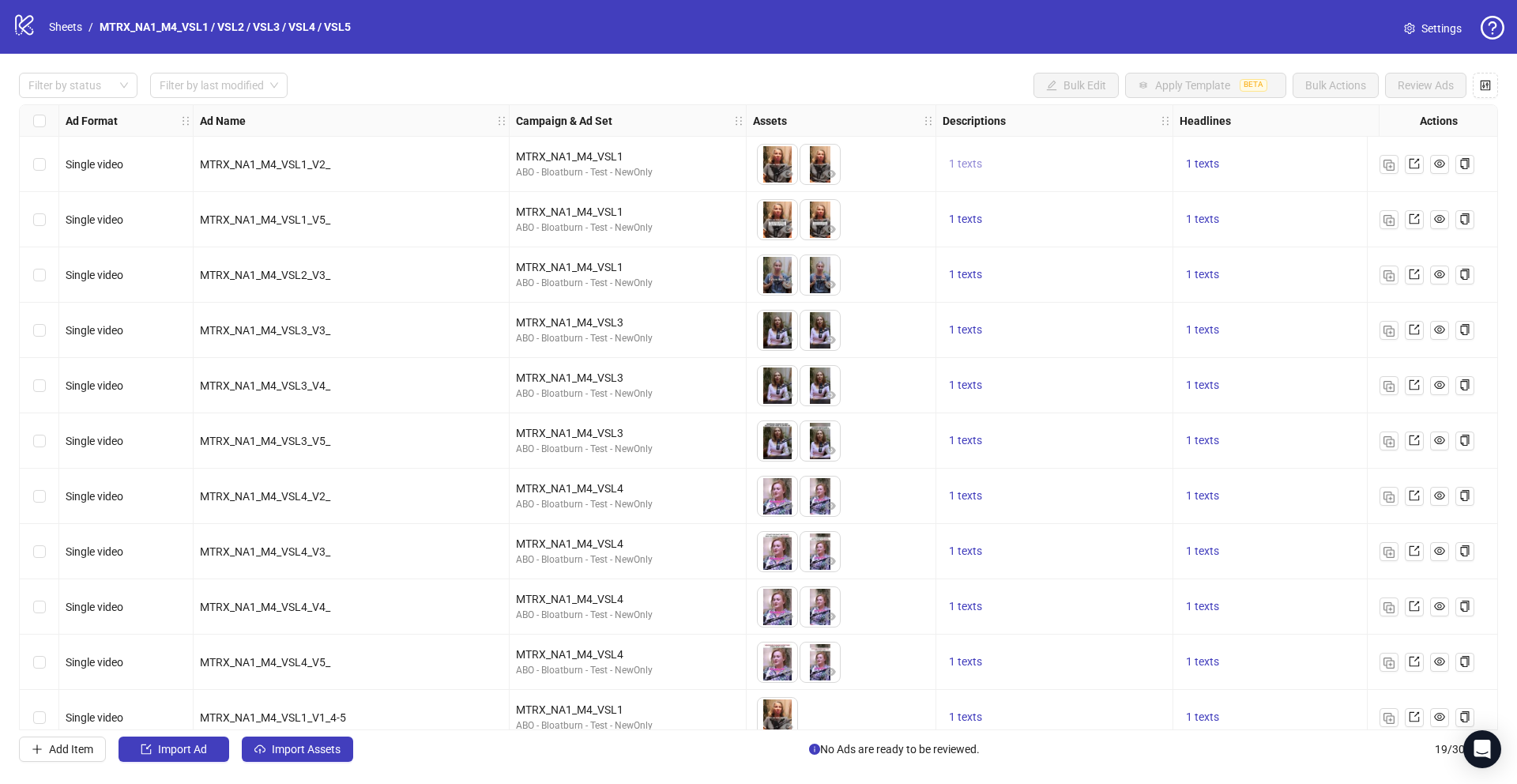
click at [961, 169] on span "1 texts" at bounding box center [966, 163] width 34 height 13
click at [1131, 163] on div "90-Day Money-Back Guarantee" at bounding box center [1125, 151] width 131 height 35
copy div "90-Day Money-Back Guarantee"
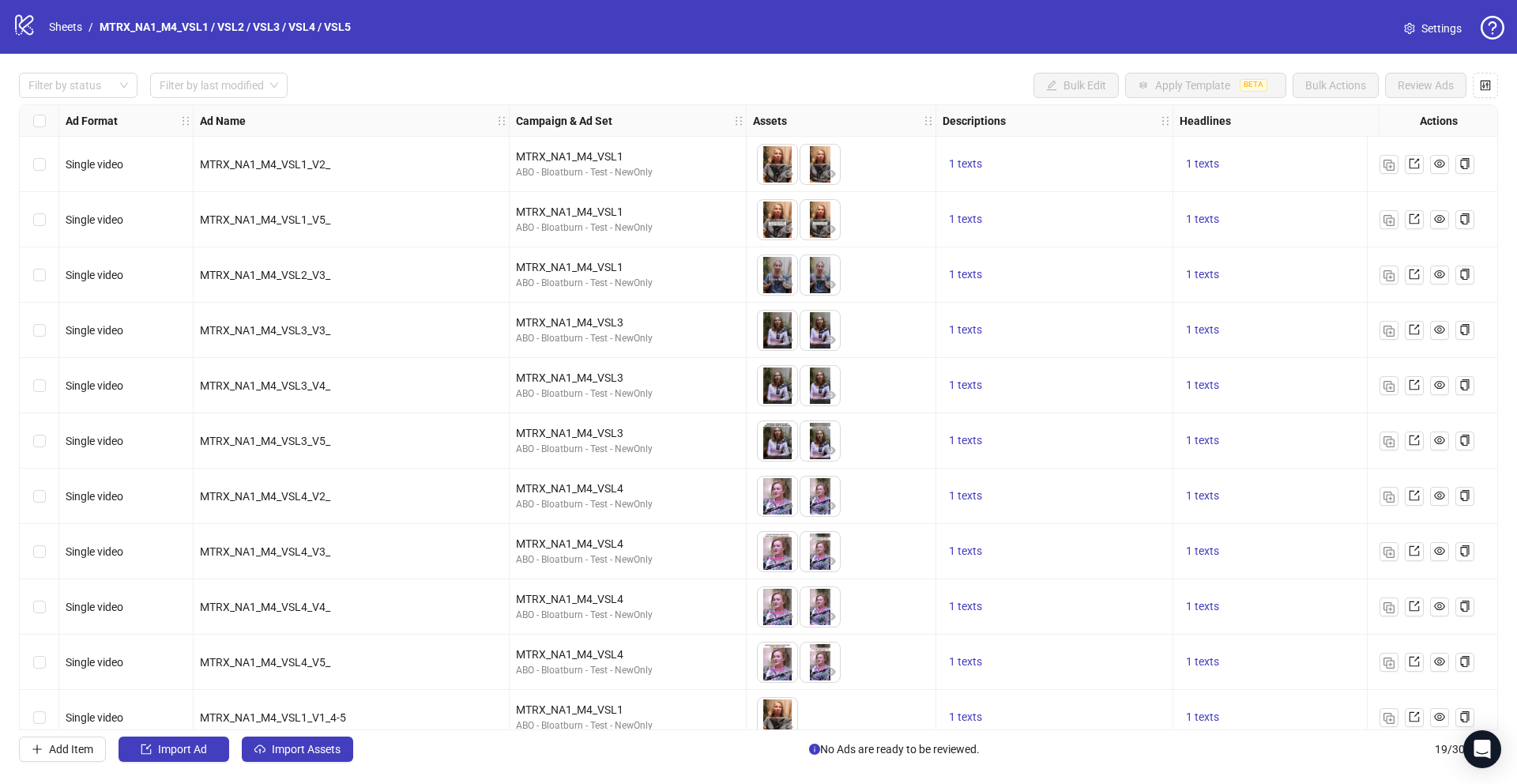
click at [1018, 85] on div "Filter by status Filter by last modified Bulk Edit Apply Template BETA Bulk Act…" at bounding box center [758, 86] width 1479 height 26
click at [1209, 173] on button "1 texts" at bounding box center [1202, 164] width 45 height 19
click at [1376, 149] on div "Burst the Bloat Today!" at bounding box center [1362, 152] width 131 height 18
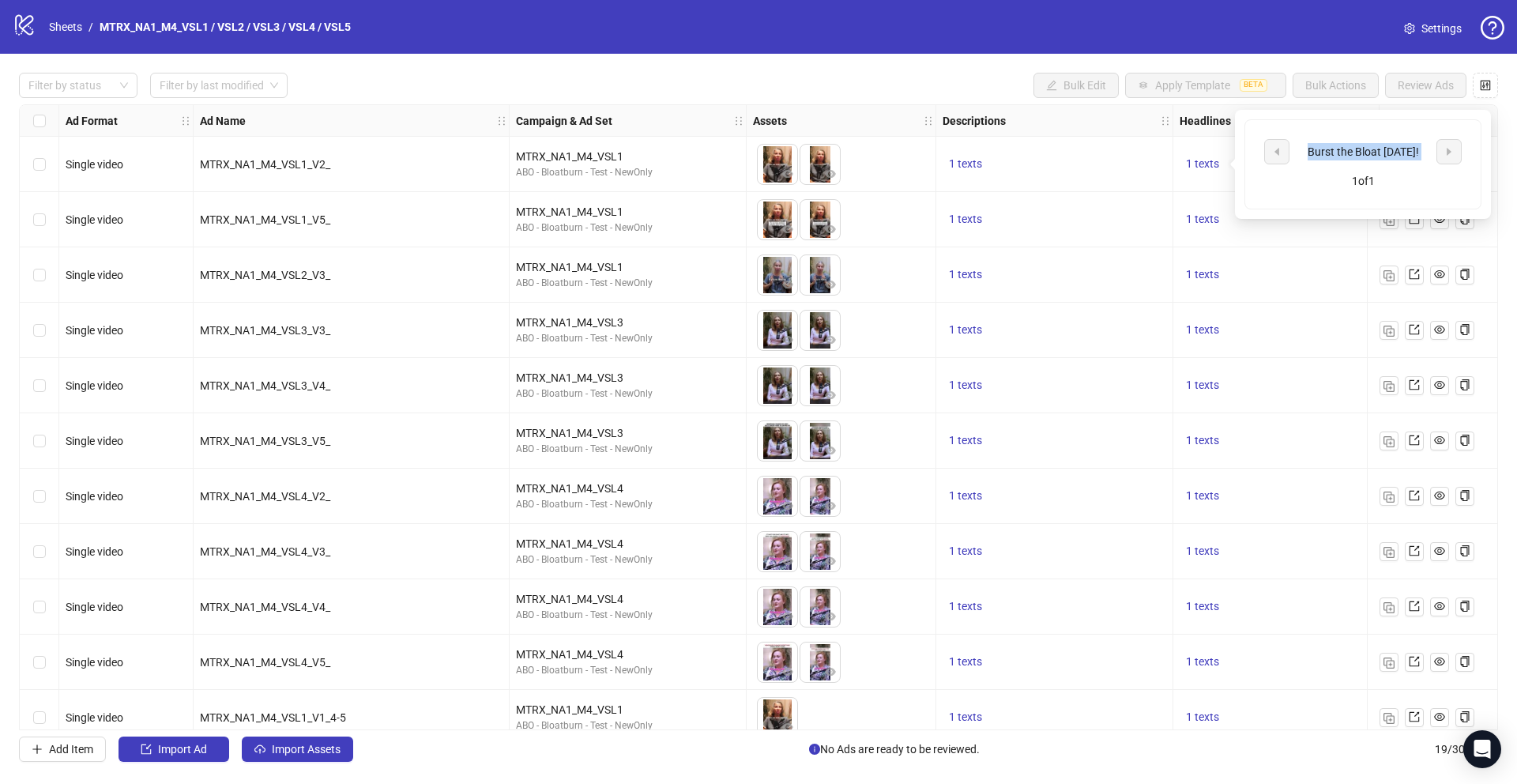
copy div "Burst the Bloat Today!"
click at [1151, 225] on div "1 texts" at bounding box center [1054, 219] width 224 height 19
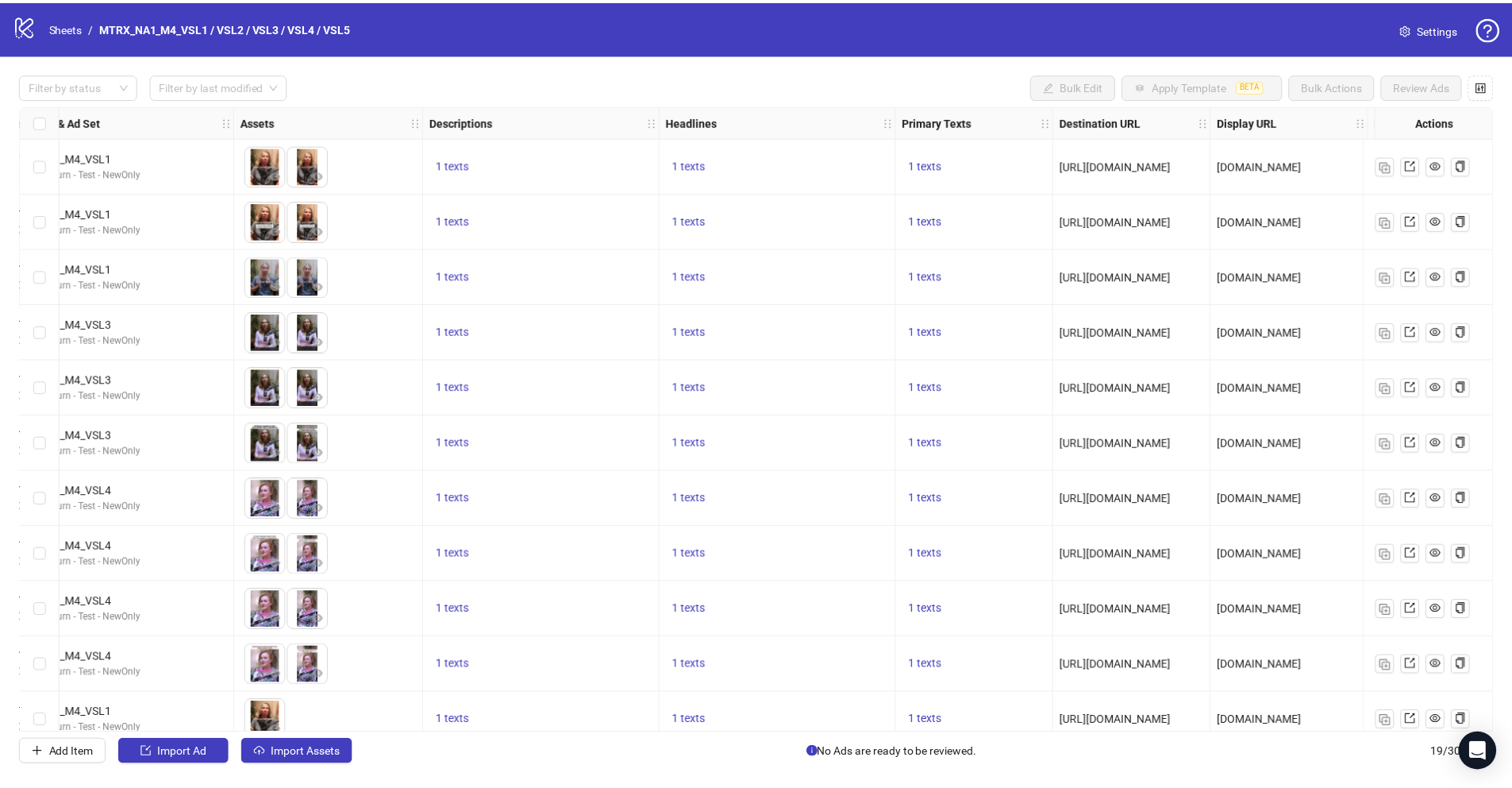
scroll to position [0, 522]
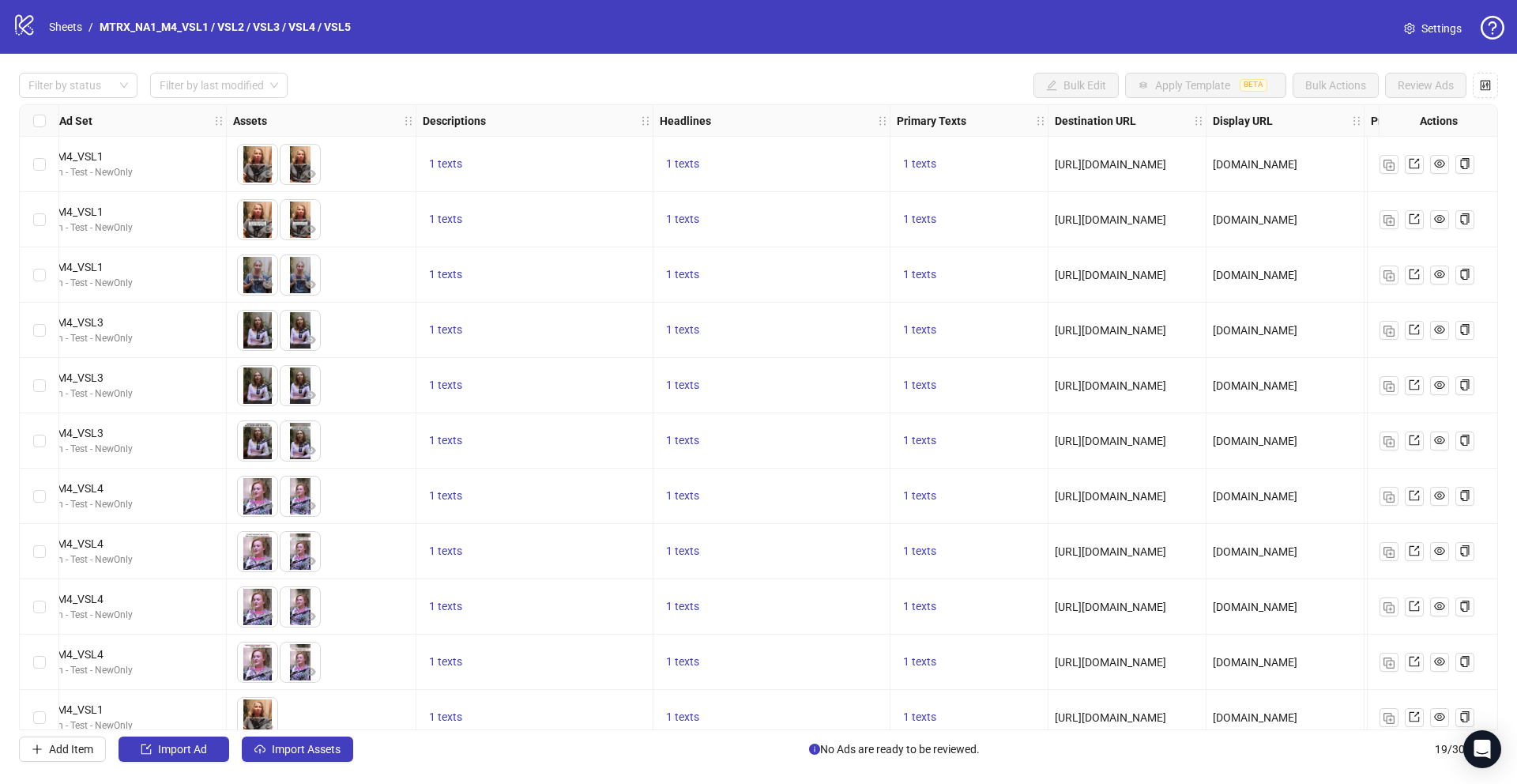
click at [917, 169] on span "1 texts" at bounding box center [920, 163] width 34 height 13
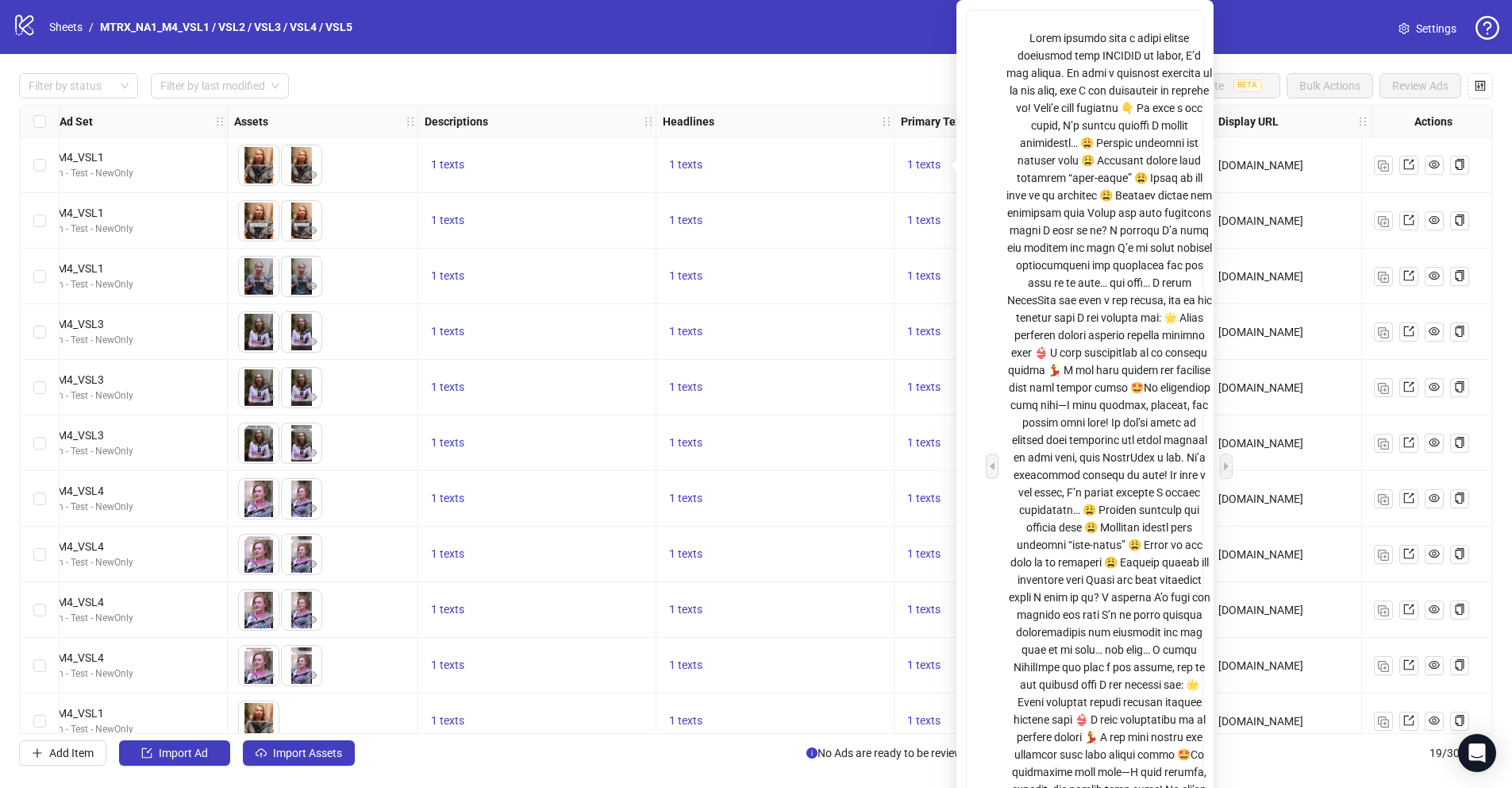
click at [1071, 162] on div at bounding box center [1109, 466] width 205 height 873
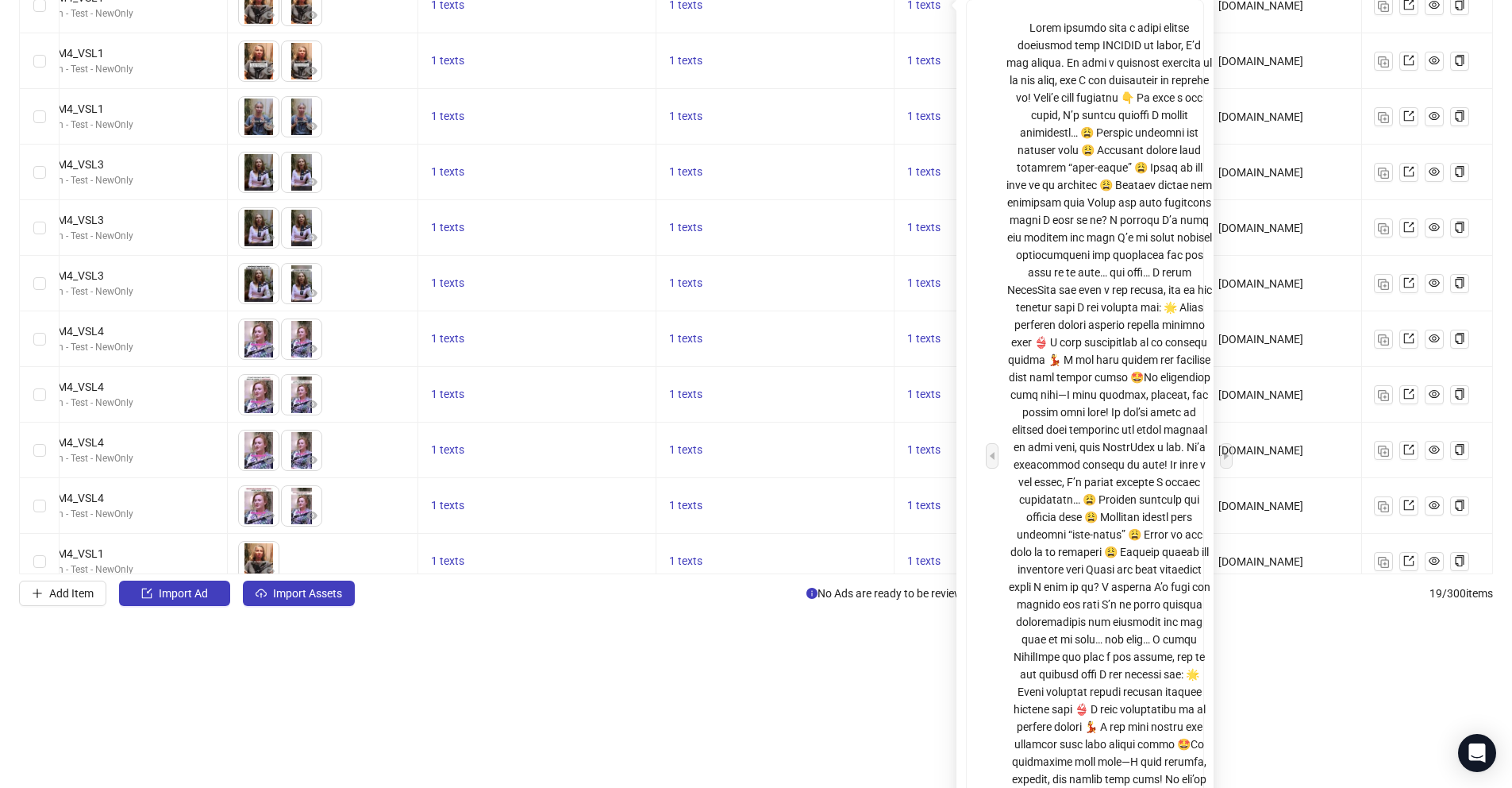
click at [829, 628] on html "logo/logo-mobile Sheets / MTRX_NA1_M4_VSL1 / VSL2 / VSL3 / VSL4 / VSL5 Settings…" at bounding box center [756, 234] width 1512 height 788
